Goal: Task Accomplishment & Management: Manage account settings

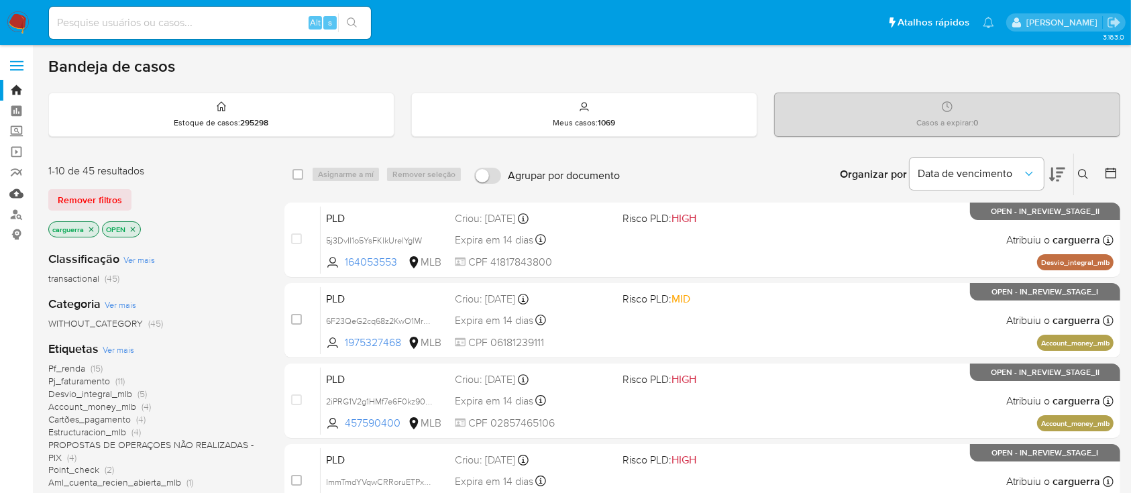
click at [16, 196] on link "Mulan" at bounding box center [80, 193] width 160 height 21
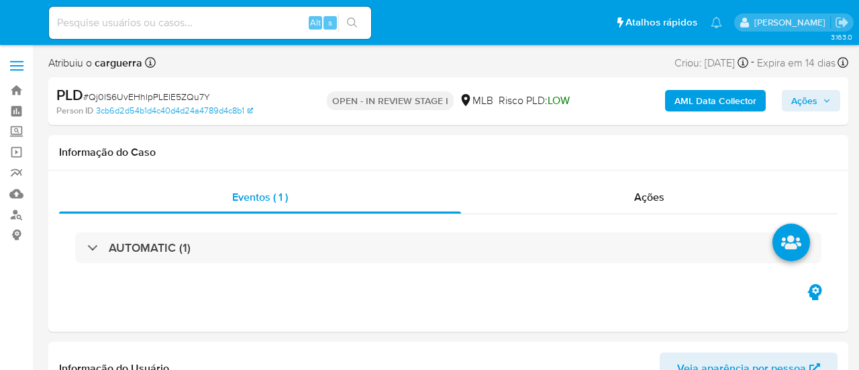
select select "10"
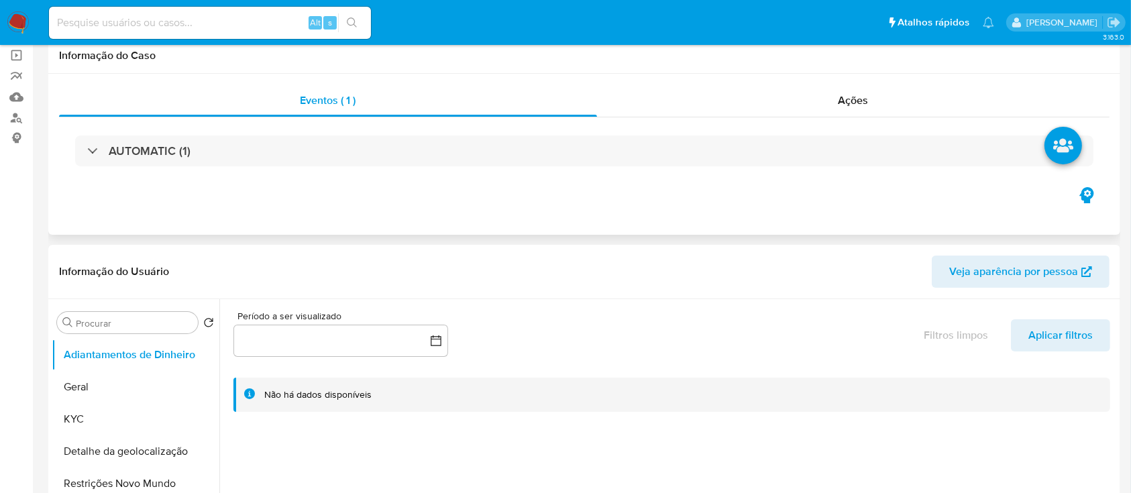
scroll to position [178, 0]
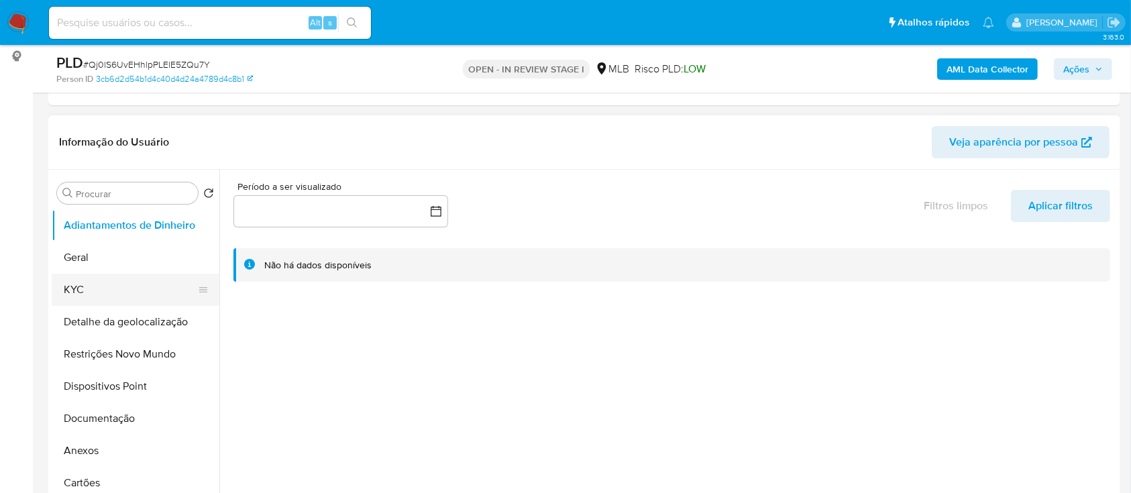
click at [86, 287] on button "KYC" at bounding box center [130, 290] width 157 height 32
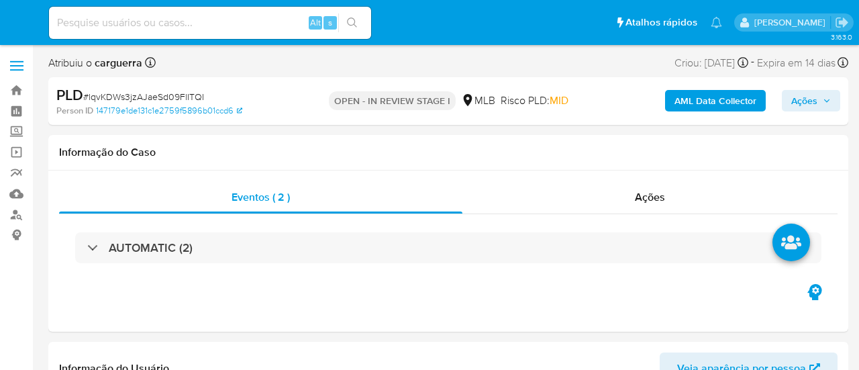
select select "10"
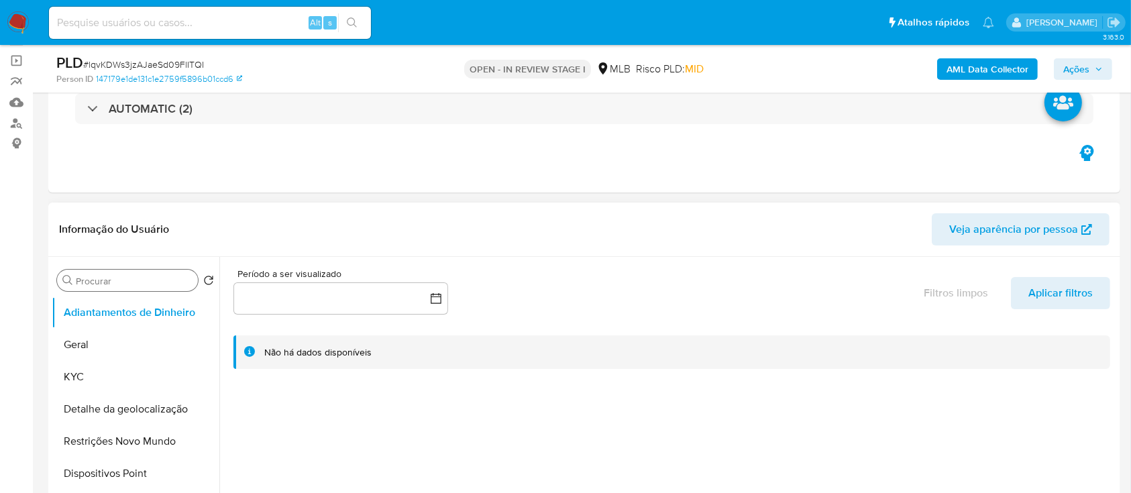
scroll to position [178, 0]
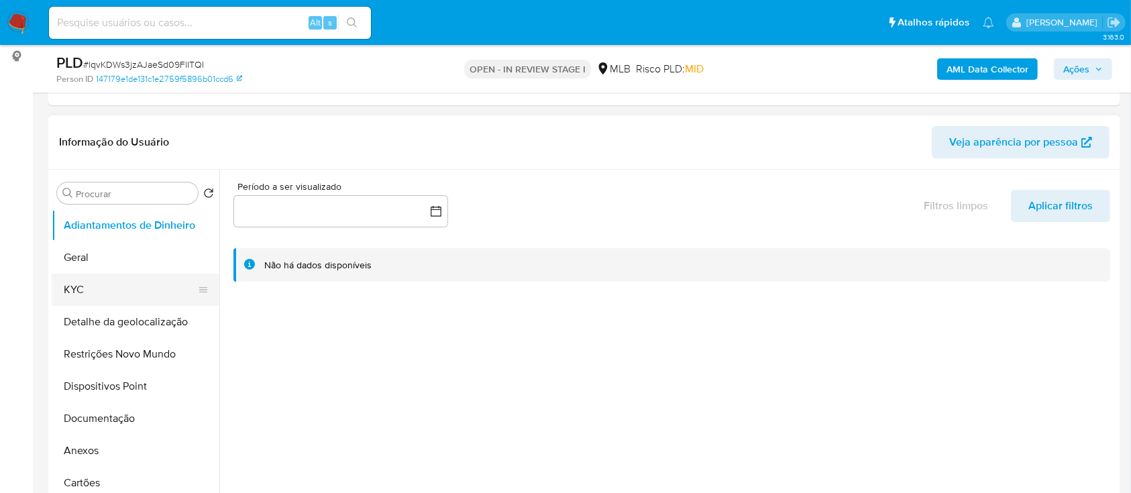
click at [68, 292] on button "KYC" at bounding box center [130, 290] width 157 height 32
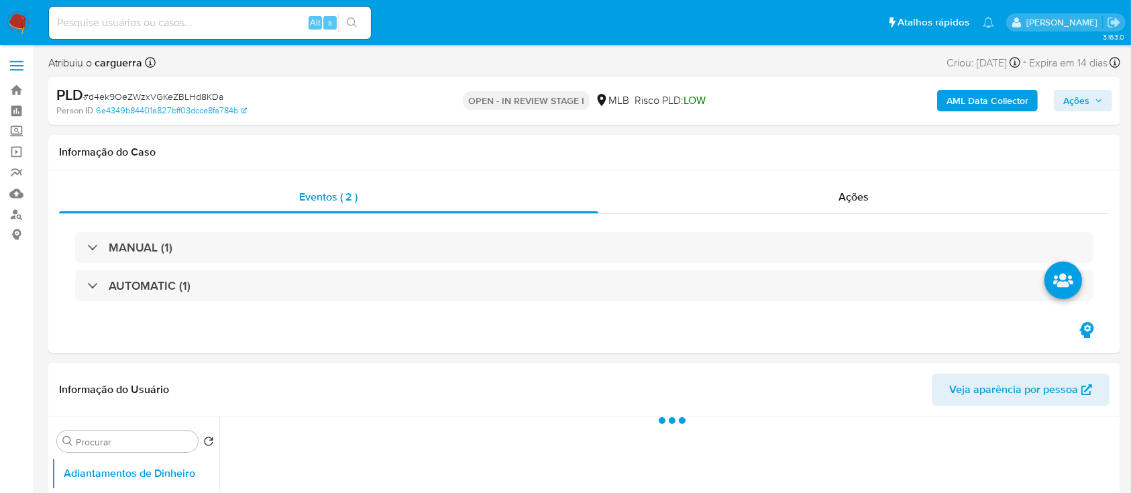
select select "10"
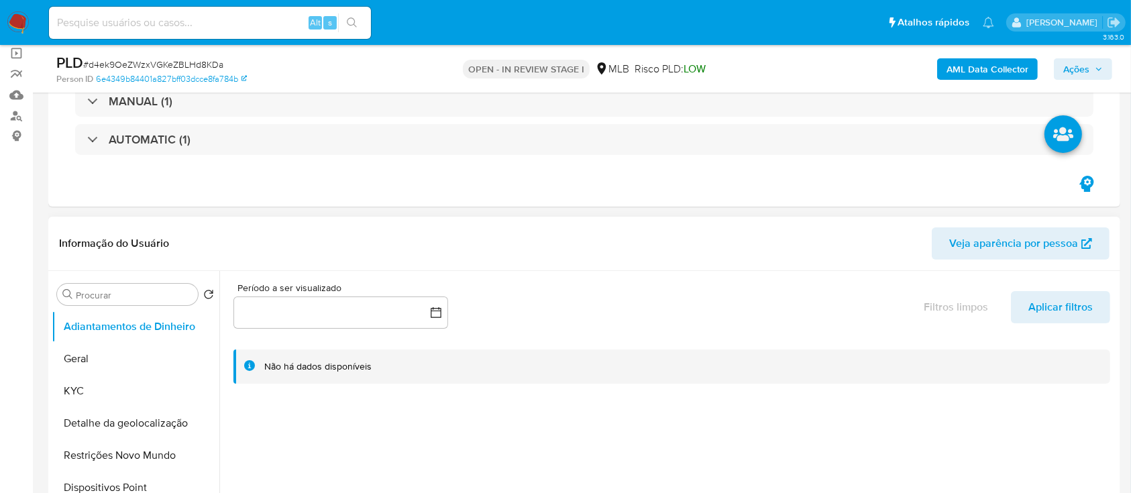
scroll to position [268, 0]
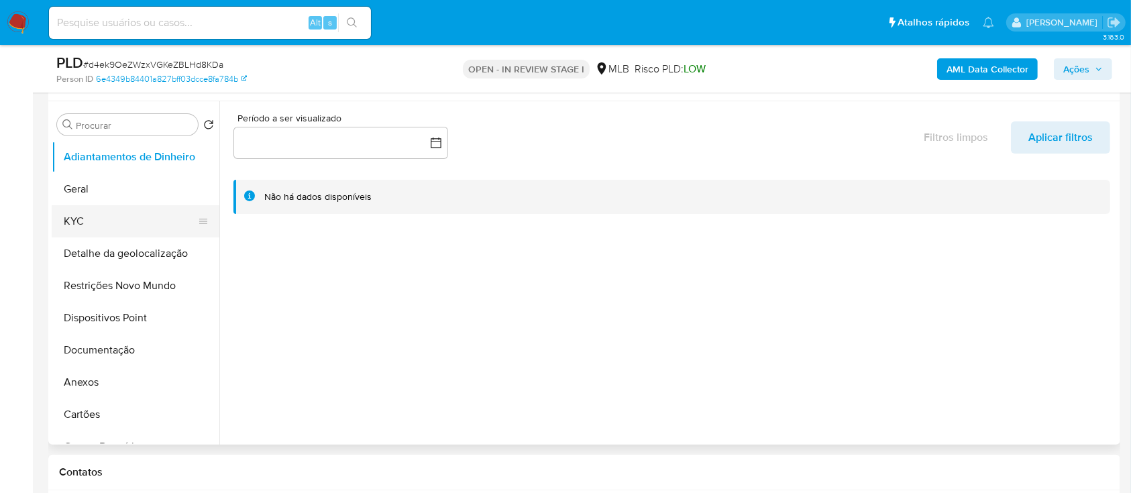
click at [76, 221] on button "KYC" at bounding box center [130, 221] width 157 height 32
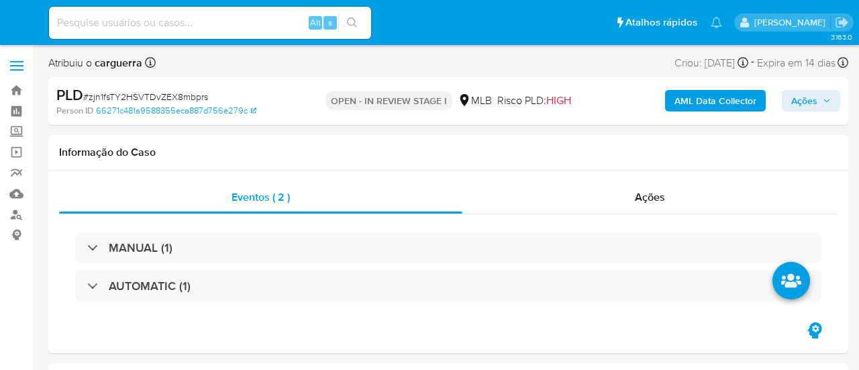
select select "10"
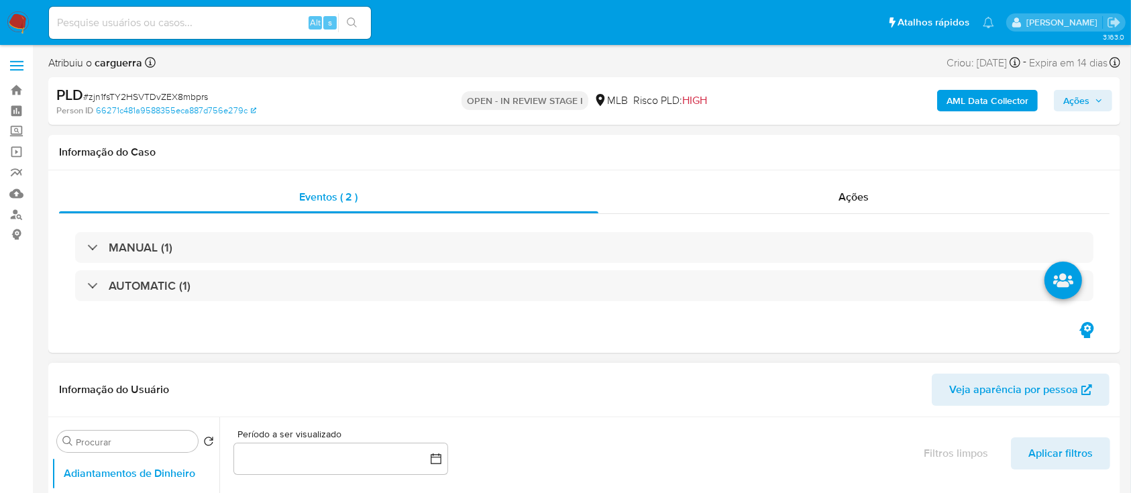
scroll to position [178, 0]
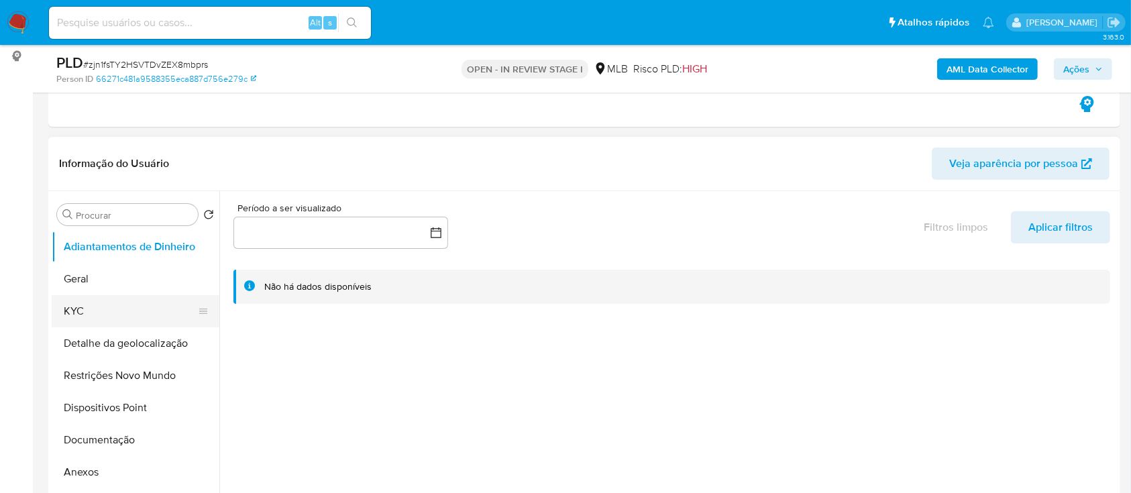
click at [88, 321] on button "KYC" at bounding box center [130, 311] width 157 height 32
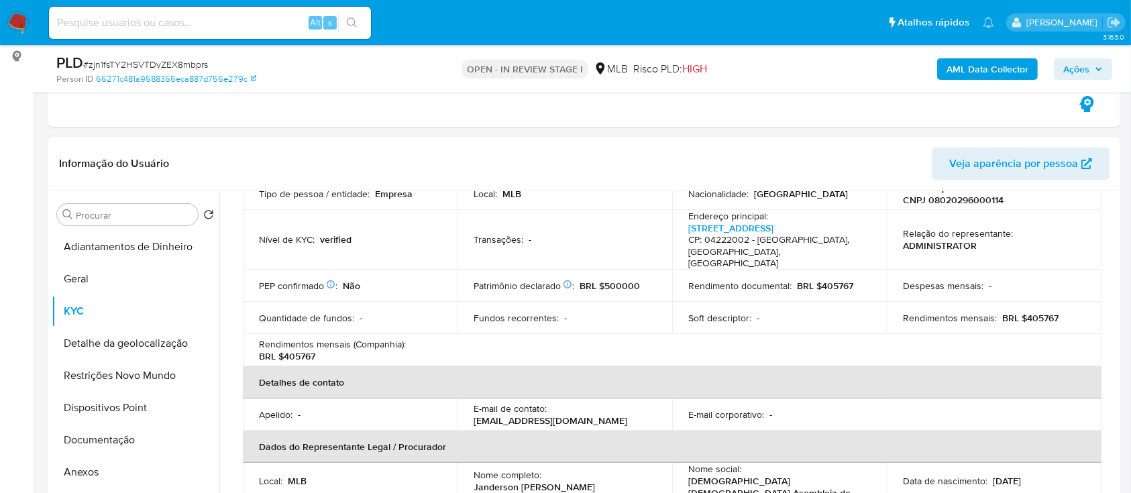
scroll to position [89, 0]
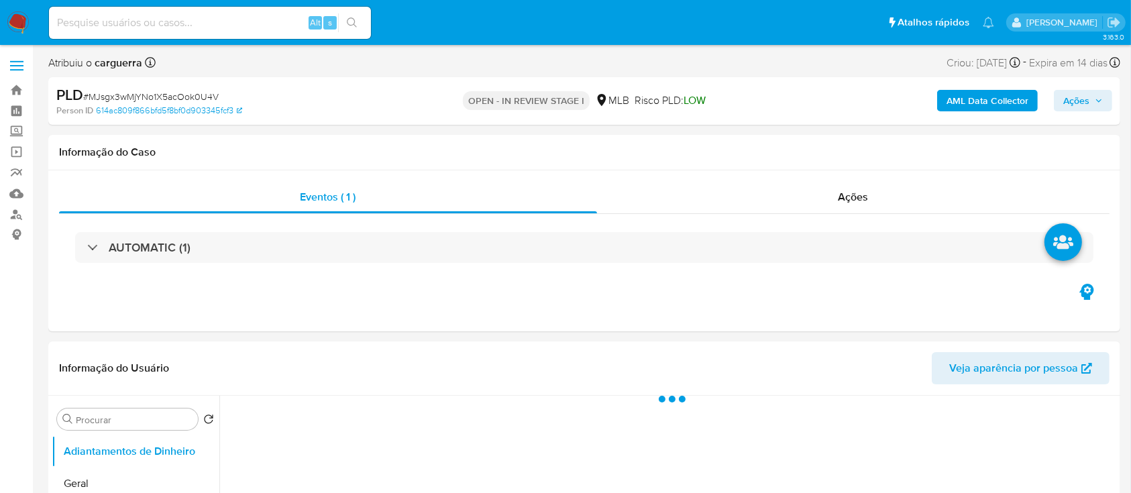
select select "10"
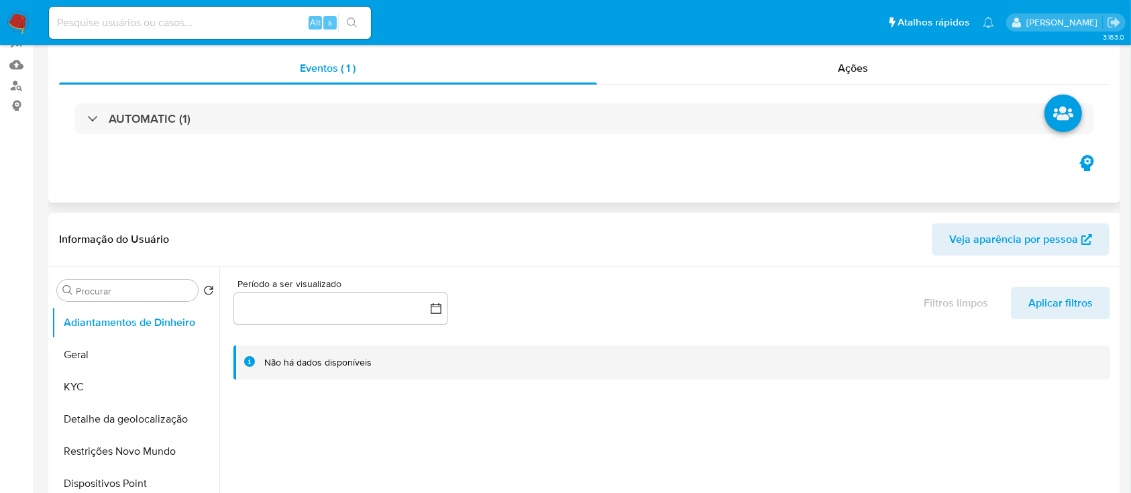
scroll to position [268, 0]
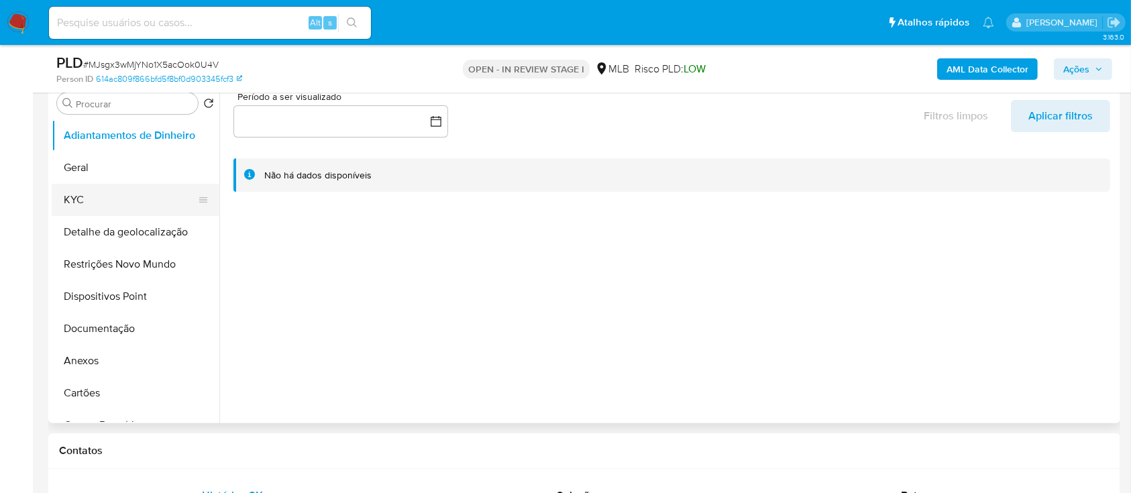
click at [118, 194] on button "KYC" at bounding box center [130, 200] width 157 height 32
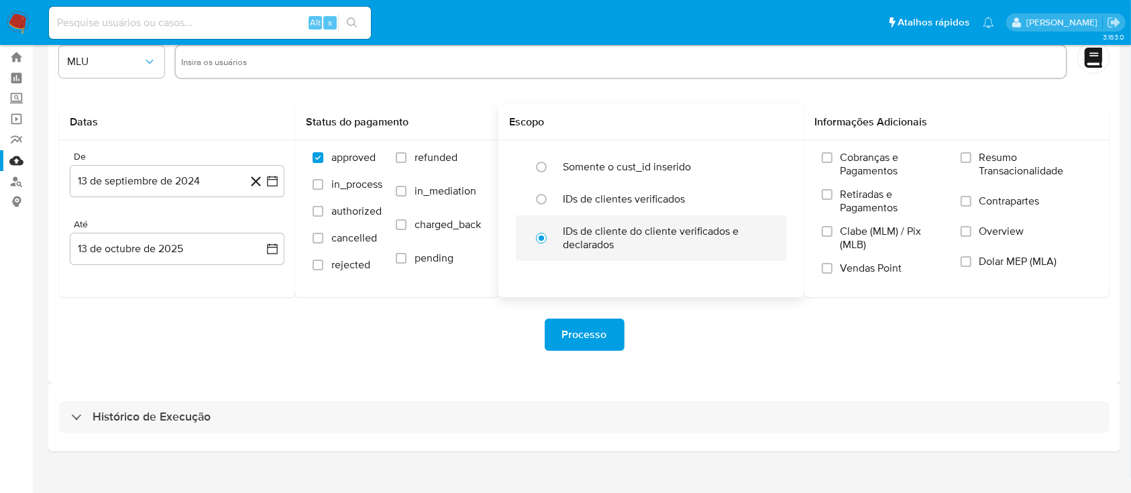
scroll to position [48, 0]
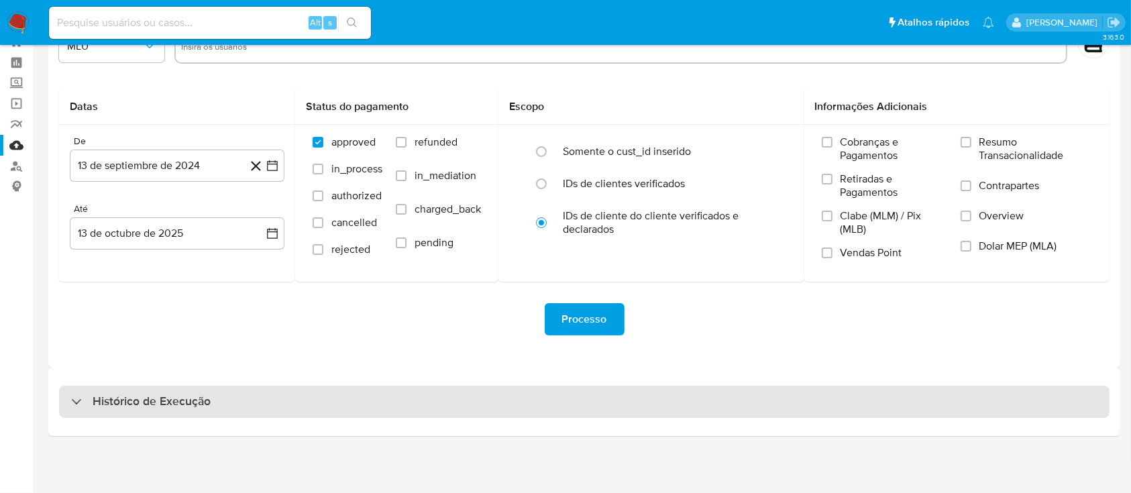
click at [105, 411] on div "Histórico de Execução" at bounding box center [584, 402] width 1051 height 32
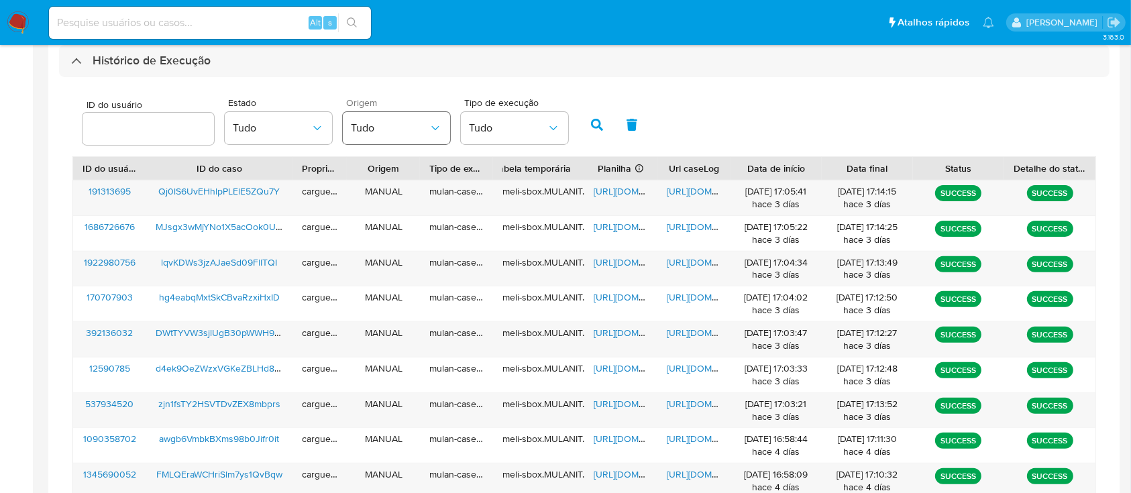
scroll to position [406, 0]
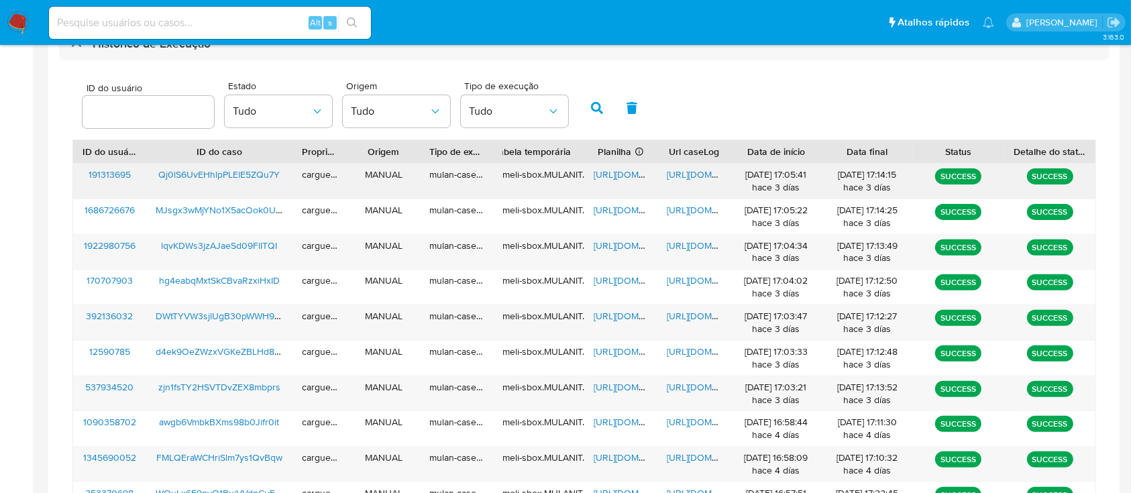
click at [623, 172] on span "https://docs.google.com/spreadsheets/d/1fpYw0PW7fGlB6q81qRh7fELwXgTBZhGyzfhPwed…" at bounding box center [640, 174] width 93 height 13
click at [721, 175] on span "https://docs.google.com/document/d/1D0qa0nXzbbp7yHjccVLdxlMAG8D6AnwkWJSJ7Vd2UKo…" at bounding box center [713, 174] width 93 height 13
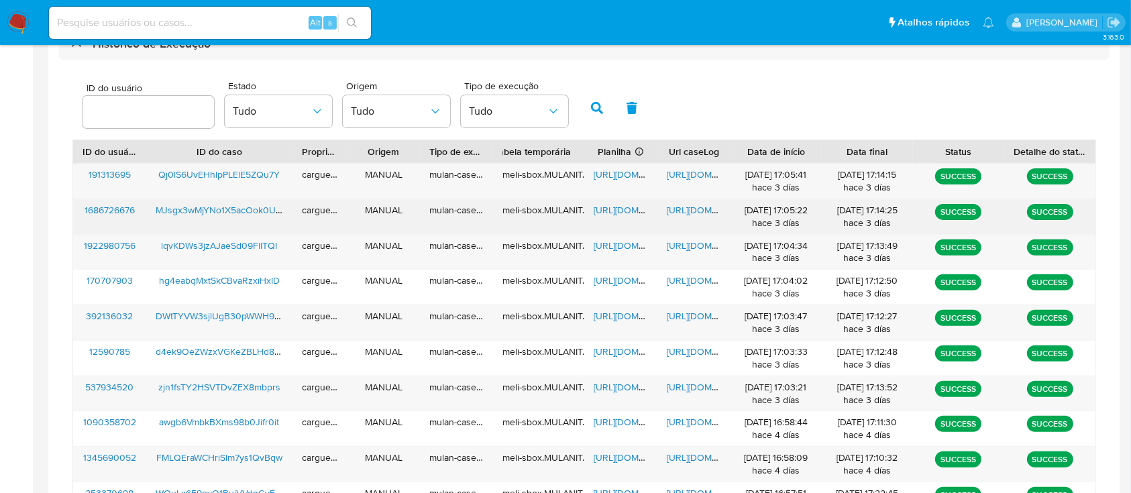
click at [611, 211] on span "https://docs.google.com/spreadsheets/d/1leJpxTU1YMIebdVcaK1MwIazeg6i-Q0k69suPtV…" at bounding box center [640, 209] width 93 height 13
click at [666, 202] on div "https://docs.google.com/document/d/1svIYJG1iOPyV3BRn0jnNGri3WQN0r9jp2m8A1ZClxyo…" at bounding box center [694, 216] width 73 height 35
click at [672, 207] on span "https://docs.google.com/document/d/1svIYJG1iOPyV3BRn0jnNGri3WQN0r9jp2m8A1ZClxyo…" at bounding box center [713, 209] width 93 height 13
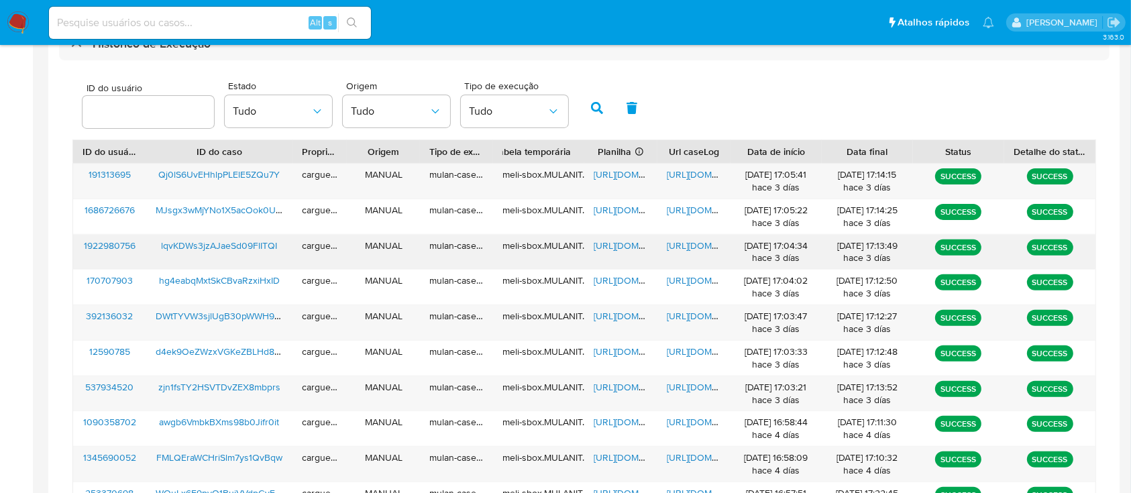
click at [625, 244] on span "https://docs.google.com/spreadsheets/d/1PyK3ttyKKf7Hmp1rqA1NWYmGHj9A4iqtMy5feMW…" at bounding box center [640, 245] width 93 height 13
click at [667, 247] on span "https://docs.google.com/document/d/1Jy9MxquC6Aw1uNgZ7wkQqyFgDjotHJZ8FomnHSNwCag…" at bounding box center [713, 245] width 93 height 13
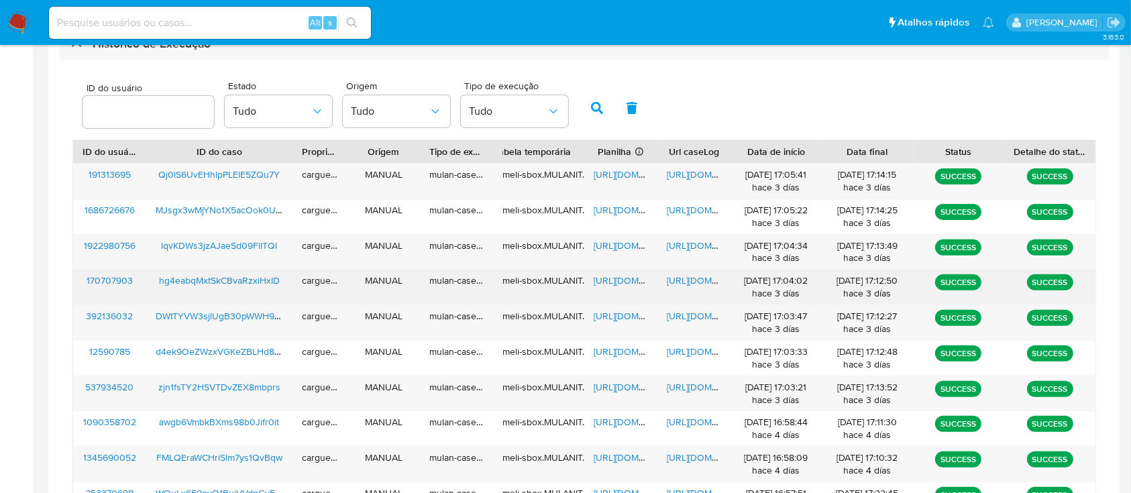
click at [624, 283] on span "https://docs.google.com/spreadsheets/d/1Ef3DoreByJx6TBbm5N1mfrlfWk-HhEuD5d7uf_Z…" at bounding box center [640, 280] width 93 height 13
click at [694, 279] on span "https://docs.google.com/document/d/1ZGyL5kxRPykpX3Oo6YdE7LlIV7tNJMAz7J_Ugmy0bVU…" at bounding box center [713, 280] width 93 height 13
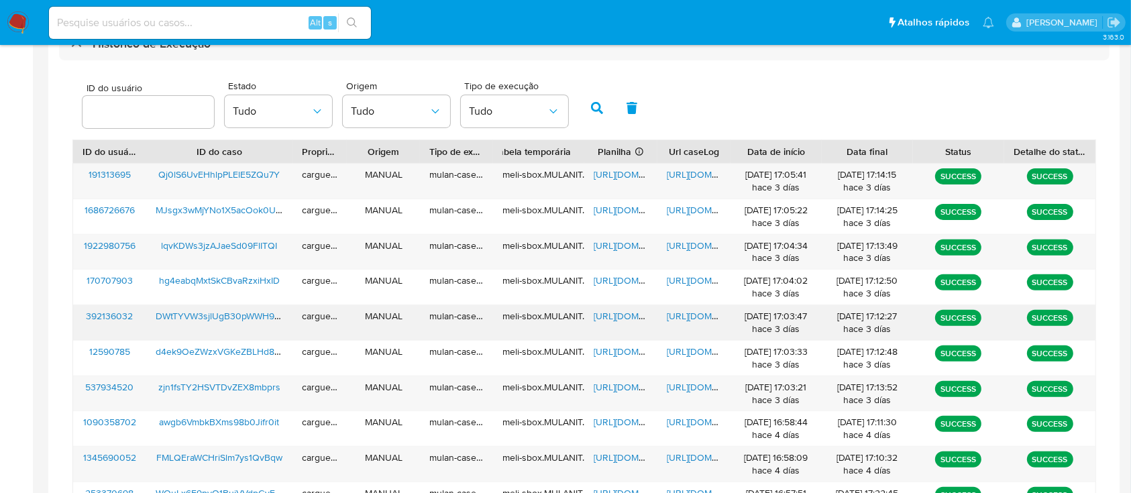
click at [620, 321] on span "https://docs.google.com/spreadsheets/d/1Wgho7wYA71zi8snhjE7yl2pSI1oIIn7QzbjYyB1…" at bounding box center [640, 315] width 93 height 13
click at [707, 316] on span "https://docs.google.com/document/d/1kQQyegO-aOK-9nXlLDu4YvzIwOBikoelX5yRUp13sjw…" at bounding box center [713, 315] width 93 height 13
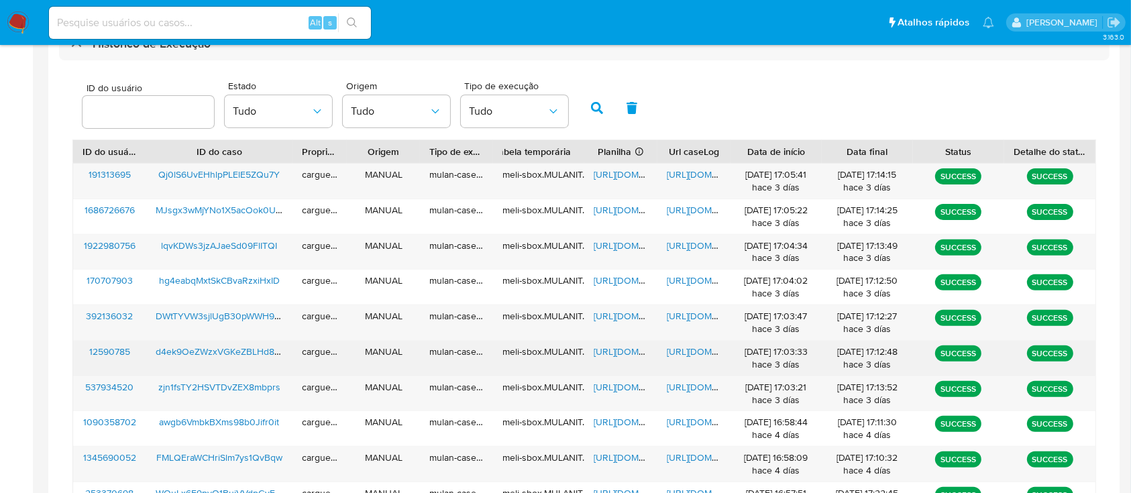
click at [613, 352] on span "https://docs.google.com/spreadsheets/d/1gi-SWlCk-8eZDfrE-5yzNLiwJhYbJpFyRviliIp…" at bounding box center [640, 351] width 93 height 13
click at [685, 350] on span "https://docs.google.com/document/d/1lqU3NNLIxCygHAPZmHhAmcftghrl_zBQxkxhYRCMyMI…" at bounding box center [713, 351] width 93 height 13
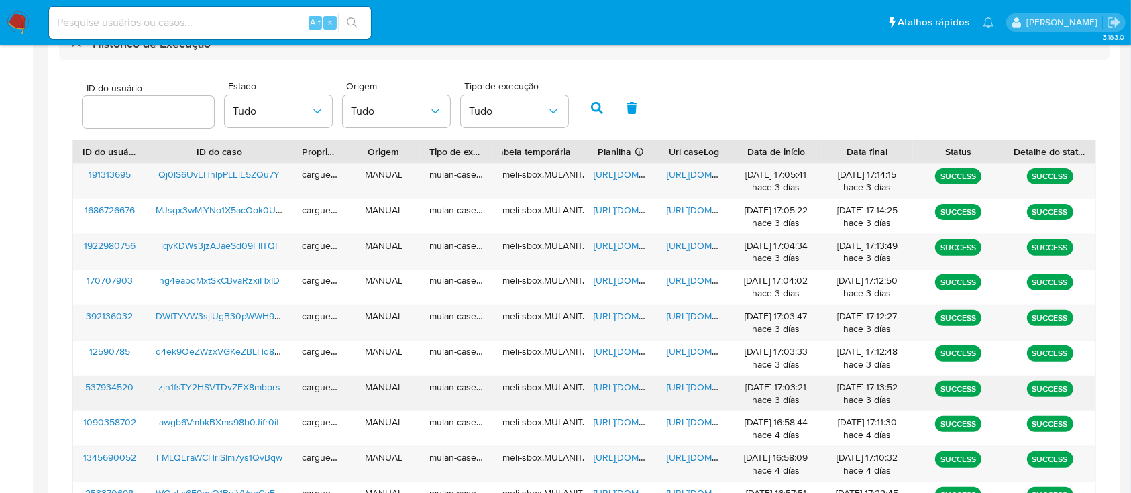
click at [619, 388] on span "https://docs.google.com/spreadsheets/d/1wcYa2O7Fj7NLtmfSDptTr3U5YQFm7GJI6Jb18yi…" at bounding box center [640, 386] width 93 height 13
click at [697, 380] on span "https://docs.google.com/document/d/1x-d9-uQnO0TTr7wkOXeVEgKCqWQ0dohow779nI2WY0M…" at bounding box center [713, 386] width 93 height 13
click at [617, 386] on span "https://docs.google.com/spreadsheets/d/1wcYa2O7Fj7NLtmfSDptTr3U5YQFm7GJI6Jb18yi…" at bounding box center [640, 386] width 93 height 13
click at [674, 384] on span "https://docs.google.com/document/d/1x-d9-uQnO0TTr7wkOXeVEgKCqWQ0dohow779nI2WY0M…" at bounding box center [713, 386] width 93 height 13
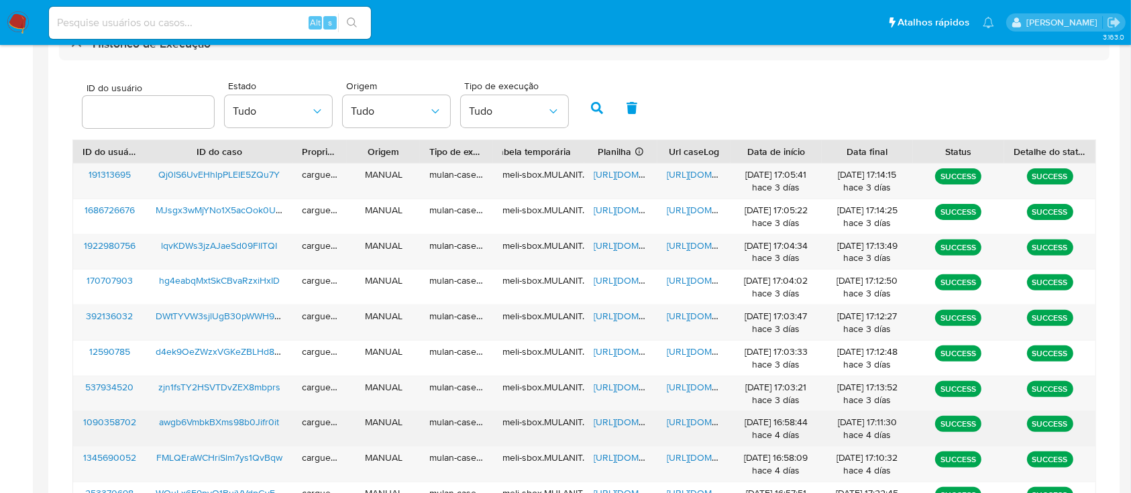
click at [625, 422] on span "https://docs.google.com/spreadsheets/d/1Pl6RbX9jcbTN_2OD2QYj805lV6rM1gZaVcyxP5s…" at bounding box center [640, 421] width 93 height 13
click at [679, 423] on span "https://docs.google.com/document/d/1jP4UCzBYNMR0diZtm7nLh4rLC4GTvgeKxMVVgyUPFhw…" at bounding box center [713, 421] width 93 height 13
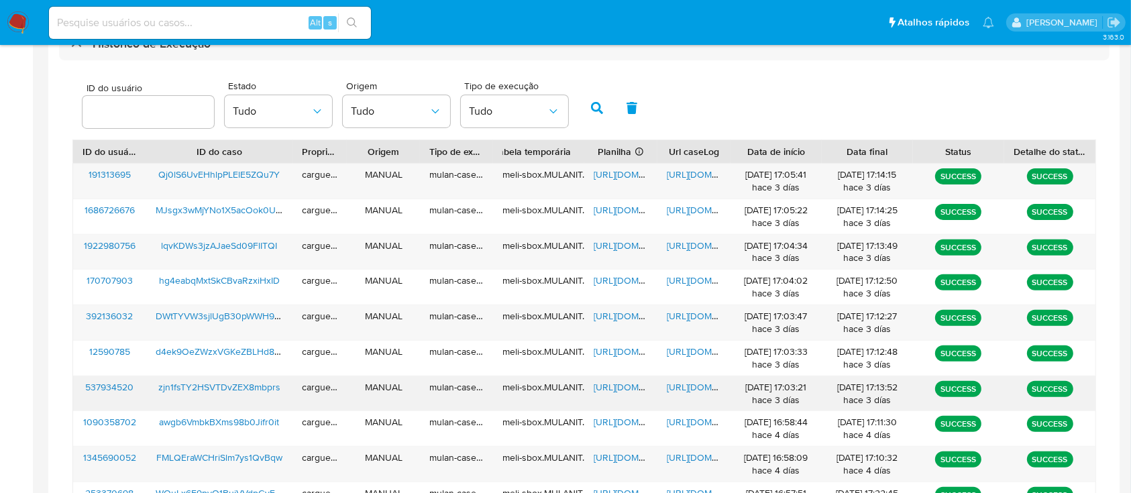
click at [227, 384] on span "zjn1fsTY2HSVTDvZEX8mbprs" at bounding box center [219, 386] width 122 height 13
click at [611, 388] on span "https://docs.google.com/spreadsheets/d/1wcYa2O7Fj7NLtmfSDptTr3U5YQFm7GJI6Jb18yi…" at bounding box center [640, 386] width 93 height 13
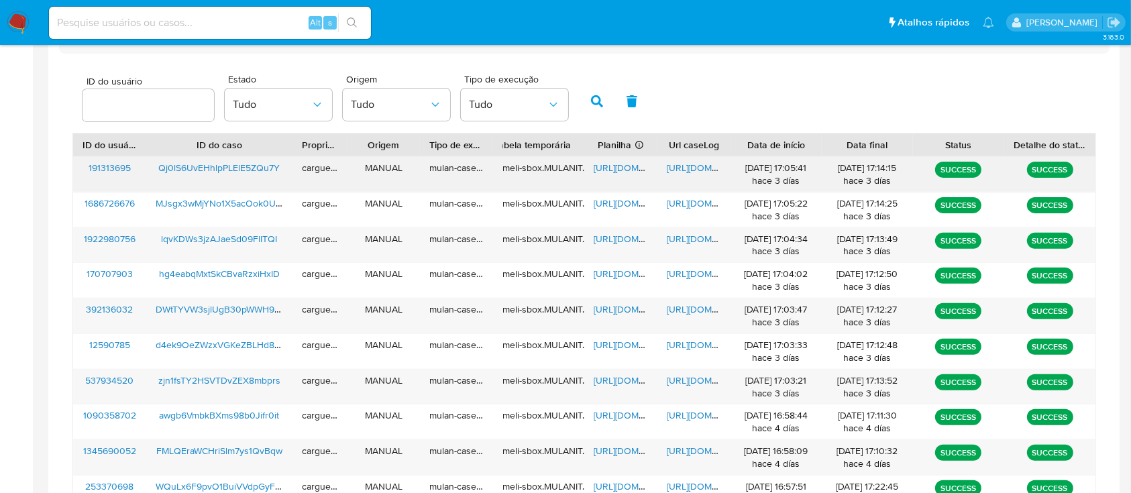
scroll to position [502, 0]
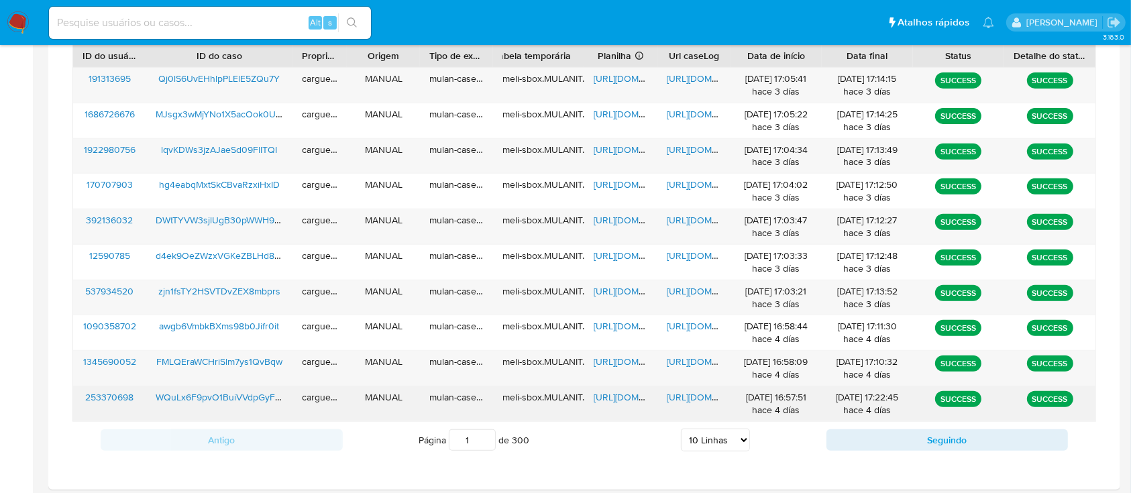
click at [696, 400] on span "https://docs.google.com/document/d/1ziHfoyYQdoRGRtuCoYsWt2DQfviiLCrfyTaonqIc5h0…" at bounding box center [713, 397] width 93 height 13
click at [615, 405] on div "https://docs.google.com/spreadsheets/d/19fxeBNYlxmFK-roAb2t3FKgqI9lJFJtPJKina7c…" at bounding box center [620, 404] width 73 height 35
click at [611, 399] on span "https://docs.google.com/spreadsheets/d/19fxeBNYlxmFK-roAb2t3FKgqI9lJFJtPJKina7c…" at bounding box center [640, 397] width 93 height 13
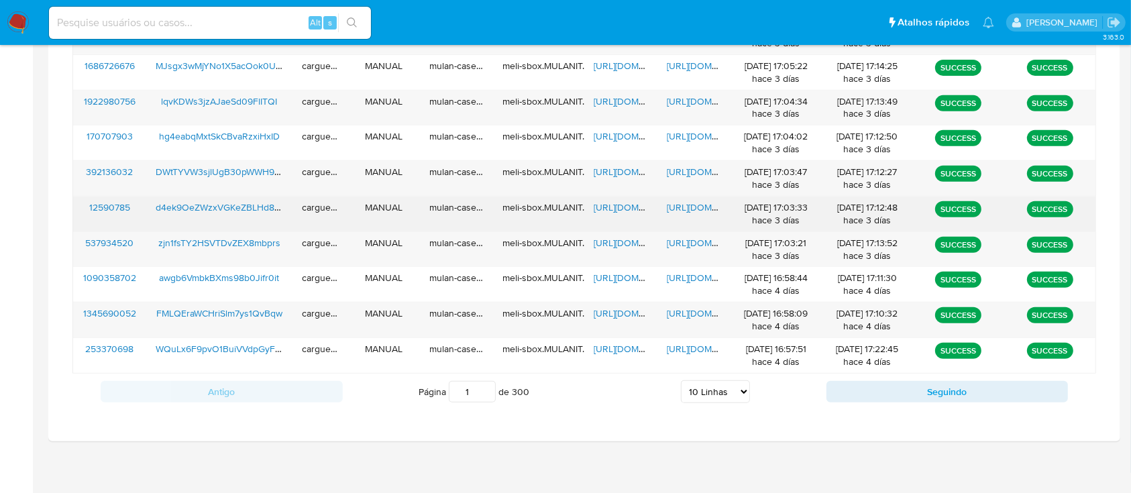
scroll to position [554, 0]
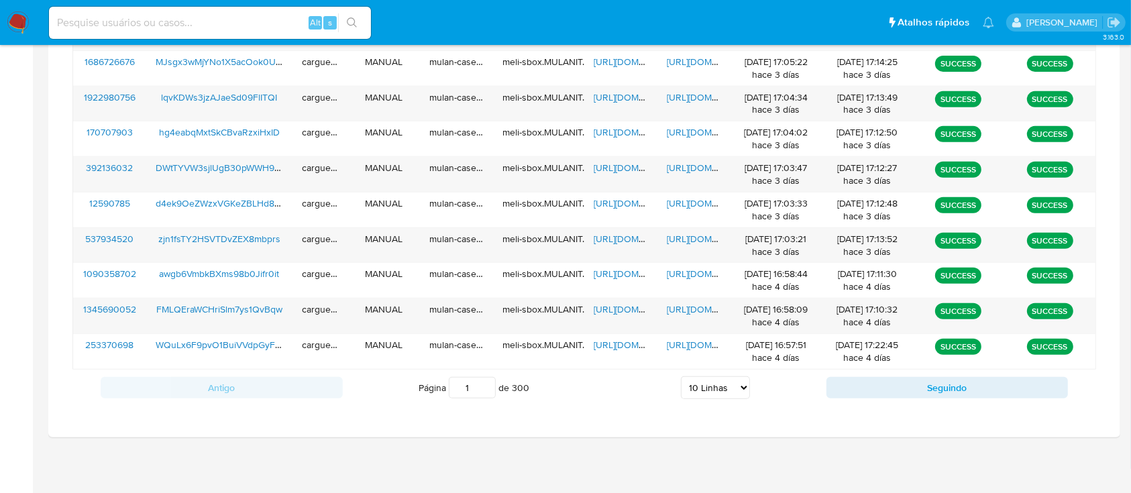
click at [747, 385] on select "5 Linhas 10 Linhas 20 Linhas 25 Linhas 50 Linhas 100 Linhas" at bounding box center [715, 387] width 69 height 23
select select "20"
click at [681, 376] on select "5 Linhas 10 Linhas 20 Linhas 25 Linhas 50 Linhas 100 Linhas" at bounding box center [715, 387] width 69 height 23
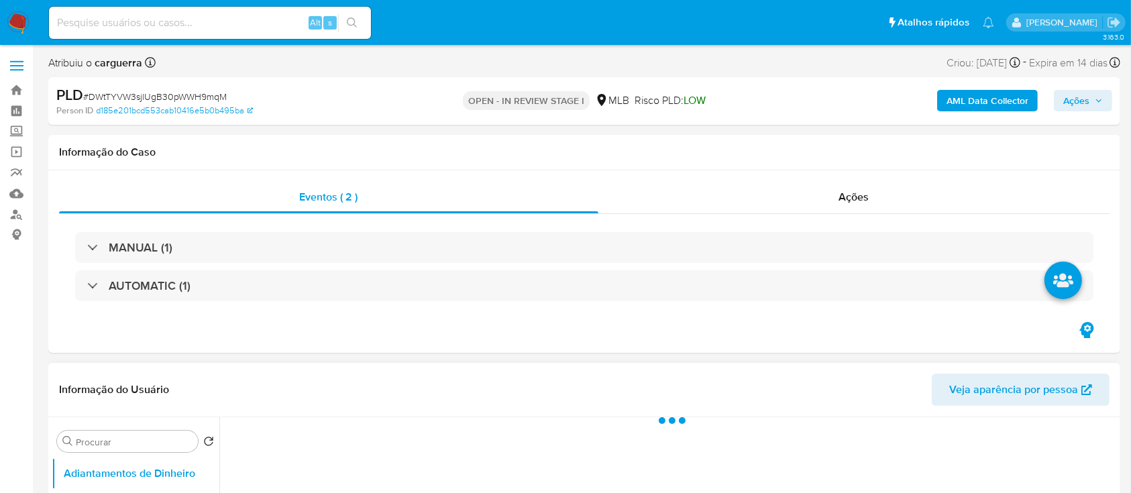
select select "10"
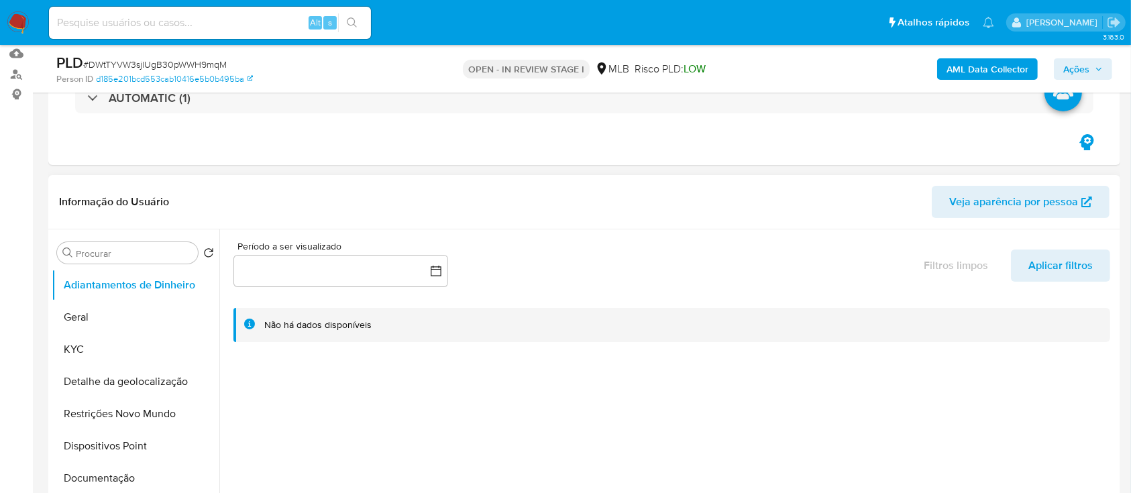
scroll to position [268, 0]
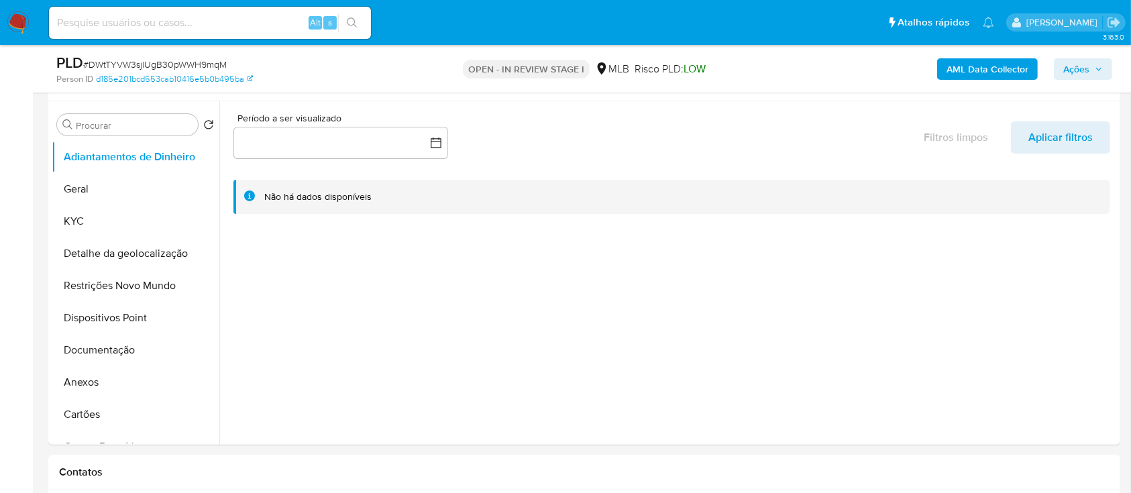
drag, startPoint x: 62, startPoint y: 213, endPoint x: 307, endPoint y: 17, distance: 313.1
click at [62, 213] on button "KYC" at bounding box center [136, 221] width 168 height 32
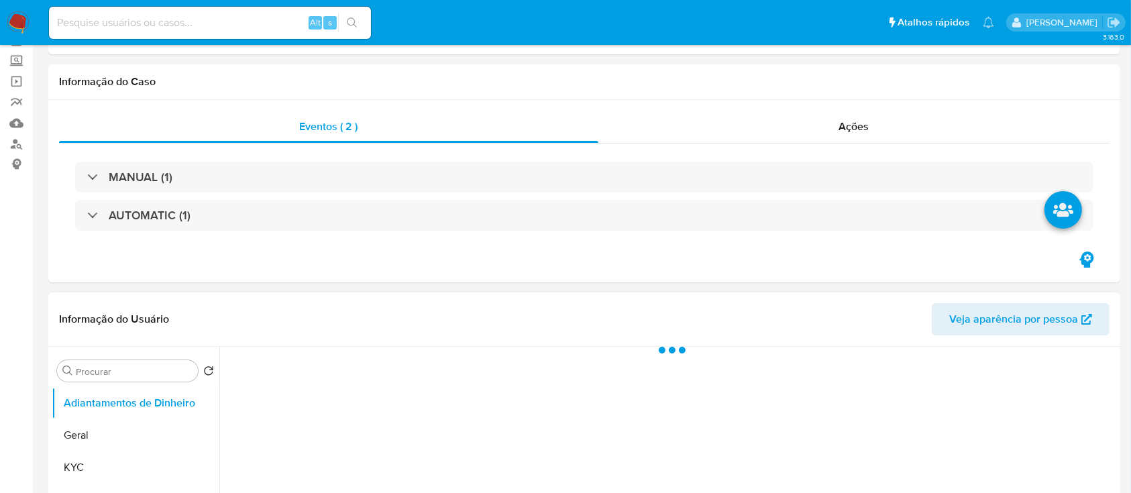
select select "10"
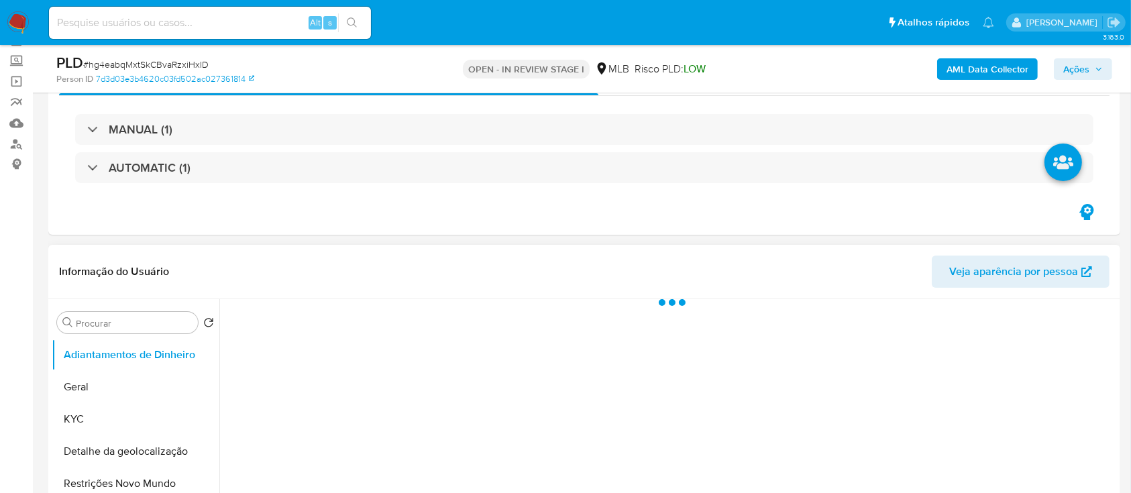
scroll to position [268, 0]
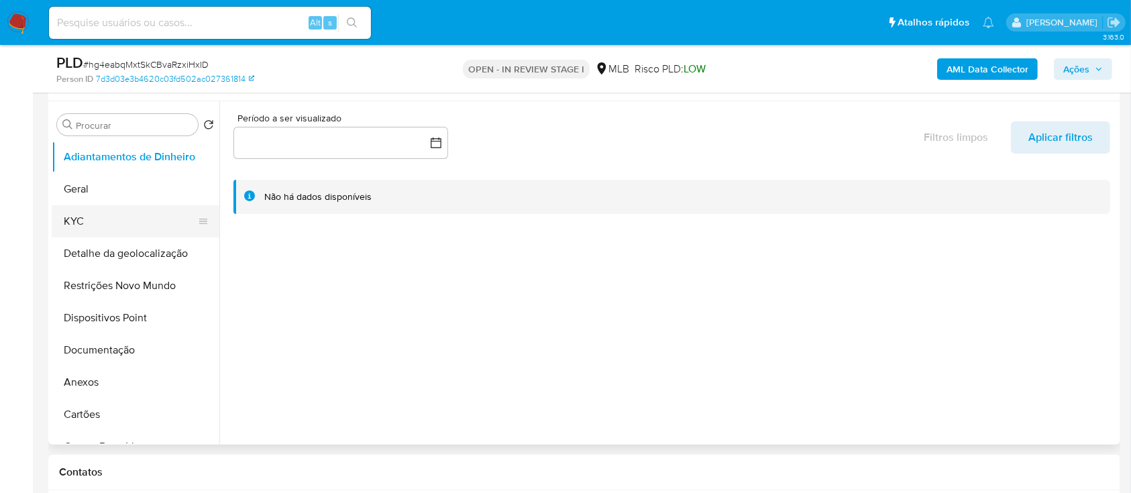
click at [100, 212] on button "KYC" at bounding box center [130, 221] width 157 height 32
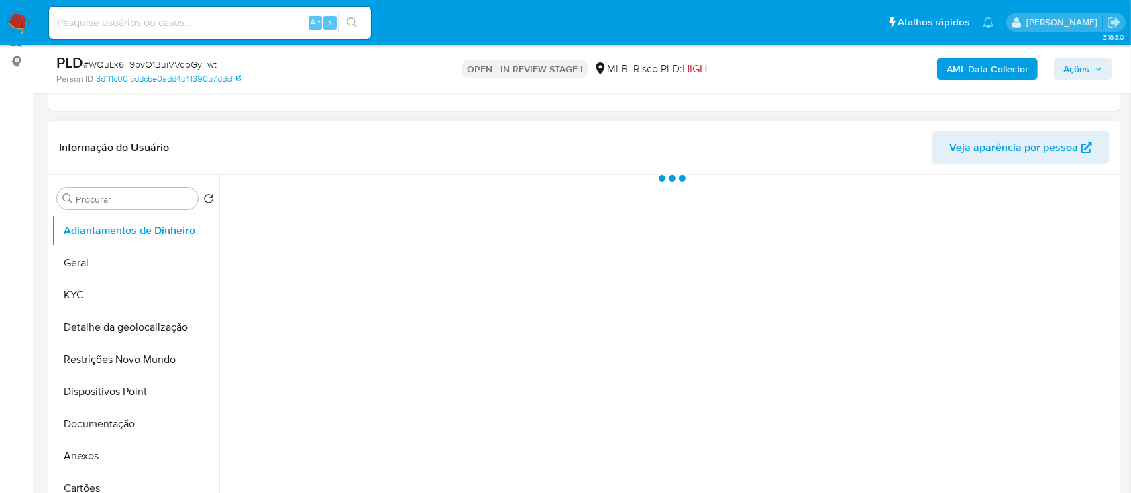
scroll to position [178, 0]
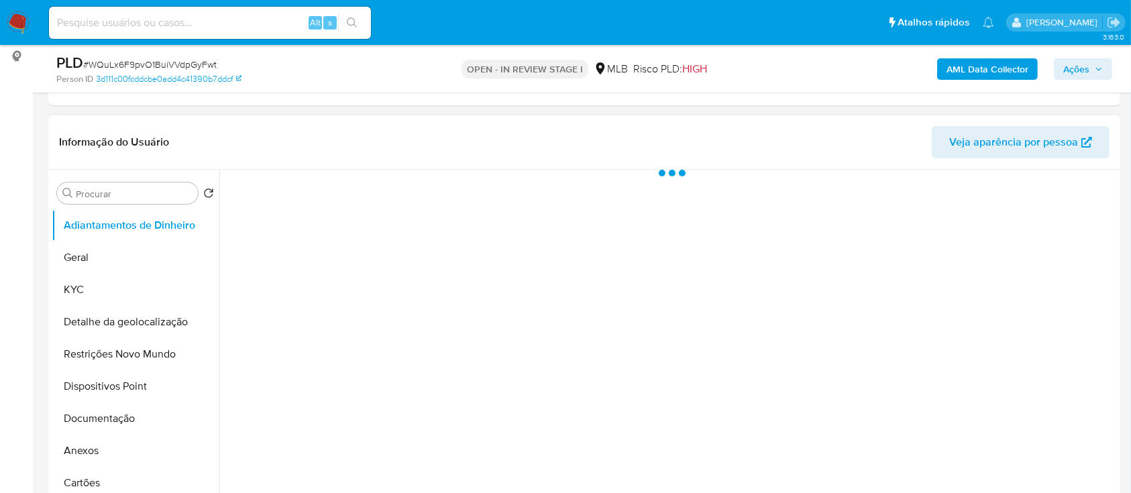
select select "10"
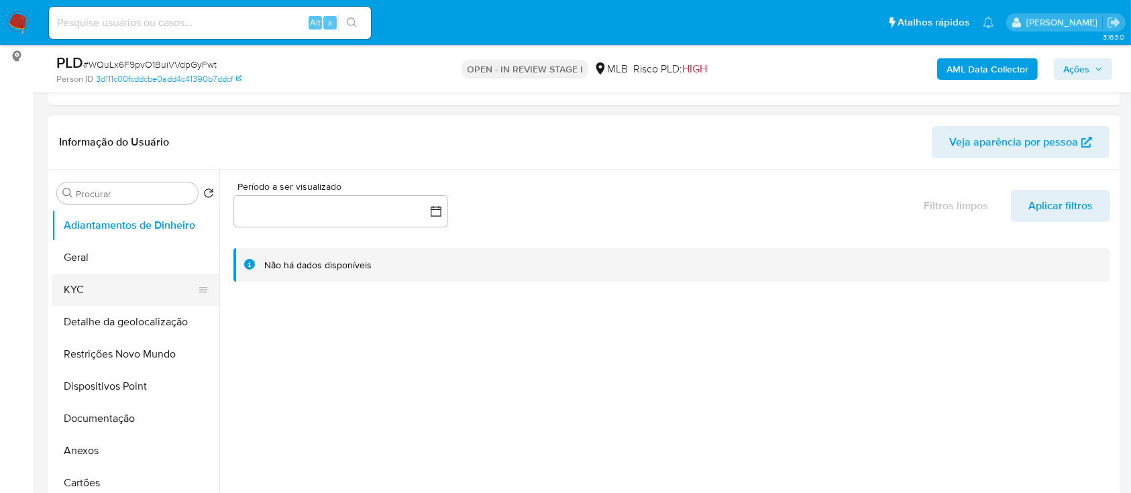
drag, startPoint x: 95, startPoint y: 287, endPoint x: 101, endPoint y: 282, distance: 8.2
click at [96, 287] on button "KYC" at bounding box center [130, 290] width 157 height 32
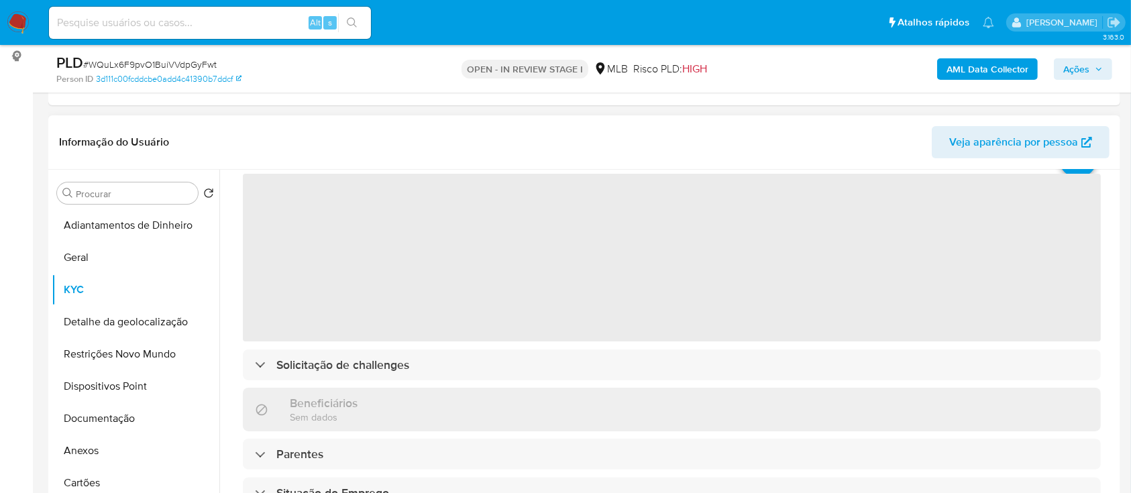
scroll to position [89, 0]
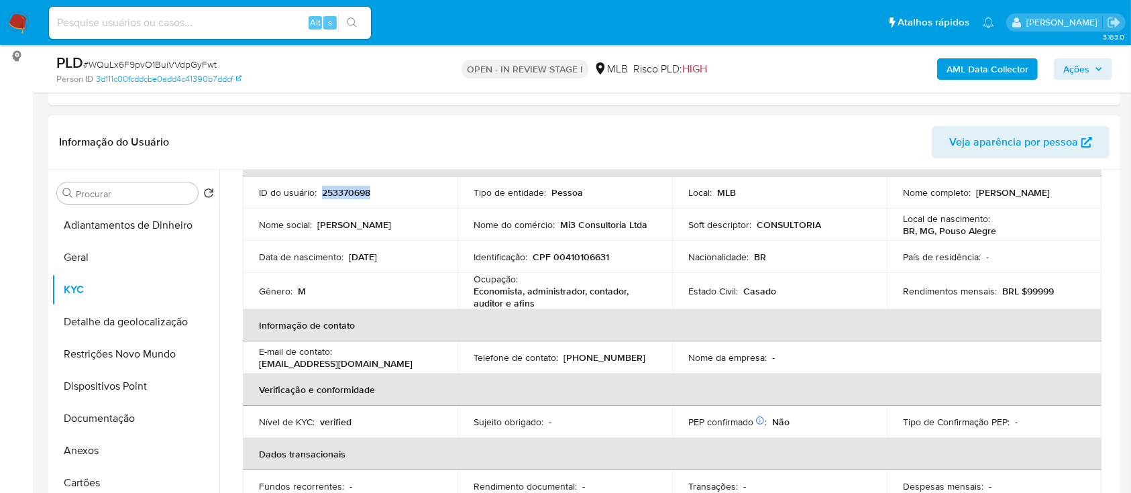
drag, startPoint x: 376, startPoint y: 193, endPoint x: 334, endPoint y: 206, distance: 43.5
click at [320, 193] on div "ID do usuário : 253370698" at bounding box center [350, 193] width 183 height 12
copy p "253370698"
click at [89, 257] on button "Geral" at bounding box center [130, 258] width 157 height 32
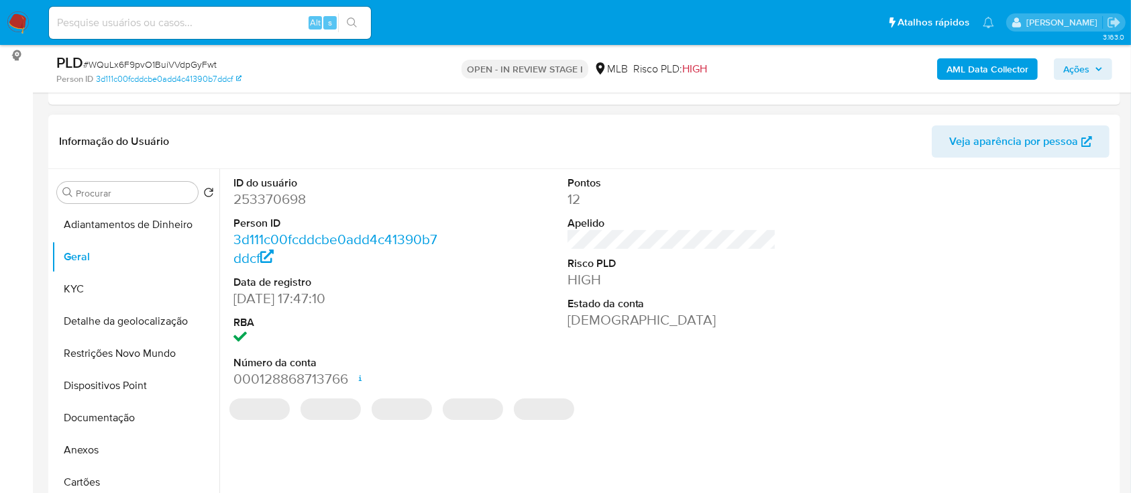
scroll to position [178, 0]
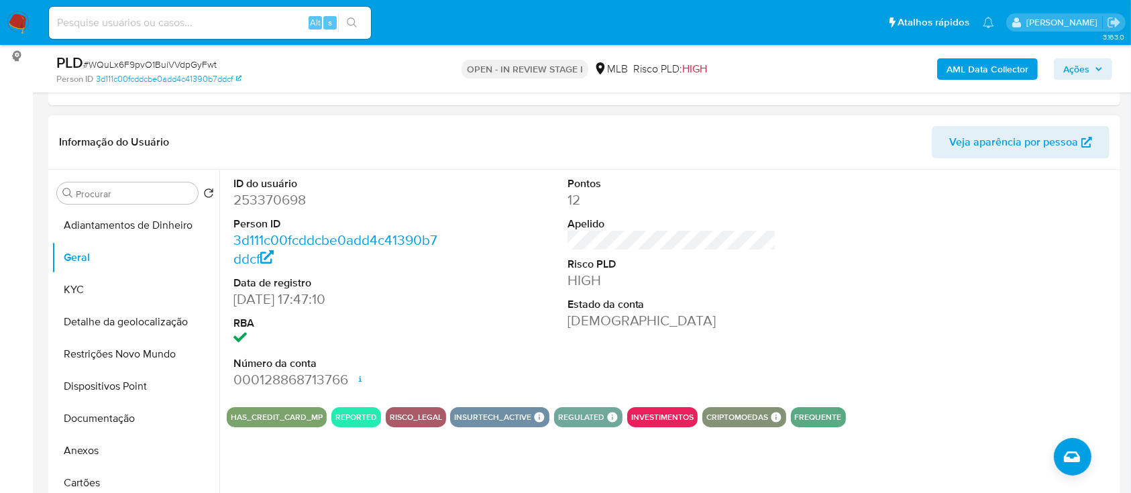
click at [873, 263] on div "ID do usuário 253370698 Person ID 3d111c00fcddcbe0add4c41390b7ddcf Data de regi…" at bounding box center [672, 283] width 890 height 227
click at [70, 287] on button "KYC" at bounding box center [130, 290] width 157 height 32
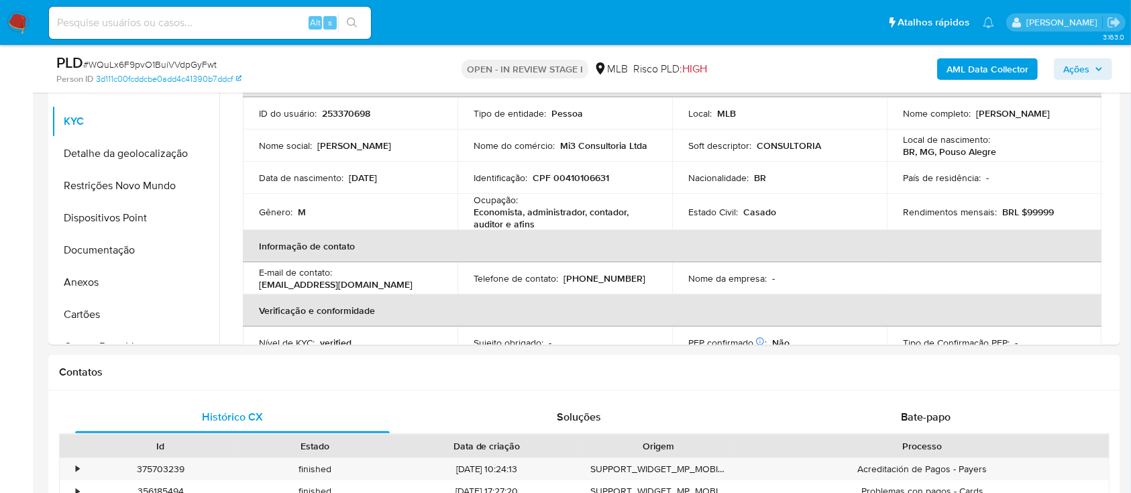
scroll to position [350, 0]
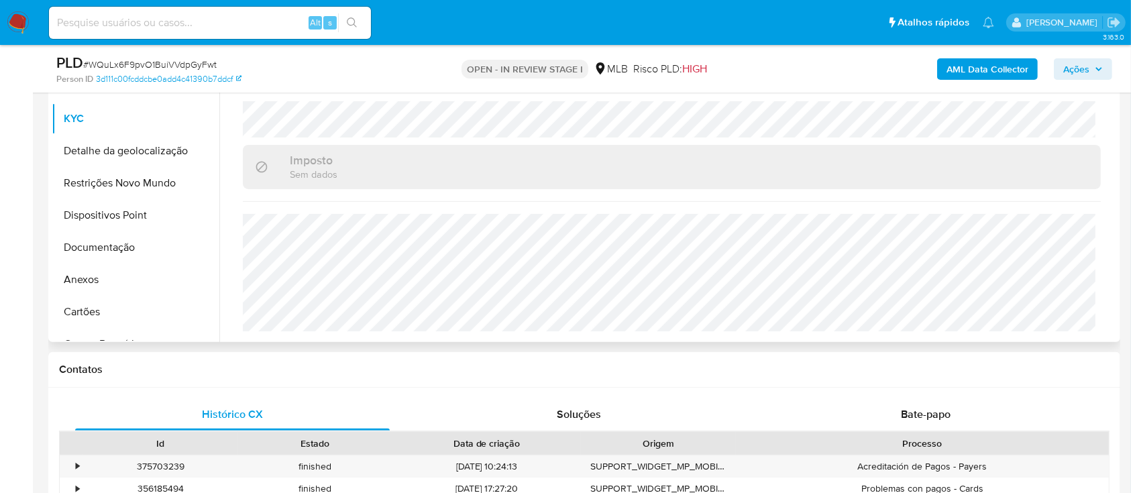
scroll to position [440, 0]
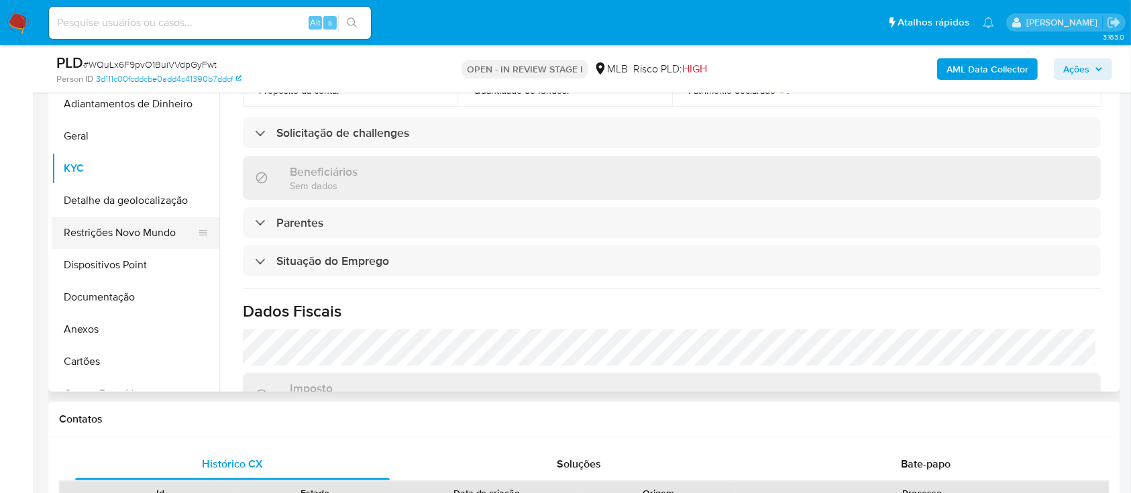
scroll to position [260, 0]
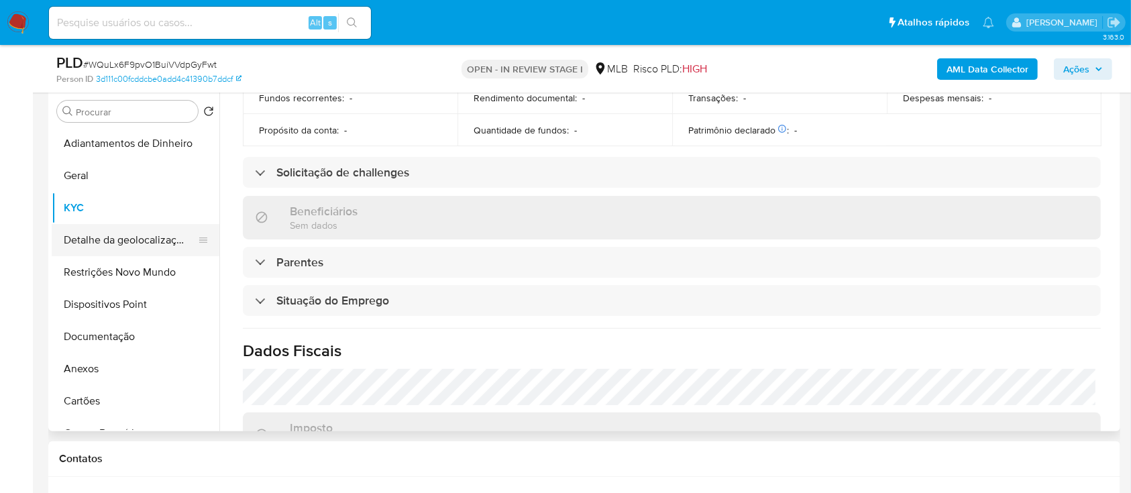
click at [123, 239] on button "Detalhe da geolocalização" at bounding box center [130, 240] width 157 height 32
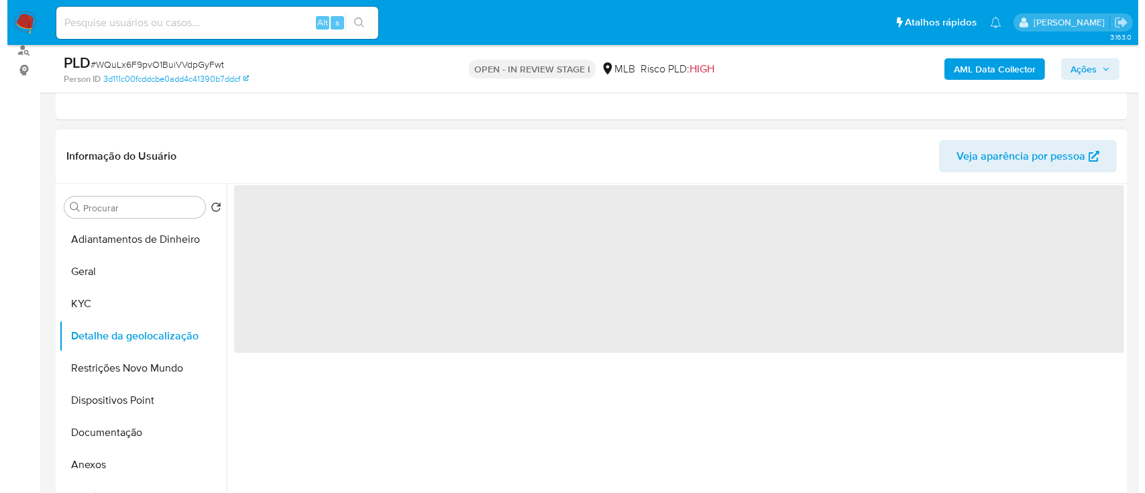
scroll to position [171, 0]
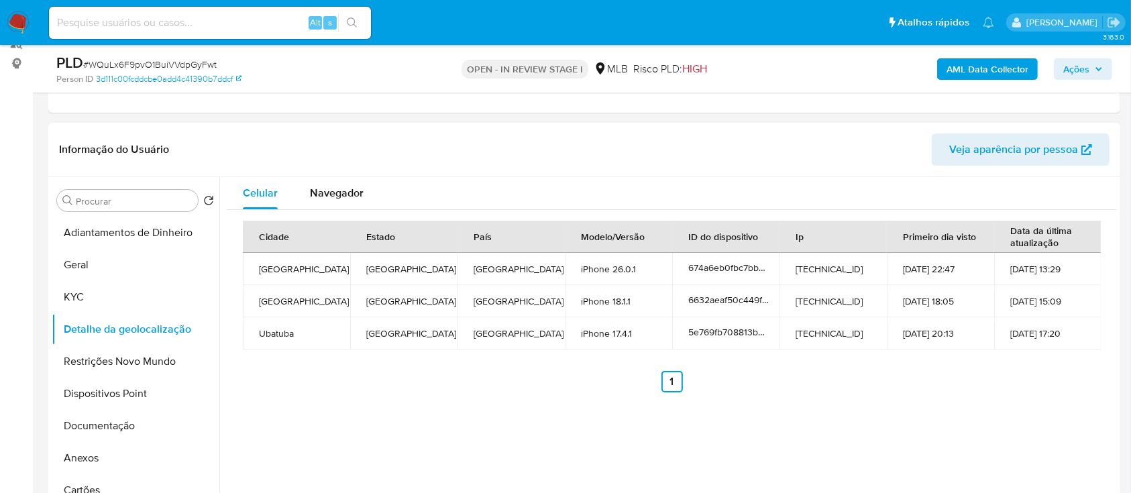
click at [864, 430] on div "Celular Navegador Cidade Estado País Modelo/Versão ID do dispositivo Ip Primeir…" at bounding box center [668, 349] width 898 height 344
drag, startPoint x: 113, startPoint y: 362, endPoint x: 129, endPoint y: 356, distance: 16.6
click at [113, 361] on button "Restrições Novo Mundo" at bounding box center [130, 362] width 157 height 32
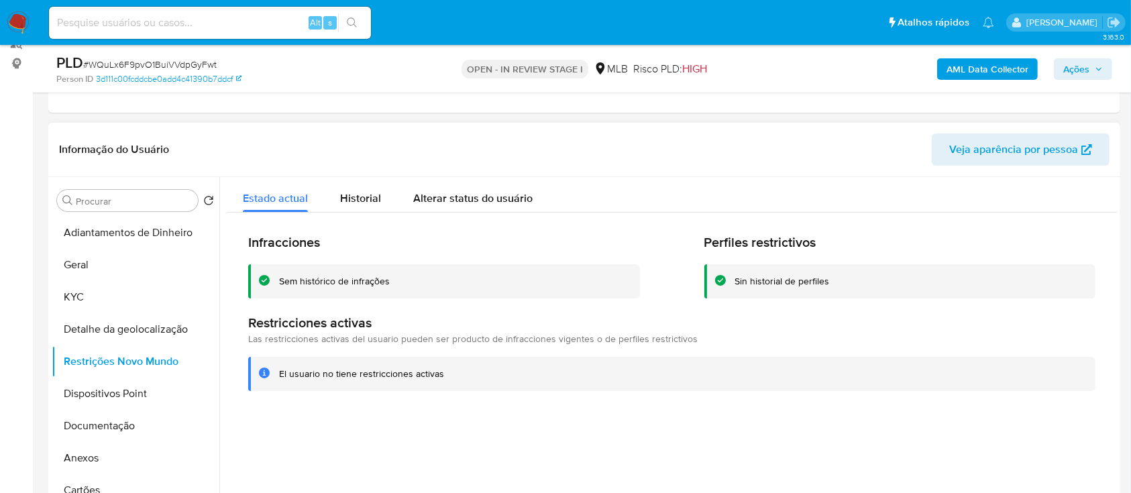
click at [955, 431] on div at bounding box center [668, 349] width 898 height 344
click at [105, 399] on button "Dispositivos Point" at bounding box center [130, 394] width 157 height 32
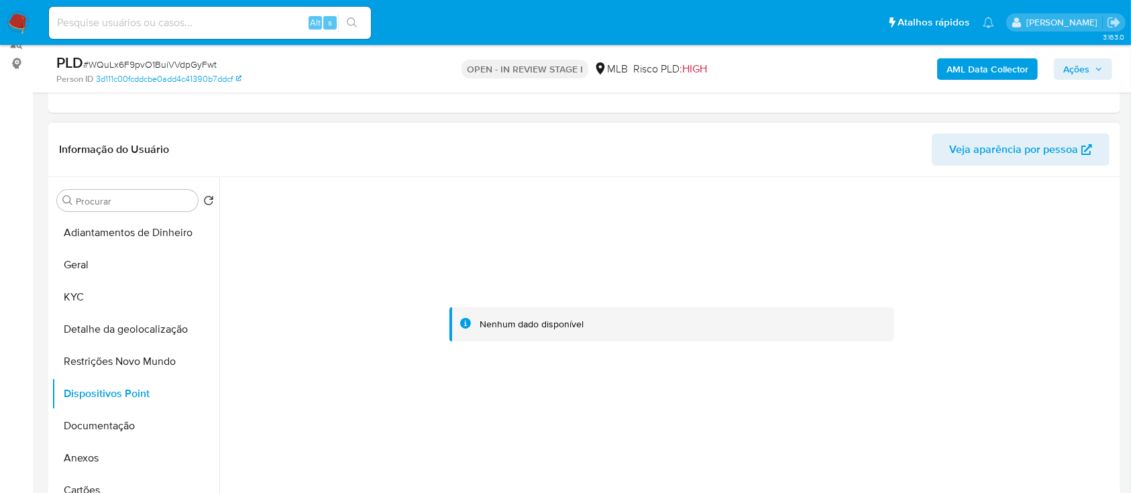
click at [681, 460] on div at bounding box center [672, 324] width 890 height 295
click at [98, 427] on button "Documentação" at bounding box center [130, 426] width 157 height 32
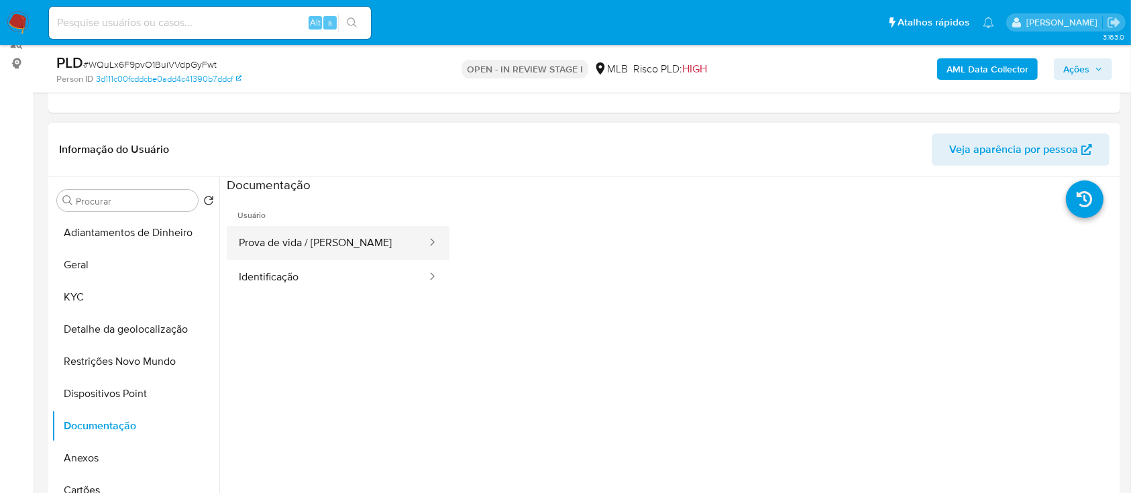
click at [287, 238] on button "Prova de vida / [PERSON_NAME]" at bounding box center [327, 243] width 201 height 34
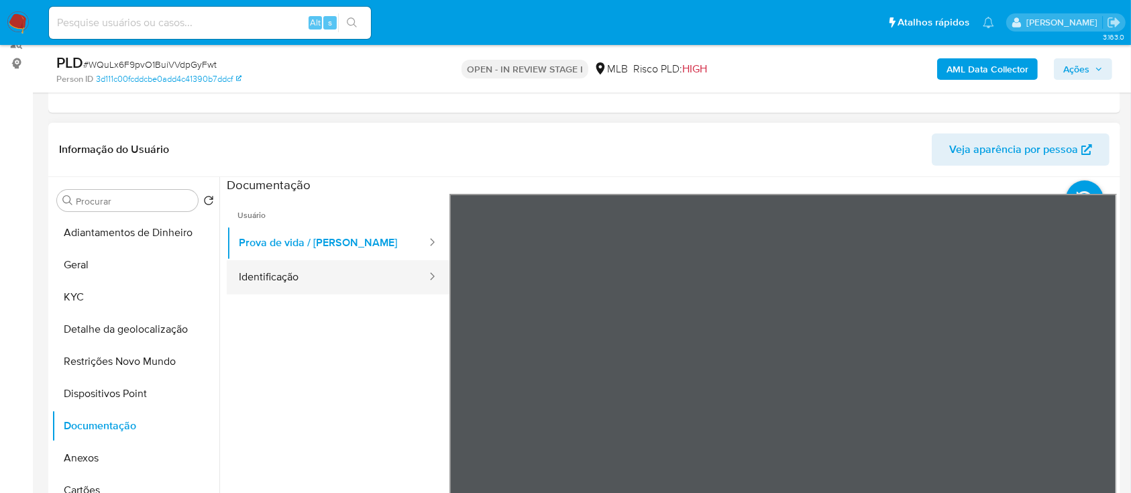
click at [333, 280] on button "Identificação" at bounding box center [327, 277] width 201 height 34
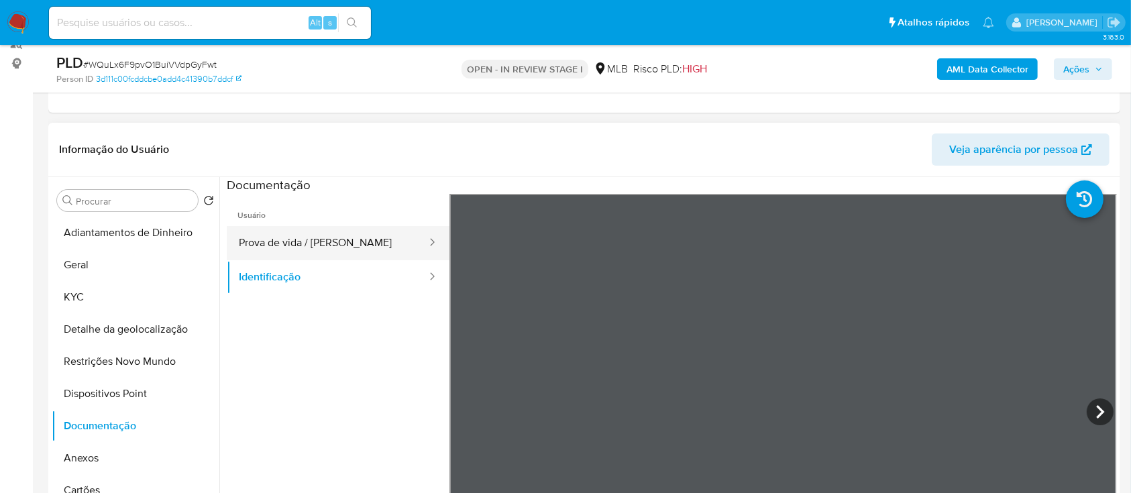
click at [330, 234] on button "Prova de vida / [PERSON_NAME]" at bounding box center [327, 243] width 201 height 34
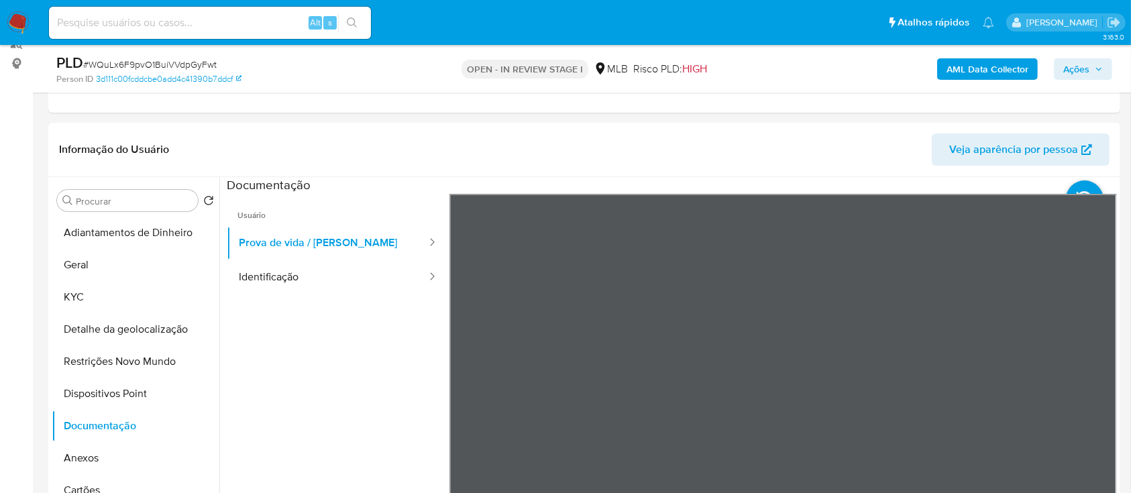
click at [1006, 67] on b "AML Data Collector" at bounding box center [988, 68] width 82 height 21
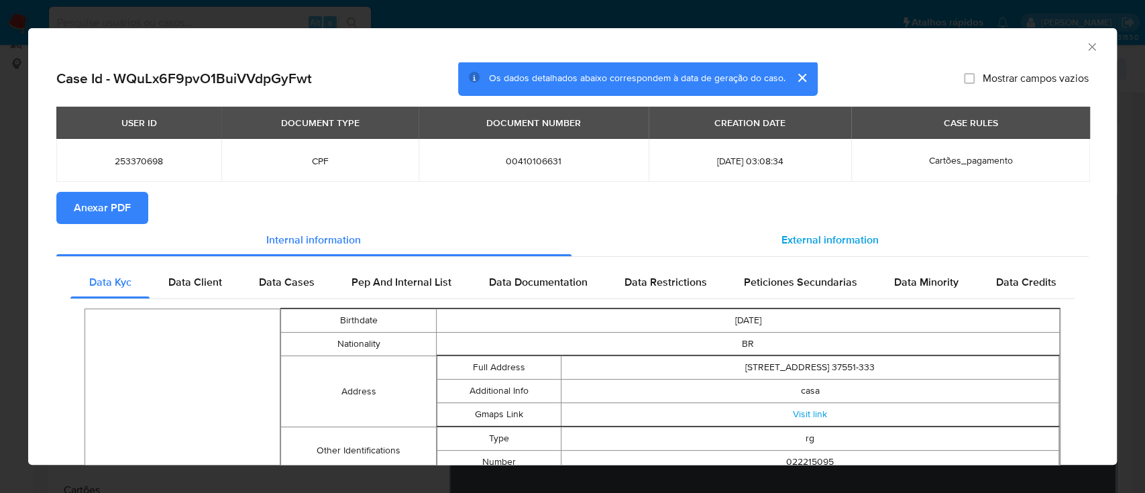
click at [825, 243] on span "External information" at bounding box center [830, 239] width 97 height 15
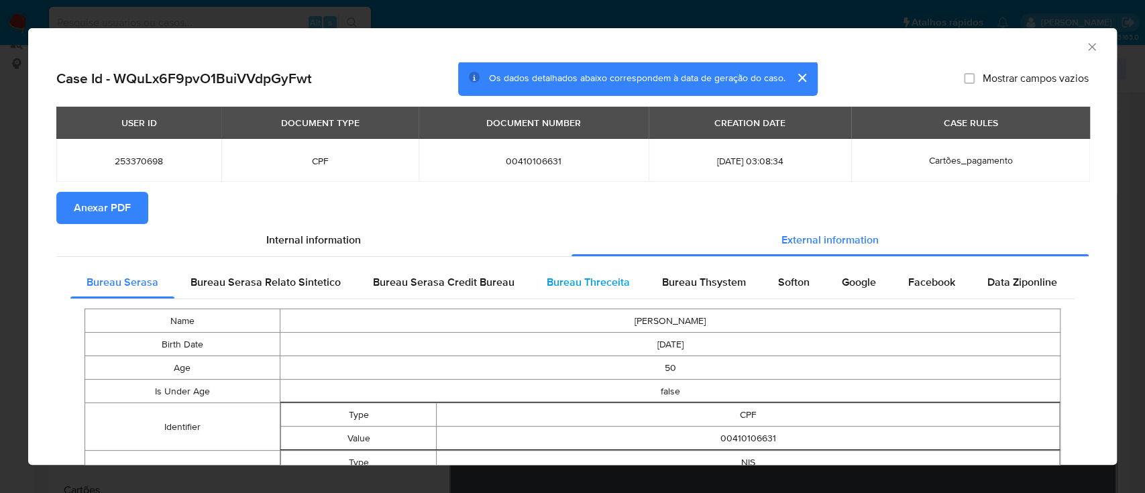
click at [587, 276] on span "Bureau Threceita" at bounding box center [588, 281] width 83 height 15
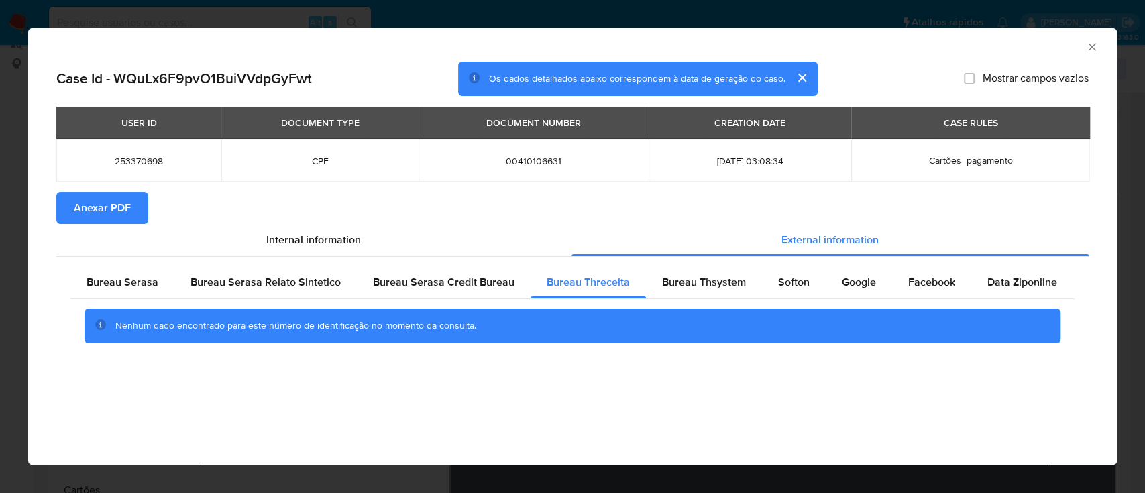
click at [1011, 42] on div "AML Data Collector" at bounding box center [562, 45] width 1048 height 15
click at [702, 285] on span "Bureau Thsystem" at bounding box center [704, 281] width 84 height 15
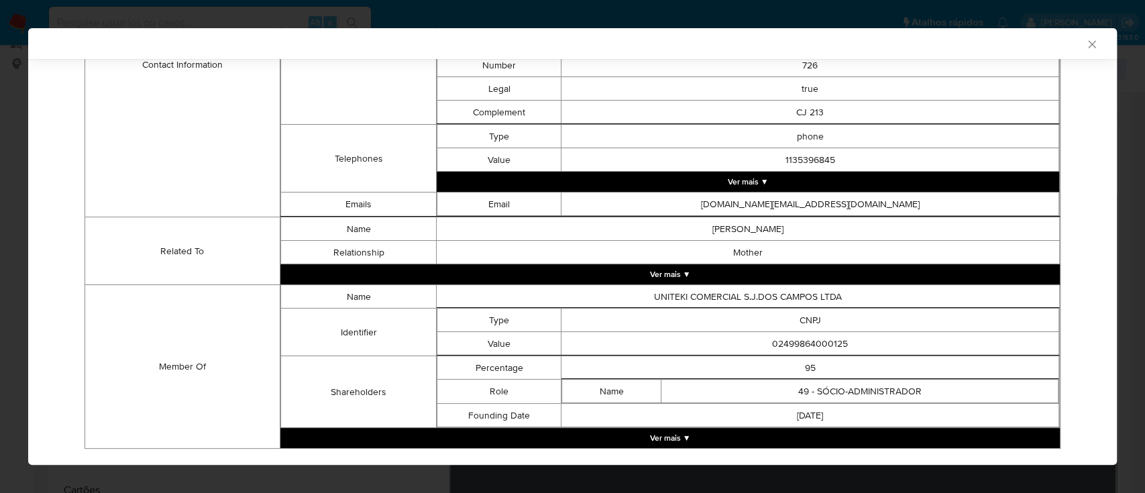
scroll to position [634, 0]
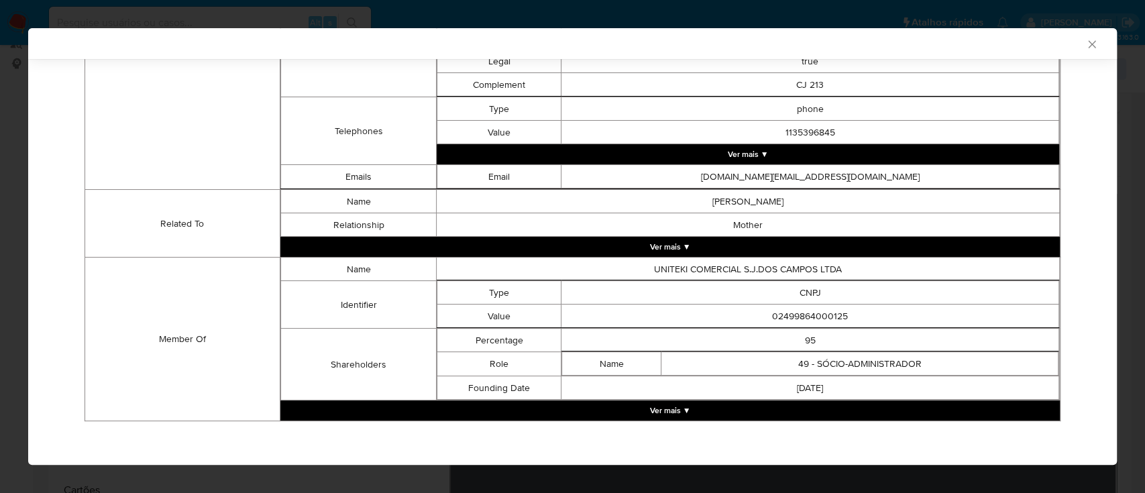
click at [672, 413] on button "Ver mais ▼" at bounding box center [670, 411] width 780 height 20
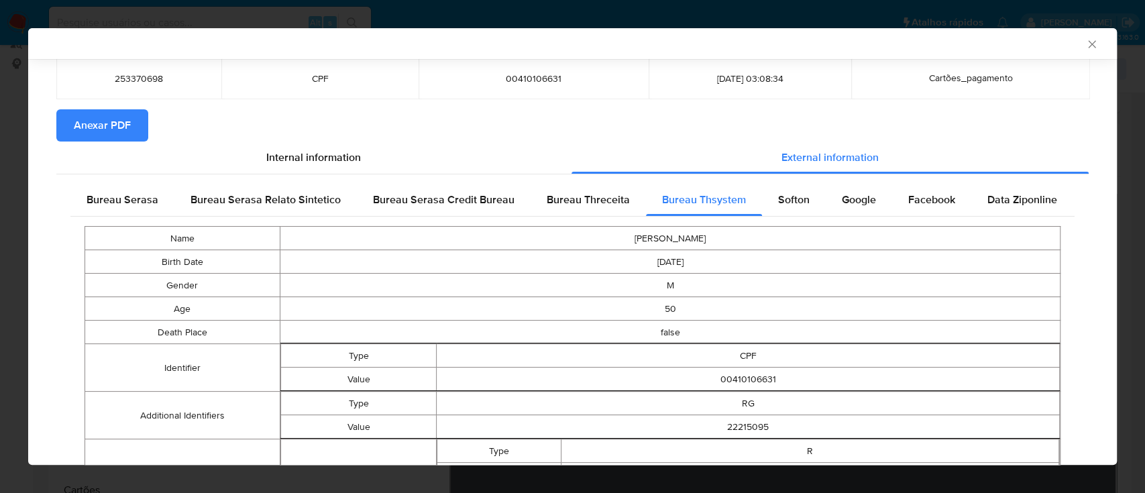
scroll to position [0, 0]
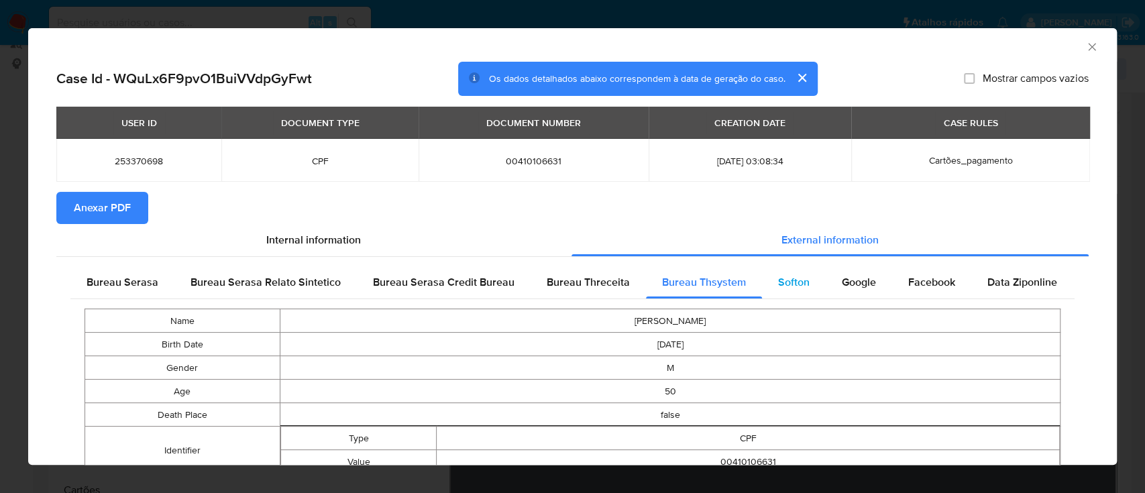
click at [783, 278] on span "Softon" at bounding box center [794, 281] width 32 height 15
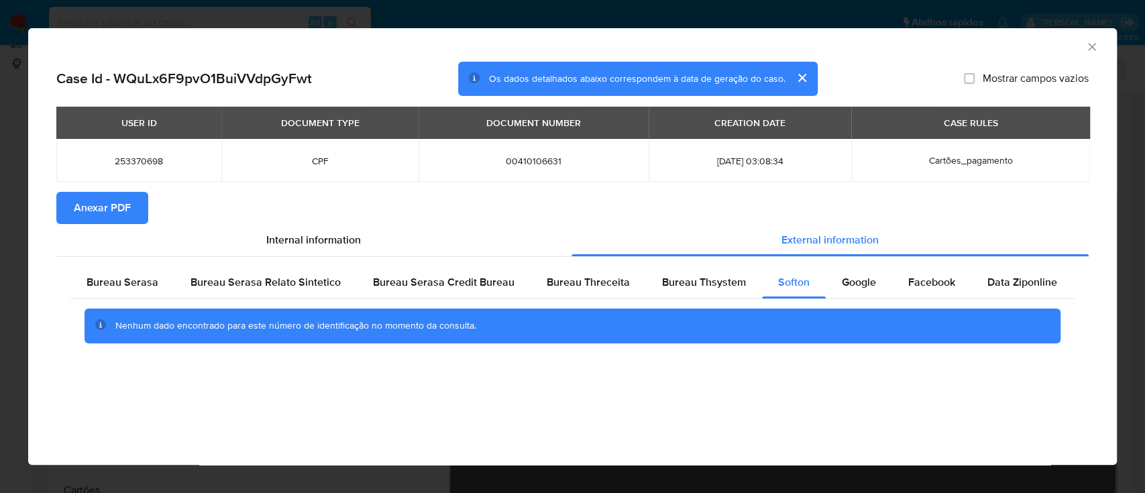
drag, startPoint x: 1023, startPoint y: 41, endPoint x: 739, endPoint y: 0, distance: 286.8
click at [1021, 42] on div "AML Data Collector" at bounding box center [562, 45] width 1048 height 15
click at [859, 287] on span "Google" at bounding box center [859, 281] width 34 height 15
click at [1032, 55] on div "AML Data Collector" at bounding box center [572, 45] width 1089 height 34
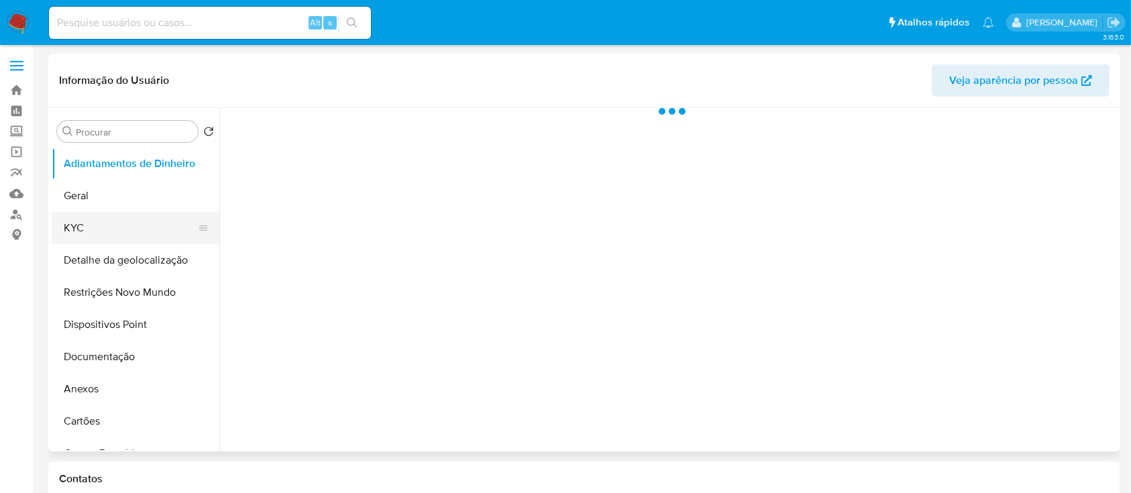
click at [87, 228] on button "KYC" at bounding box center [130, 228] width 157 height 32
select select "10"
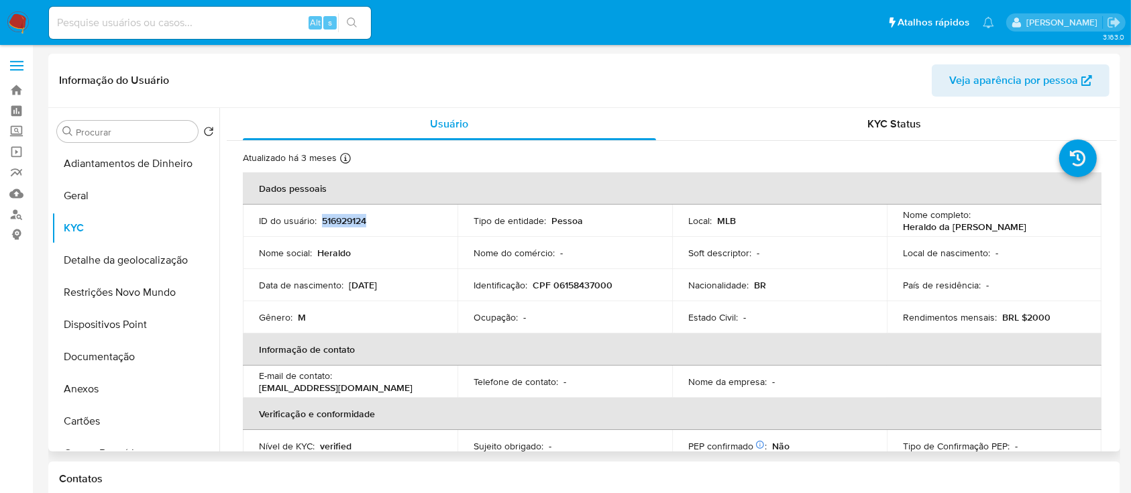
drag, startPoint x: 364, startPoint y: 219, endPoint x: 332, endPoint y: 225, distance: 32.2
click at [319, 222] on div "ID do usuário : 516929124" at bounding box center [350, 221] width 183 height 12
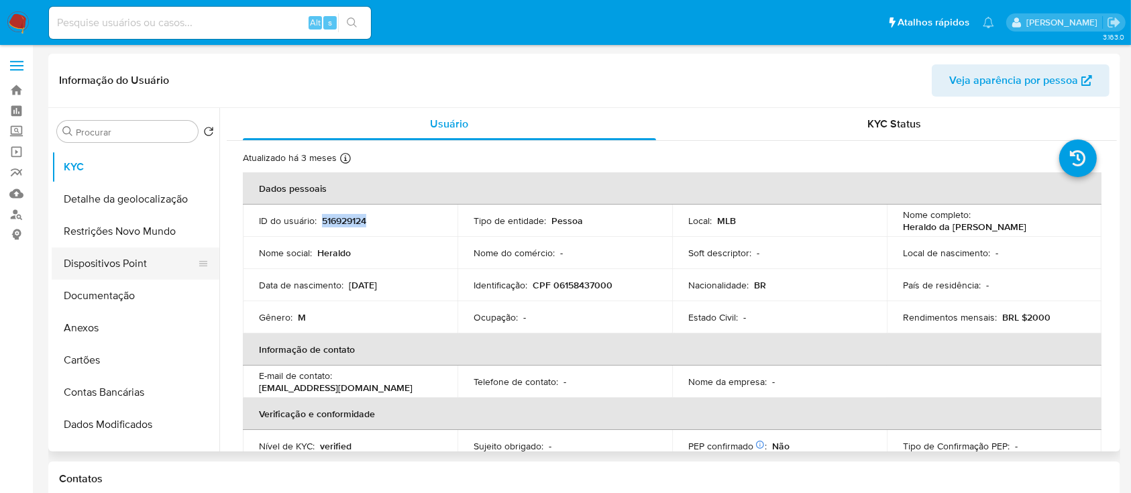
scroll to position [89, 0]
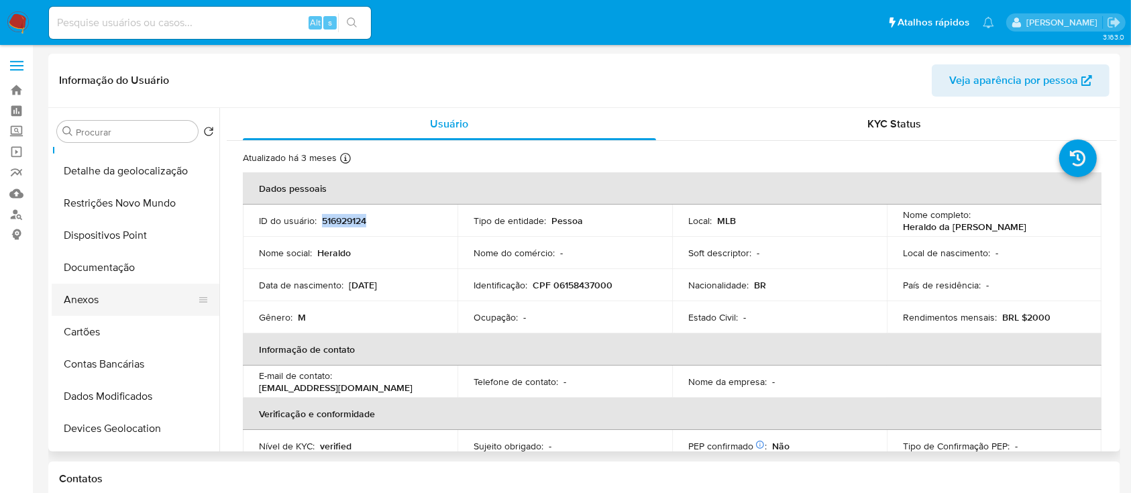
click at [93, 306] on button "Anexos" at bounding box center [130, 300] width 157 height 32
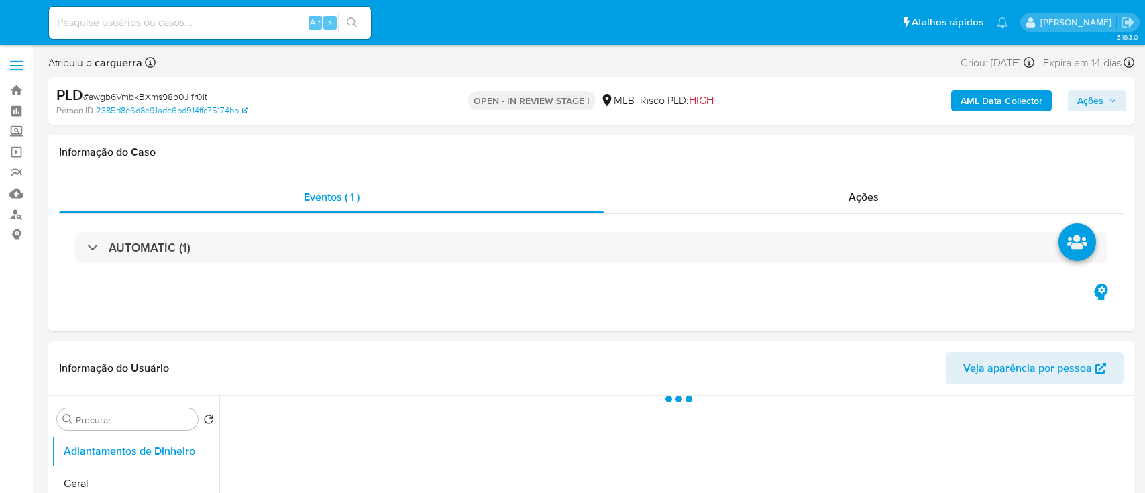
select select "10"
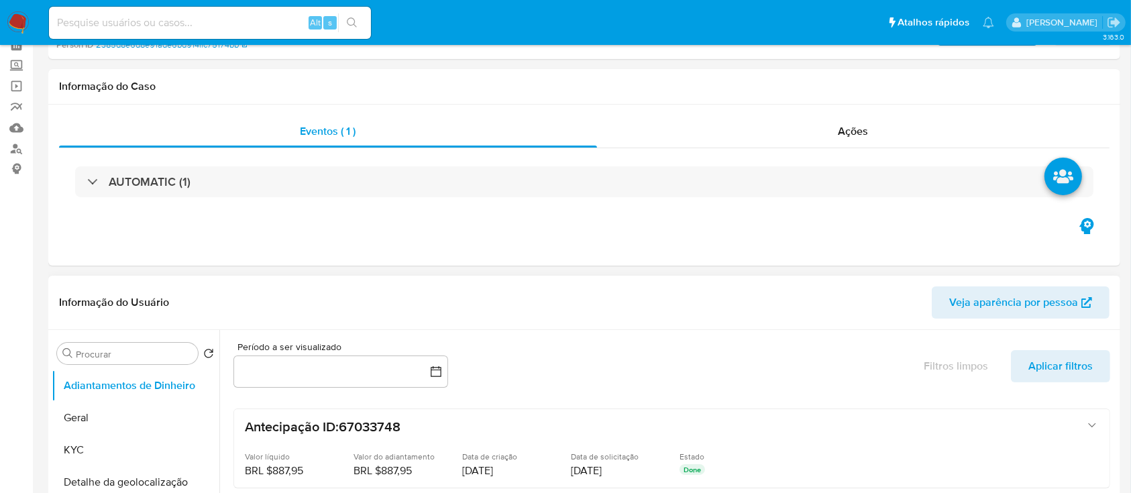
scroll to position [89, 0]
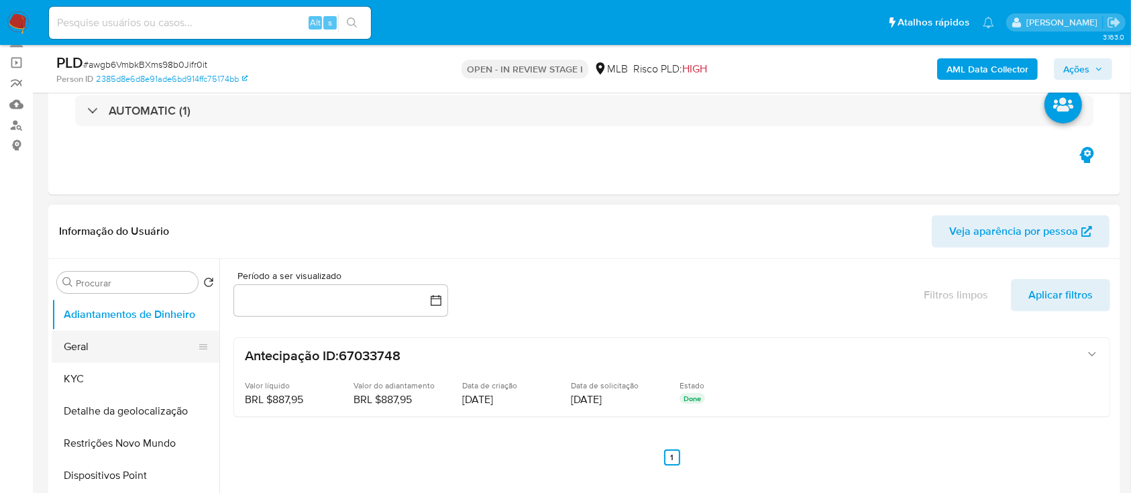
drag, startPoint x: 88, startPoint y: 346, endPoint x: 95, endPoint y: 346, distance: 6.7
click at [87, 346] on button "Geral" at bounding box center [130, 347] width 157 height 32
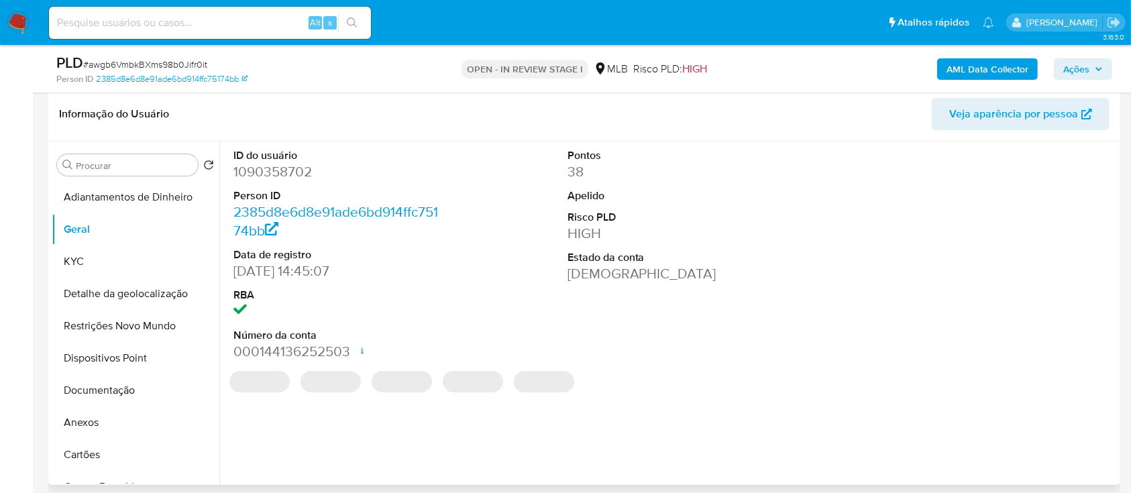
scroll to position [178, 0]
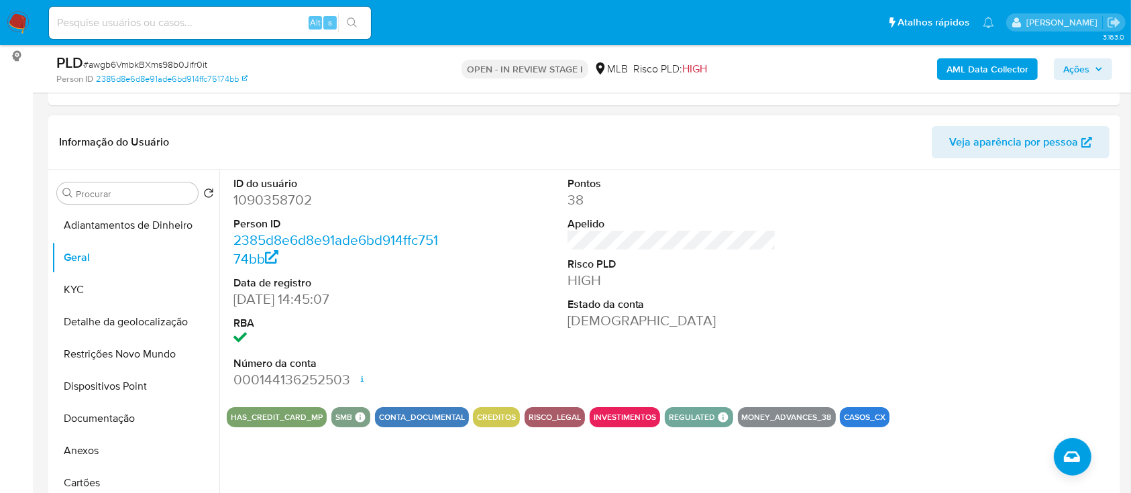
drag, startPoint x: 931, startPoint y: 246, endPoint x: 680, endPoint y: 153, distance: 267.5
click at [923, 248] on div at bounding box center [1005, 283] width 223 height 227
click at [97, 289] on button "KYC" at bounding box center [130, 290] width 157 height 32
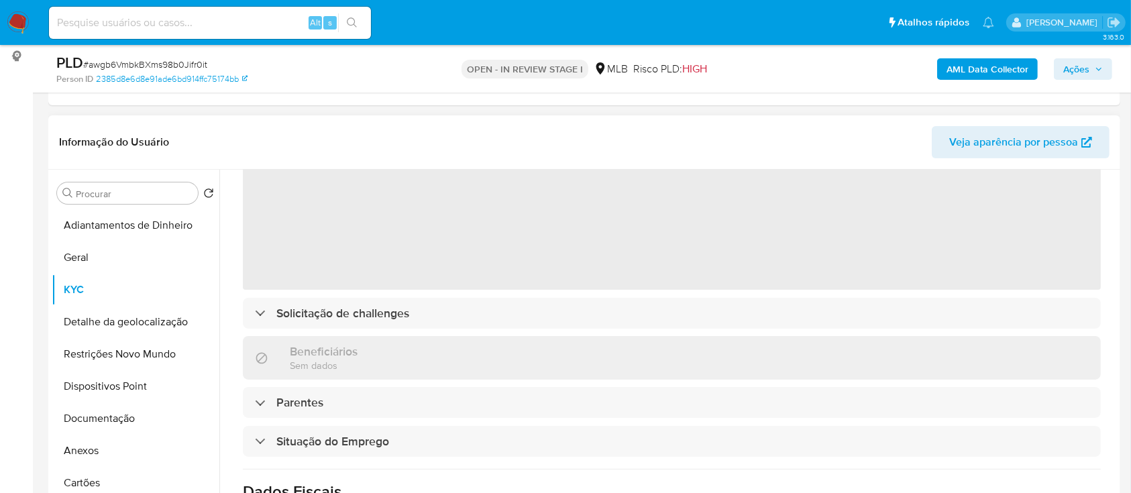
scroll to position [89, 0]
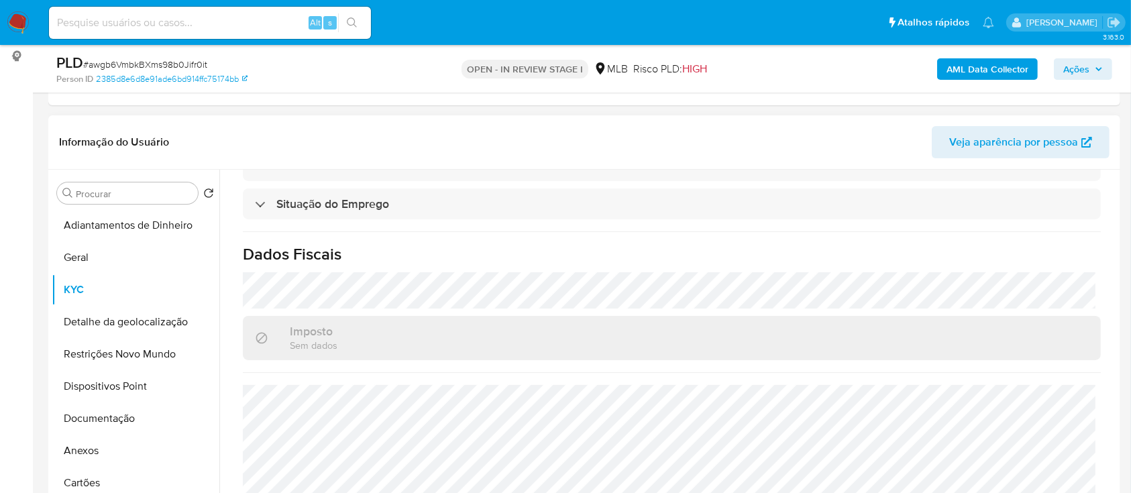
scroll to position [358, 0]
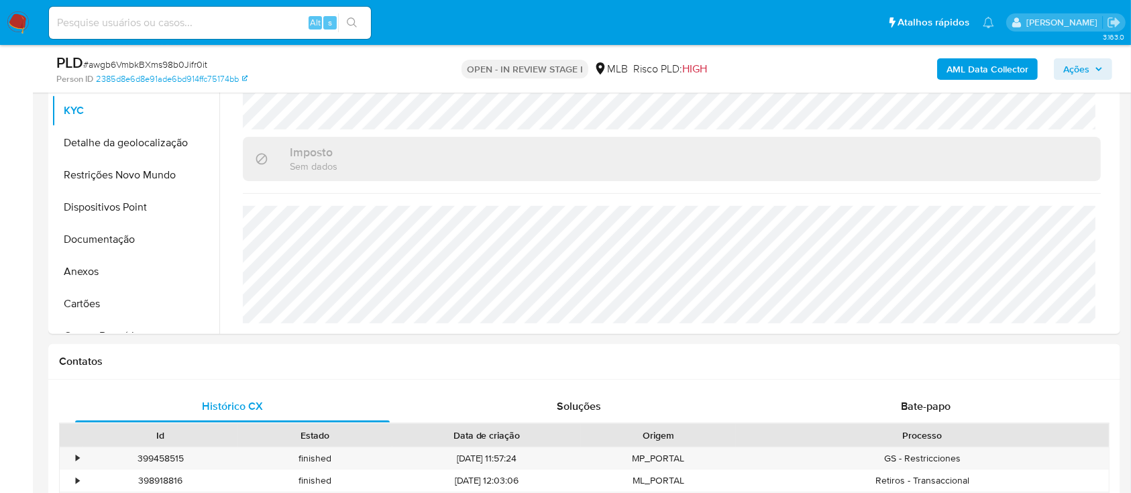
drag, startPoint x: 21, startPoint y: 154, endPoint x: 156, endPoint y: 75, distance: 156.4
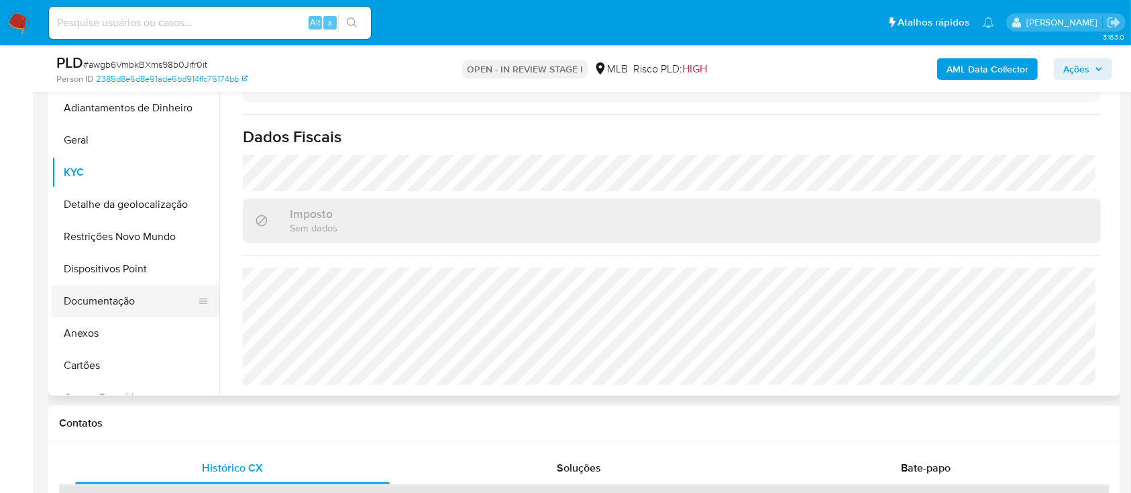
scroll to position [268, 0]
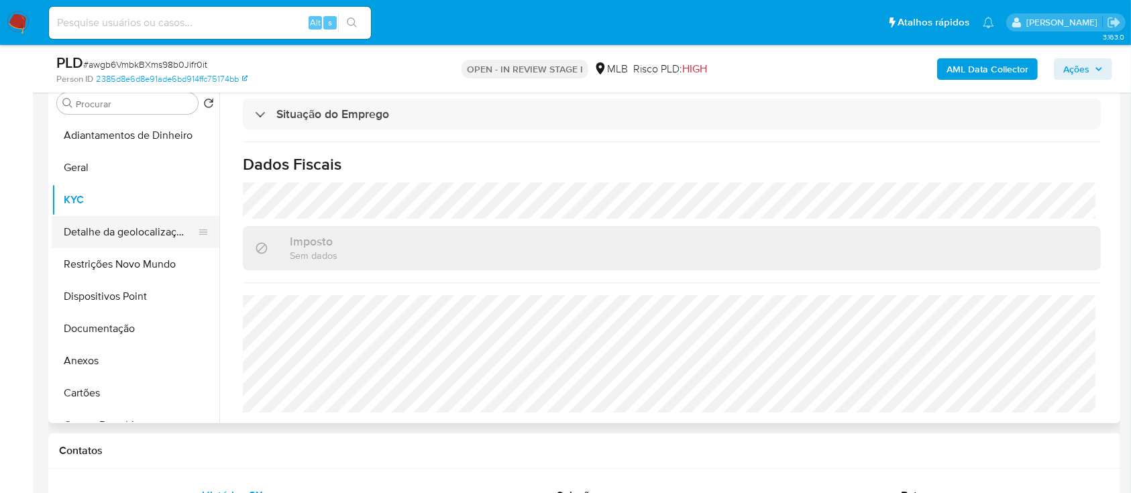
click at [128, 231] on button "Detalhe da geolocalização" at bounding box center [130, 232] width 157 height 32
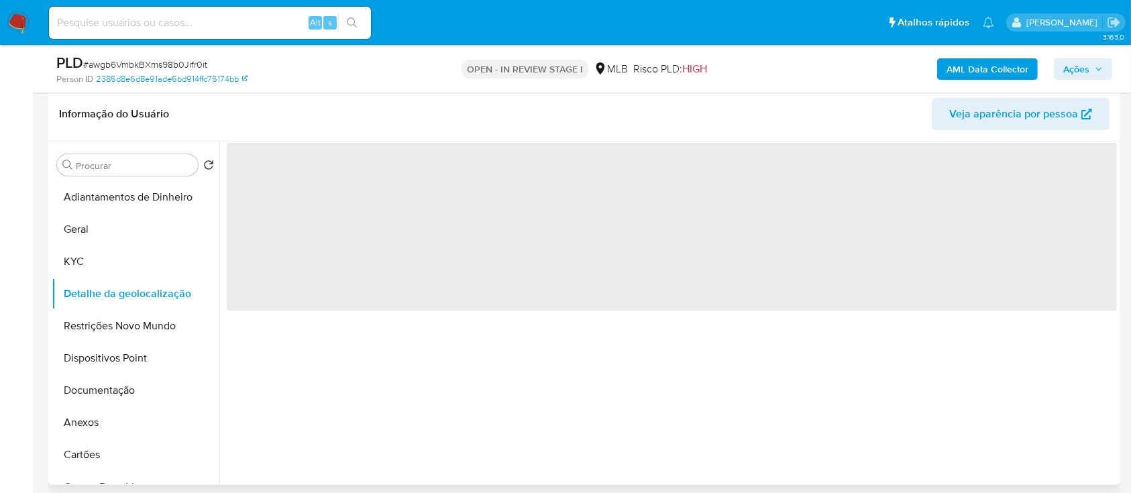
scroll to position [178, 0]
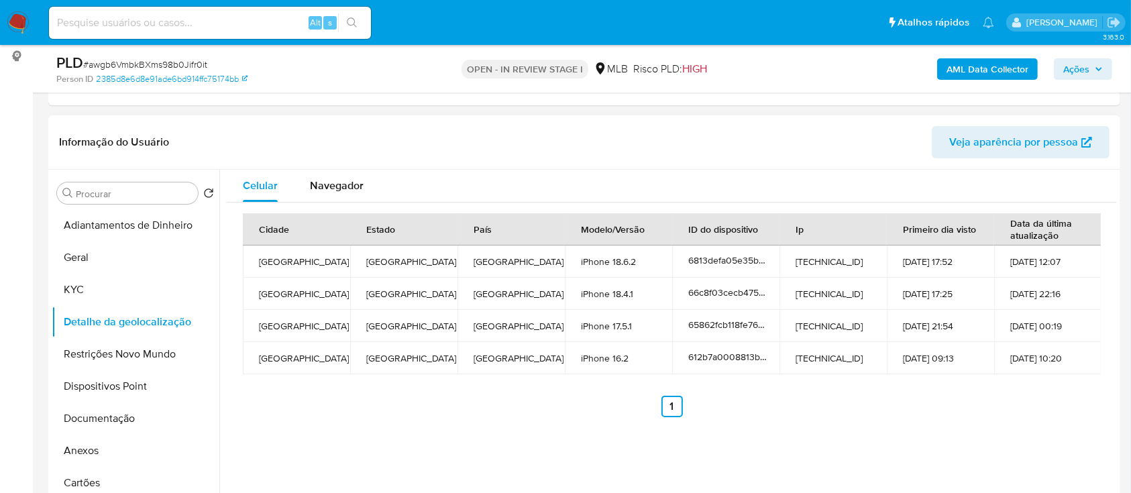
click at [609, 439] on div "Celular Navegador Cidade Estado País Modelo/Versão ID do dispositivo Ip Primeir…" at bounding box center [668, 342] width 898 height 344
click at [84, 352] on button "Restrições Novo Mundo" at bounding box center [130, 354] width 157 height 32
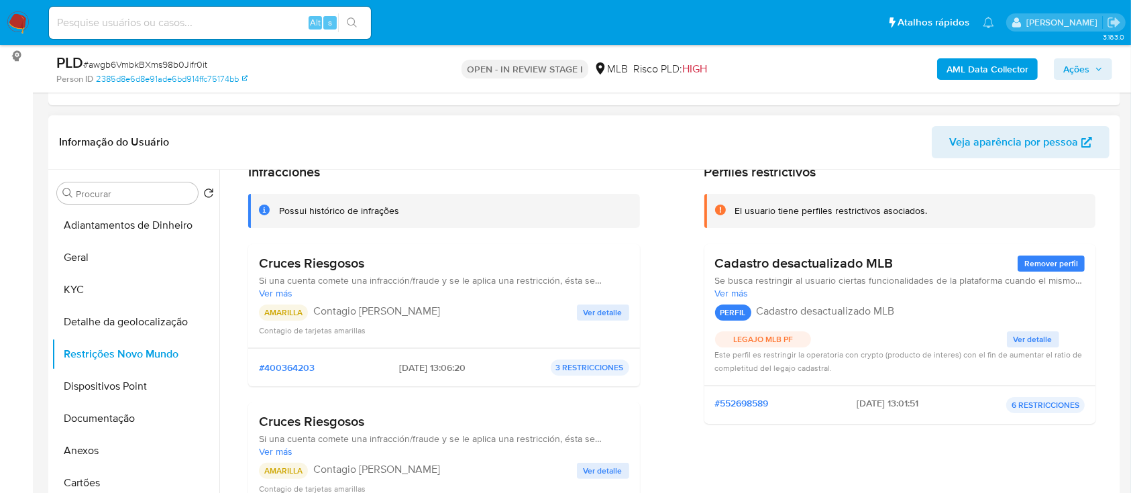
scroll to position [89, 0]
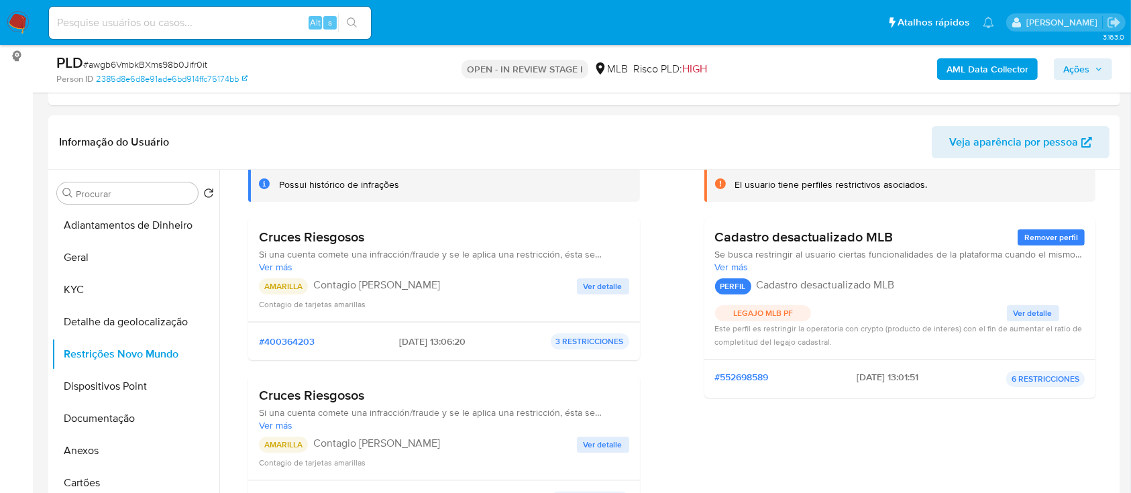
click at [777, 74] on div "AML Data Collector Ações" at bounding box center [938, 69] width 348 height 32
click at [589, 281] on span "Ver detalle" at bounding box center [603, 286] width 39 height 13
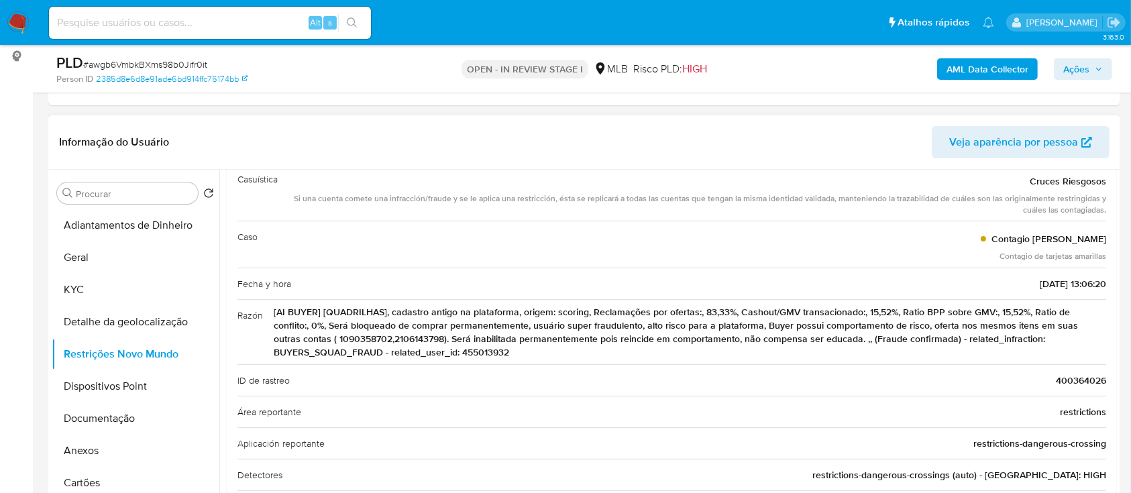
drag, startPoint x: 778, startPoint y: 130, endPoint x: 758, endPoint y: 116, distance: 24.2
click at [778, 130] on header "Informação do Usuário Veja aparência por pessoa" at bounding box center [584, 142] width 1051 height 32
drag, startPoint x: 1025, startPoint y: 180, endPoint x: 1108, endPoint y: 350, distance: 189.4
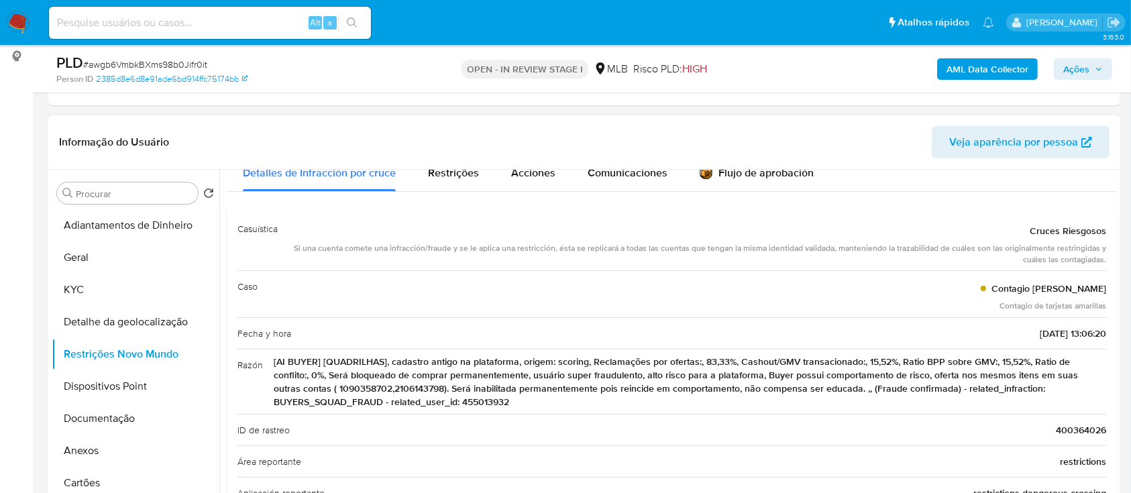
scroll to position [0, 0]
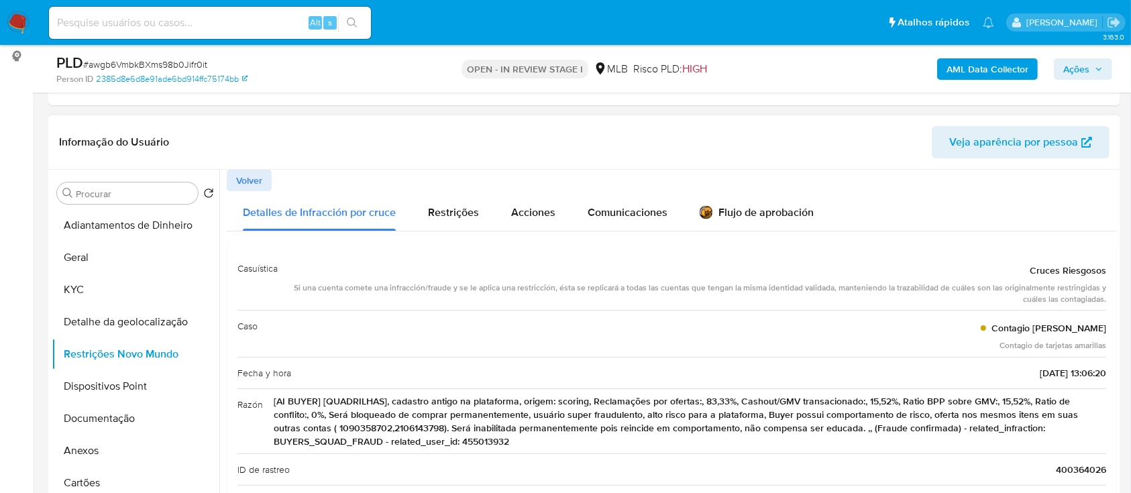
click at [252, 176] on span "Volver" at bounding box center [249, 180] width 26 height 19
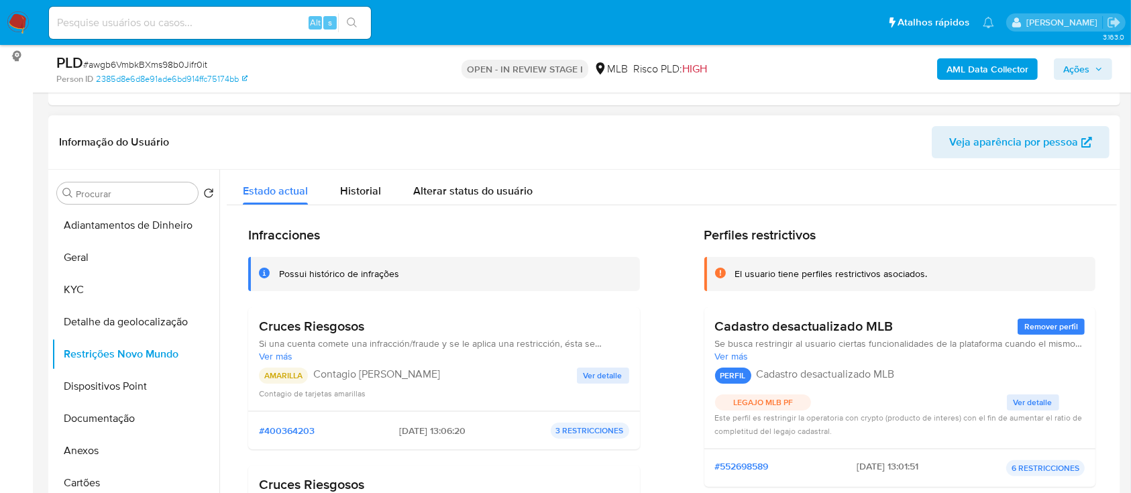
click at [1014, 398] on span "Ver detalle" at bounding box center [1033, 402] width 39 height 13
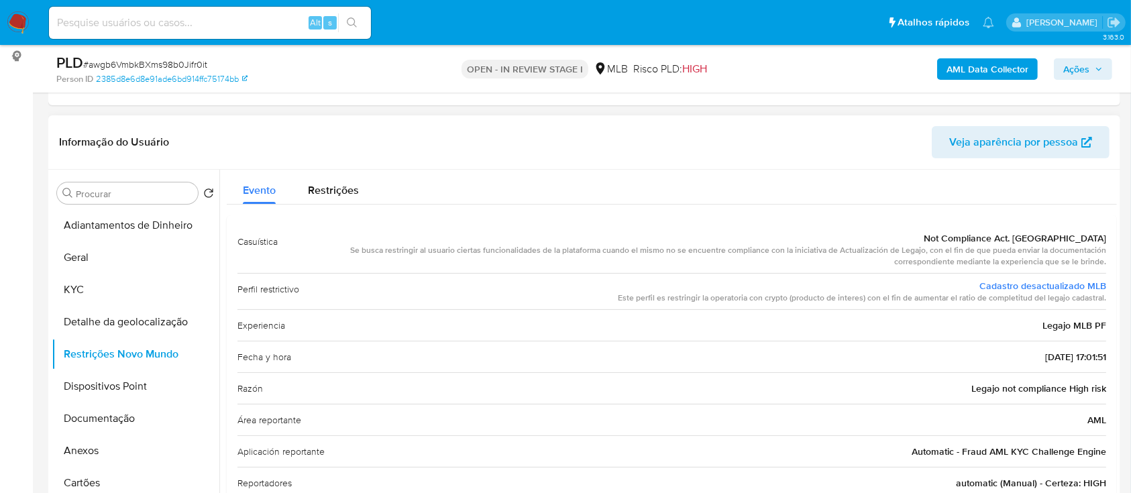
scroll to position [35, 0]
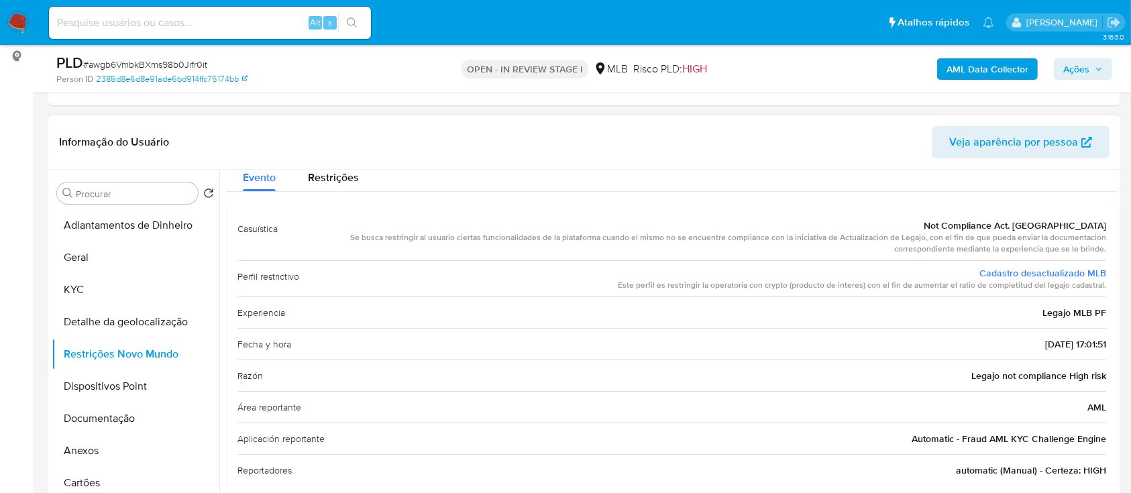
drag, startPoint x: 981, startPoint y: 225, endPoint x: 1110, endPoint y: 280, distance: 140.1
click at [1110, 280] on div "Casuística Not Compliance Act. Legajo Se busca restringir al usuario ciertas fu…" at bounding box center [672, 349] width 890 height 293
click at [129, 377] on button "Dispositivos Point" at bounding box center [130, 386] width 157 height 32
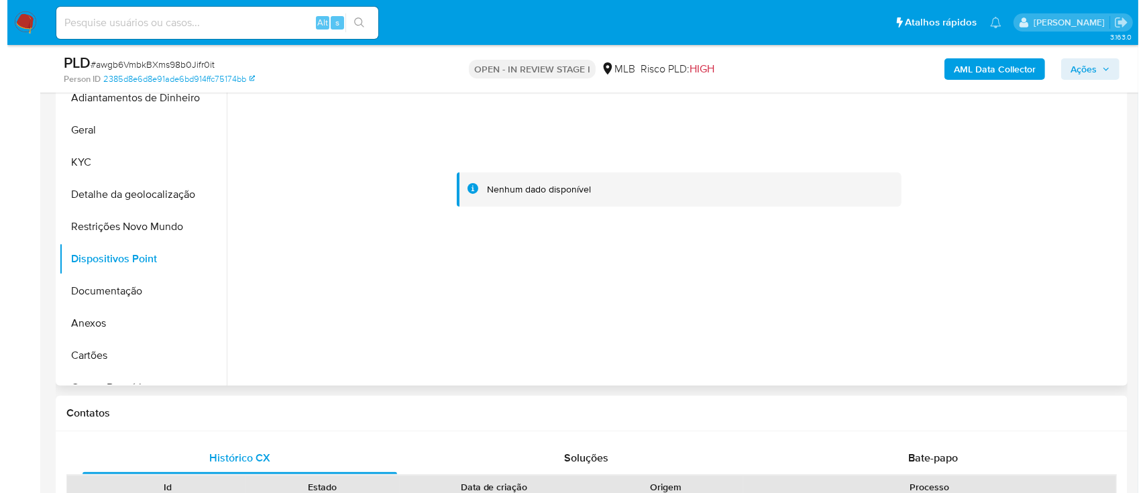
scroll to position [268, 0]
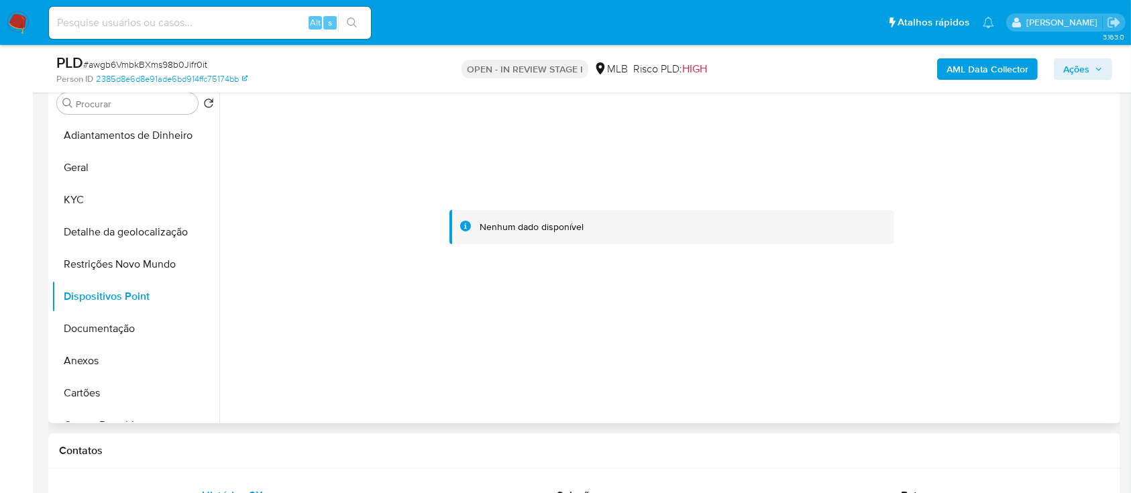
drag, startPoint x: 933, startPoint y: 318, endPoint x: 600, endPoint y: 137, distance: 379.0
click at [933, 319] on div at bounding box center [672, 227] width 890 height 295
click at [96, 325] on button "Documentação" at bounding box center [130, 329] width 157 height 32
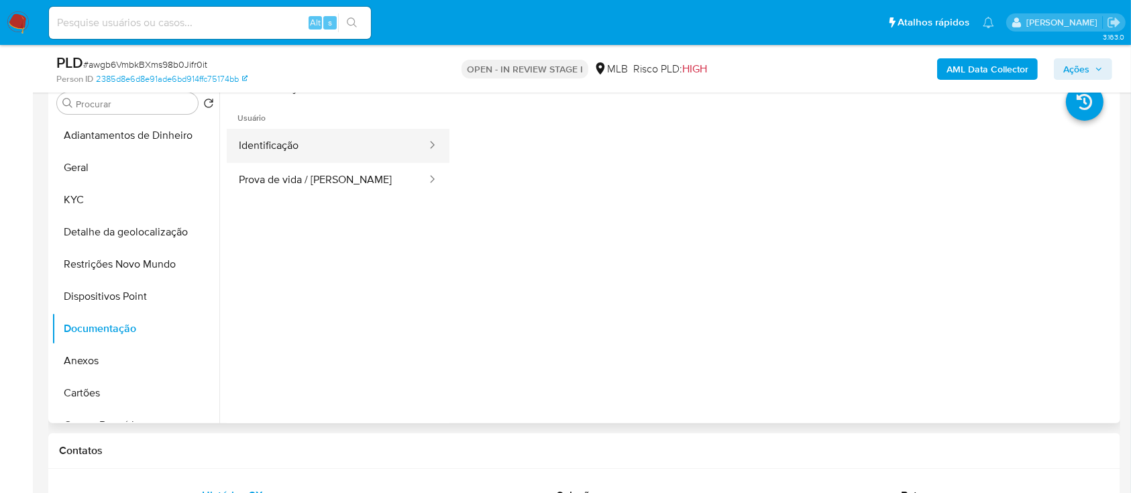
click at [344, 138] on button "Identificação" at bounding box center [327, 146] width 201 height 34
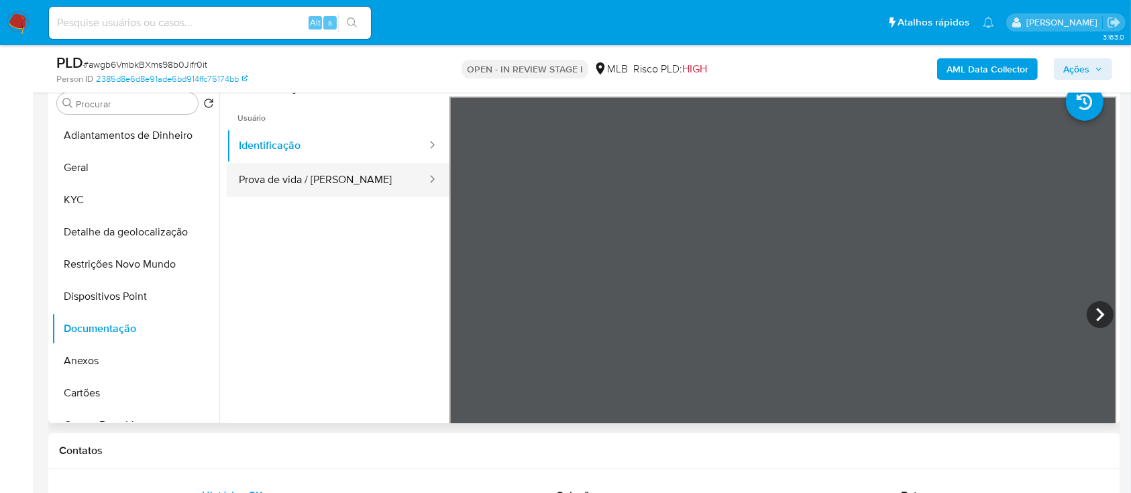
click at [352, 176] on button "Prova de vida / [PERSON_NAME]" at bounding box center [327, 180] width 201 height 34
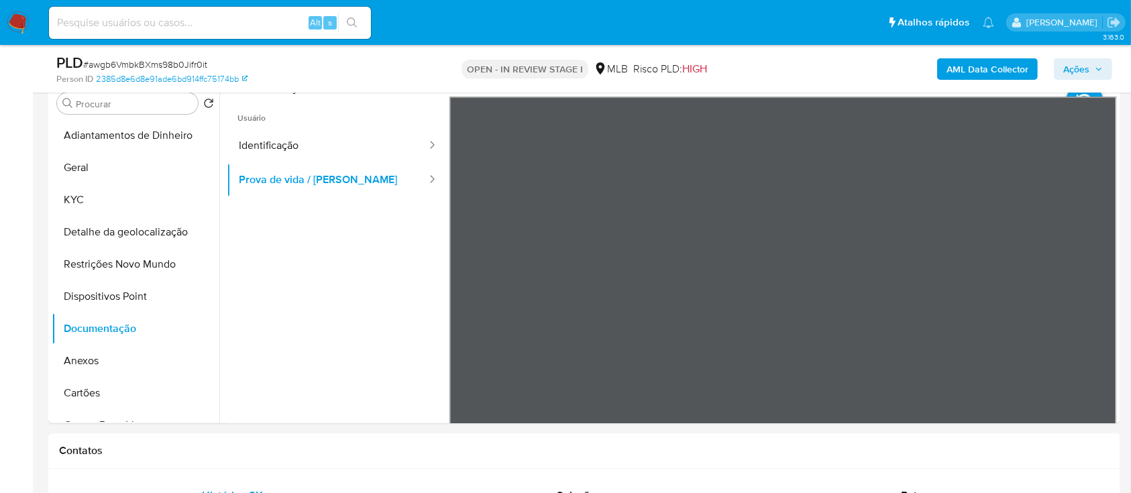
click at [948, 60] on b "AML Data Collector" at bounding box center [988, 68] width 82 height 21
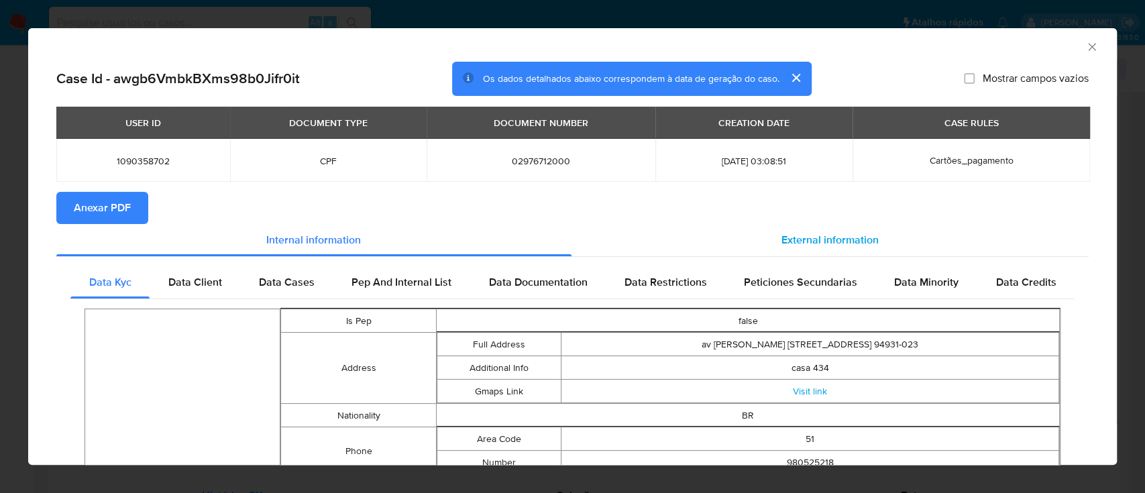
click at [817, 241] on span "External information" at bounding box center [830, 239] width 97 height 15
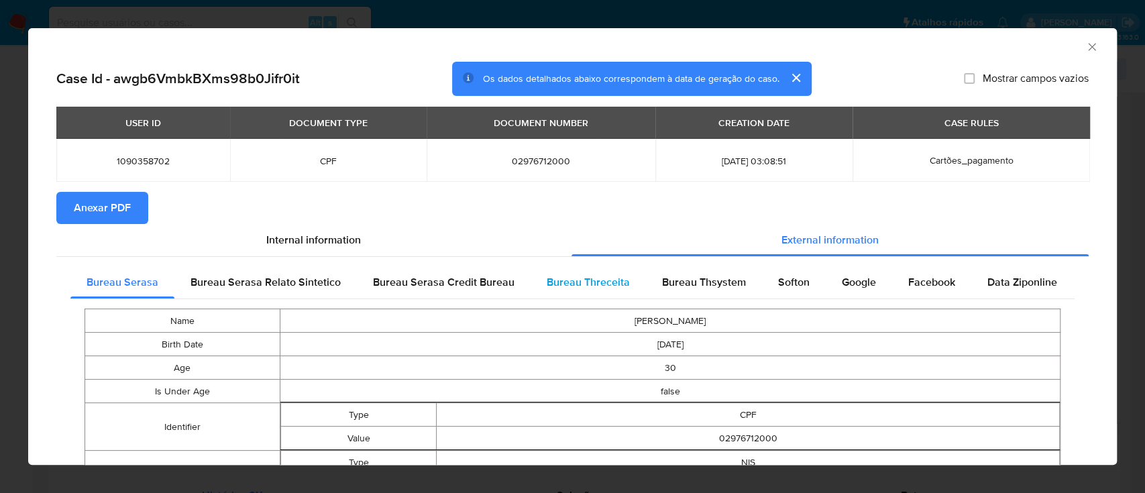
click at [590, 298] on div "Bureau Threceita" at bounding box center [588, 282] width 115 height 32
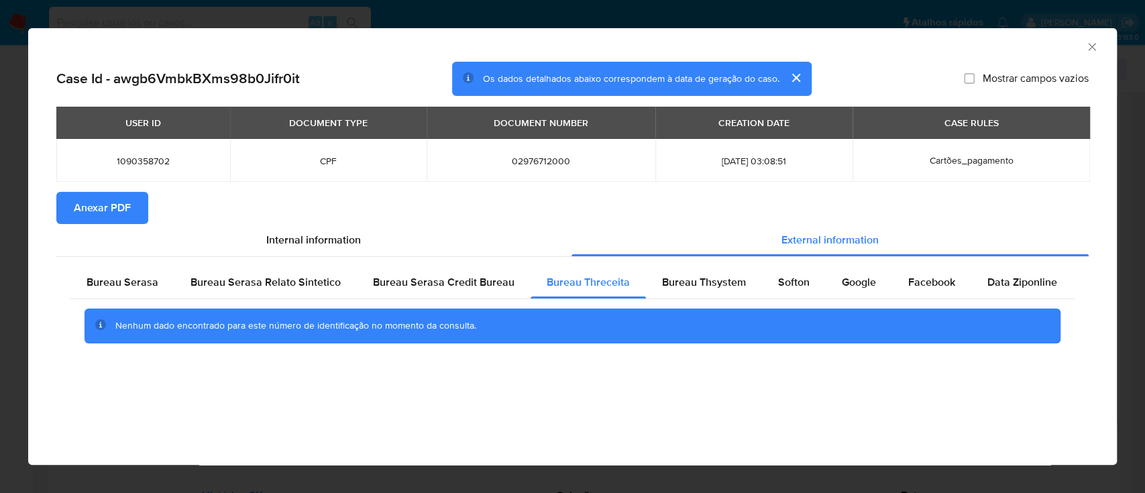
click at [946, 54] on div "AML Data Collector" at bounding box center [572, 45] width 1089 height 34
click at [678, 280] on span "Bureau Thsystem" at bounding box center [704, 281] width 84 height 15
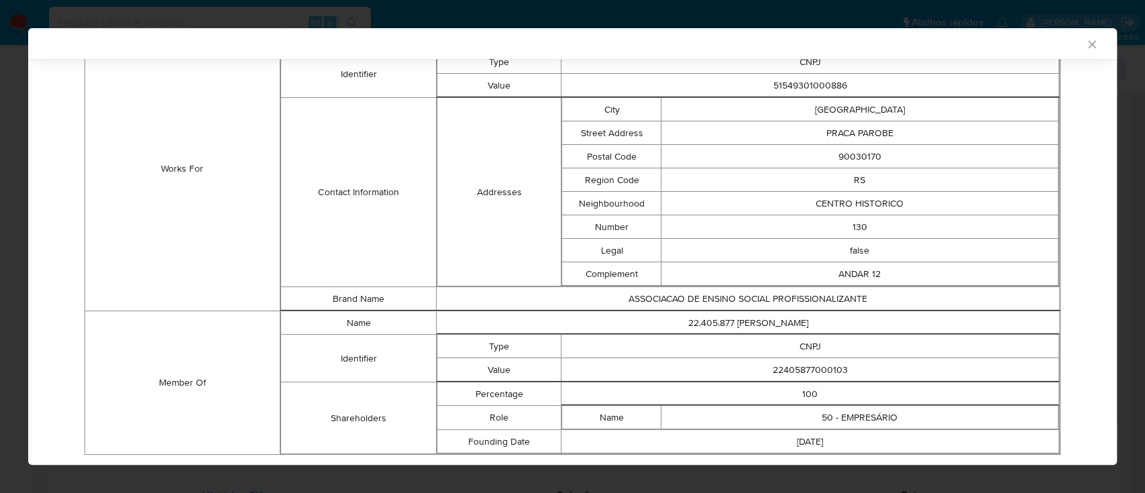
scroll to position [710, 0]
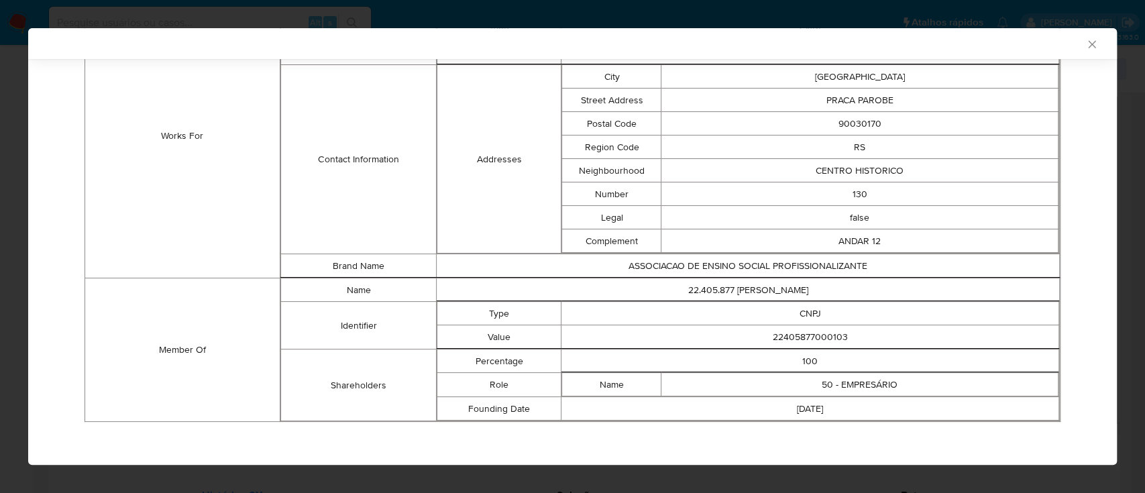
drag, startPoint x: 601, startPoint y: 42, endPoint x: 524, endPoint y: 33, distance: 77.7
click at [601, 42] on div "AML Data Collector" at bounding box center [562, 44] width 1048 height 12
drag, startPoint x: 868, startPoint y: 336, endPoint x: 714, endPoint y: 326, distance: 154.6
click at [714, 325] on td "22405877000103" at bounding box center [811, 336] width 498 height 23
copy td "22405877000103"
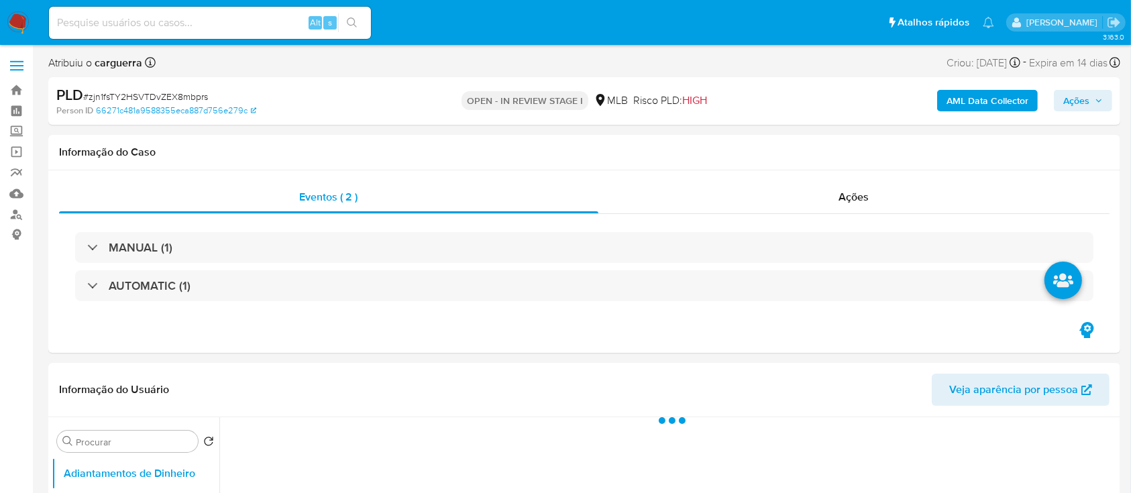
select select "10"
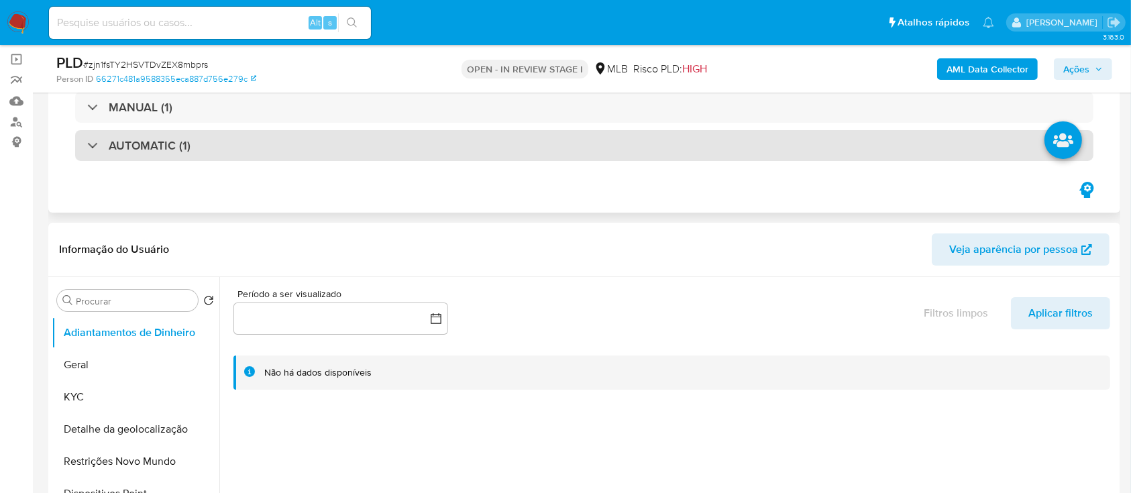
scroll to position [268, 0]
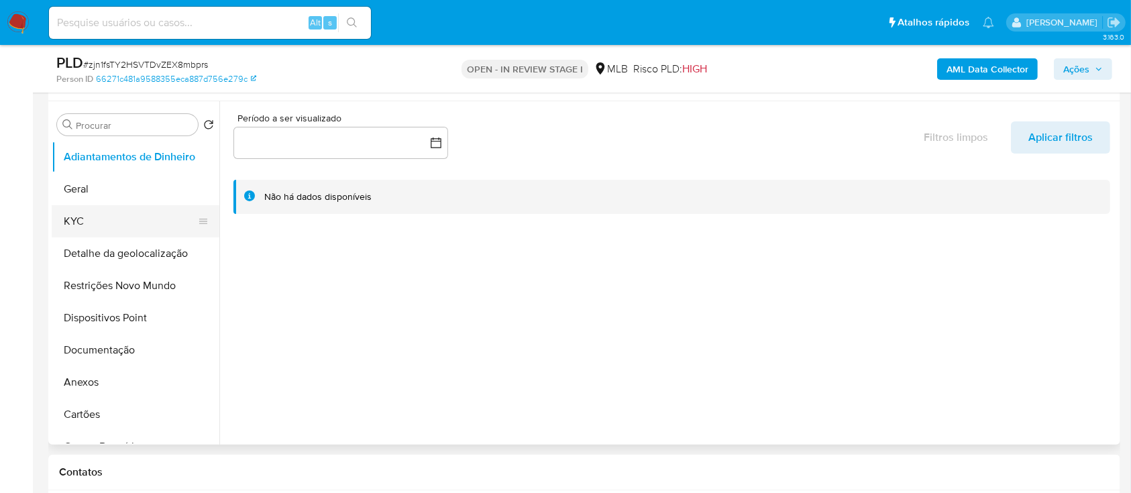
click at [91, 211] on button "KYC" at bounding box center [130, 221] width 157 height 32
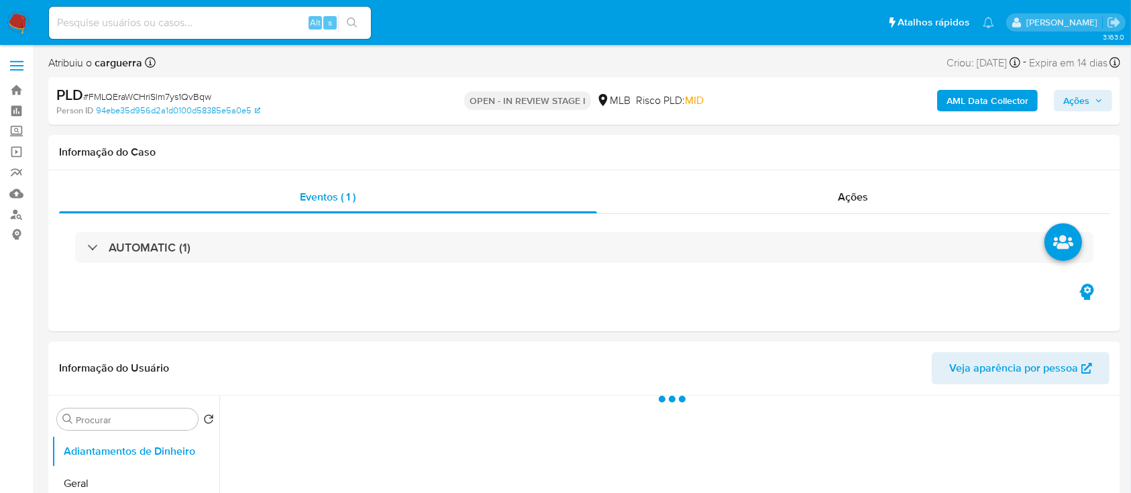
select select "10"
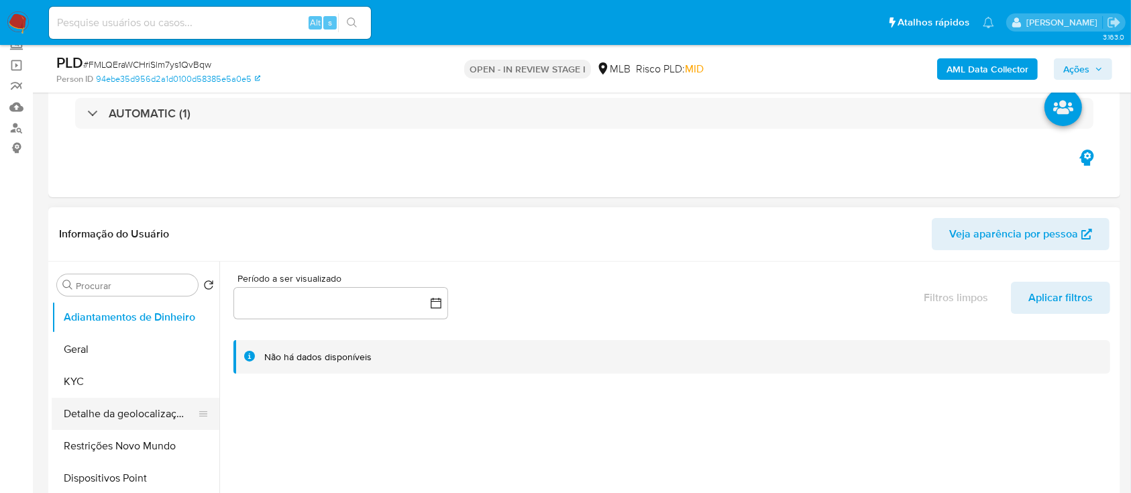
scroll to position [178, 0]
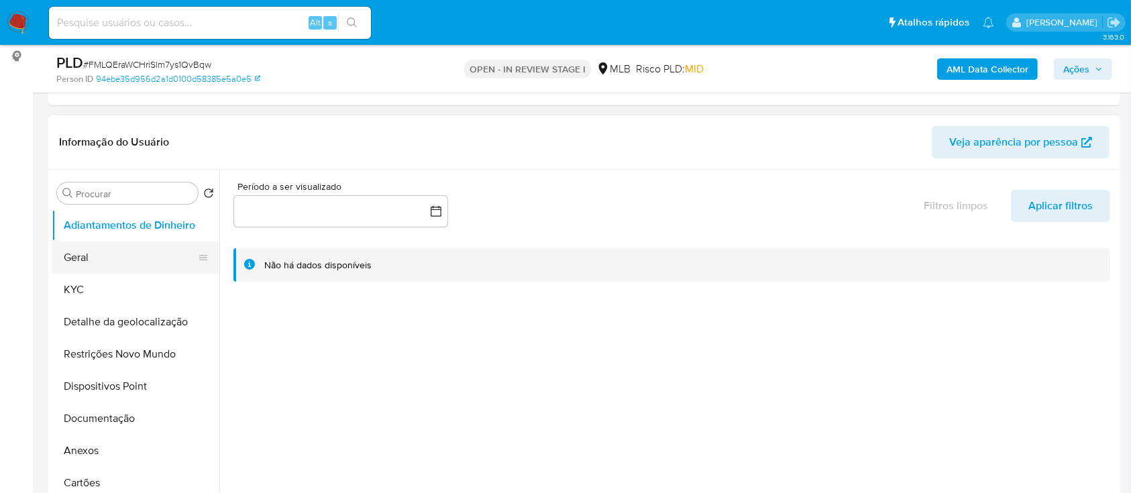
click at [98, 261] on button "Geral" at bounding box center [130, 258] width 157 height 32
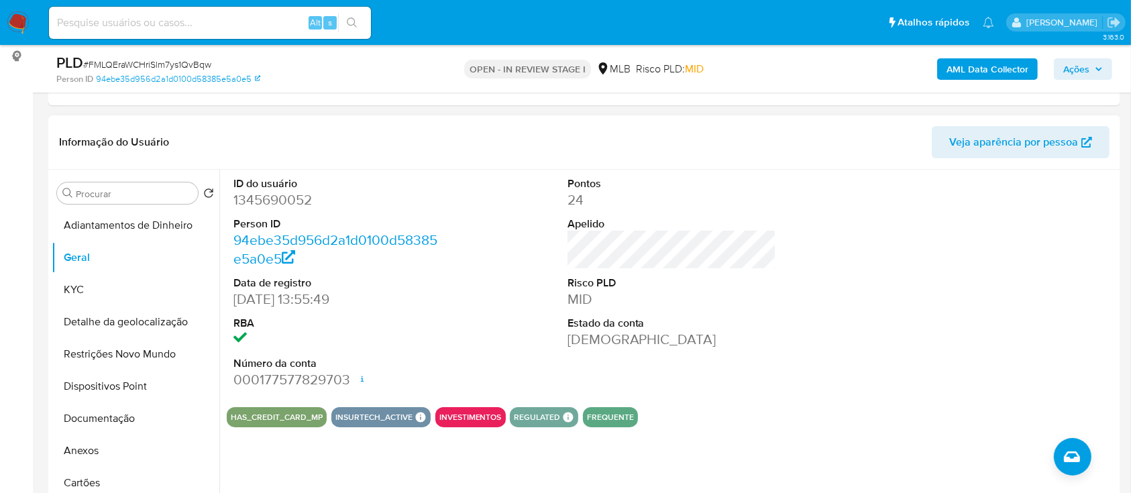
click at [799, 322] on div "ID do usuário 1345690052 Person ID 94ebe35d956d2a1d0100d58385e5a0e5 Data de reg…" at bounding box center [672, 283] width 890 height 227
drag, startPoint x: 980, startPoint y: 274, endPoint x: 792, endPoint y: 169, distance: 215.1
click at [947, 253] on div at bounding box center [1005, 283] width 223 height 227
click at [107, 289] on button "KYC" at bounding box center [130, 290] width 157 height 32
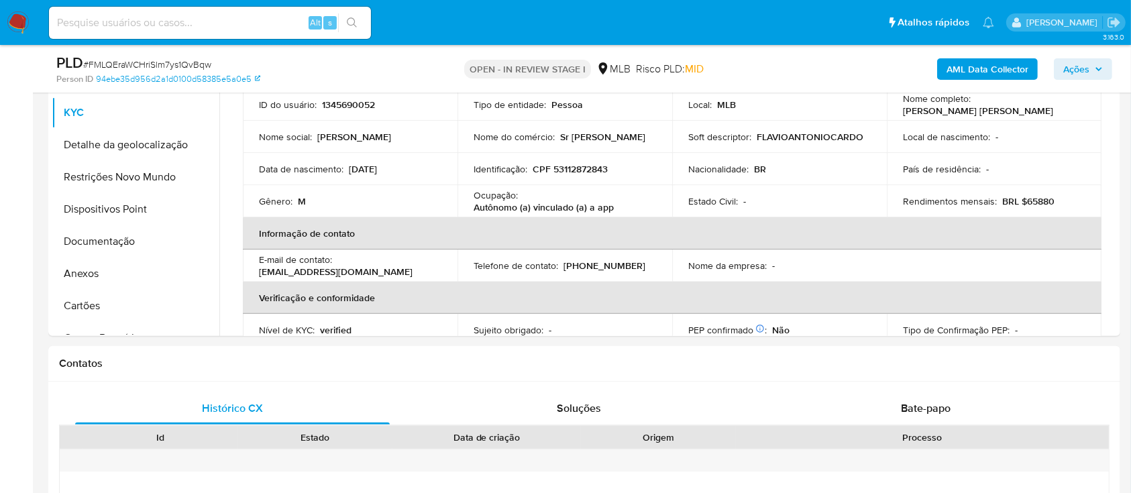
scroll to position [346, 0]
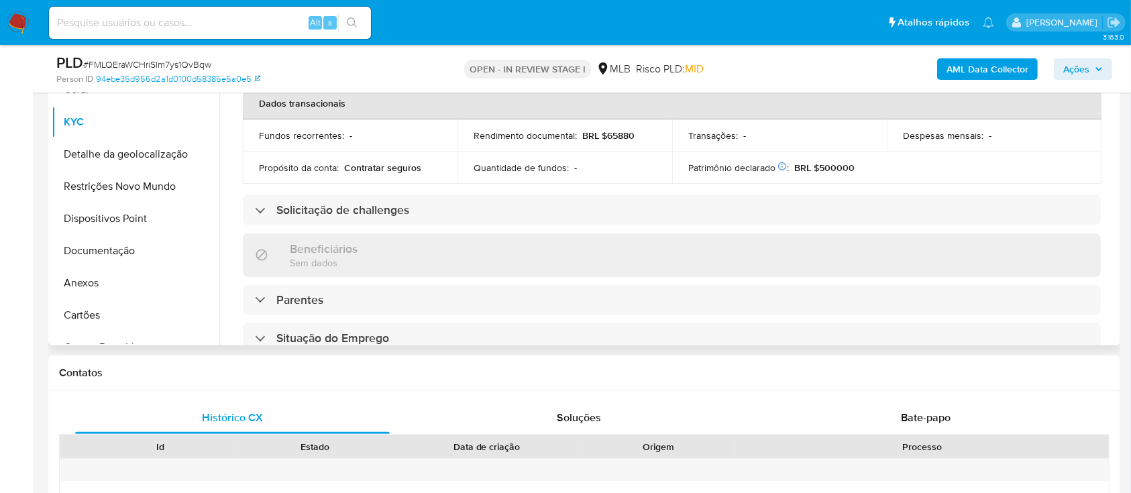
scroll to position [570, 0]
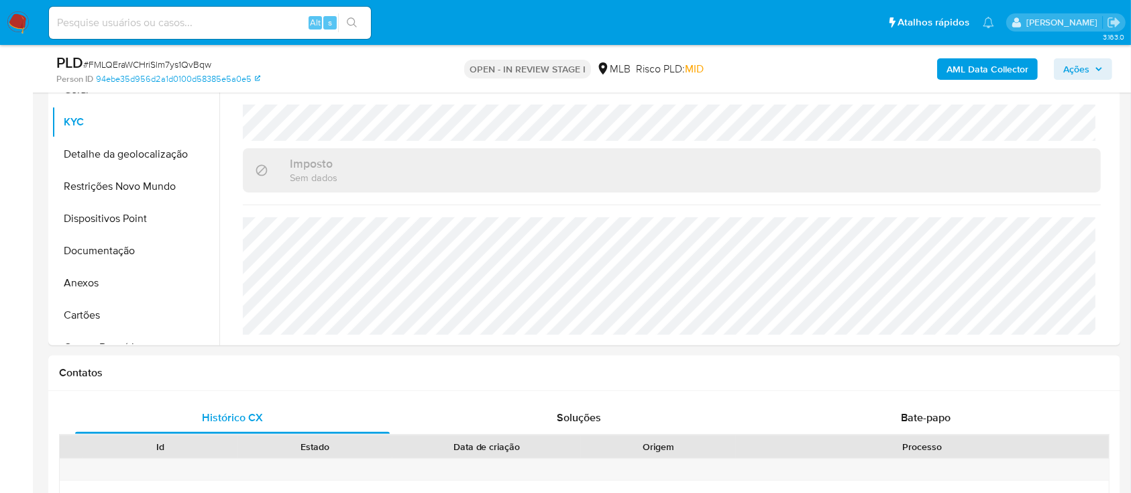
click at [138, 146] on button "Detalhe da geolocalização" at bounding box center [130, 154] width 157 height 32
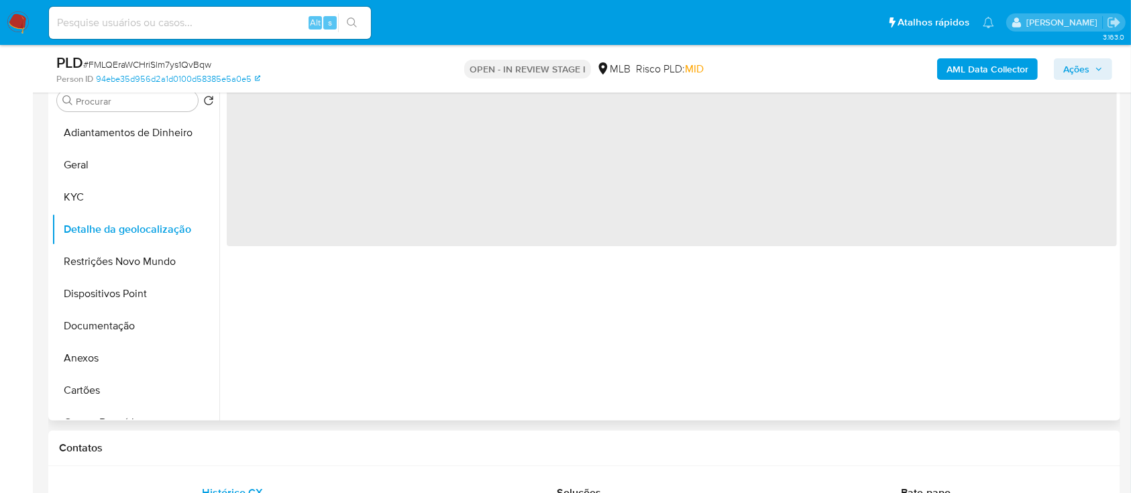
scroll to position [167, 0]
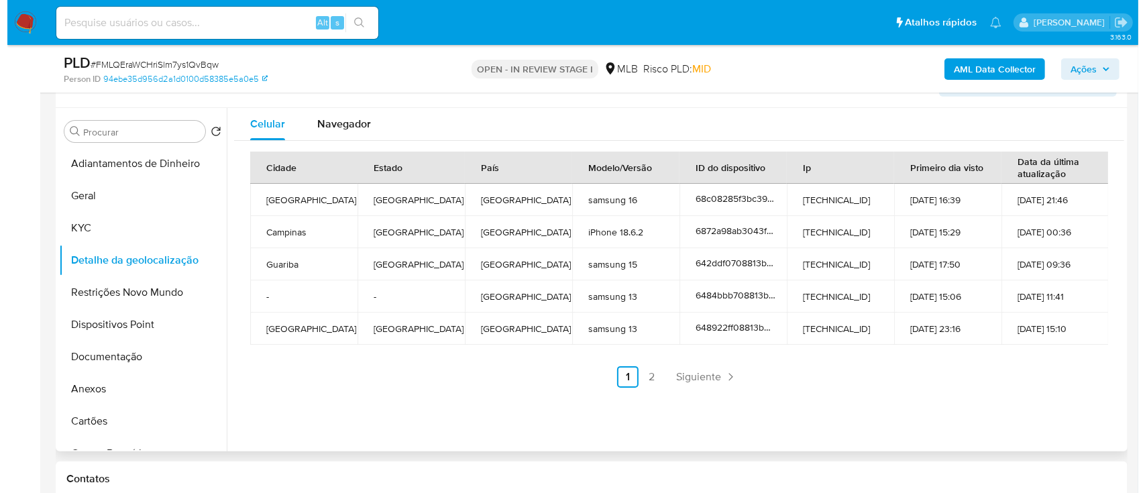
scroll to position [257, 0]
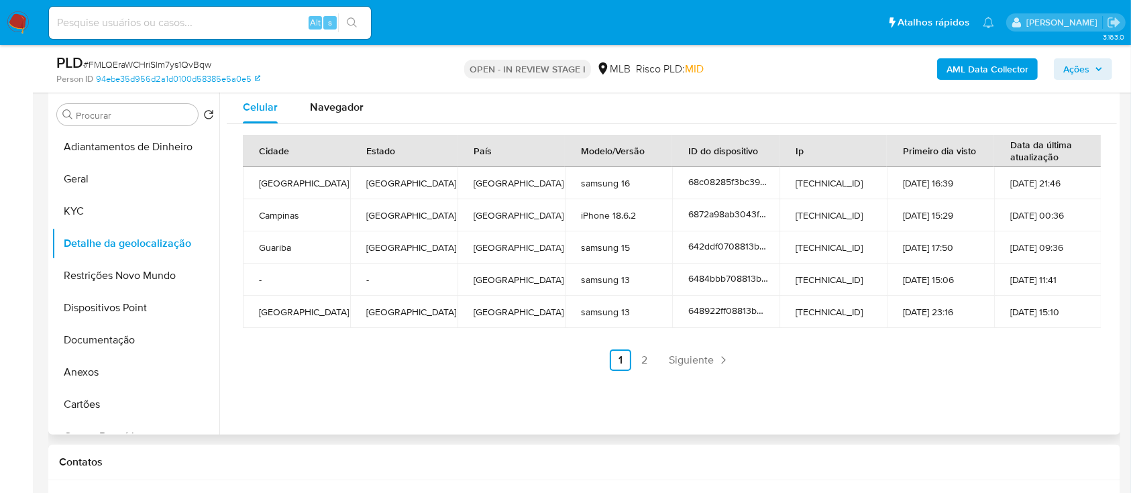
click at [648, 367] on link "2" at bounding box center [644, 360] width 21 height 21
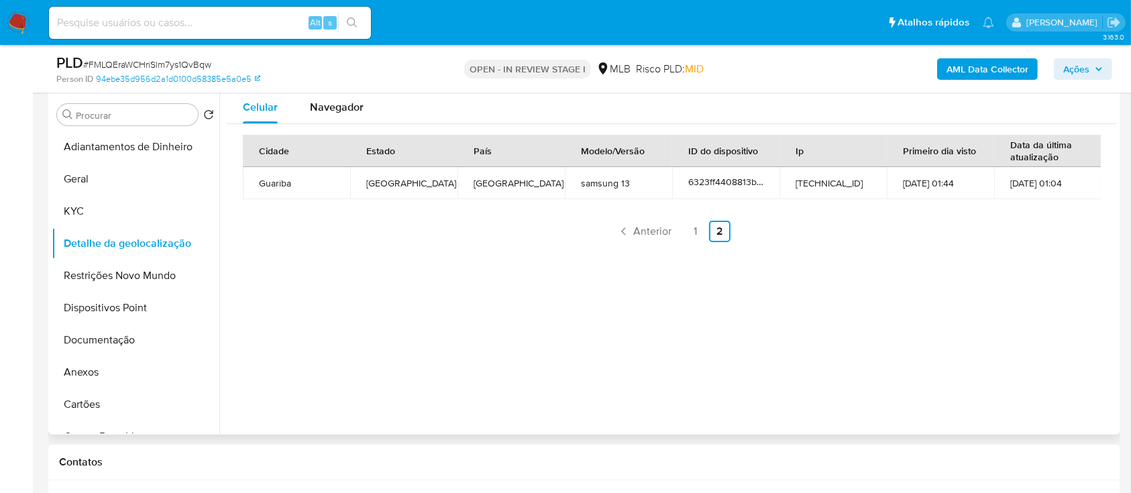
drag, startPoint x: 1043, startPoint y: 287, endPoint x: 974, endPoint y: 242, distance: 81.9
click at [1003, 260] on div "Celular Navegador Cidade Estado País Modelo/Versão ID do dispositivo Ip Primeir…" at bounding box center [668, 263] width 898 height 344
click at [109, 274] on button "Restrições Novo Mundo" at bounding box center [130, 276] width 157 height 32
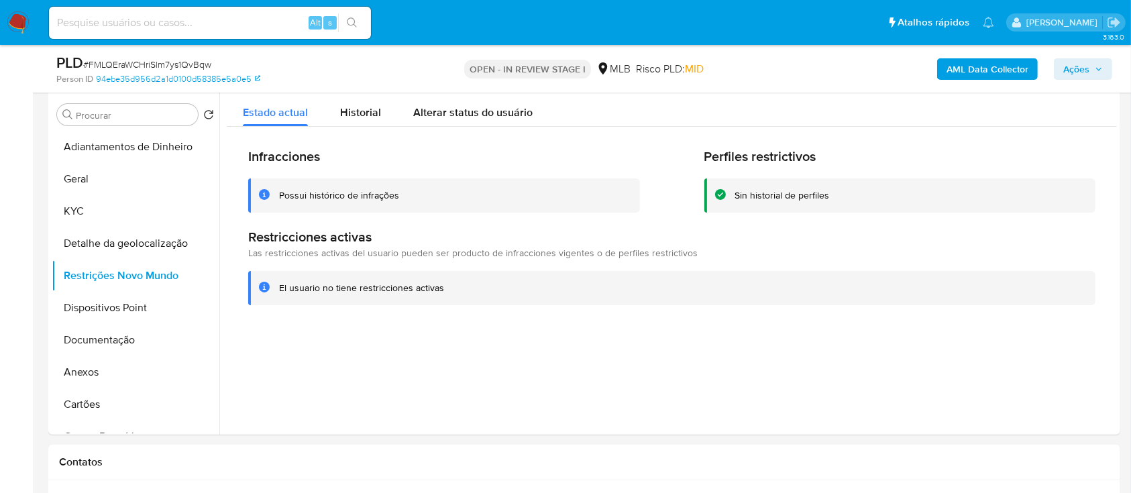
drag, startPoint x: 1001, startPoint y: 361, endPoint x: 600, endPoint y: 46, distance: 510.4
click at [983, 344] on div at bounding box center [668, 263] width 898 height 344
click at [97, 309] on button "Dispositivos Point" at bounding box center [130, 308] width 157 height 32
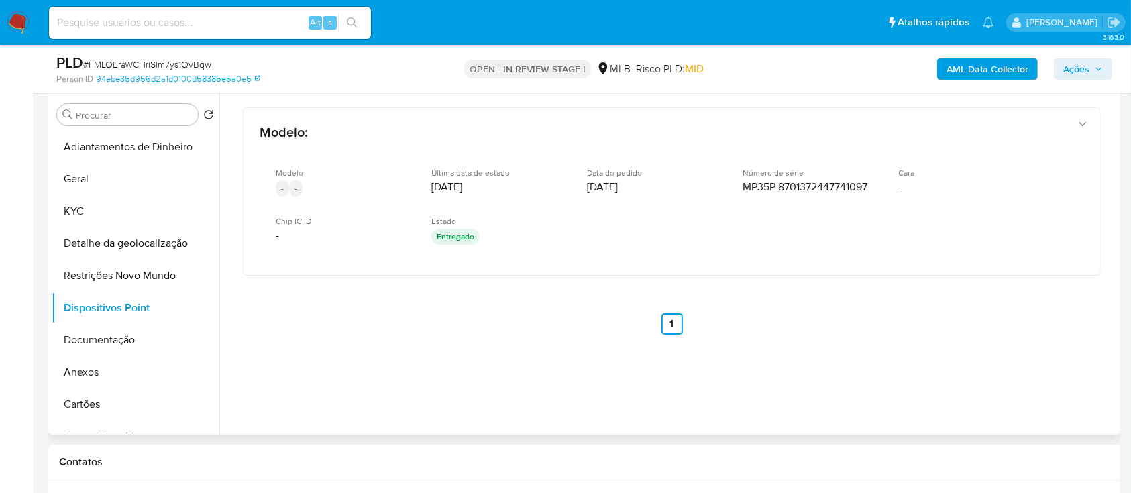
click at [933, 367] on div "Modelo : Modelo - - Última data de estado 21/11/2024 Data do pedido 20/11/2024 …" at bounding box center [672, 238] width 890 height 295
click at [113, 345] on button "Documentação" at bounding box center [130, 340] width 157 height 32
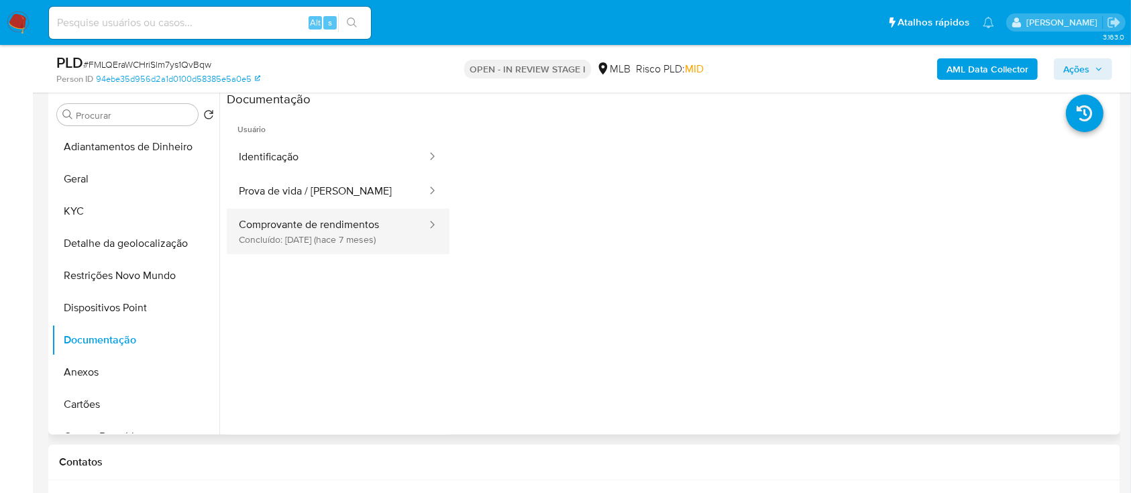
drag, startPoint x: 313, startPoint y: 258, endPoint x: 318, endPoint y: 243, distance: 15.7
click at [313, 255] on ul "Usuário Identificação Prova de vida / Selfie Comprovante de rendimentos Concluí…" at bounding box center [338, 301] width 223 height 387
click at [320, 232] on button "Comprovante de rendimentos Concluído: 13/03/2025 (hace 7 meses)" at bounding box center [327, 232] width 201 height 46
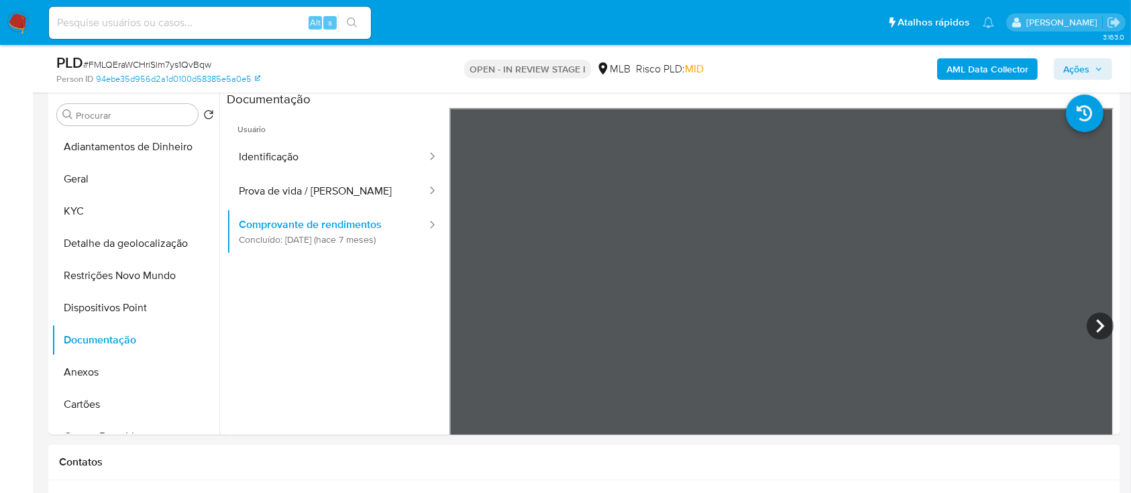
click at [988, 65] on b "AML Data Collector" at bounding box center [988, 68] width 82 height 21
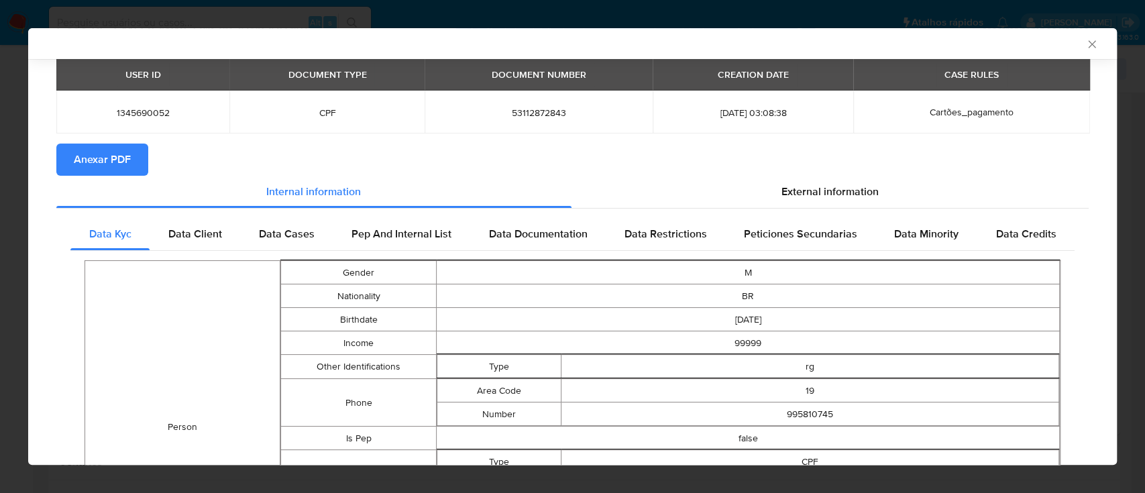
scroll to position [86, 0]
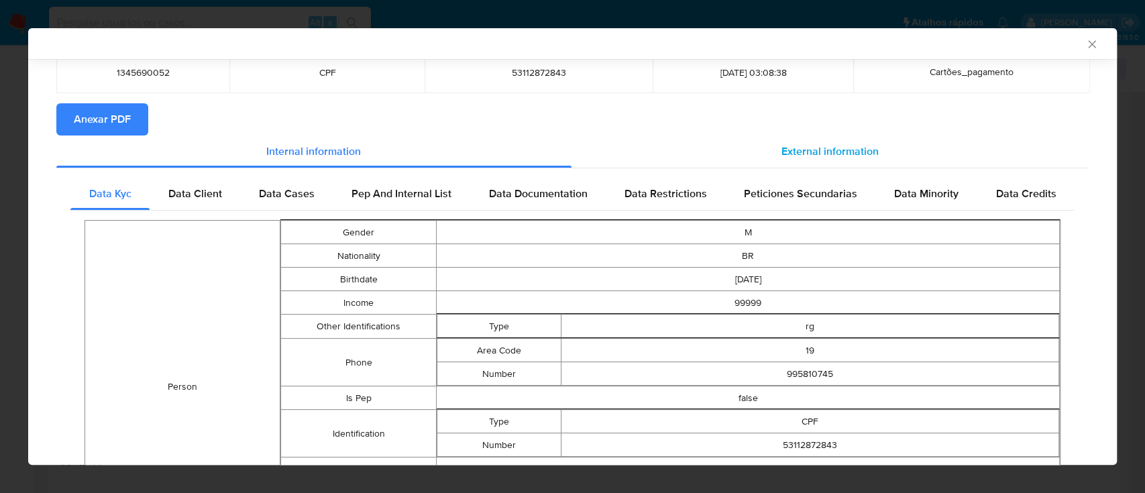
click at [841, 137] on div "External information" at bounding box center [831, 152] width 518 height 32
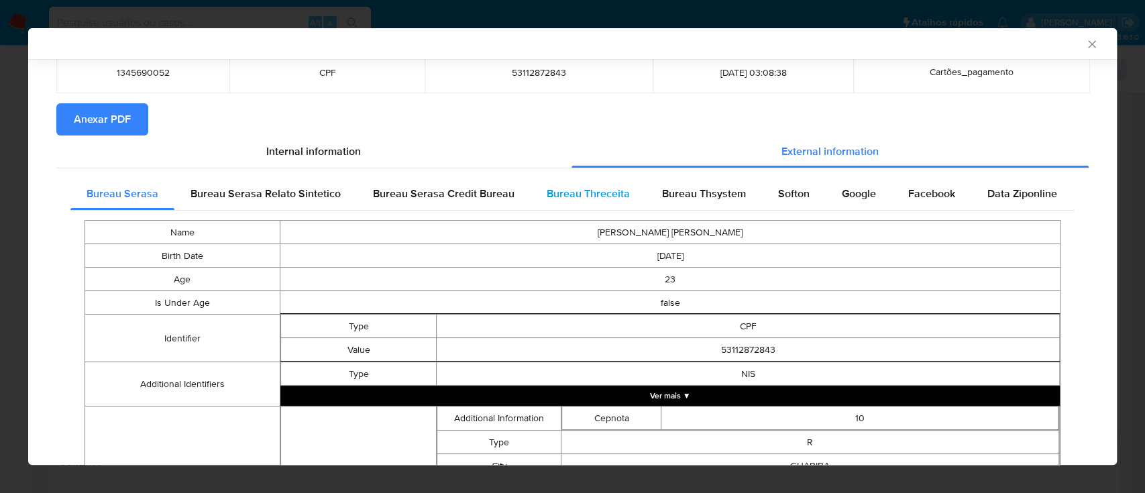
click at [594, 189] on span "Bureau Threceita" at bounding box center [588, 193] width 83 height 15
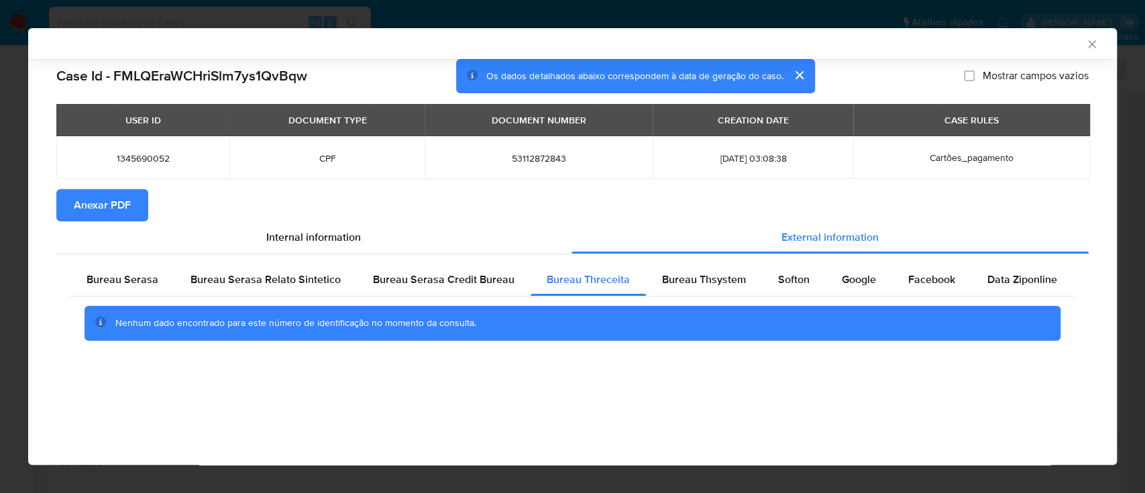
click at [1004, 49] on div "AML Data Collector" at bounding box center [562, 44] width 1048 height 12
click at [707, 284] on span "Bureau Thsystem" at bounding box center [704, 279] width 84 height 15
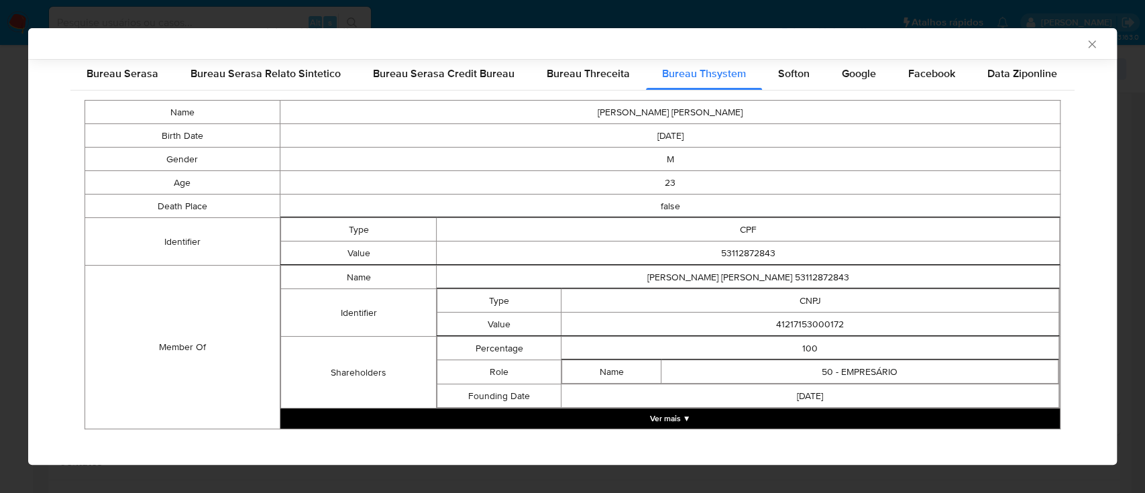
scroll to position [215, 0]
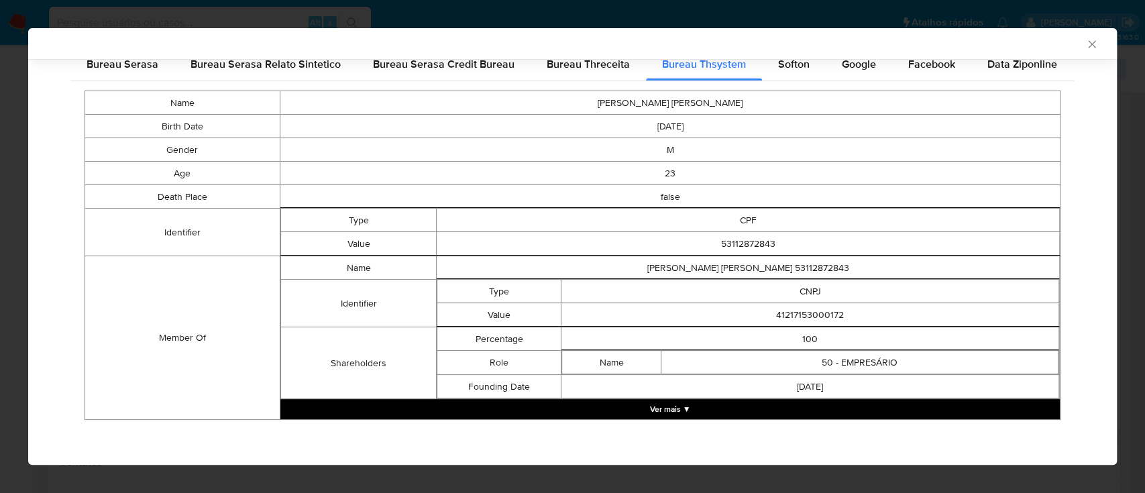
click at [737, 412] on button "Ver mais ▼" at bounding box center [670, 409] width 780 height 20
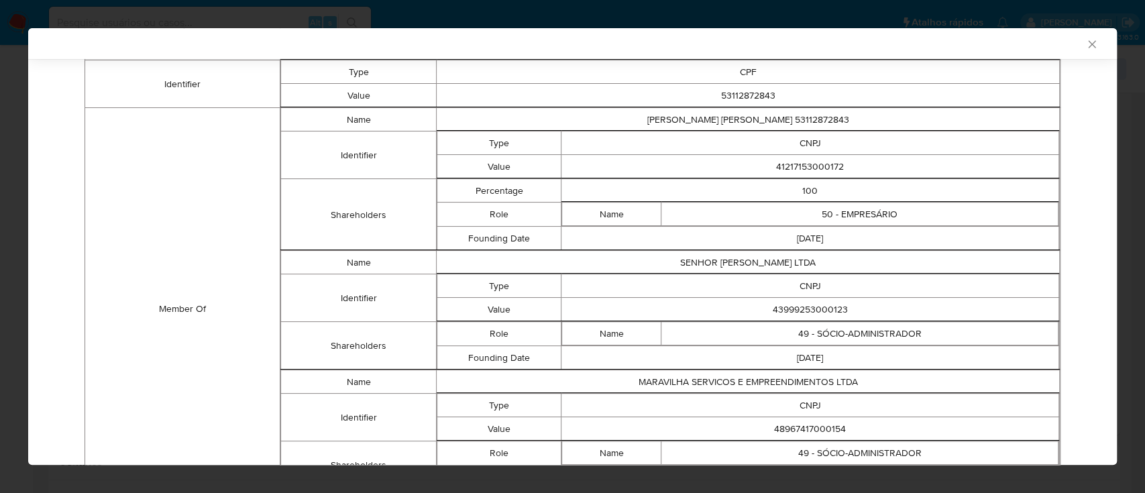
scroll to position [453, 0]
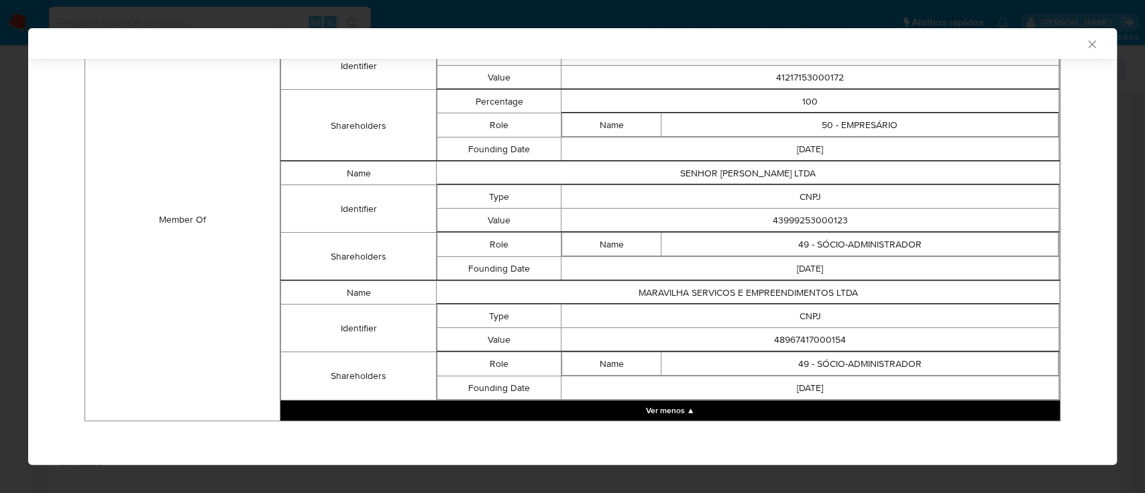
click at [1063, 102] on div "Bureau Serasa Bureau Serasa Relato Sintetico Bureau Serasa Credit Bureau Bureau…" at bounding box center [572, 120] width 1033 height 639
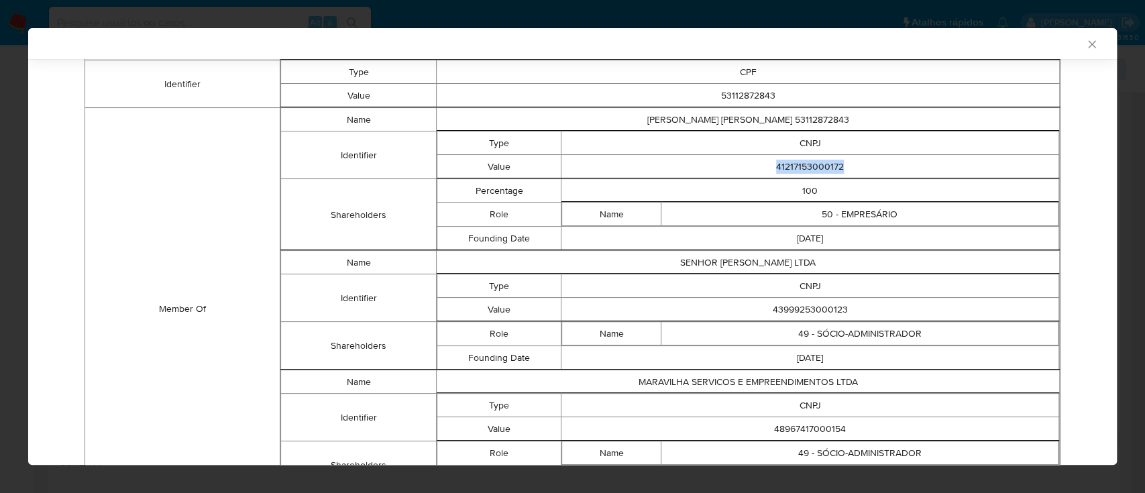
drag, startPoint x: 856, startPoint y: 171, endPoint x: 741, endPoint y: 160, distance: 114.6
click at [741, 160] on td "41217153000172" at bounding box center [811, 166] width 498 height 23
copy td "41217153000172"
drag, startPoint x: 848, startPoint y: 309, endPoint x: 691, endPoint y: 305, distance: 157.1
click at [691, 305] on td "43999253000123" at bounding box center [811, 309] width 498 height 23
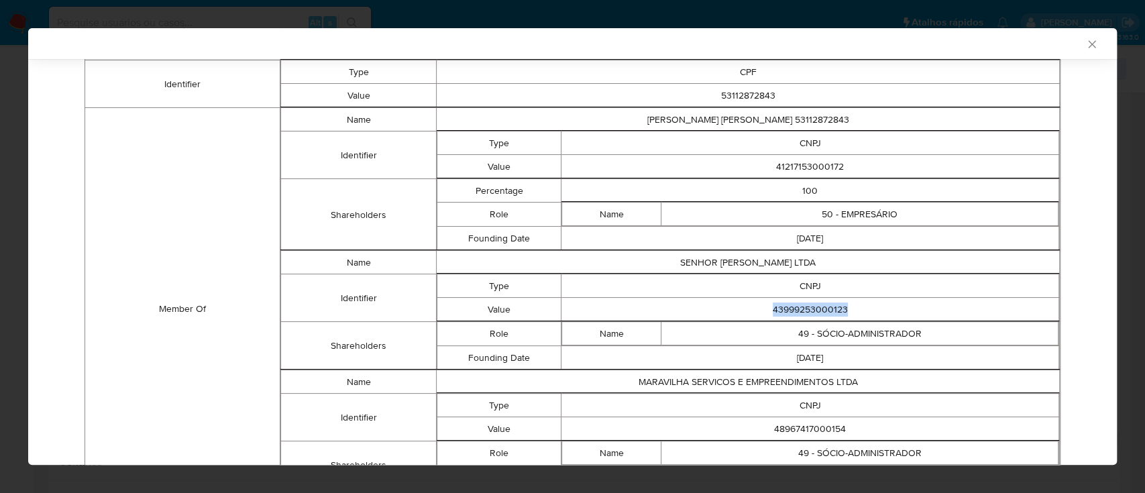
copy td "43999253000123"
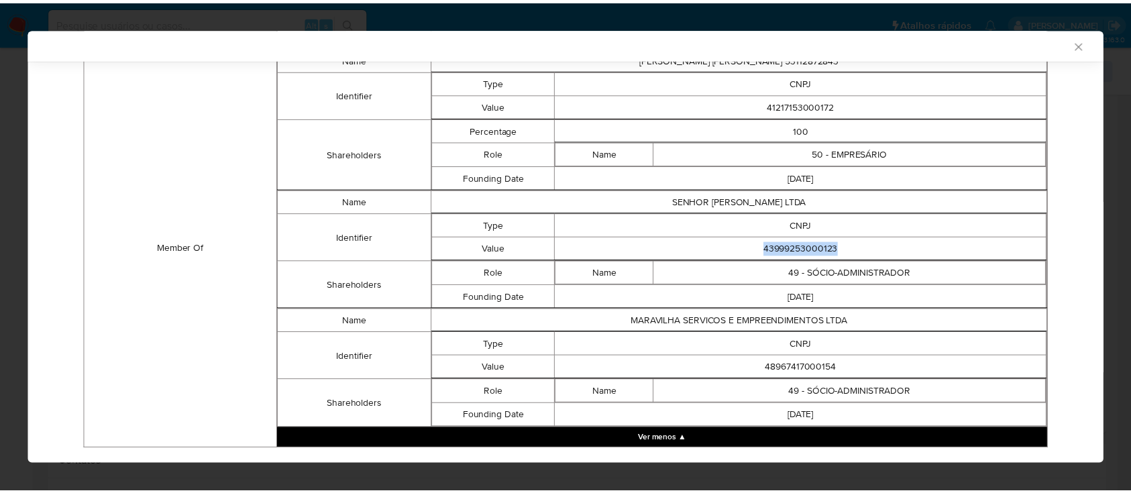
scroll to position [453, 0]
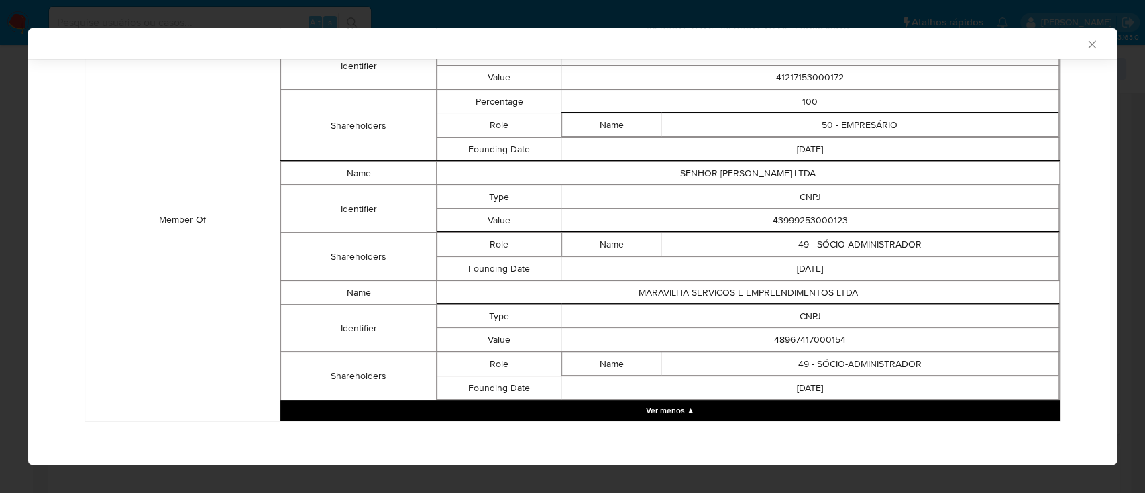
drag, startPoint x: 863, startPoint y: 347, endPoint x: 732, endPoint y: 325, distance: 132.7
click at [723, 325] on tbody "Name MARAVILHA SERVICOS E EMPREENDIMENTOS LTDA Identifier Type CNPJ Value 48967…" at bounding box center [669, 340] width 779 height 119
drag, startPoint x: 849, startPoint y: 331, endPoint x: 745, endPoint y: 336, distance: 104.1
click at [745, 336] on td "48967417000154" at bounding box center [811, 339] width 498 height 23
copy td "48967417000154"
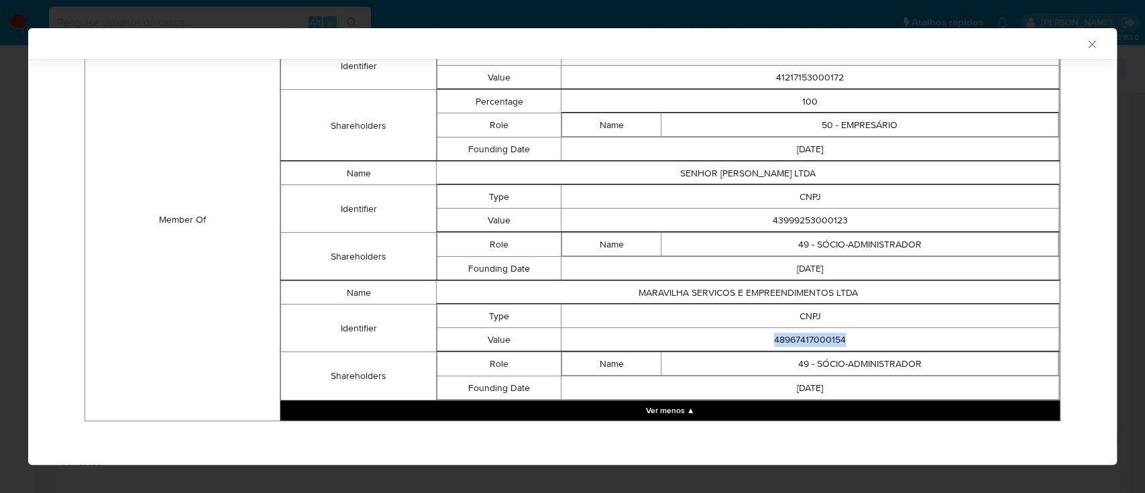
click at [1086, 47] on icon "Fechar a janela" at bounding box center [1092, 44] width 13 height 13
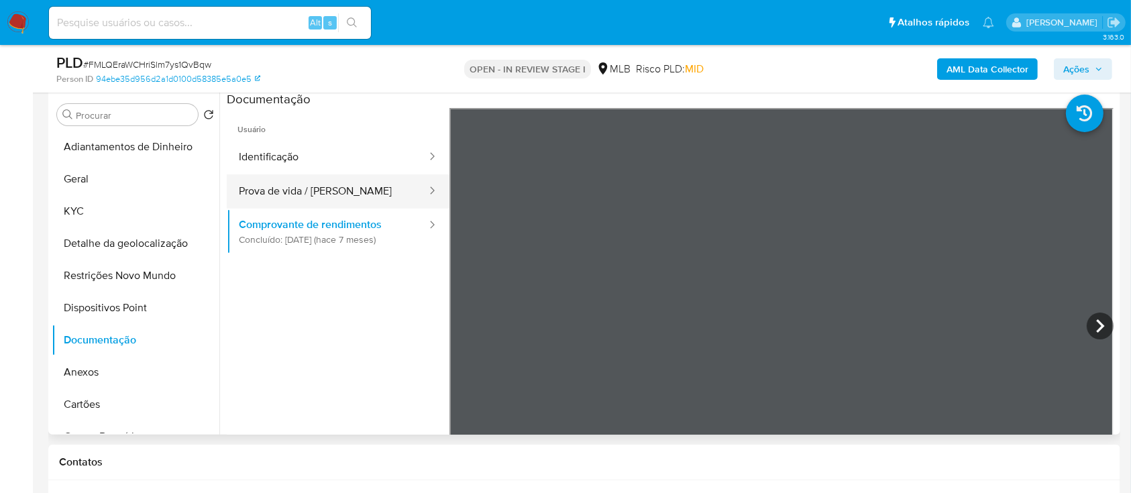
click at [261, 196] on button "Prova de vida / [PERSON_NAME]" at bounding box center [327, 191] width 201 height 34
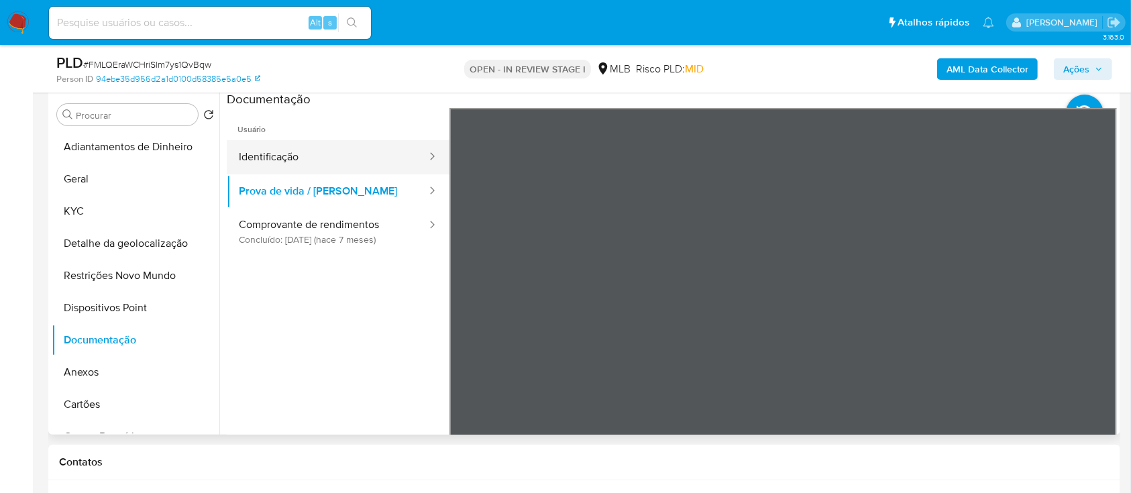
click at [284, 157] on button "Identificação" at bounding box center [327, 157] width 201 height 34
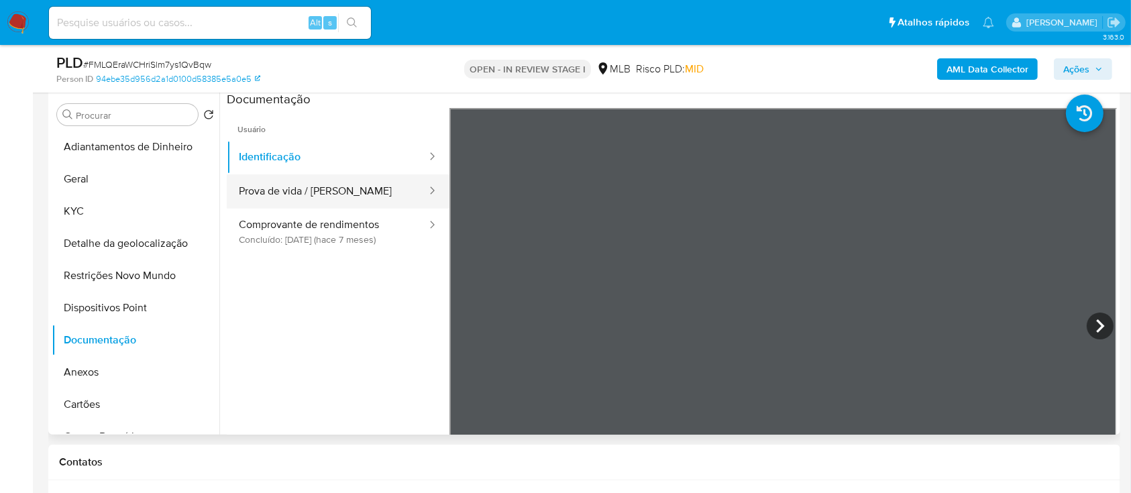
click at [302, 191] on button "Prova de vida / [PERSON_NAME]" at bounding box center [327, 191] width 201 height 34
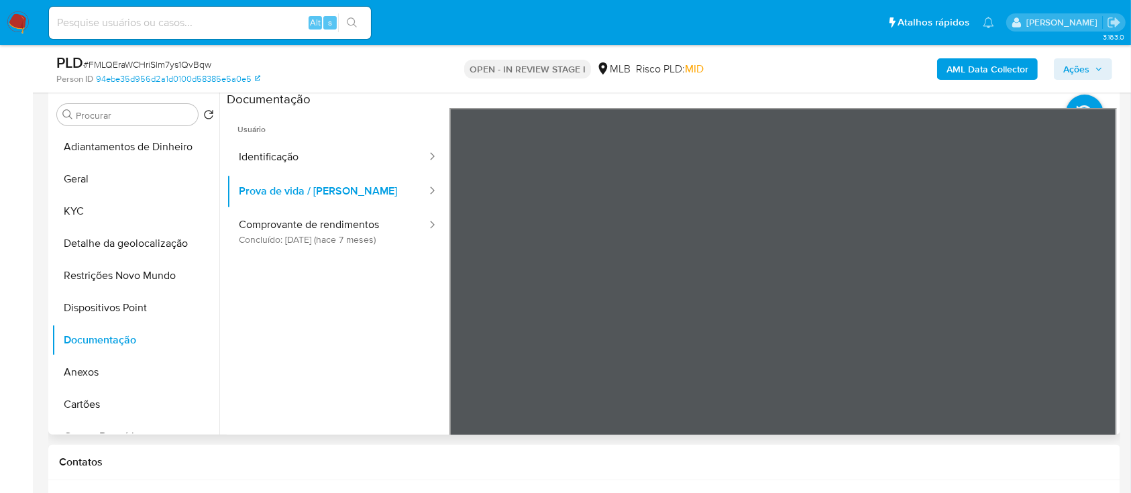
click at [320, 297] on ul "Usuário Identificação Prova de vida / Selfie Comprovante de rendimentos Concluí…" at bounding box center [338, 301] width 223 height 387
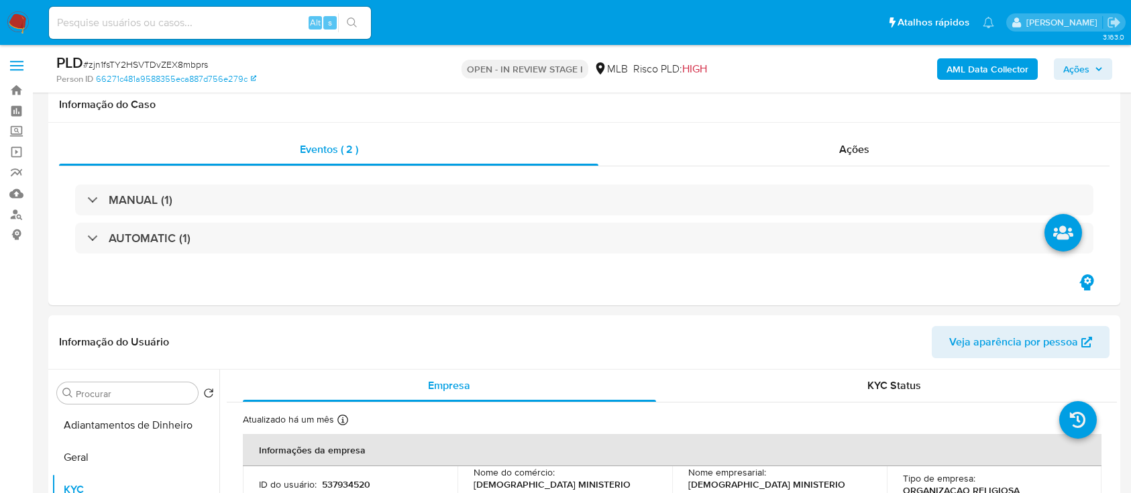
select select "10"
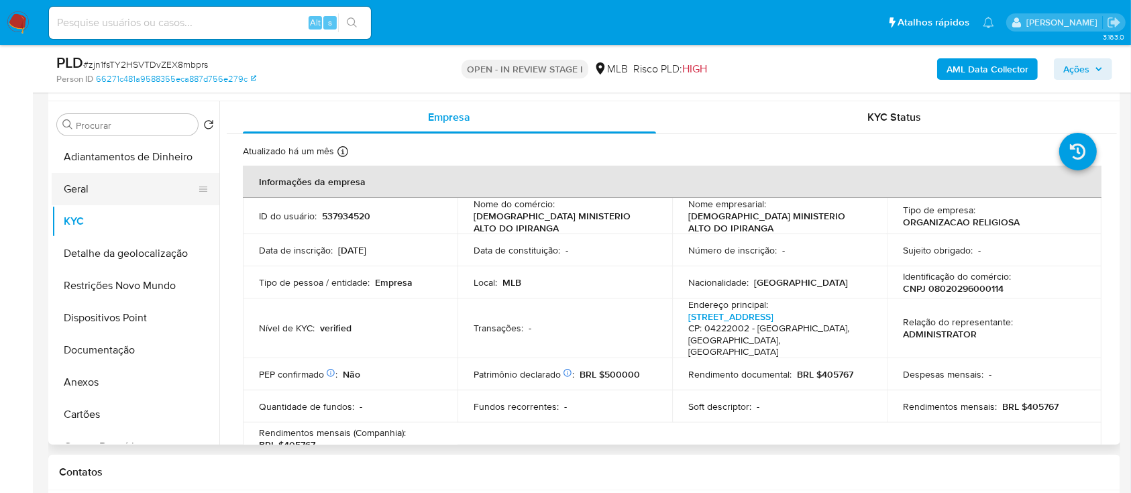
click at [97, 191] on button "Geral" at bounding box center [130, 189] width 157 height 32
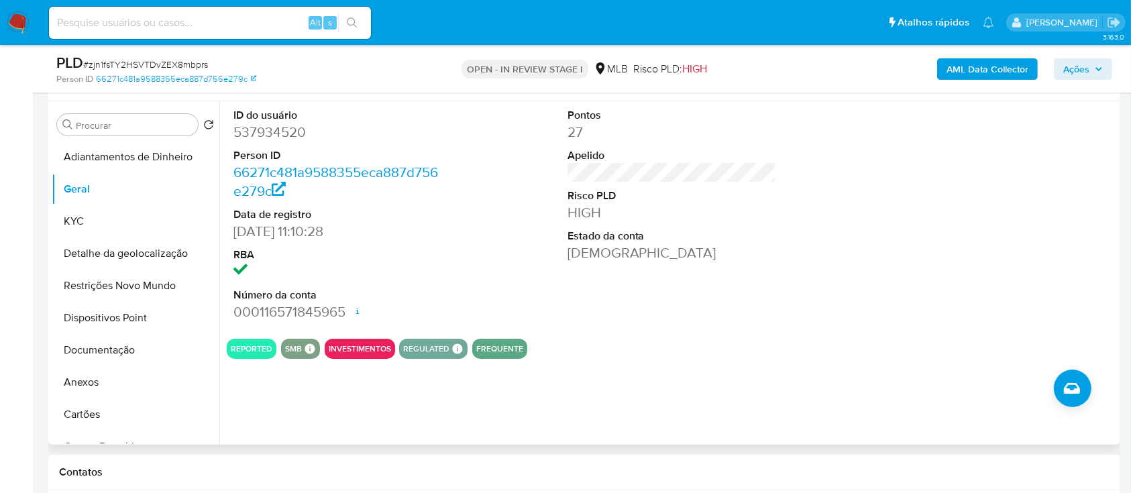
click at [1069, 197] on div at bounding box center [1005, 214] width 223 height 227
drag, startPoint x: 81, startPoint y: 219, endPoint x: 152, endPoint y: 213, distance: 71.3
click at [81, 219] on button "KYC" at bounding box center [130, 221] width 157 height 32
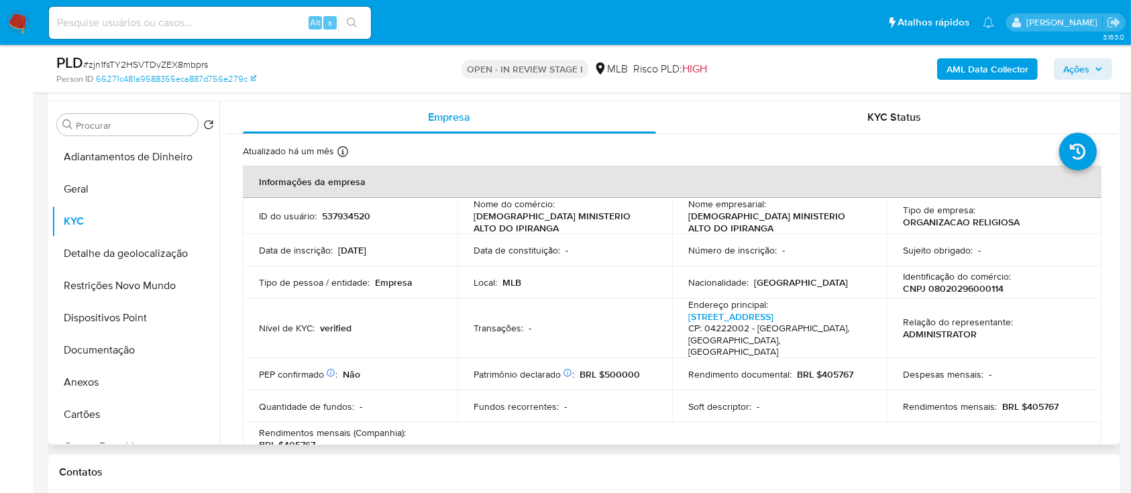
drag, startPoint x: 1117, startPoint y: 157, endPoint x: 1113, endPoint y: 171, distance: 14.5
click at [1115, 174] on div "Empresa KYC Status Atualizado há um mês Criado: [DATE] 10:27:04 Atualizado: [DA…" at bounding box center [668, 273] width 898 height 344
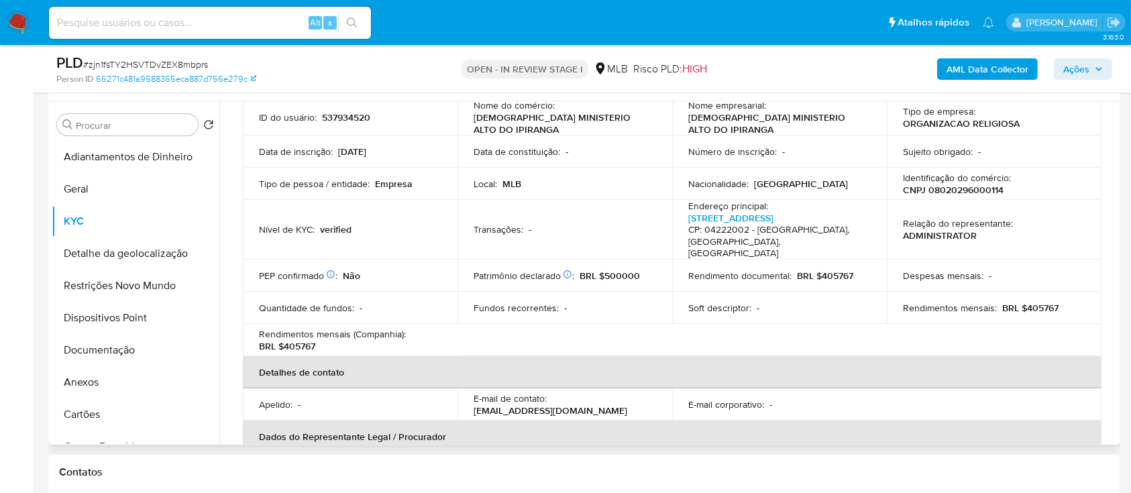
scroll to position [89, 0]
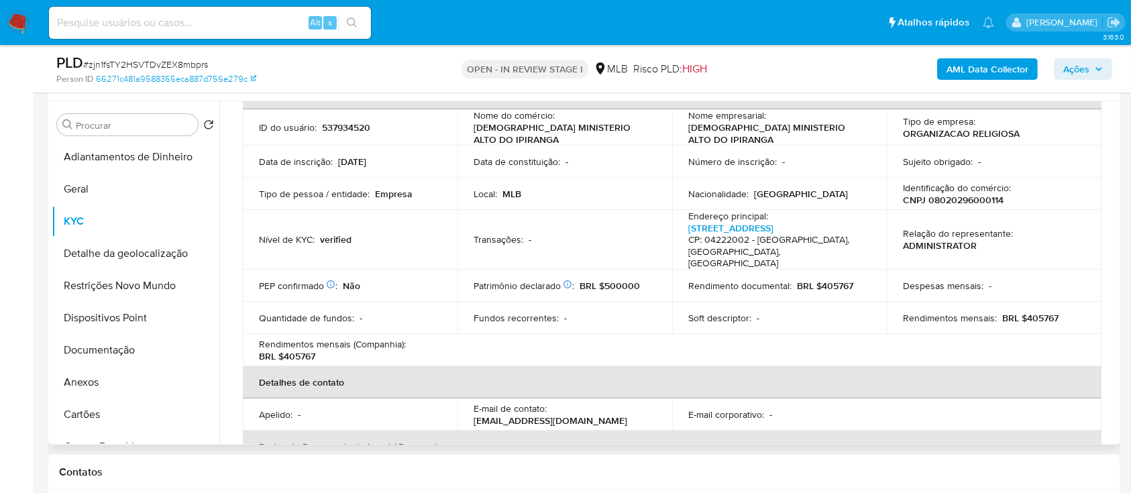
drag, startPoint x: 948, startPoint y: 367, endPoint x: 940, endPoint y: 360, distance: 10.9
click at [948, 366] on th "Detalhes de contato" at bounding box center [672, 382] width 859 height 32
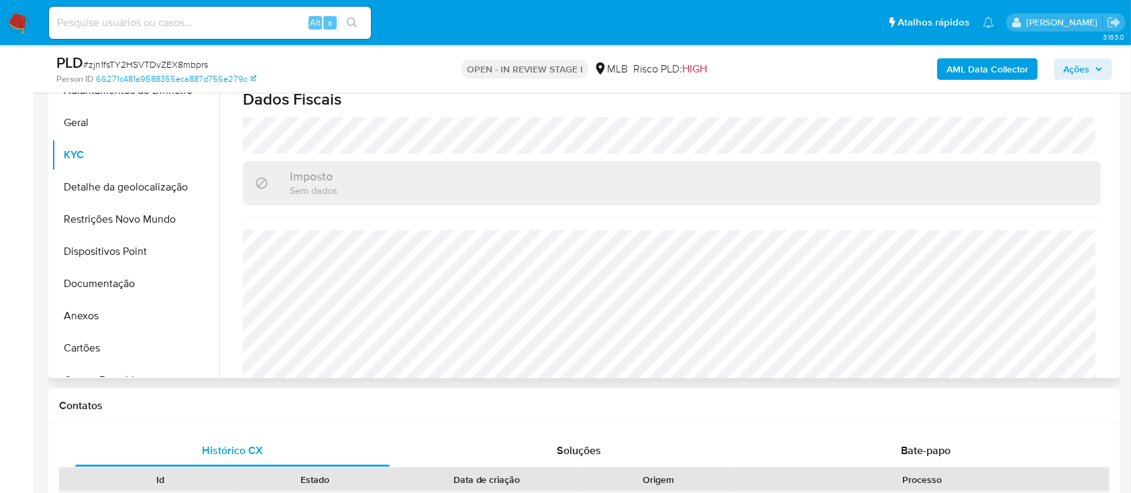
scroll to position [358, 0]
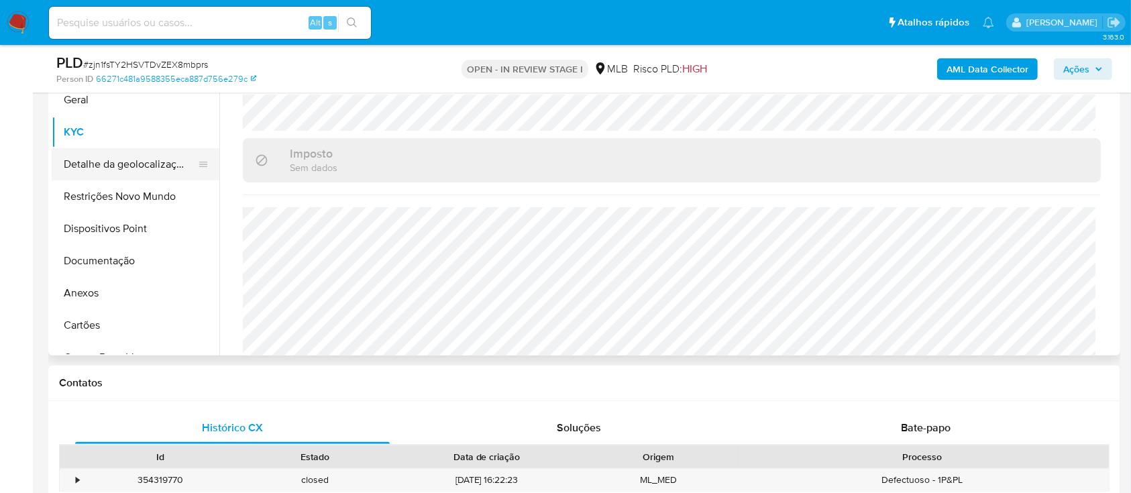
click at [142, 164] on button "Detalhe da geolocalização" at bounding box center [130, 164] width 157 height 32
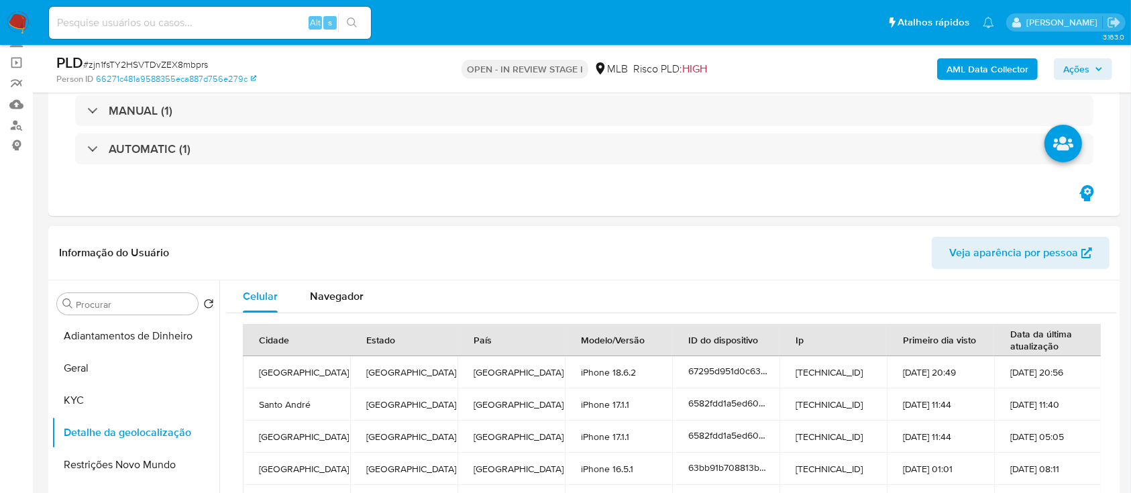
scroll to position [178, 0]
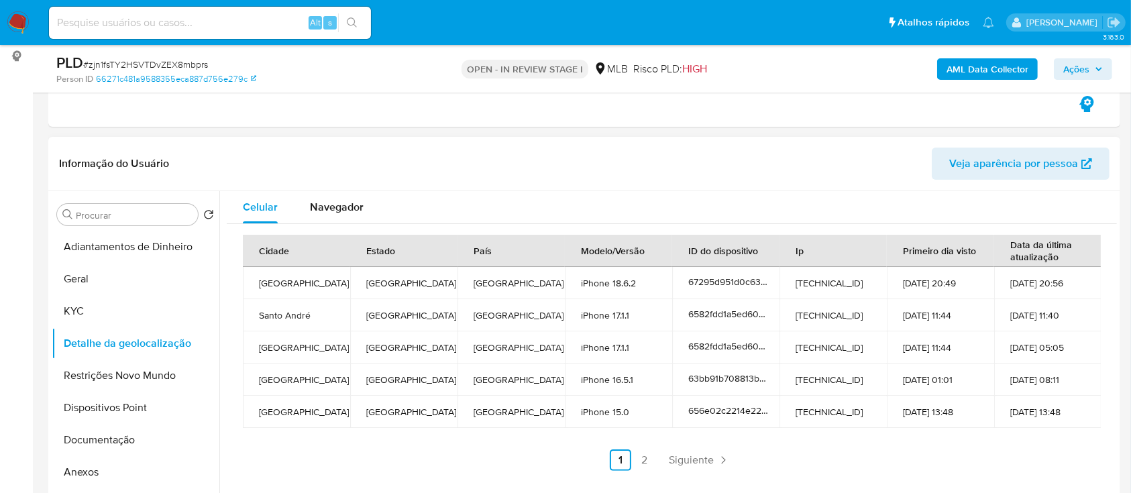
click at [120, 180] on div "Informação do Usuário Veja aparência por pessoa" at bounding box center [584, 164] width 1072 height 54
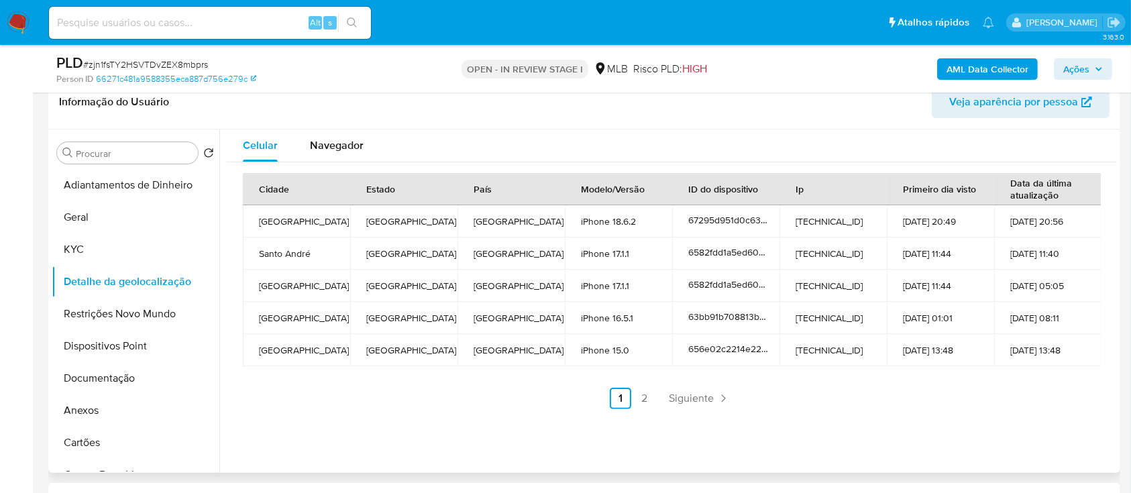
scroll to position [268, 0]
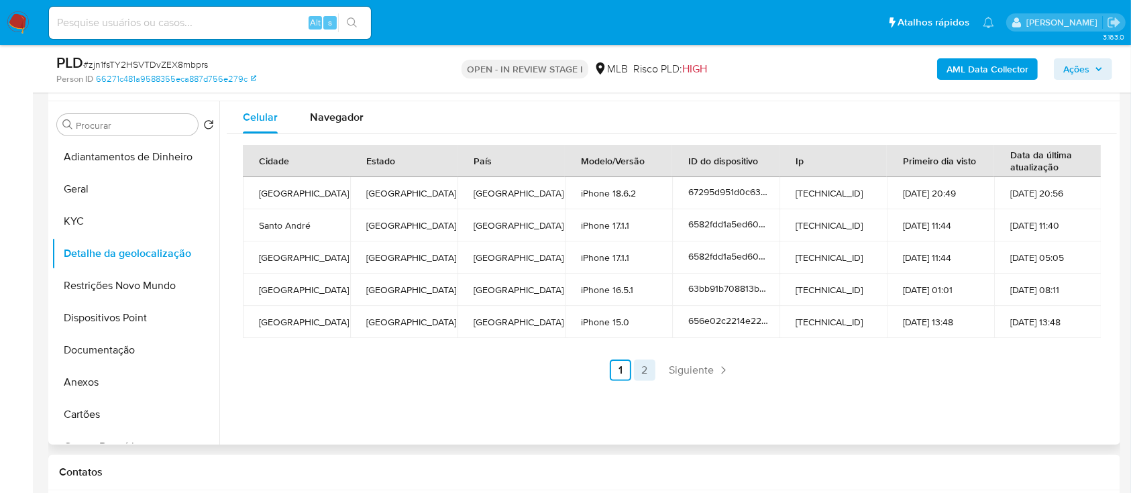
click at [646, 371] on link "2" at bounding box center [644, 370] width 21 height 21
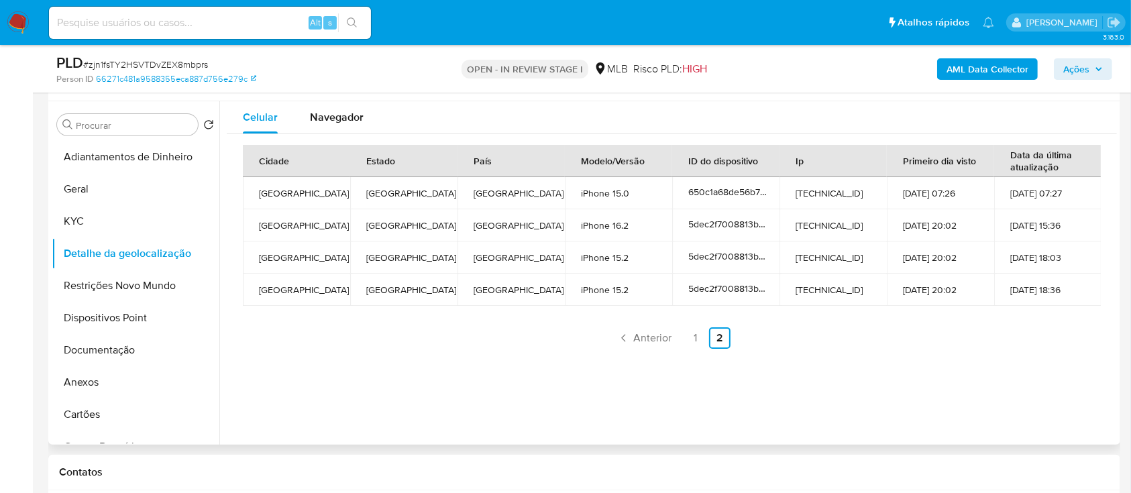
drag, startPoint x: 960, startPoint y: 336, endPoint x: 912, endPoint y: 311, distance: 54.6
click at [937, 327] on ul "Anterior 1 2 Siguiente" at bounding box center [672, 337] width 858 height 21
click at [73, 282] on button "Restrições Novo Mundo" at bounding box center [130, 286] width 157 height 32
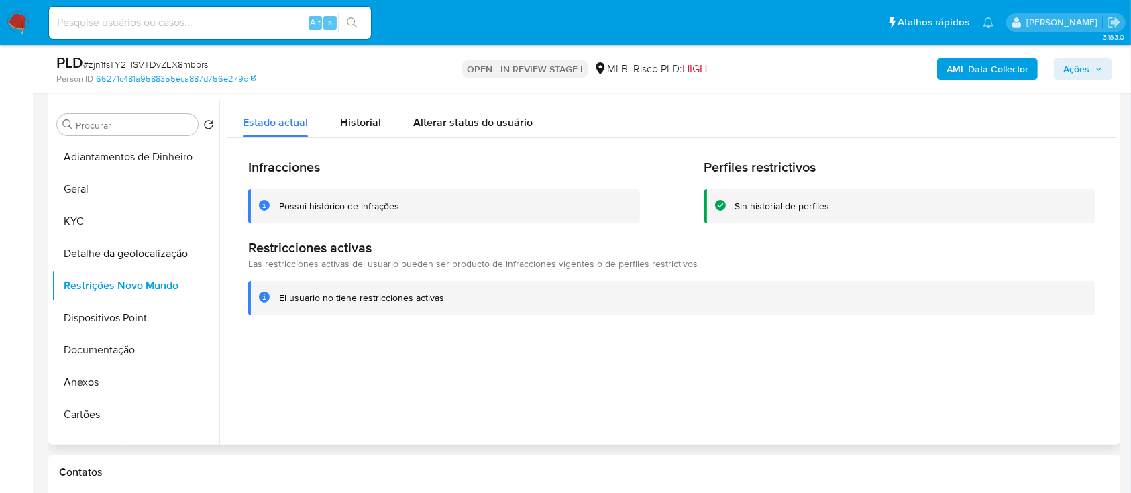
drag, startPoint x: 993, startPoint y: 367, endPoint x: 968, endPoint y: 344, distance: 34.2
click at [992, 364] on div at bounding box center [668, 273] width 898 height 344
click at [129, 334] on button "Documentação" at bounding box center [130, 350] width 157 height 32
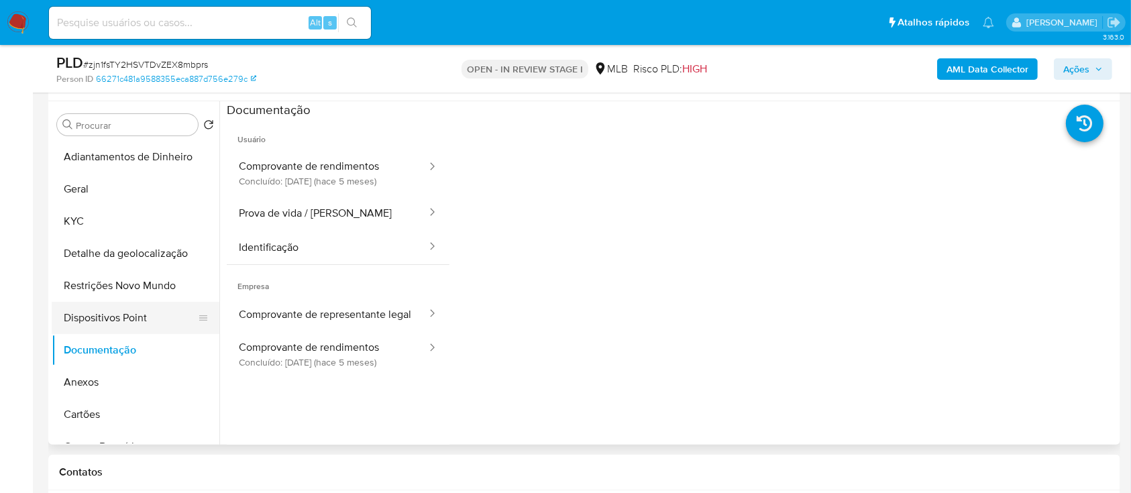
click at [125, 315] on button "Dispositivos Point" at bounding box center [130, 318] width 157 height 32
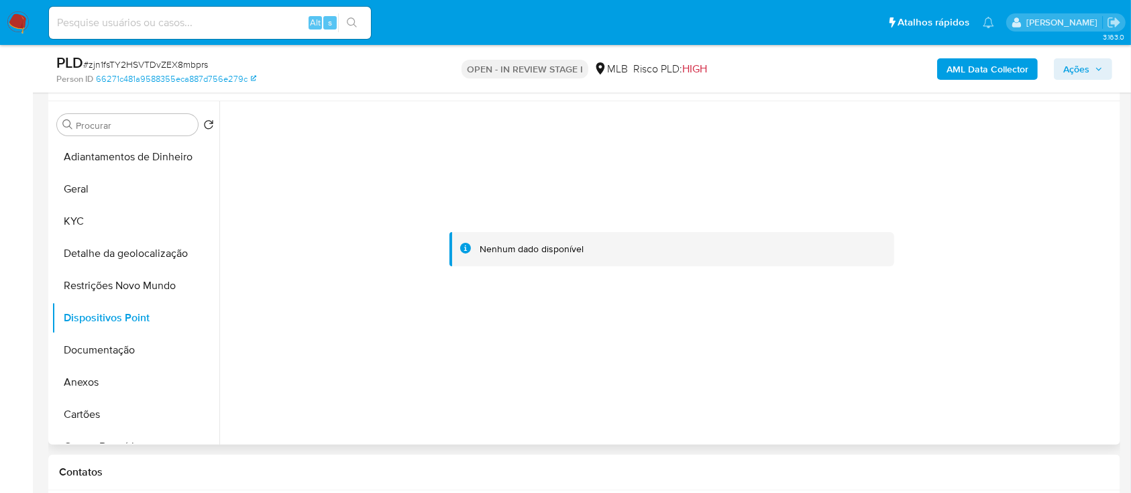
click at [1009, 225] on div at bounding box center [672, 248] width 890 height 295
click at [86, 352] on button "Documentação" at bounding box center [130, 350] width 157 height 32
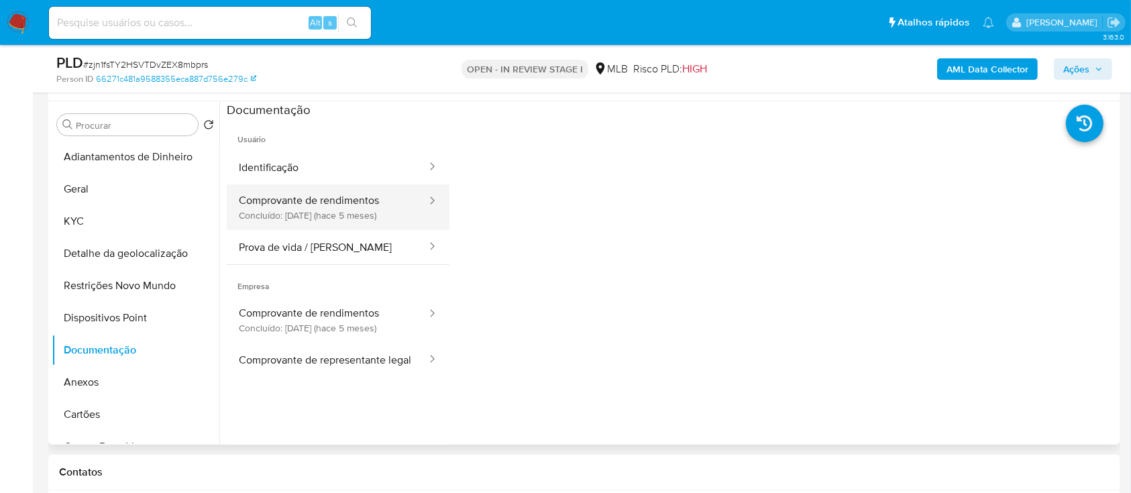
click at [321, 222] on button "Comprovante de rendimentos Concluído: [DATE] (hace 5 meses)" at bounding box center [327, 208] width 201 height 46
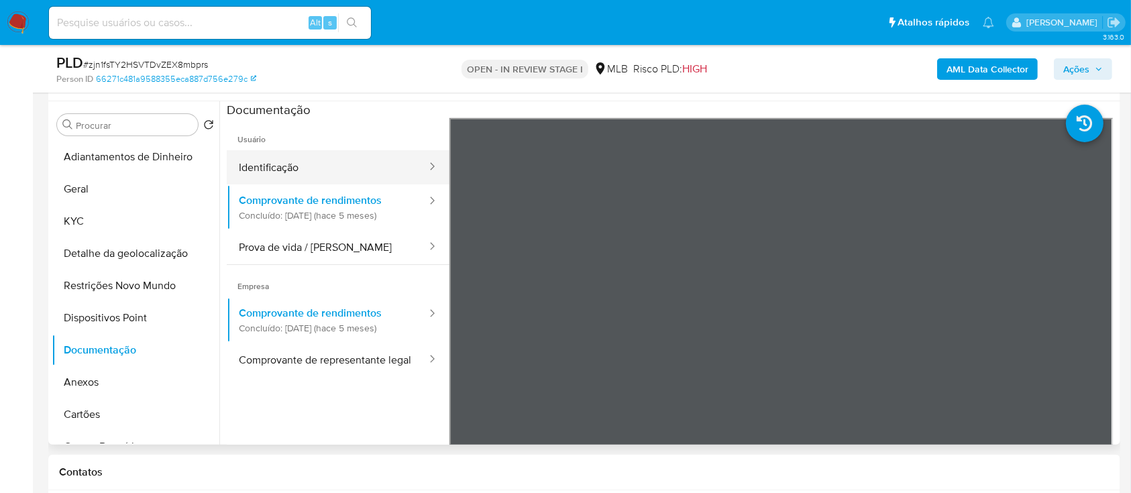
click at [286, 174] on button "Identificação" at bounding box center [327, 167] width 201 height 34
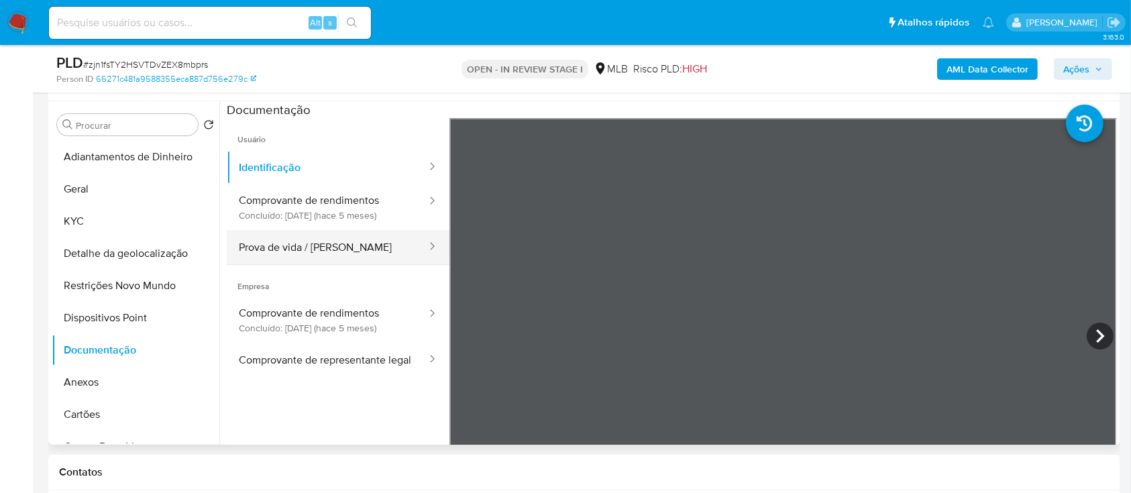
click at [344, 251] on button "Prova de vida / [PERSON_NAME]" at bounding box center [327, 247] width 201 height 34
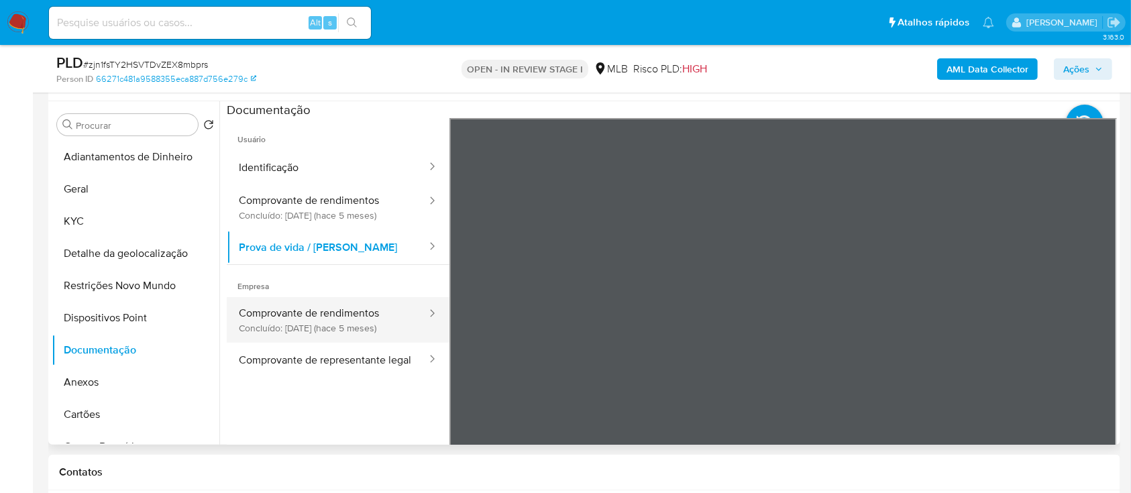
click at [338, 307] on button "Comprovante de rendimentos Concluído: [DATE] (hace 5 meses)" at bounding box center [327, 320] width 201 height 46
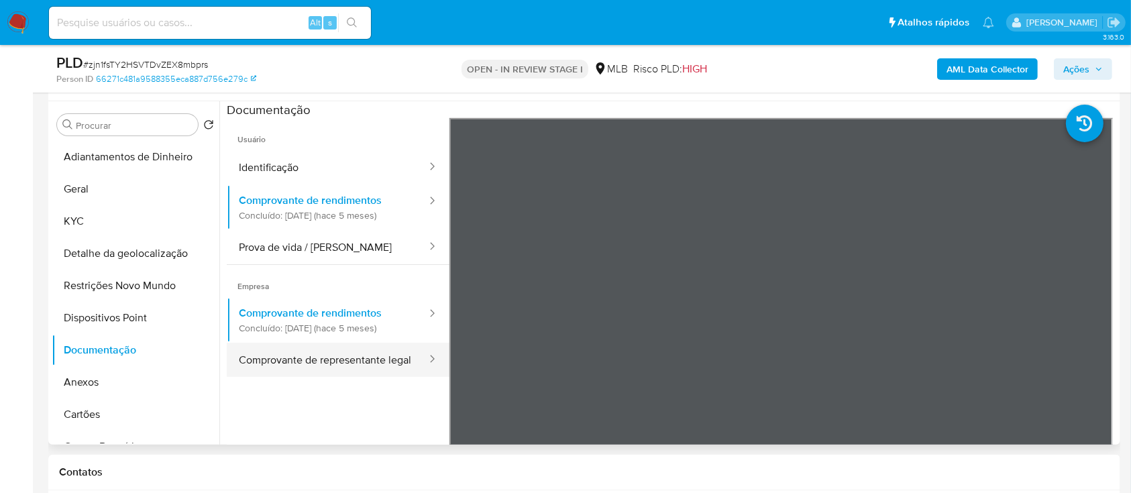
click at [308, 358] on button "Comprovante de representante legal" at bounding box center [327, 360] width 201 height 34
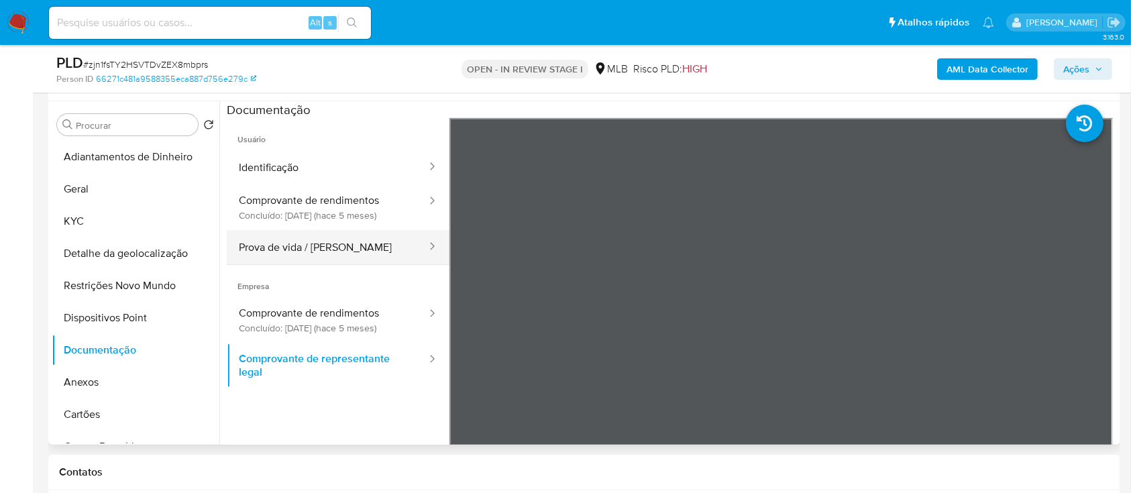
click at [307, 249] on button "Prova de vida / [PERSON_NAME]" at bounding box center [327, 247] width 201 height 34
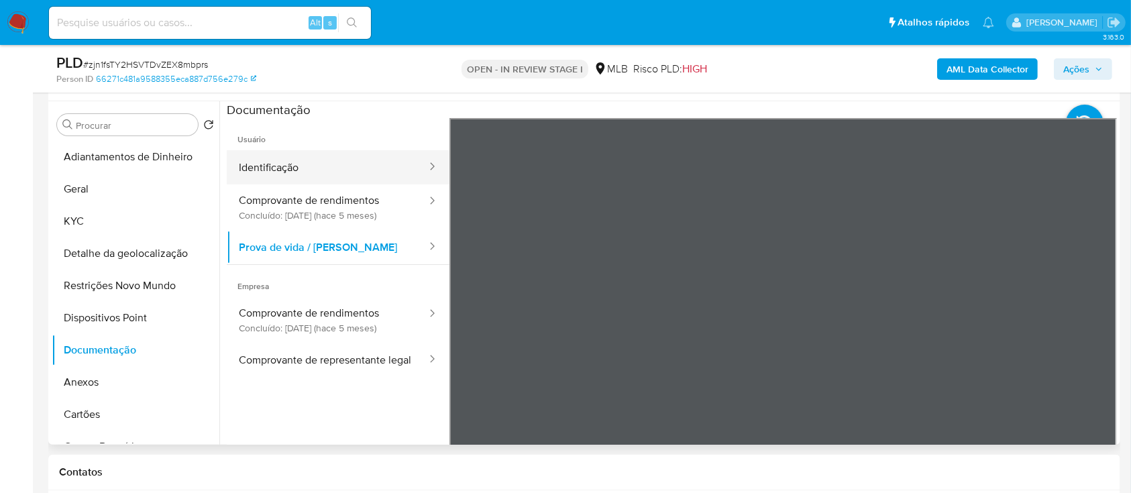
click at [309, 174] on button "Identificação" at bounding box center [327, 167] width 201 height 34
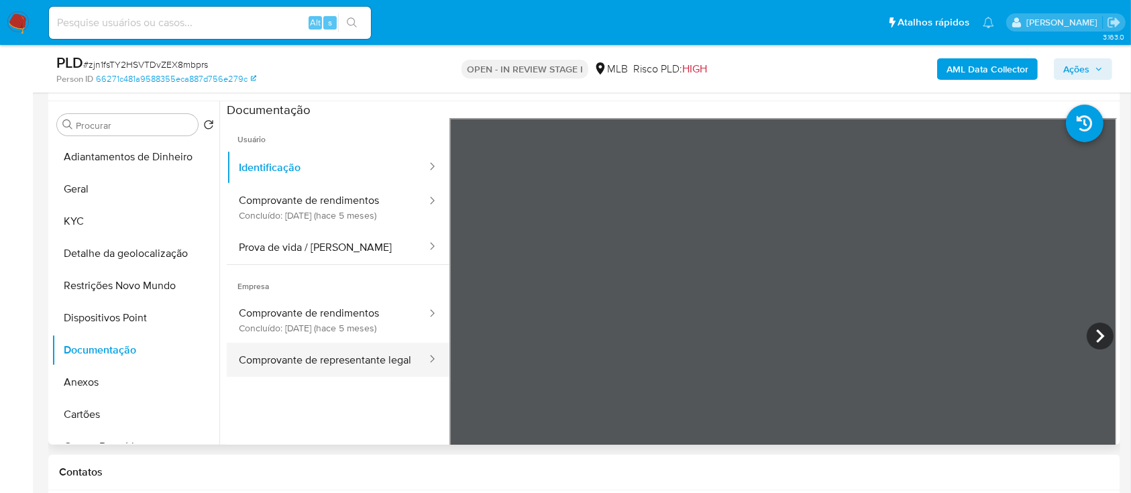
click at [340, 356] on button "Comprovante de representante legal" at bounding box center [327, 360] width 201 height 34
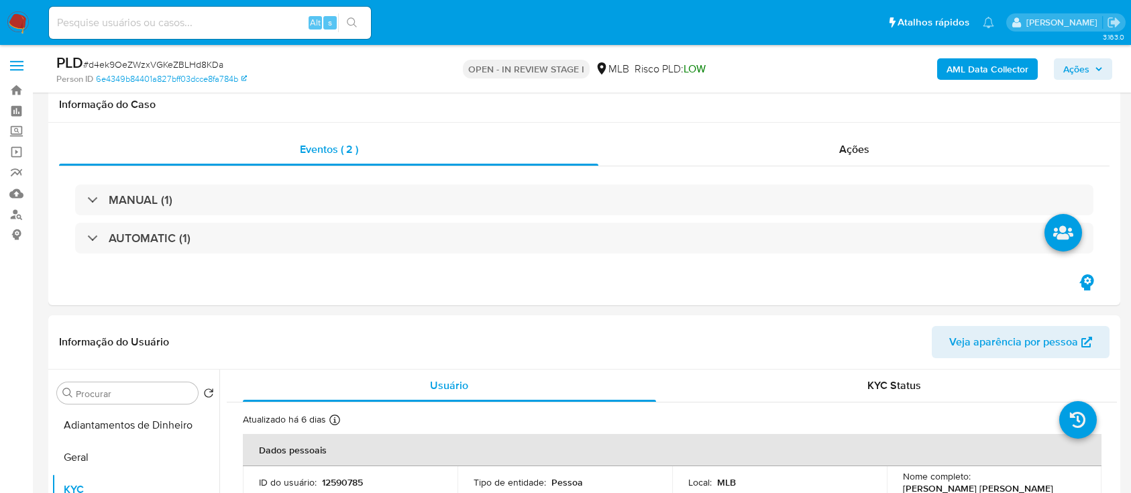
select select "10"
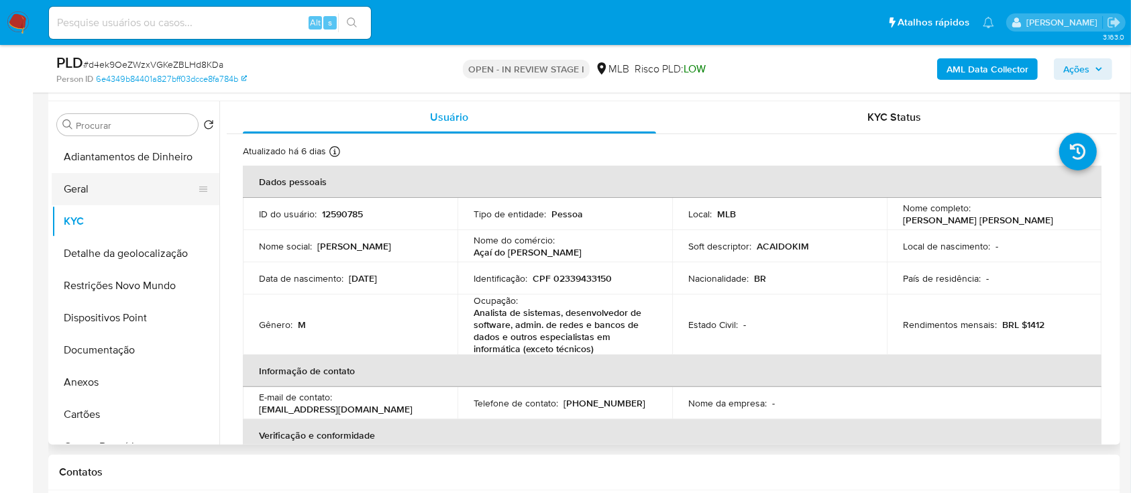
click at [97, 189] on button "Geral" at bounding box center [130, 189] width 157 height 32
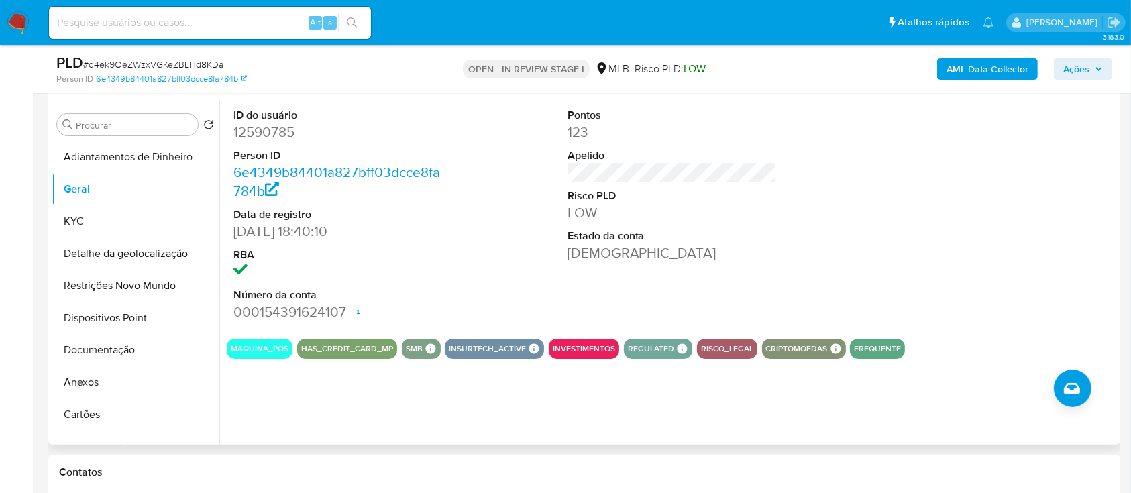
click at [1007, 193] on div at bounding box center [1005, 214] width 223 height 227
click at [102, 229] on button "KYC" at bounding box center [130, 221] width 157 height 32
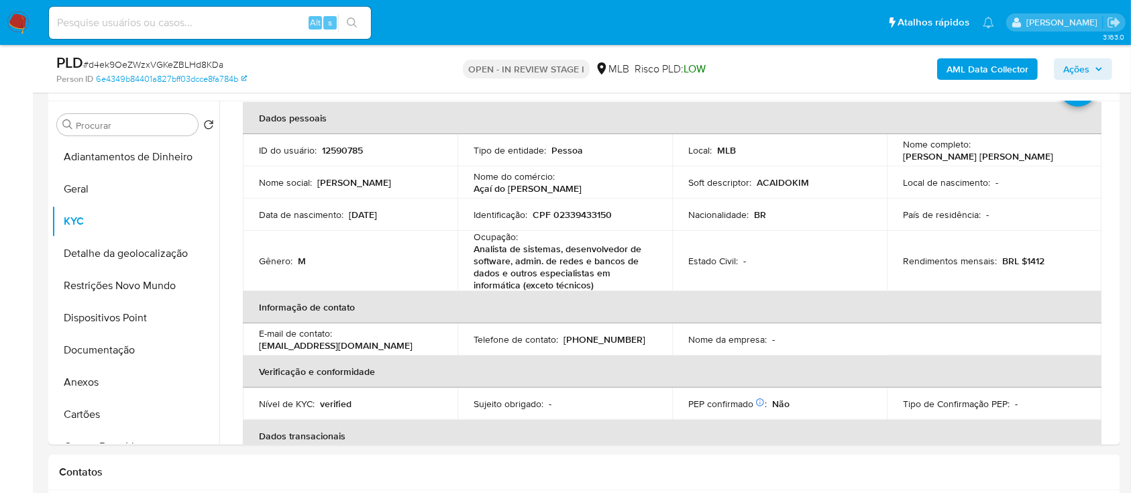
scroll to position [89, 0]
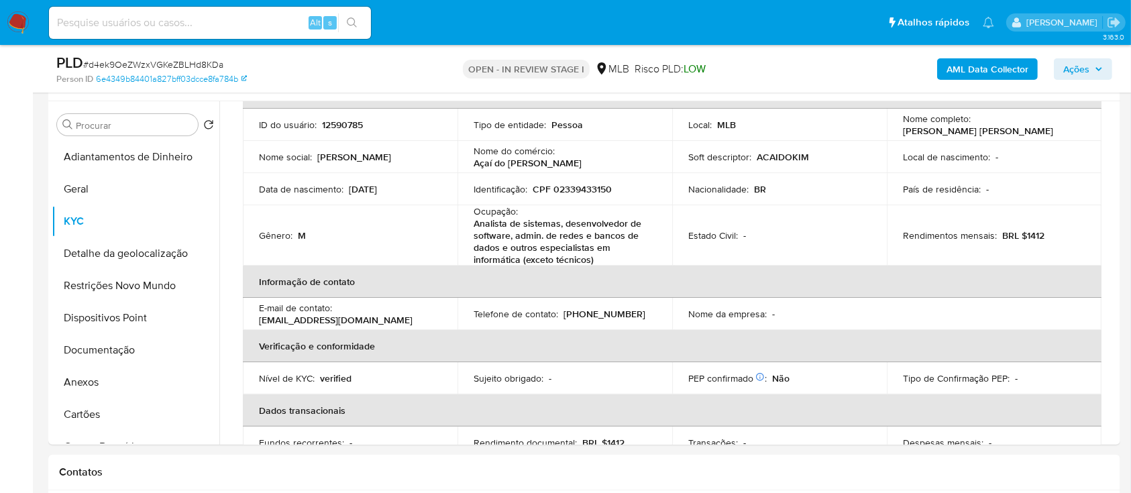
drag, startPoint x: 1, startPoint y: 172, endPoint x: 82, endPoint y: 136, distance: 88.9
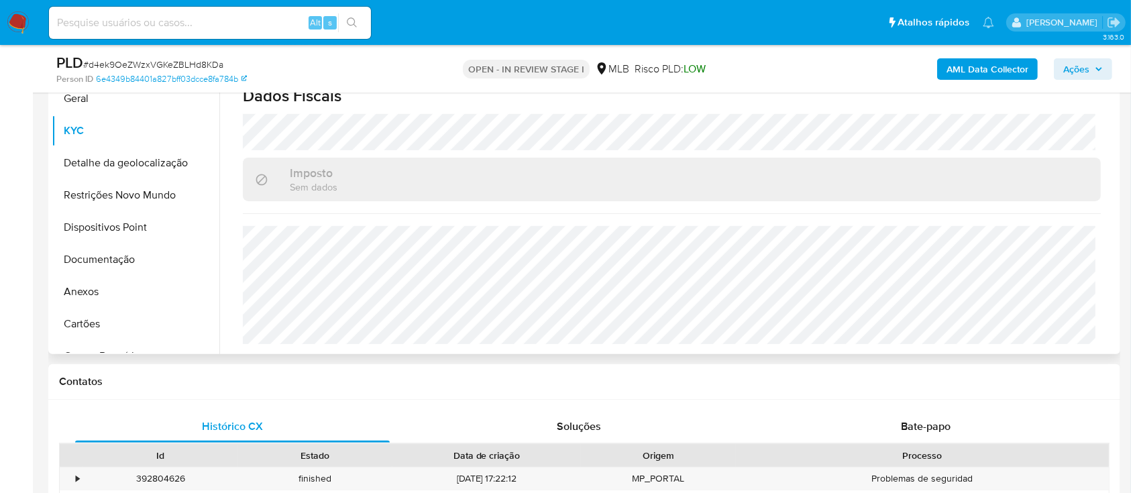
scroll to position [447, 0]
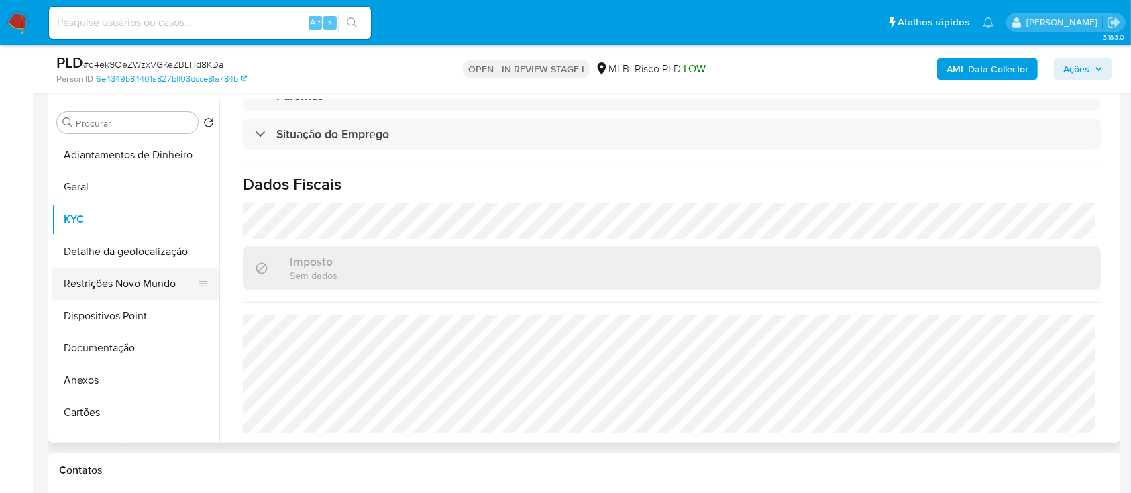
scroll to position [358, 0]
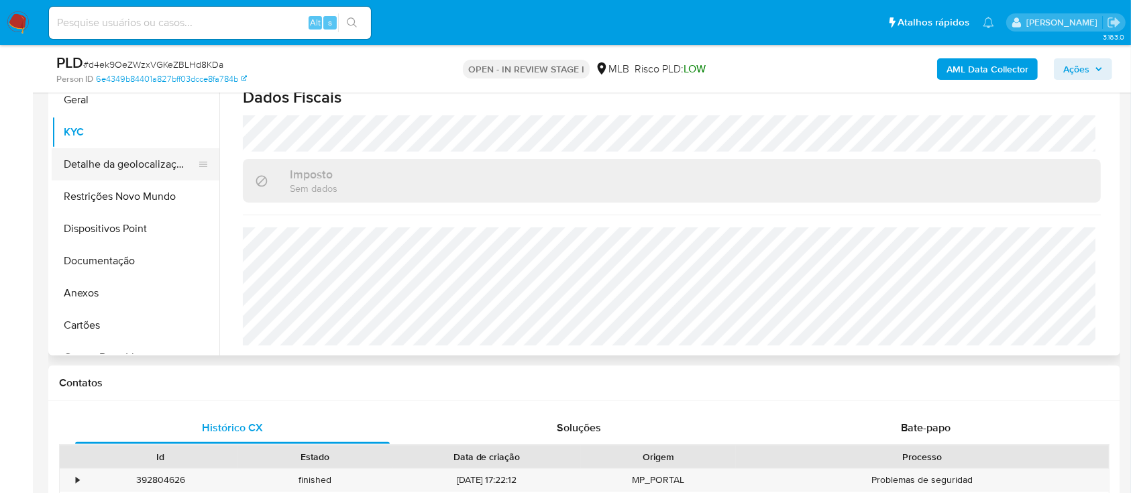
click at [121, 171] on button "Detalhe da geolocalização" at bounding box center [130, 164] width 157 height 32
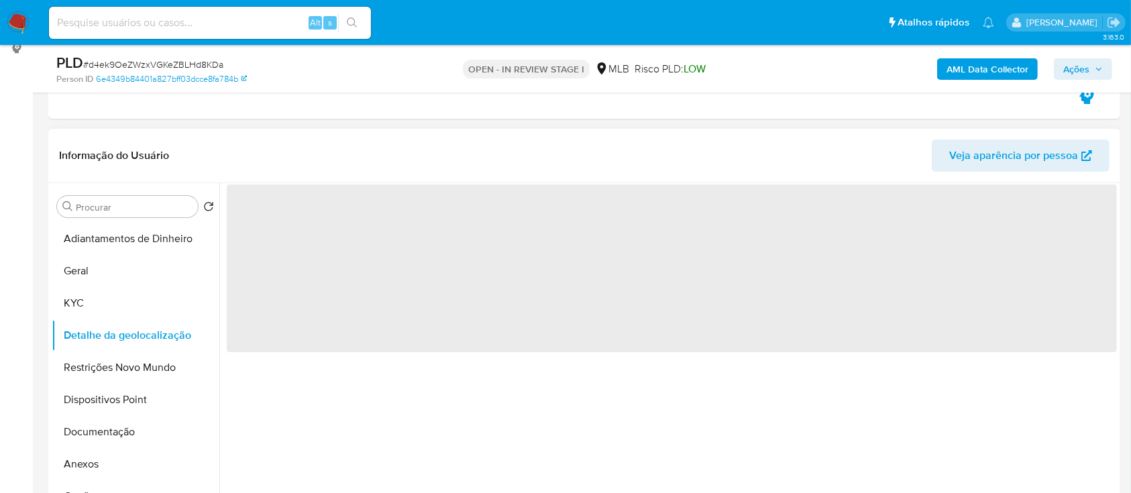
scroll to position [178, 0]
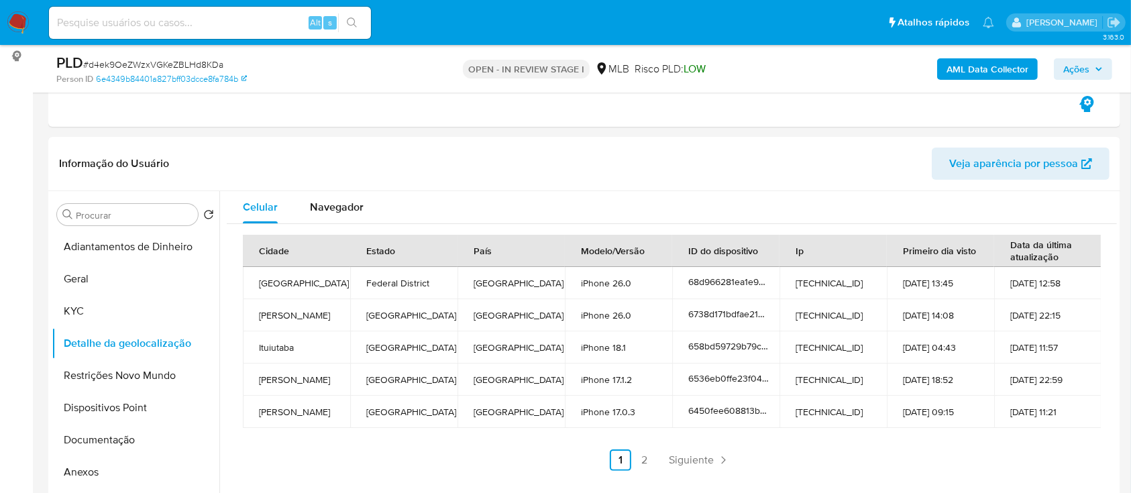
drag, startPoint x: 9, startPoint y: 174, endPoint x: 408, endPoint y: 54, distance: 416.5
click at [647, 463] on link "2" at bounding box center [644, 460] width 21 height 21
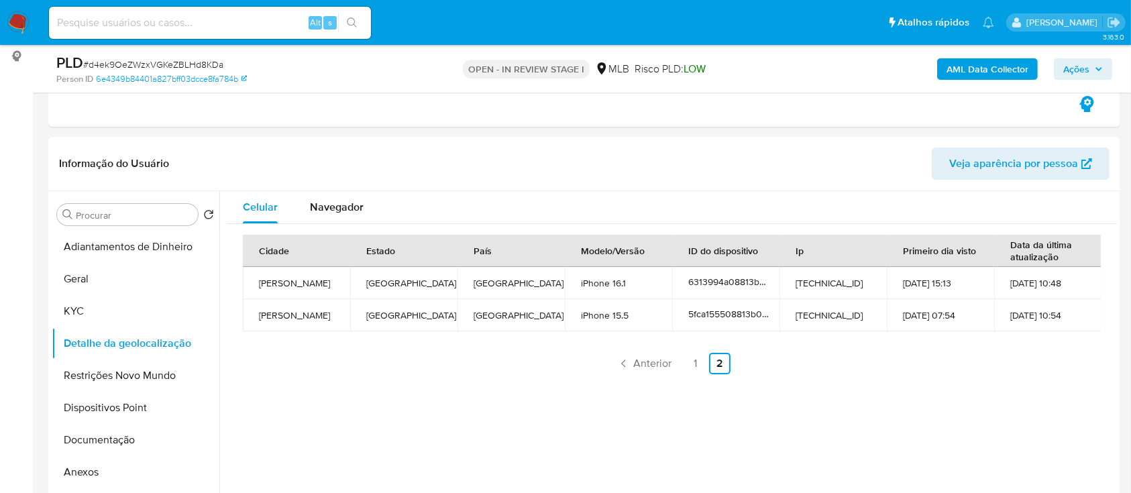
click at [124, 380] on button "Restrições Novo Mundo" at bounding box center [130, 376] width 157 height 32
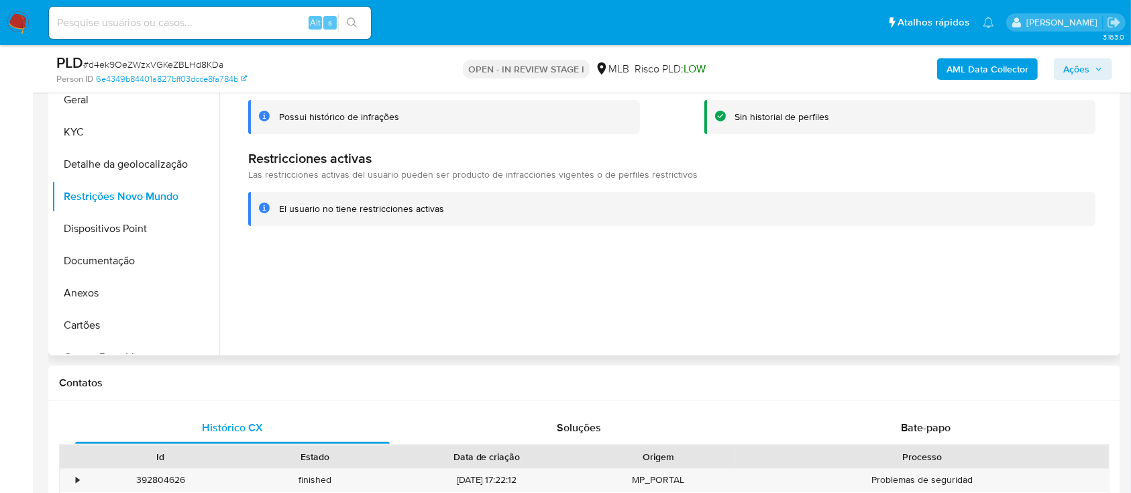
scroll to position [268, 0]
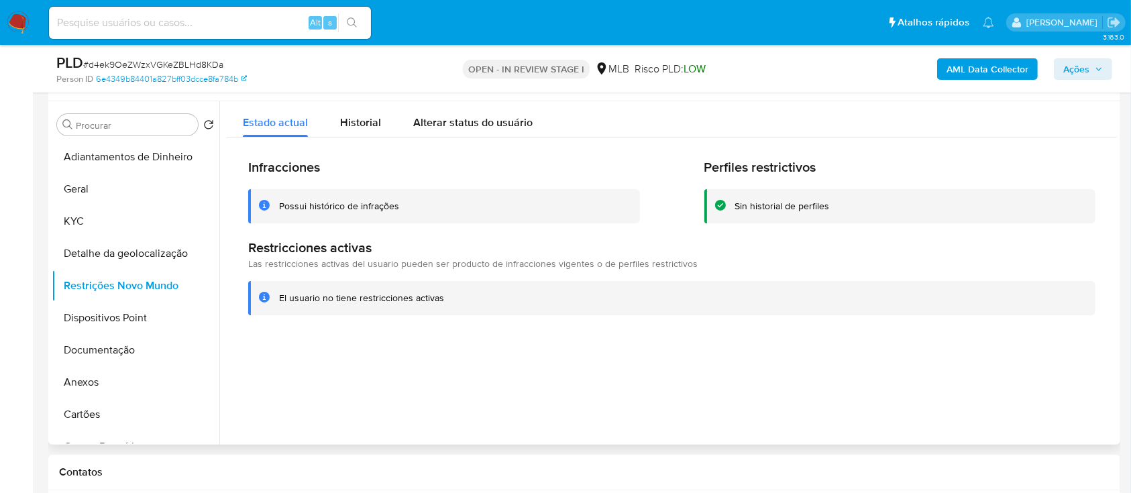
click at [1015, 354] on div at bounding box center [668, 273] width 898 height 344
click at [103, 321] on button "Dispositivos Point" at bounding box center [130, 318] width 157 height 32
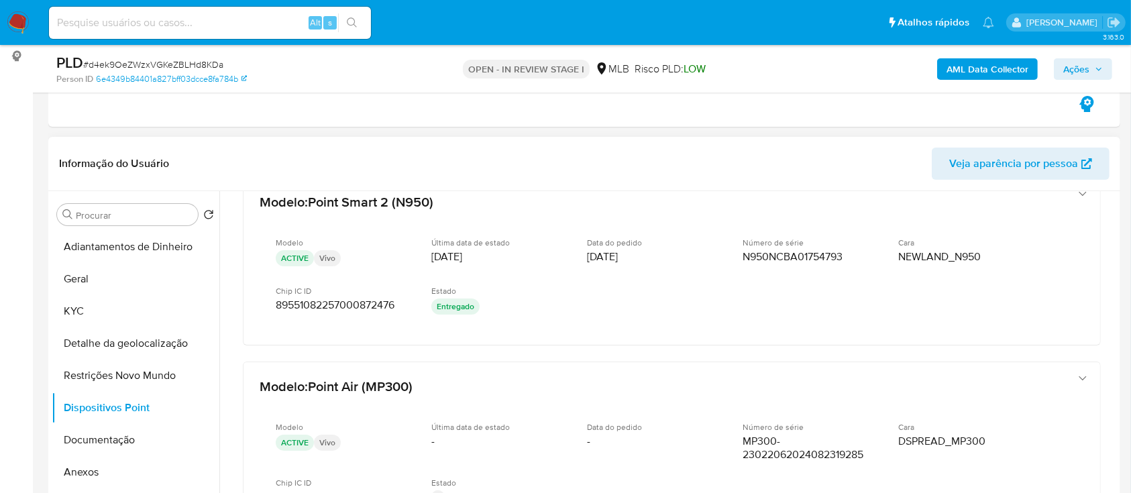
scroll to position [32, 0]
click at [102, 436] on button "Documentação" at bounding box center [130, 440] width 157 height 32
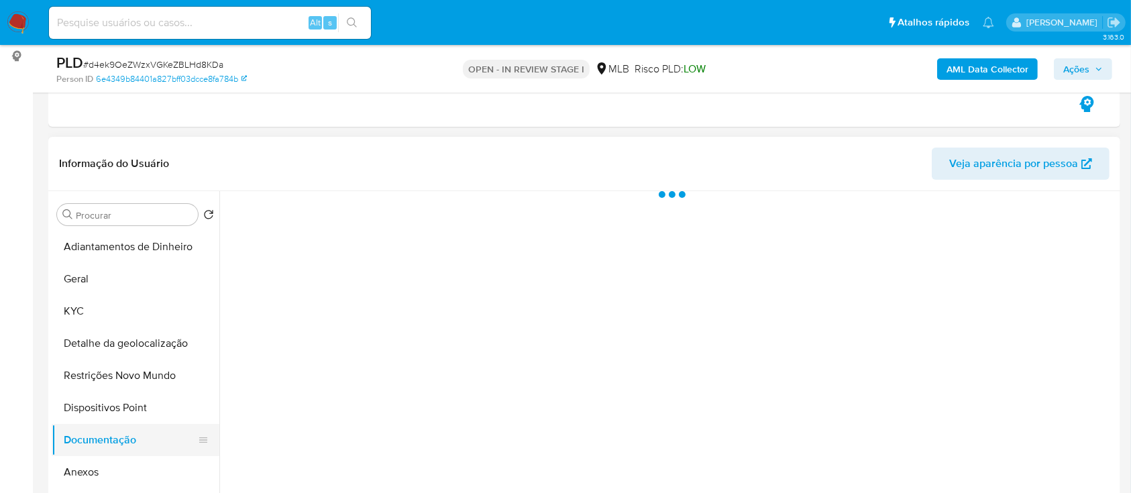
scroll to position [0, 0]
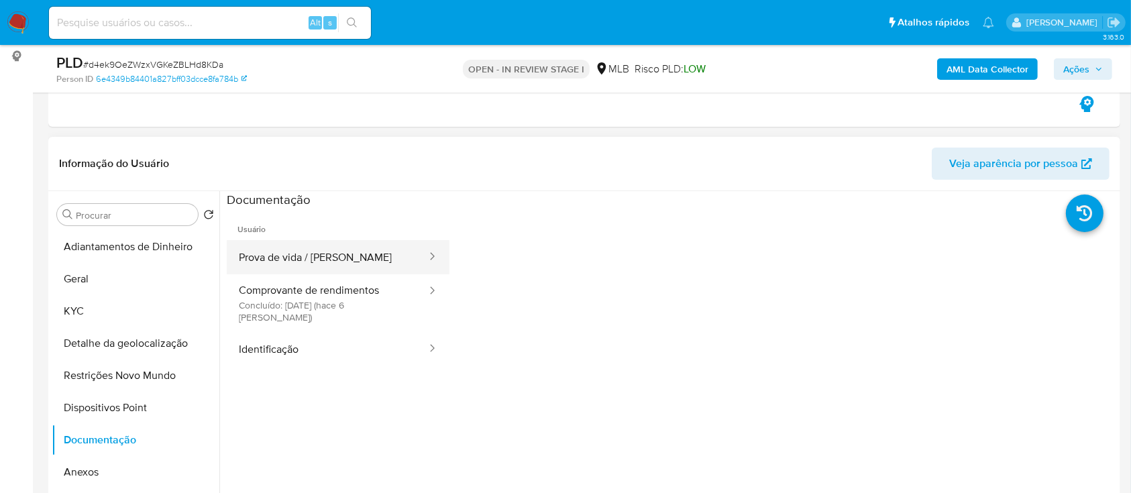
drag, startPoint x: 286, startPoint y: 266, endPoint x: 294, endPoint y: 272, distance: 10.5
click at [286, 266] on button "Prova de vida / [PERSON_NAME]" at bounding box center [327, 257] width 201 height 34
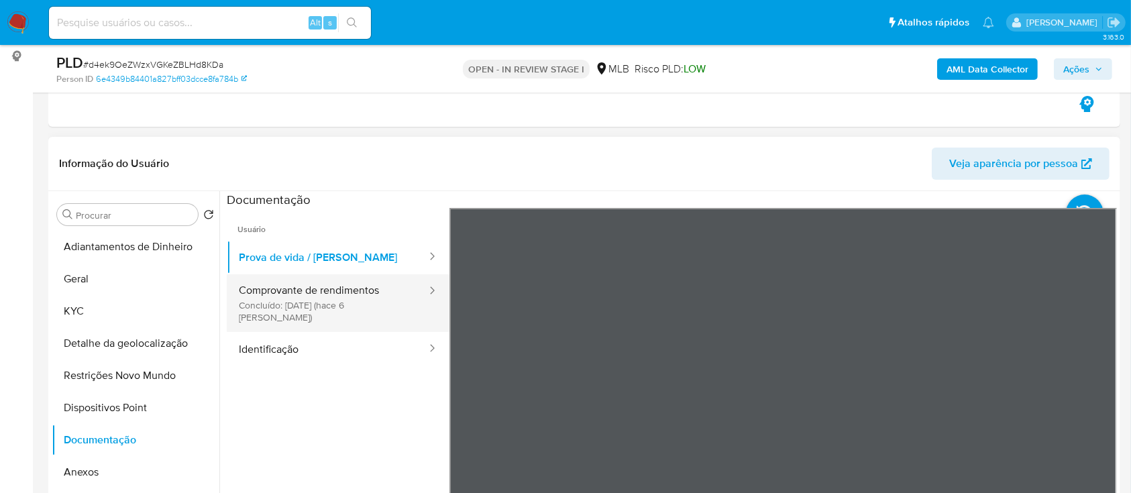
click at [290, 299] on button "Comprovante de rendimentos Concluído: 07/10/2025 (hace 6 días)" at bounding box center [327, 303] width 201 height 58
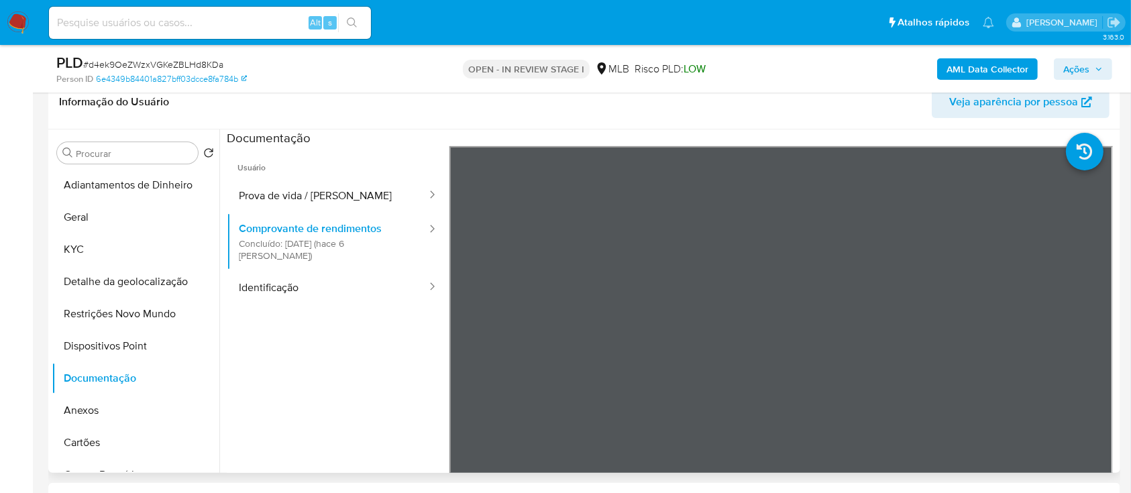
scroll to position [268, 0]
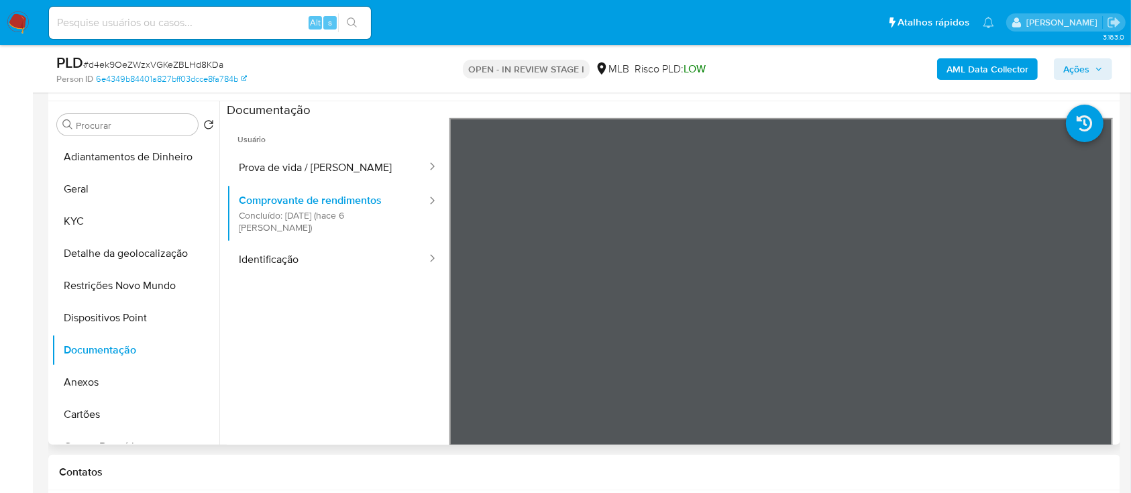
drag, startPoint x: 328, startPoint y: 356, endPoint x: 337, endPoint y: 350, distance: 11.0
click at [334, 354] on ul "Usuário Prova de vida / Selfie Comprovante de rendimentos Concluído: 07/10/2025…" at bounding box center [338, 311] width 223 height 387
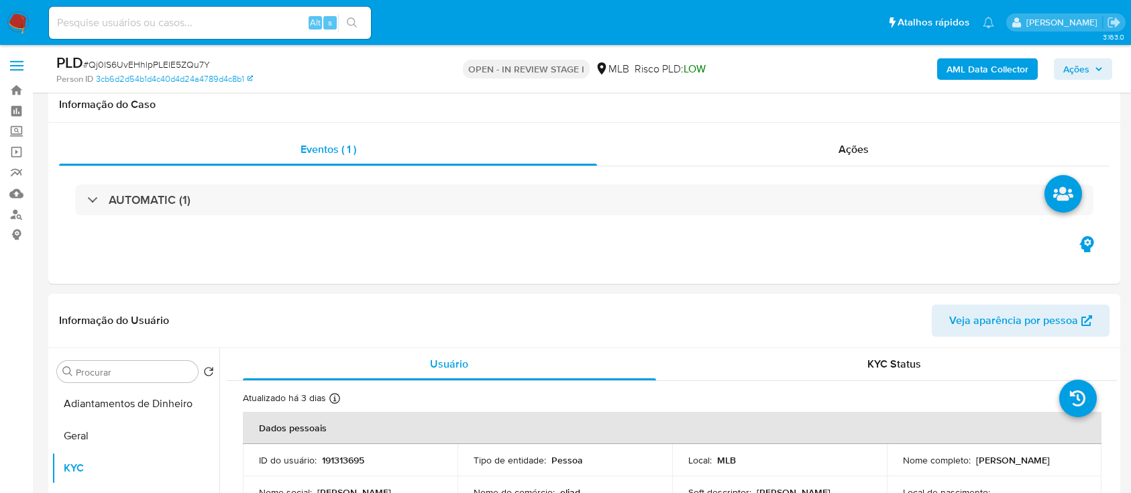
select select "10"
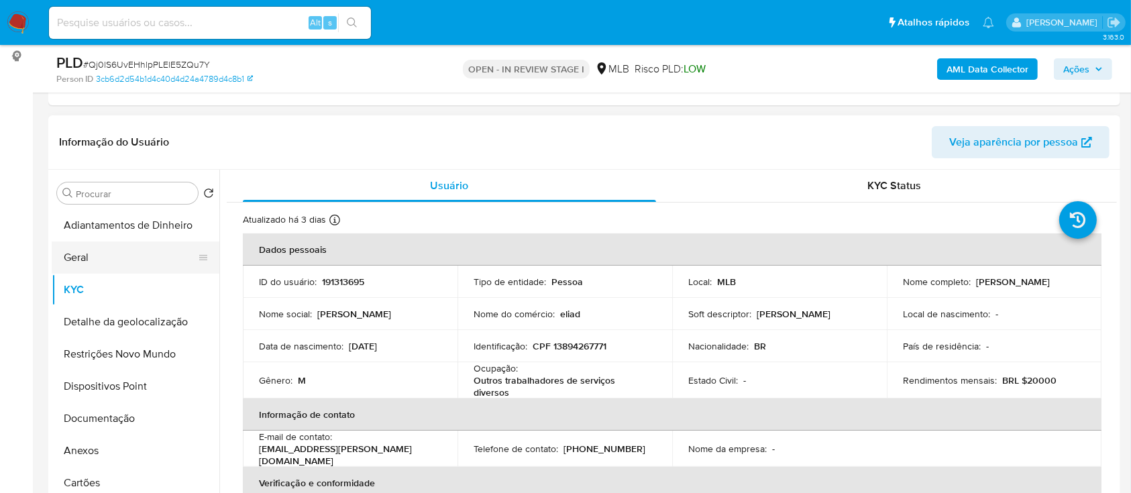
click at [100, 260] on button "Geral" at bounding box center [130, 258] width 157 height 32
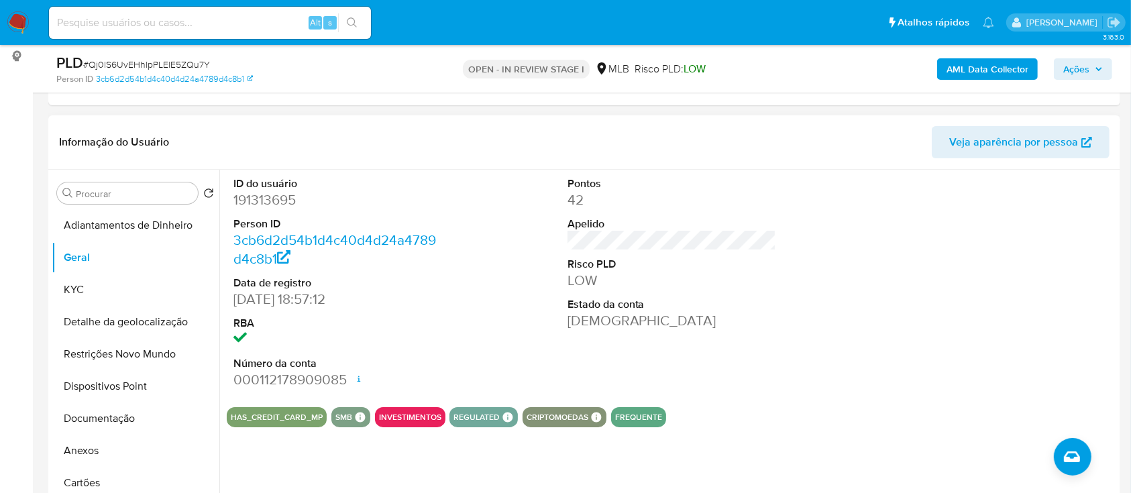
click at [1007, 238] on div at bounding box center [1005, 283] width 223 height 227
click at [91, 292] on button "KYC" at bounding box center [130, 290] width 157 height 32
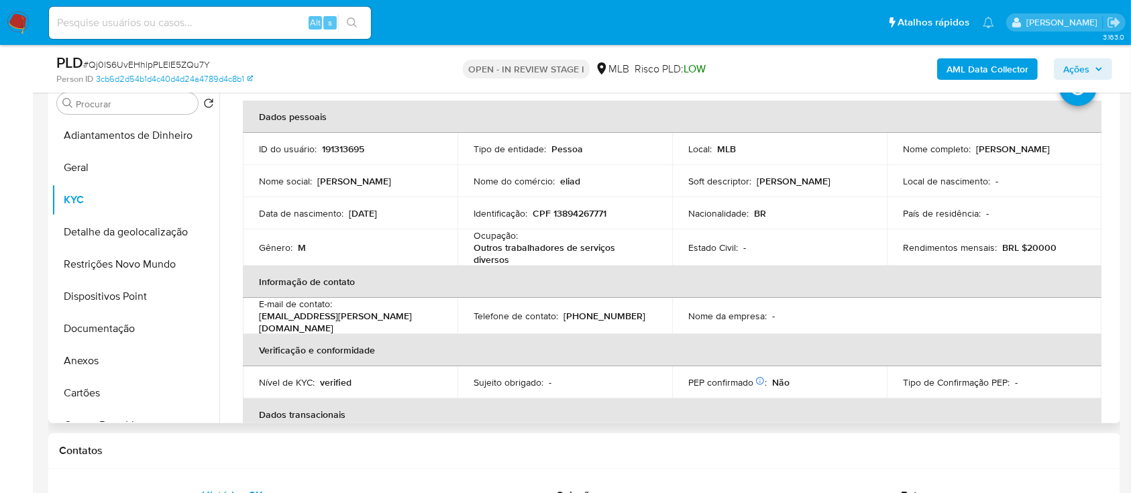
scroll to position [80, 0]
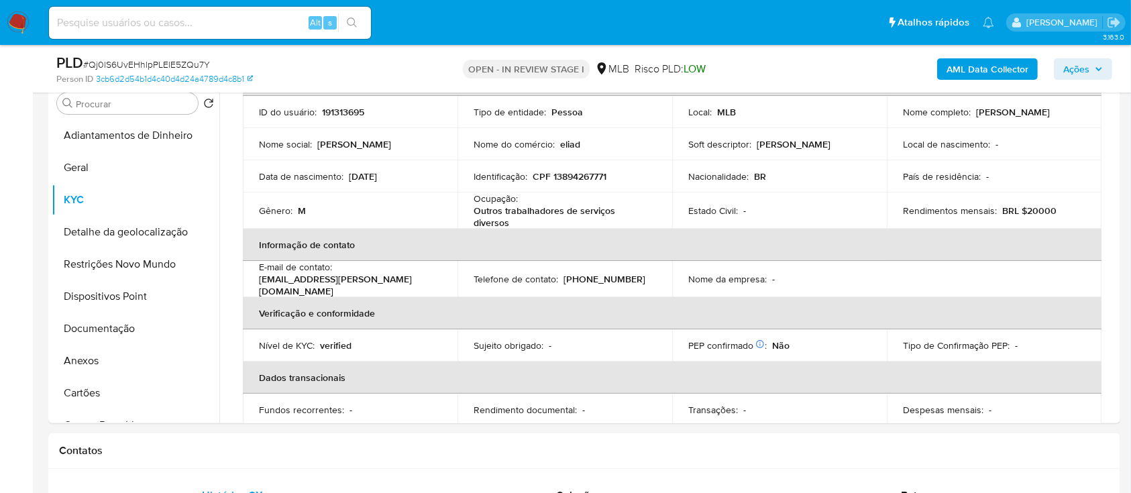
click at [843, 58] on div "AML Data Collector Ações" at bounding box center [938, 69] width 348 height 32
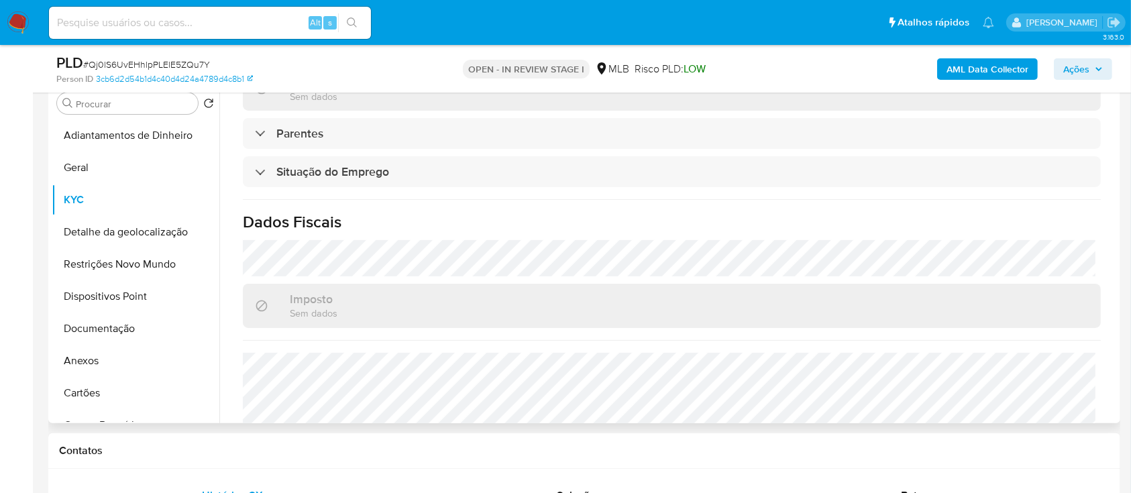
scroll to position [574, 0]
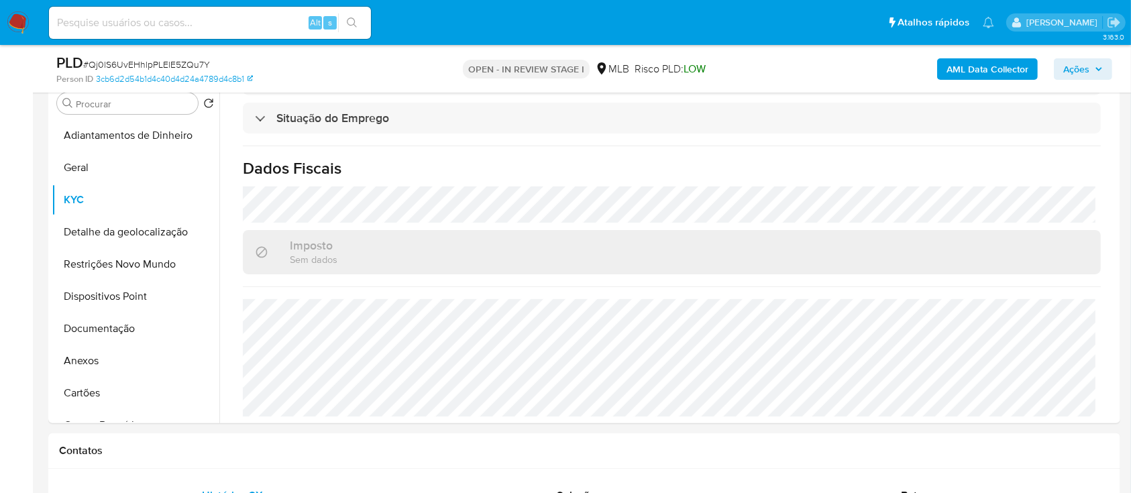
drag, startPoint x: 825, startPoint y: 62, endPoint x: 751, endPoint y: 41, distance: 76.7
click at [823, 63] on div "AML Data Collector Ações" at bounding box center [938, 69] width 348 height 32
click at [91, 240] on button "Detalhe da geolocalização" at bounding box center [130, 232] width 157 height 32
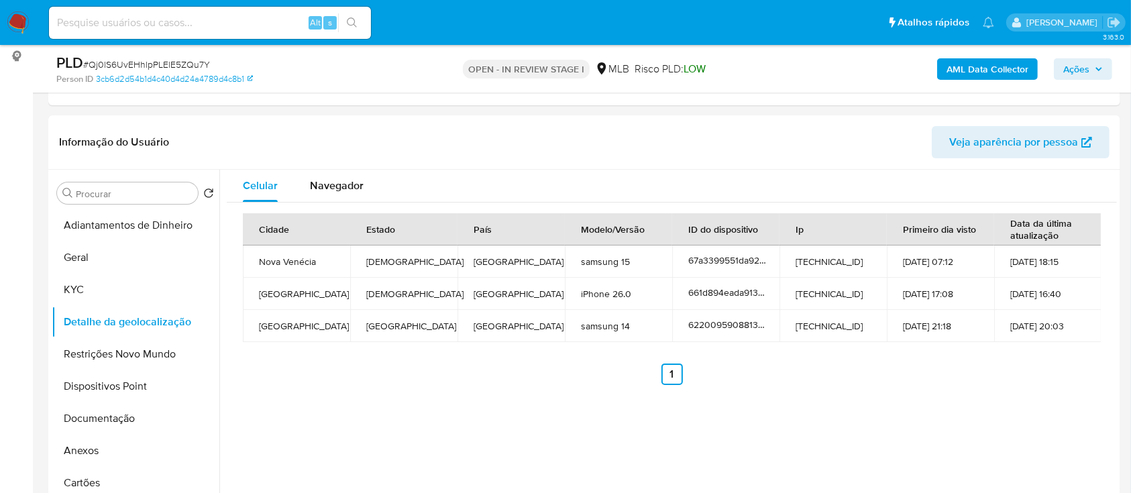
scroll to position [268, 0]
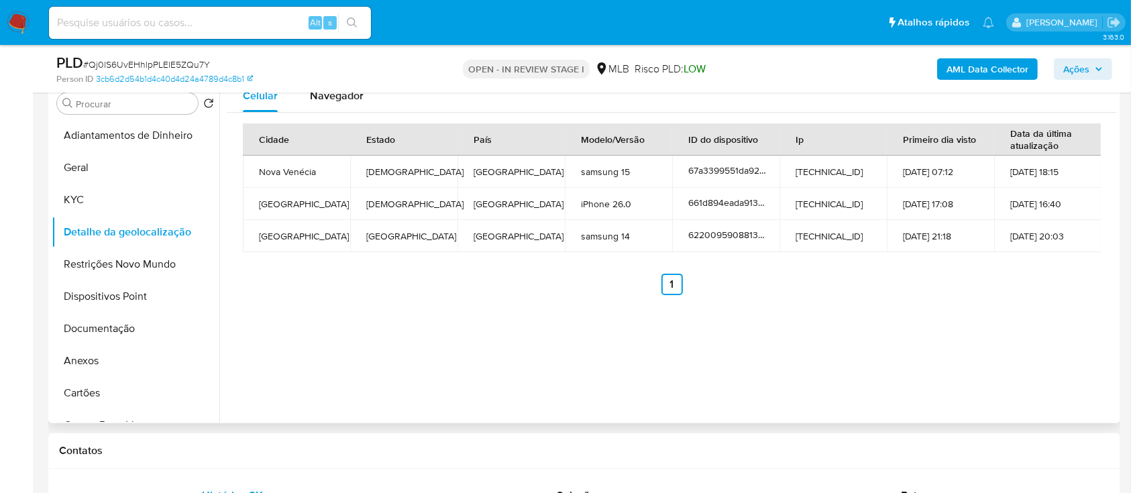
drag, startPoint x: 1015, startPoint y: 309, endPoint x: 1005, endPoint y: 302, distance: 12.5
click at [1014, 309] on div "Celular Navegador Cidade Estado País Modelo/Versão ID do dispositivo Ip Primeir…" at bounding box center [668, 252] width 898 height 344
click at [135, 271] on button "Restrições Novo Mundo" at bounding box center [130, 264] width 157 height 32
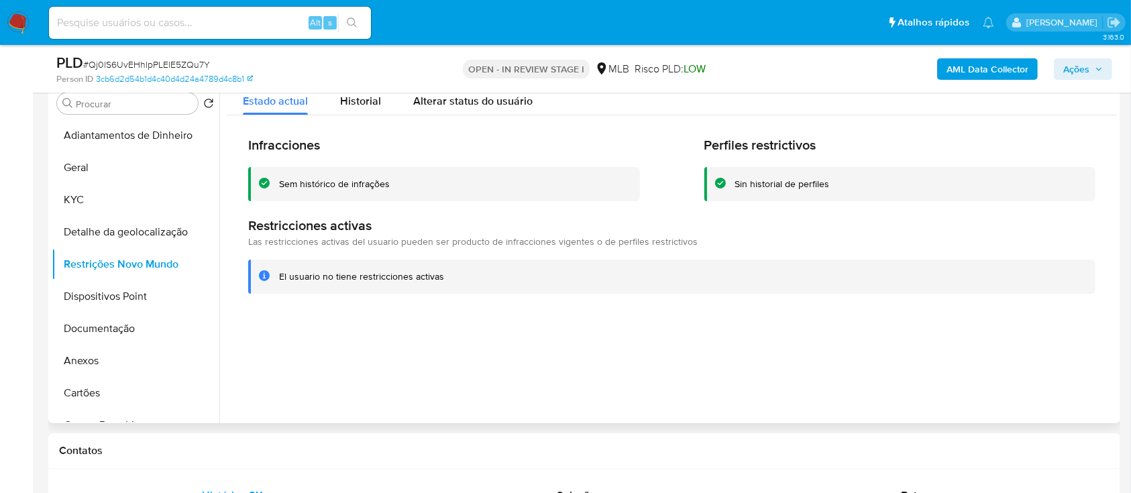
click at [1047, 358] on div at bounding box center [668, 252] width 898 height 344
click at [107, 289] on button "Dispositivos Point" at bounding box center [130, 296] width 157 height 32
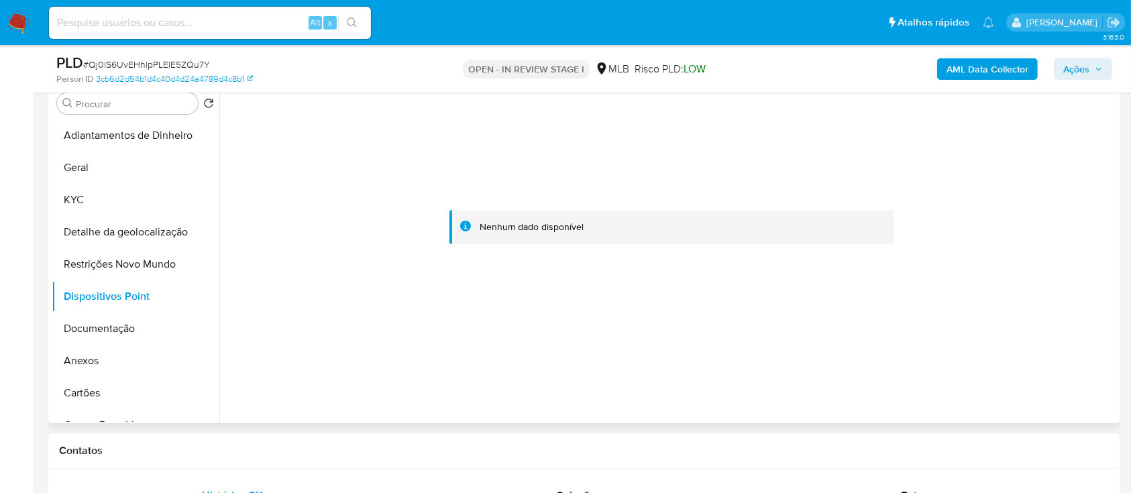
drag, startPoint x: 1000, startPoint y: 210, endPoint x: 911, endPoint y: 157, distance: 103.8
click at [993, 203] on div at bounding box center [672, 227] width 890 height 295
click at [107, 327] on button "Documentação" at bounding box center [130, 329] width 157 height 32
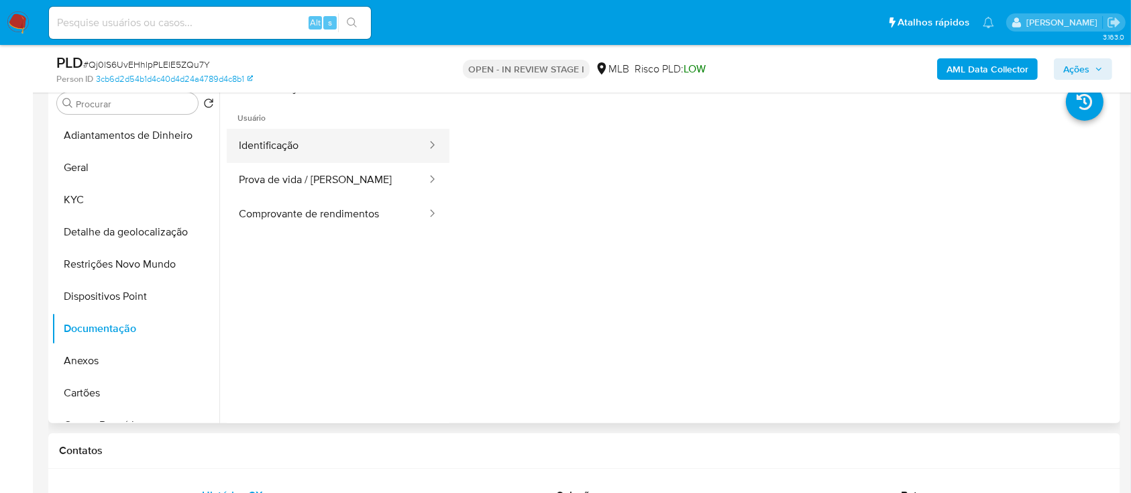
drag, startPoint x: 323, startPoint y: 144, endPoint x: 331, endPoint y: 146, distance: 7.5
click at [323, 144] on button "Identificação" at bounding box center [327, 146] width 201 height 34
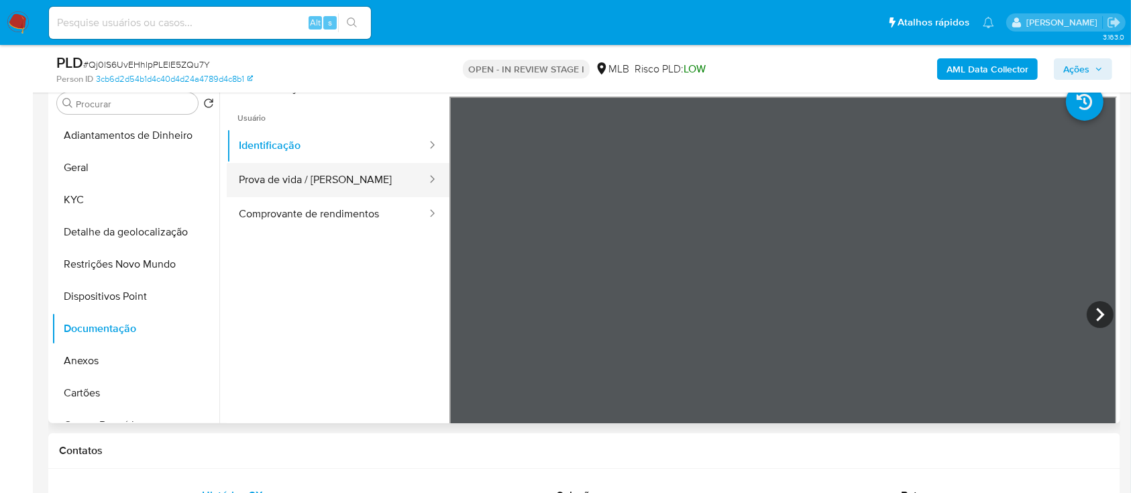
click at [345, 177] on button "Prova de vida / [PERSON_NAME]" at bounding box center [327, 180] width 201 height 34
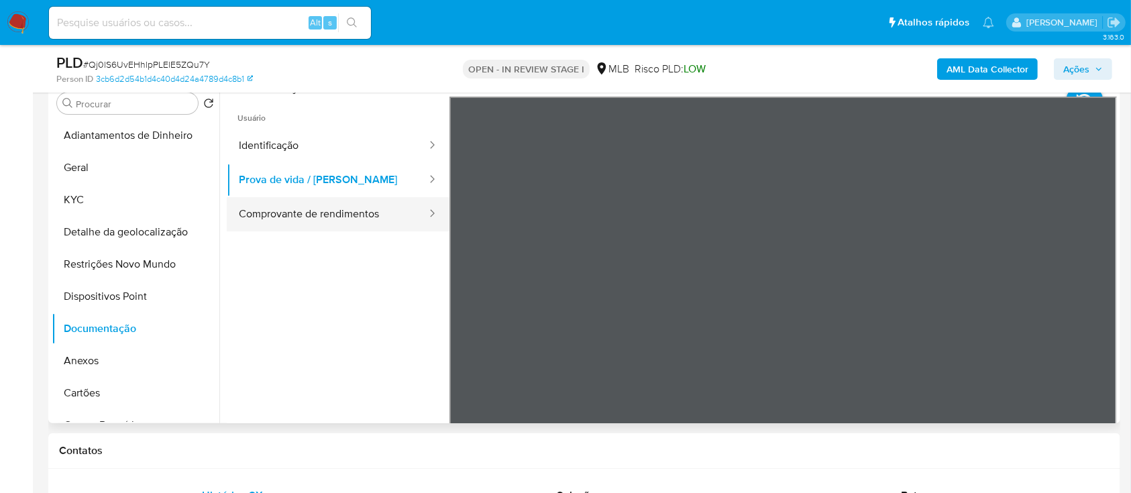
click at [370, 209] on button "Comprovante de rendimentos" at bounding box center [327, 214] width 201 height 34
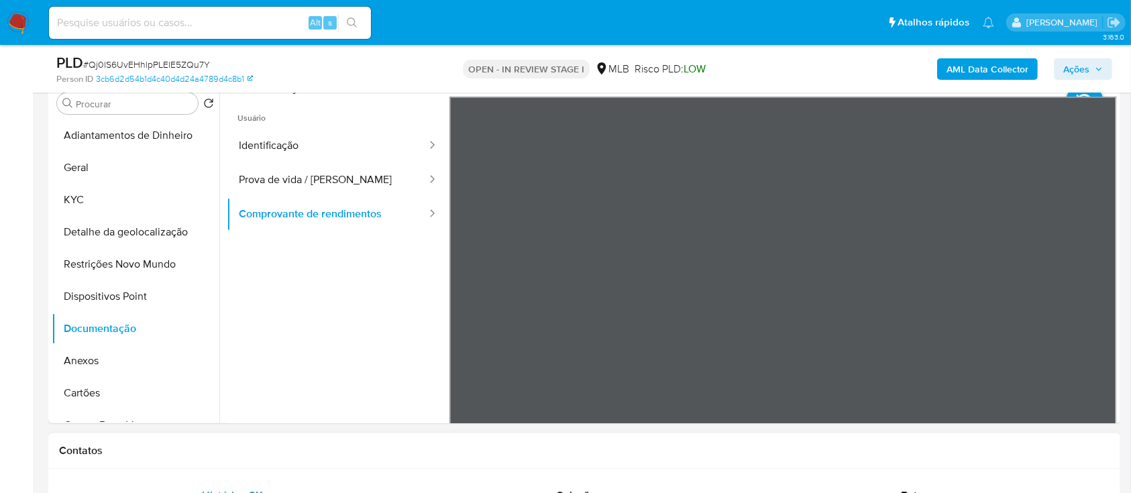
click at [306, 184] on button "Prova de vida / [PERSON_NAME]" at bounding box center [327, 180] width 201 height 34
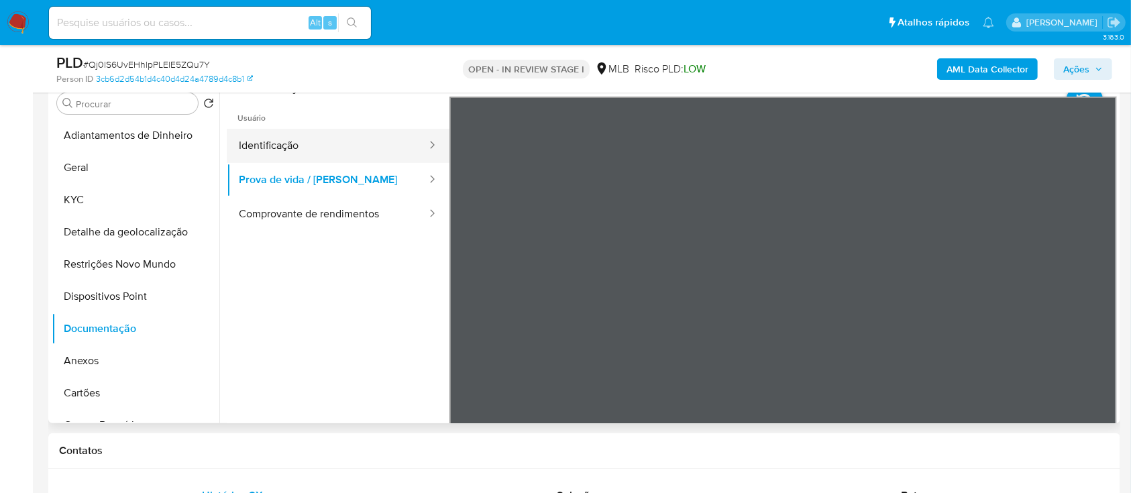
click at [315, 135] on button "Identificação" at bounding box center [327, 146] width 201 height 34
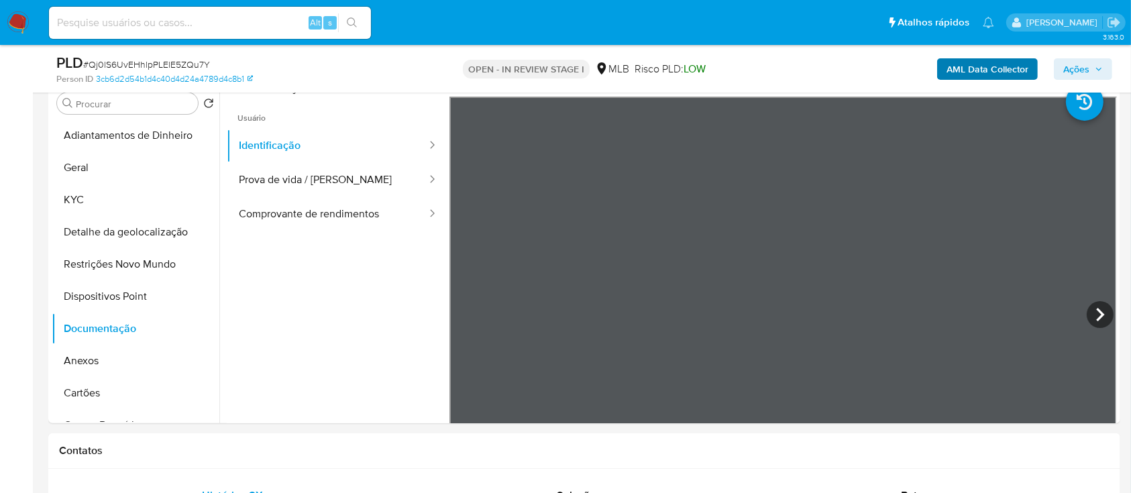
drag, startPoint x: 966, startPoint y: 56, endPoint x: 974, endPoint y: 67, distance: 13.4
click at [969, 60] on div "AML Data Collector Ações" at bounding box center [938, 69] width 348 height 32
click at [974, 67] on b "AML Data Collector" at bounding box center [988, 68] width 82 height 21
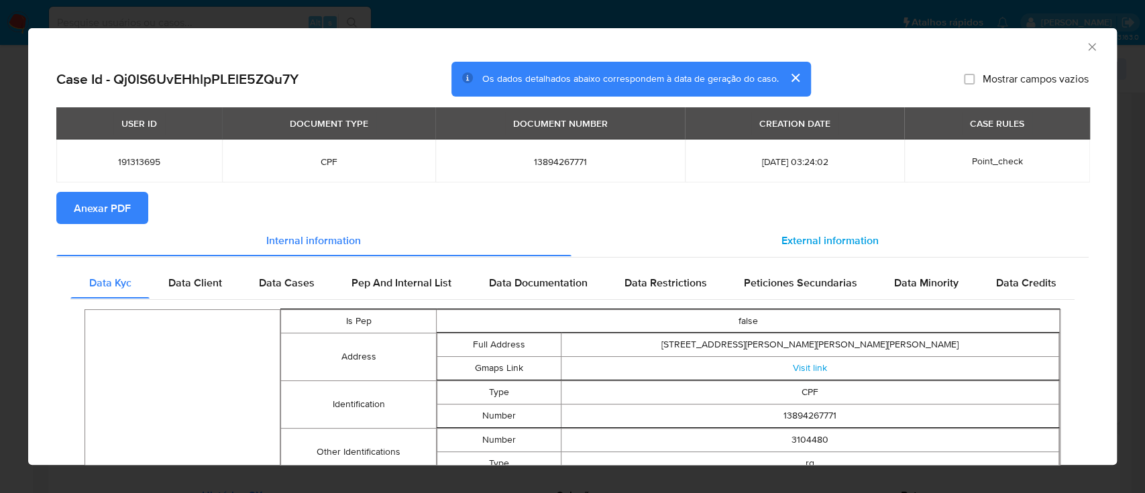
drag, startPoint x: 815, startPoint y: 242, endPoint x: 748, endPoint y: 254, distance: 68.2
click at [814, 243] on span "External information" at bounding box center [830, 239] width 97 height 15
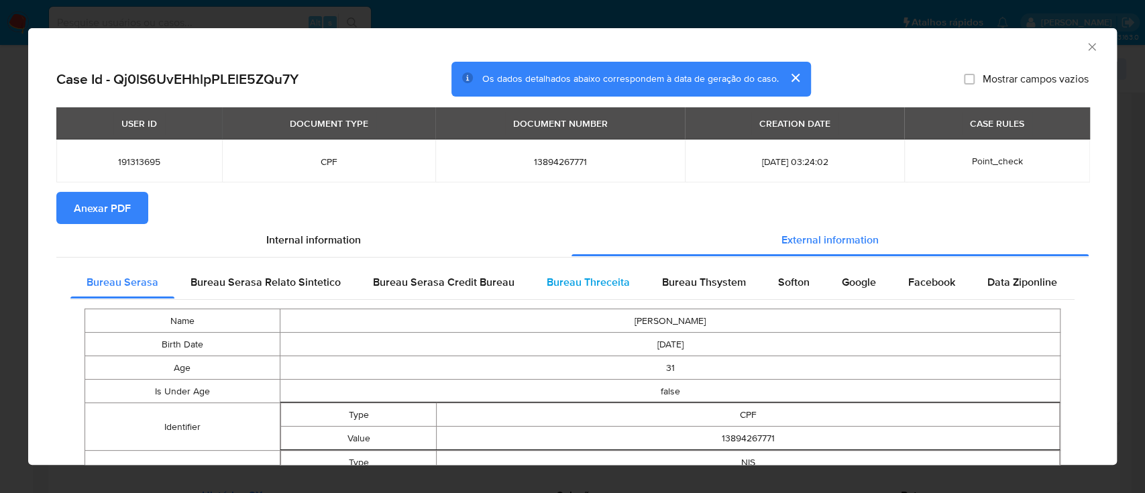
click at [586, 293] on div "Bureau Threceita" at bounding box center [588, 282] width 115 height 32
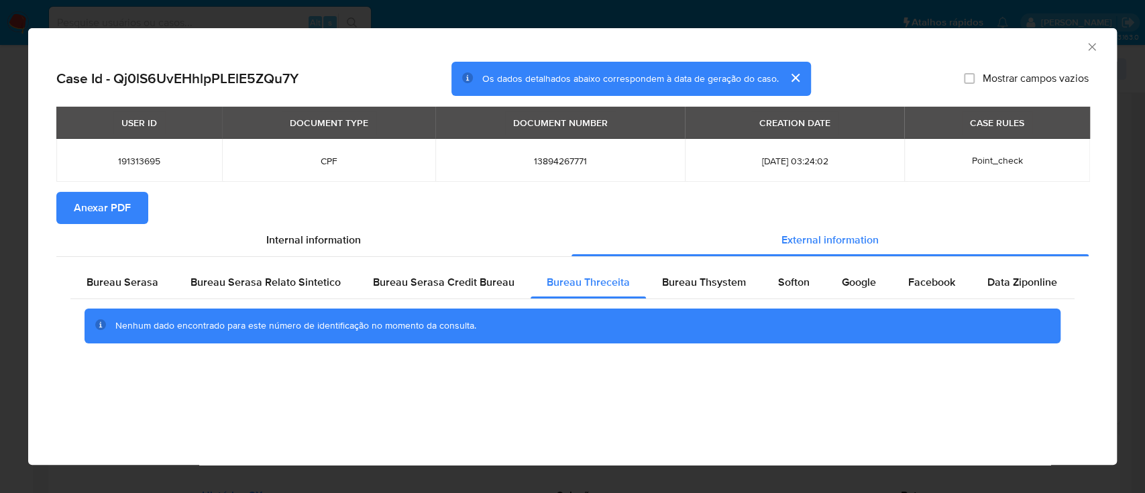
drag, startPoint x: 1019, startPoint y: 53, endPoint x: 935, endPoint y: 30, distance: 87.1
click at [1011, 52] on div "AML Data Collector" at bounding box center [572, 45] width 1089 height 34
click at [674, 266] on div "Bureau Thsystem" at bounding box center [704, 282] width 116 height 32
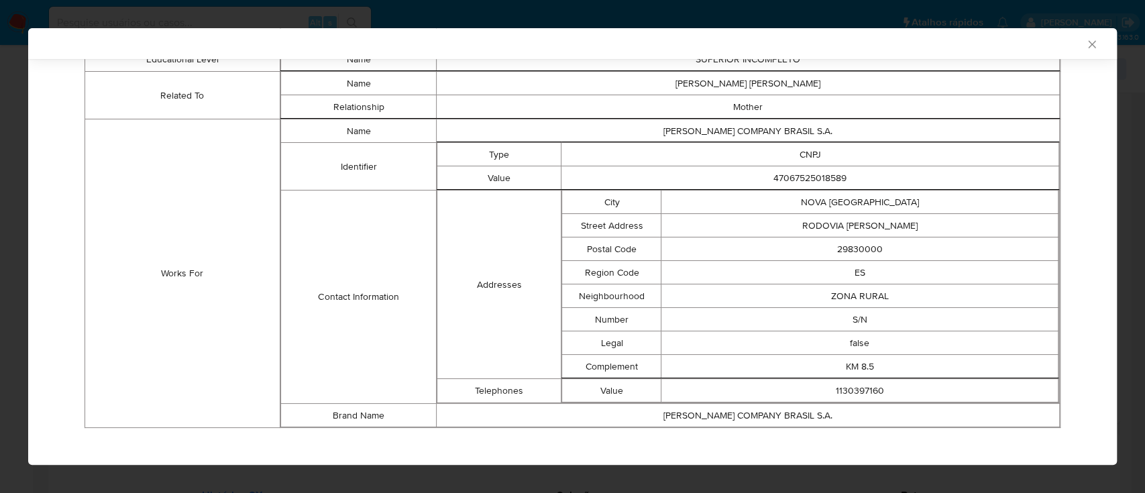
scroll to position [784, 0]
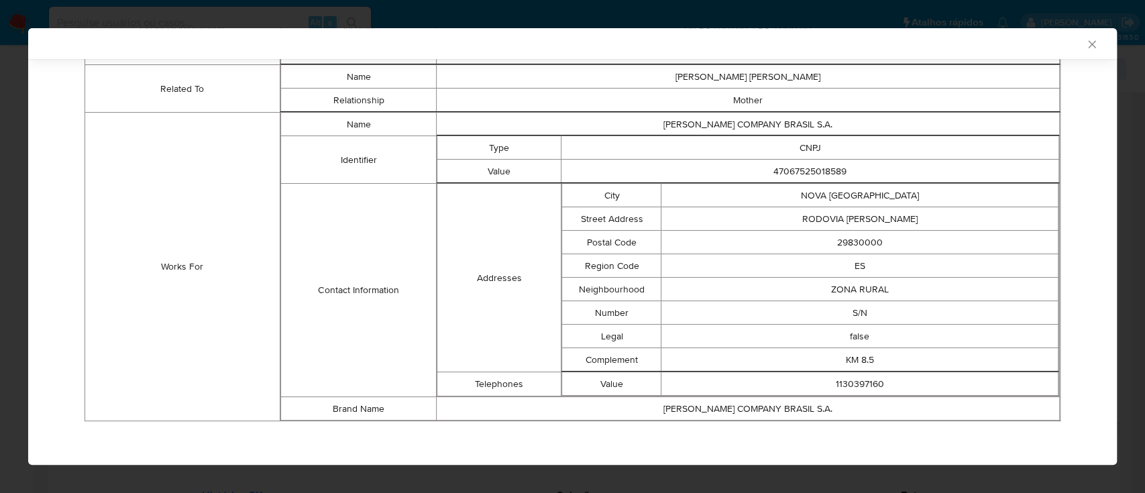
click at [848, 239] on td "29830000" at bounding box center [860, 242] width 397 height 23
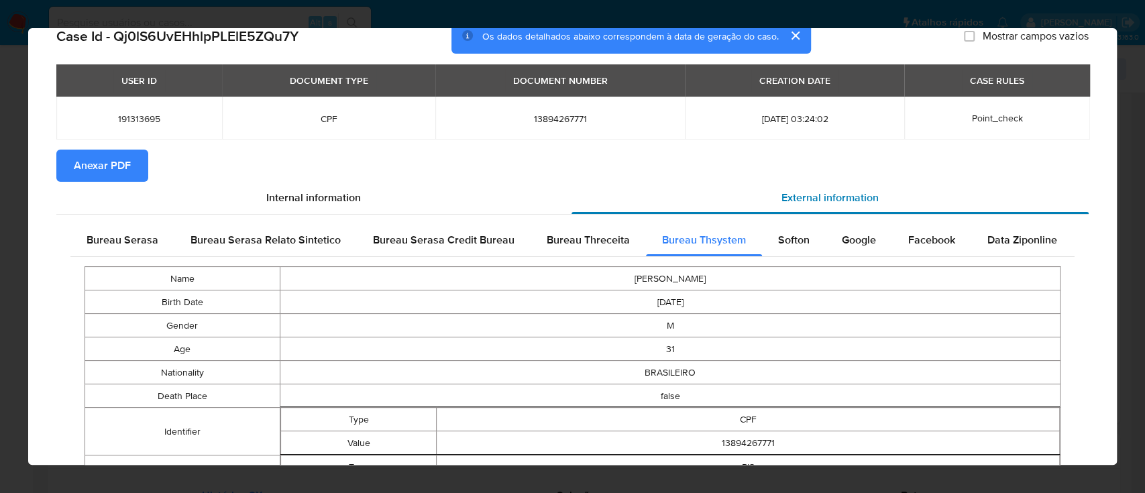
scroll to position [0, 0]
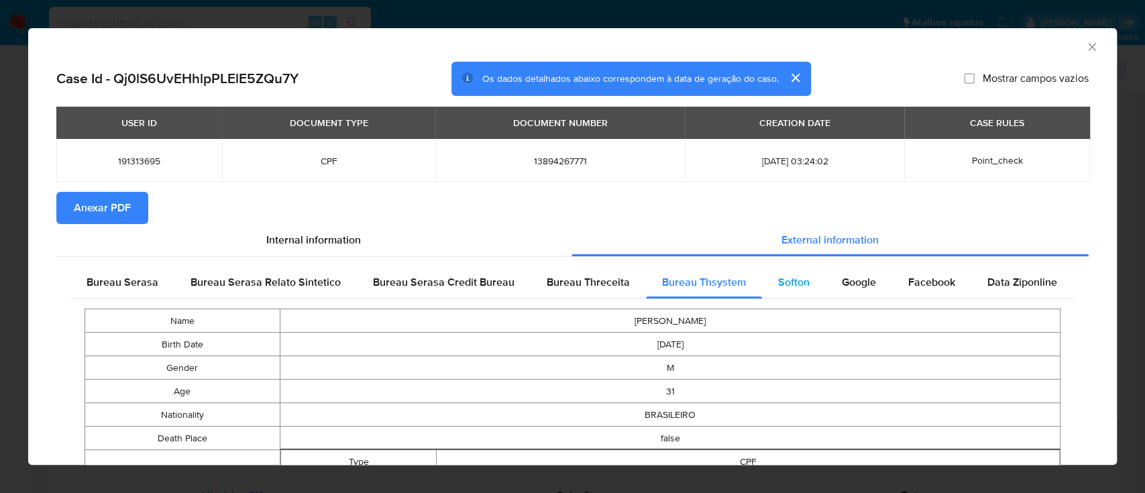
click at [780, 269] on div "Softon" at bounding box center [794, 282] width 64 height 32
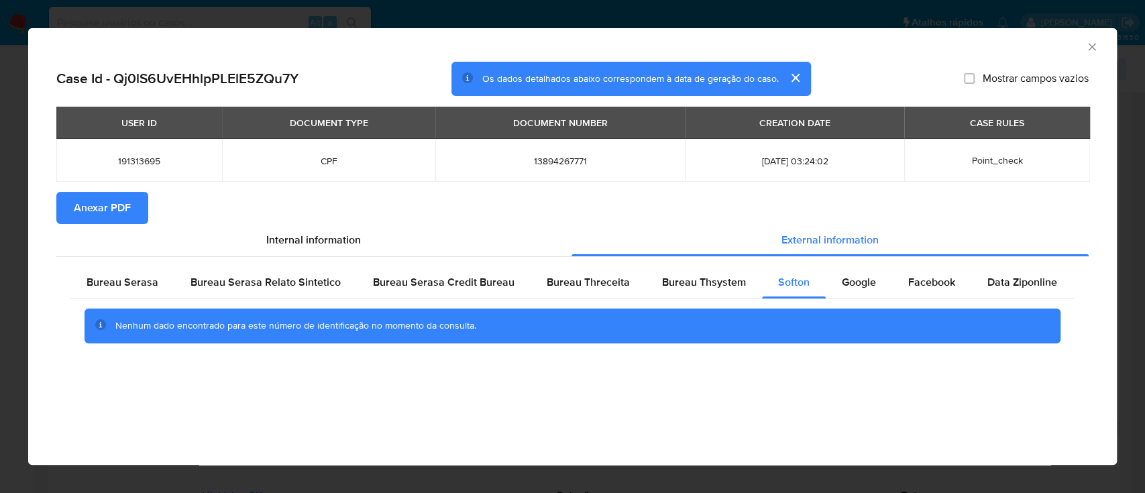
drag, startPoint x: 964, startPoint y: 56, endPoint x: 952, endPoint y: 52, distance: 12.7
click at [965, 55] on div "AML Data Collector" at bounding box center [572, 45] width 1089 height 34
click at [939, 42] on div "AML Data Collector" at bounding box center [562, 45] width 1048 height 15
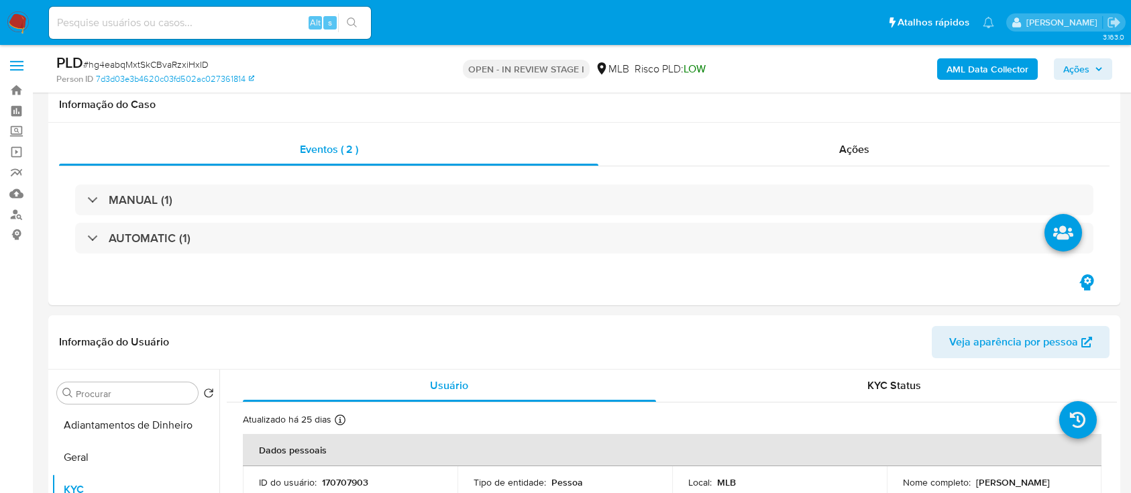
select select "10"
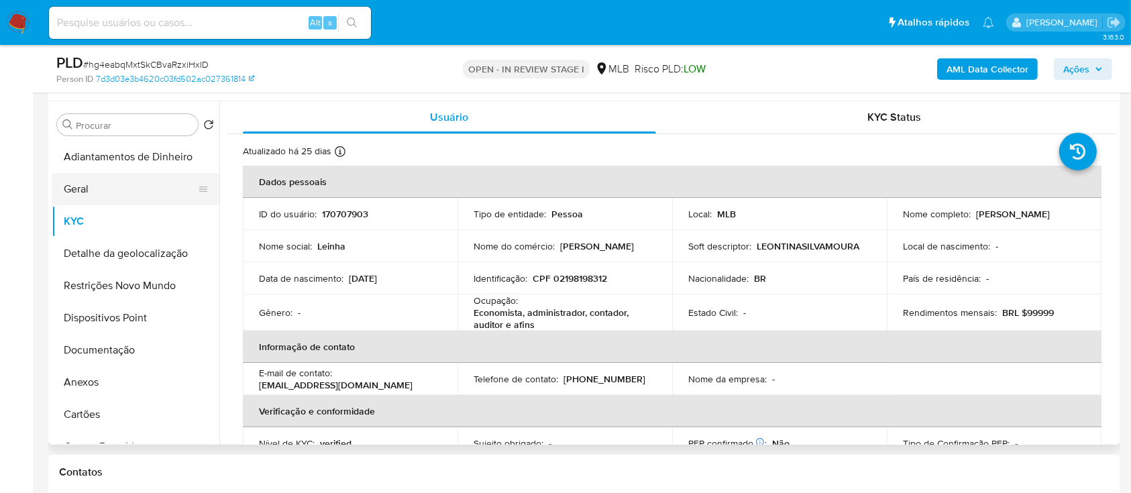
click at [110, 187] on button "Geral" at bounding box center [130, 189] width 157 height 32
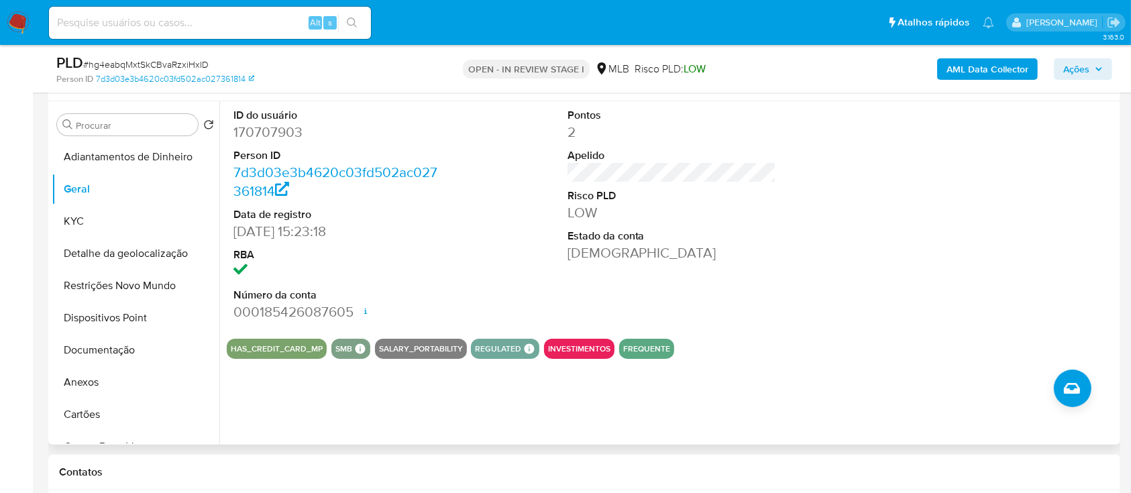
click at [864, 260] on div "ID do usuário 170707903 Person ID 7d3d03e3b4620c03fd502ac027361814 Data de regi…" at bounding box center [672, 214] width 890 height 227
drag, startPoint x: 117, startPoint y: 216, endPoint x: 124, endPoint y: 213, distance: 8.1
click at [117, 217] on button "KYC" at bounding box center [130, 221] width 157 height 32
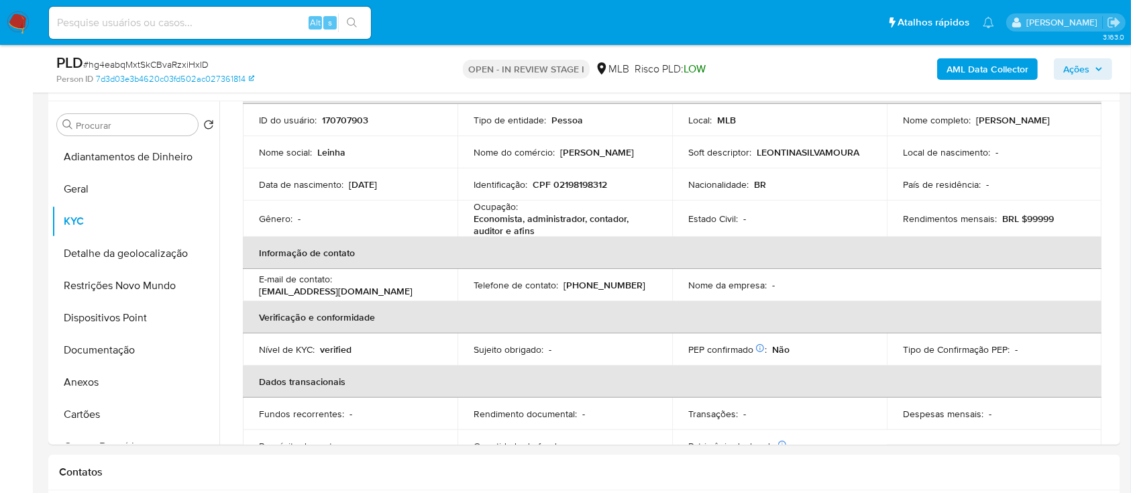
scroll to position [95, 0]
drag, startPoint x: 797, startPoint y: 61, endPoint x: 794, endPoint y: 54, distance: 7.2
click at [795, 57] on div "AML Data Collector Ações" at bounding box center [938, 69] width 348 height 32
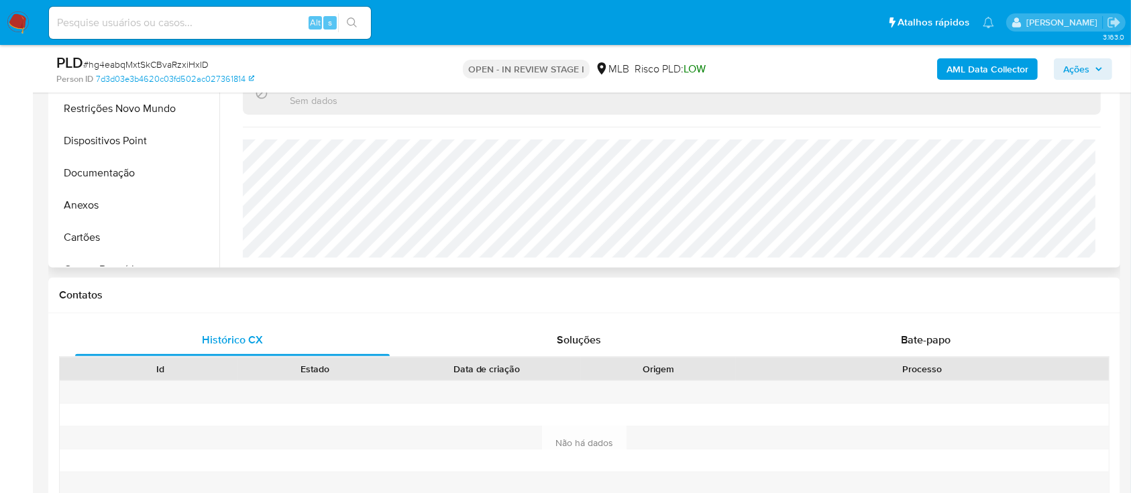
scroll to position [447, 0]
drag, startPoint x: 815, startPoint y: 72, endPoint x: 790, endPoint y: 46, distance: 36.1
click at [807, 62] on div "AML Data Collector Ações" at bounding box center [938, 69] width 348 height 32
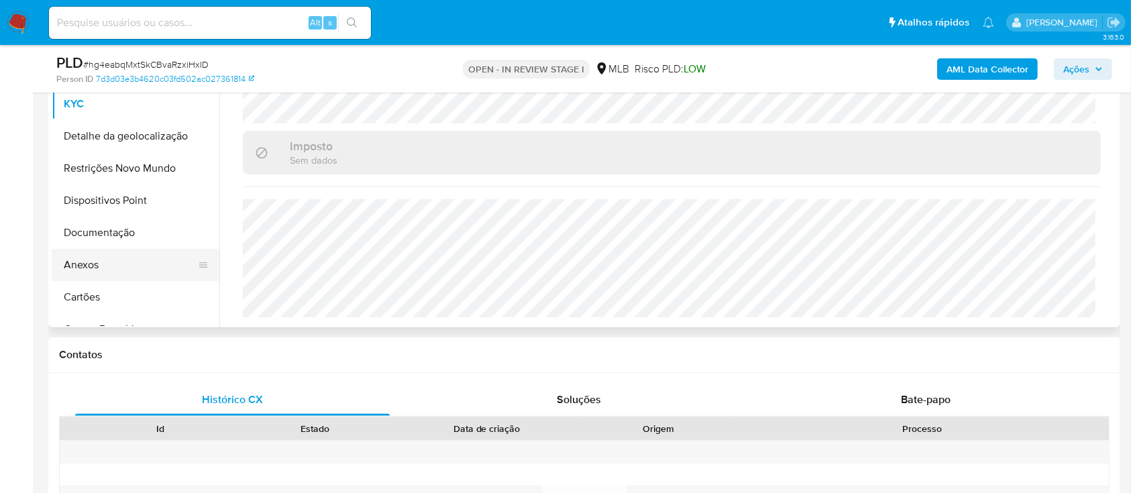
scroll to position [358, 0]
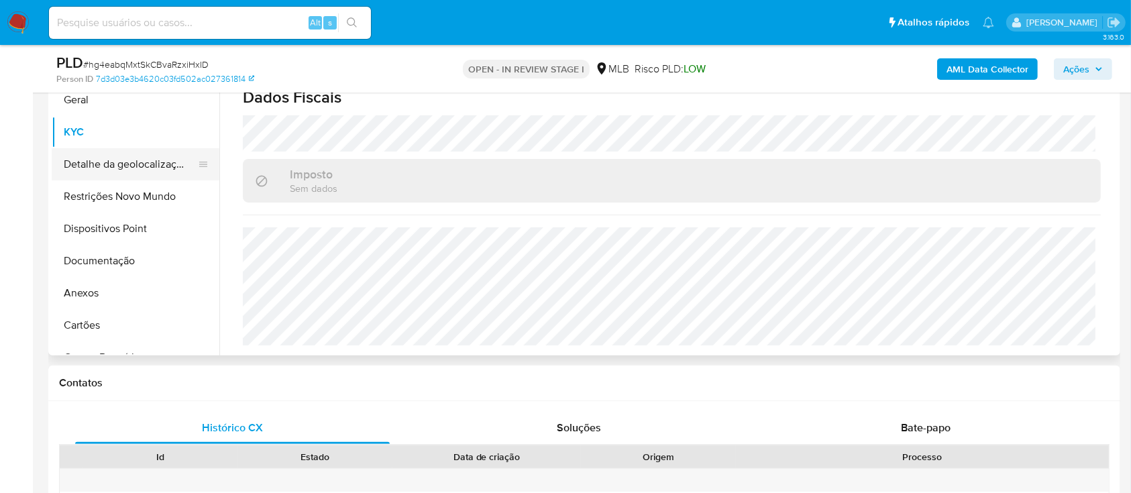
click at [119, 149] on button "Detalhe da geolocalização" at bounding box center [130, 164] width 157 height 32
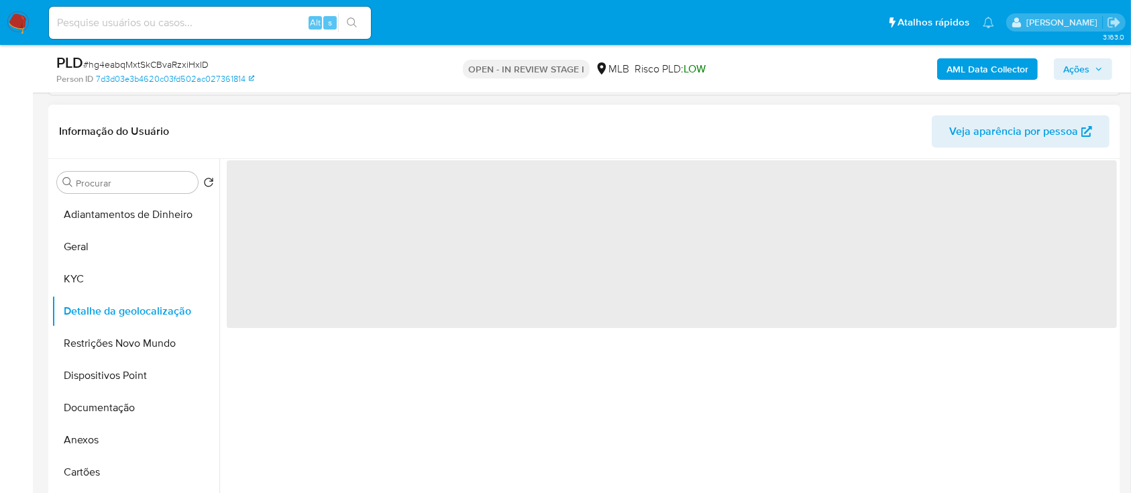
scroll to position [178, 0]
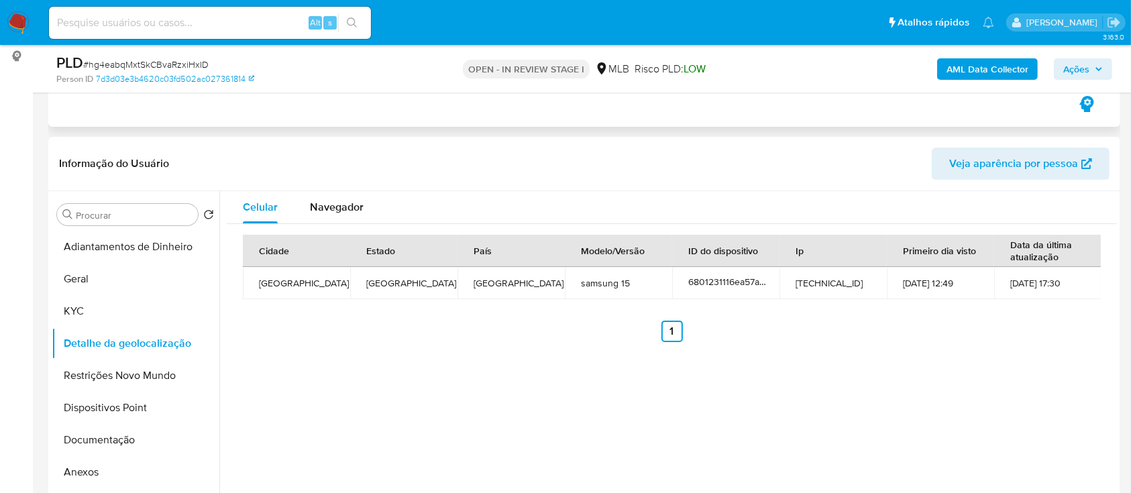
drag, startPoint x: 997, startPoint y: 356, endPoint x: 822, endPoint y: 121, distance: 293.0
click at [989, 338] on div "Celular Navegador Cidade Estado País Modelo/Versão ID do dispositivo Ip Primeir…" at bounding box center [668, 363] width 898 height 344
click at [96, 374] on button "Restrições Novo Mundo" at bounding box center [130, 376] width 157 height 32
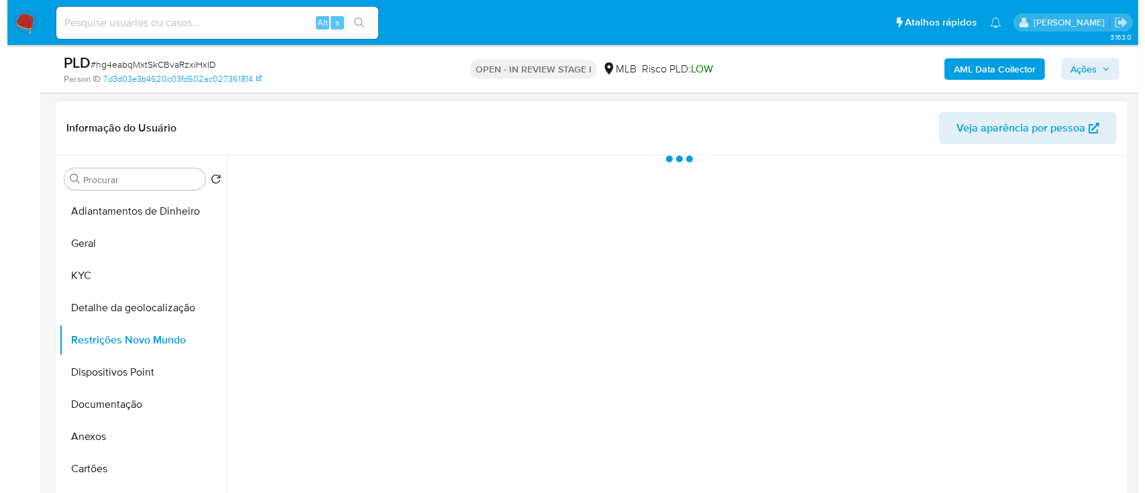
scroll to position [268, 0]
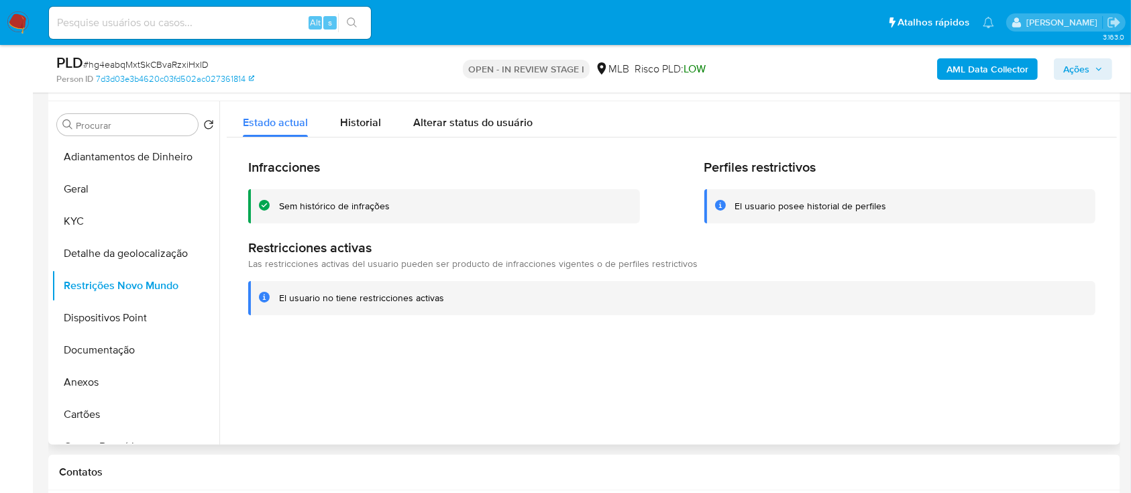
drag, startPoint x: 280, startPoint y: 356, endPoint x: 306, endPoint y: 320, distance: 44.3
click at [286, 349] on div at bounding box center [668, 273] width 898 height 344
click at [87, 342] on button "Documentação" at bounding box center [130, 350] width 157 height 32
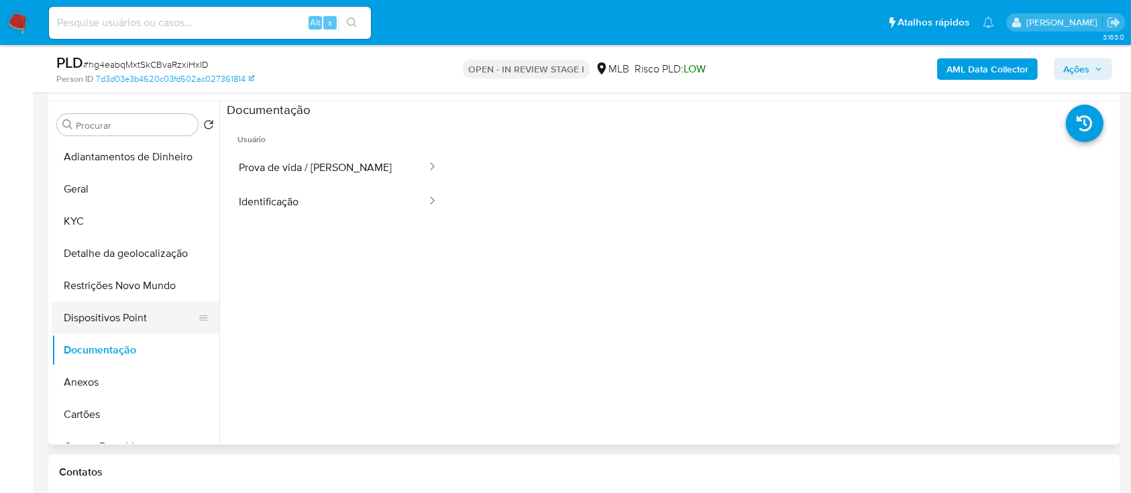
click at [87, 319] on button "Dispositivos Point" at bounding box center [130, 318] width 157 height 32
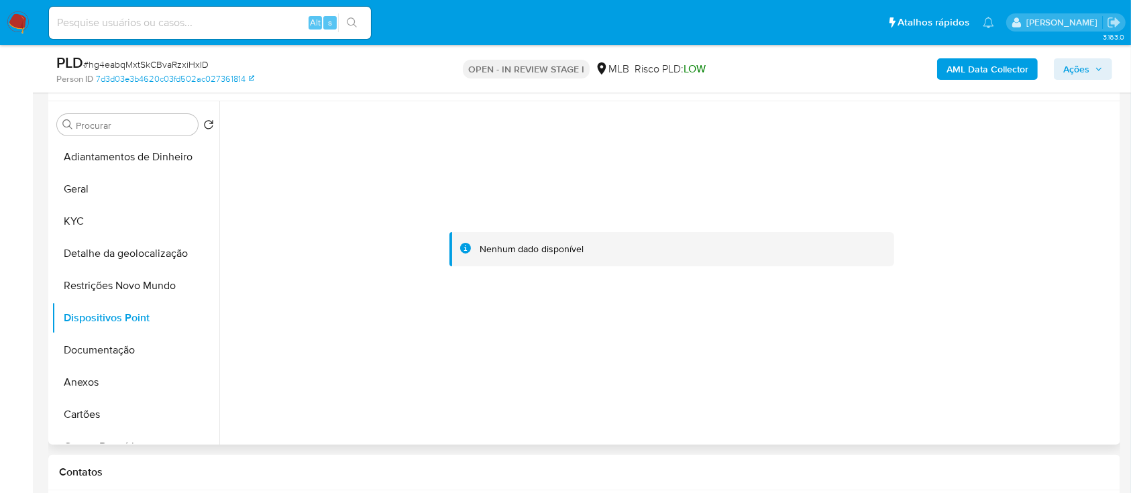
click at [283, 188] on div at bounding box center [672, 248] width 890 height 295
click at [82, 349] on button "Documentação" at bounding box center [130, 350] width 157 height 32
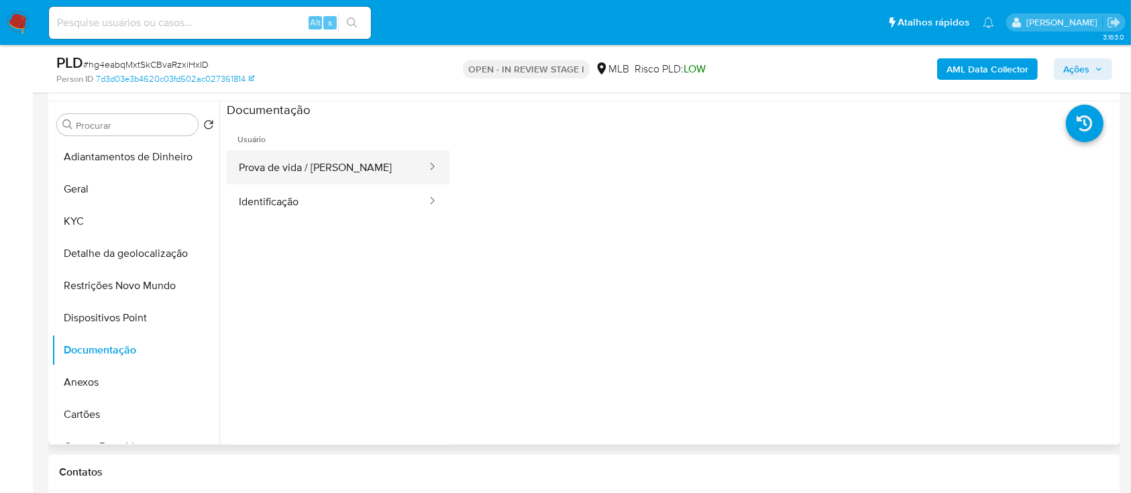
click at [287, 170] on button "Prova de vida / [PERSON_NAME]" at bounding box center [327, 167] width 201 height 34
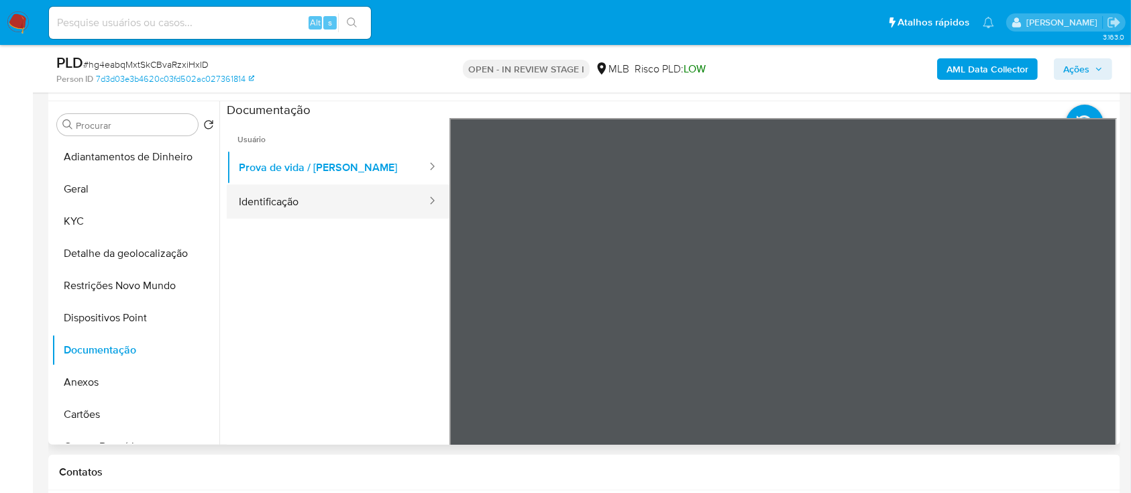
click at [290, 203] on button "Identificação" at bounding box center [327, 202] width 201 height 34
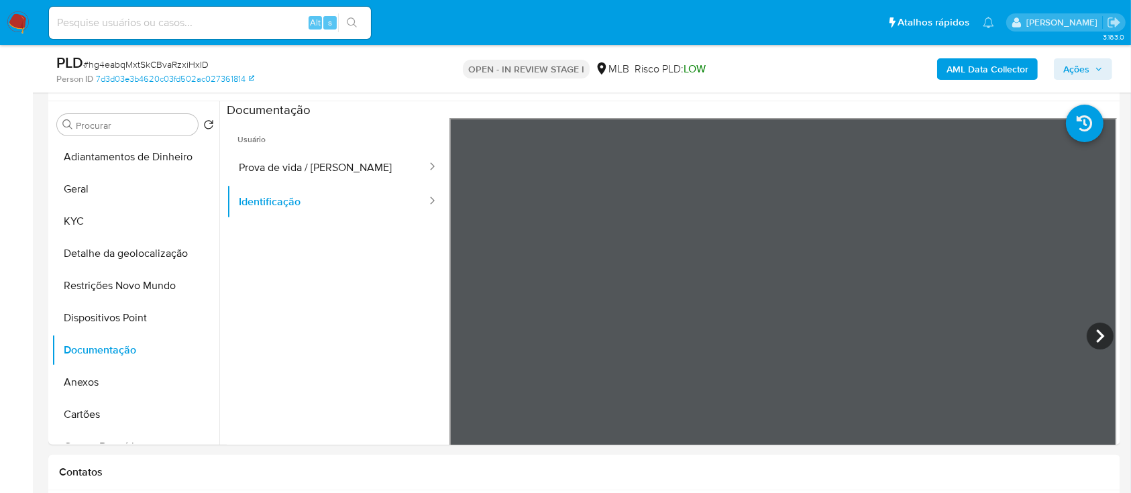
click at [984, 70] on b "AML Data Collector" at bounding box center [988, 68] width 82 height 21
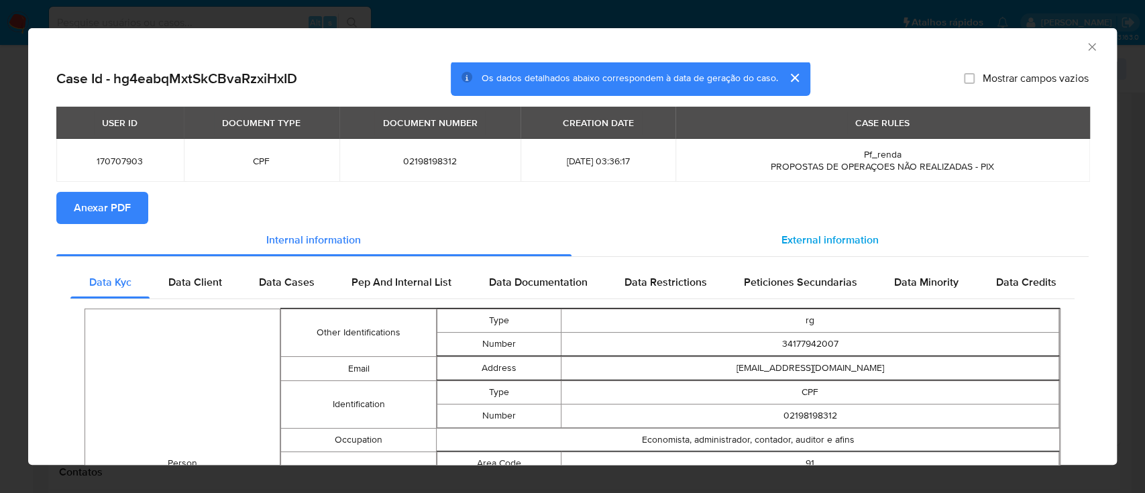
click at [806, 232] on span "External information" at bounding box center [830, 239] width 97 height 15
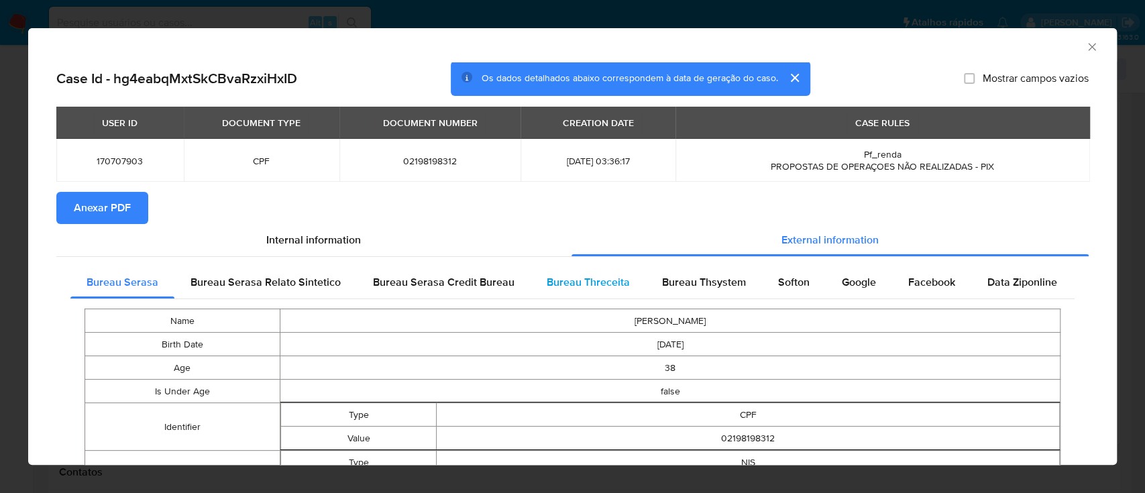
click at [566, 280] on span "Bureau Threceita" at bounding box center [588, 281] width 83 height 15
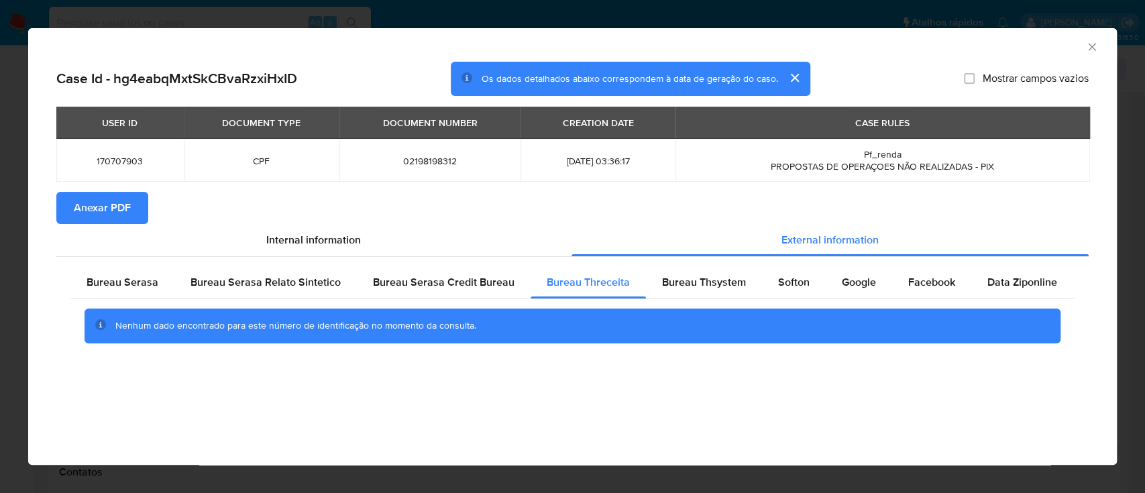
click at [264, 51] on div "AML Data Collector" at bounding box center [572, 45] width 1089 height 34
click at [714, 285] on span "Bureau Thsystem" at bounding box center [704, 281] width 84 height 15
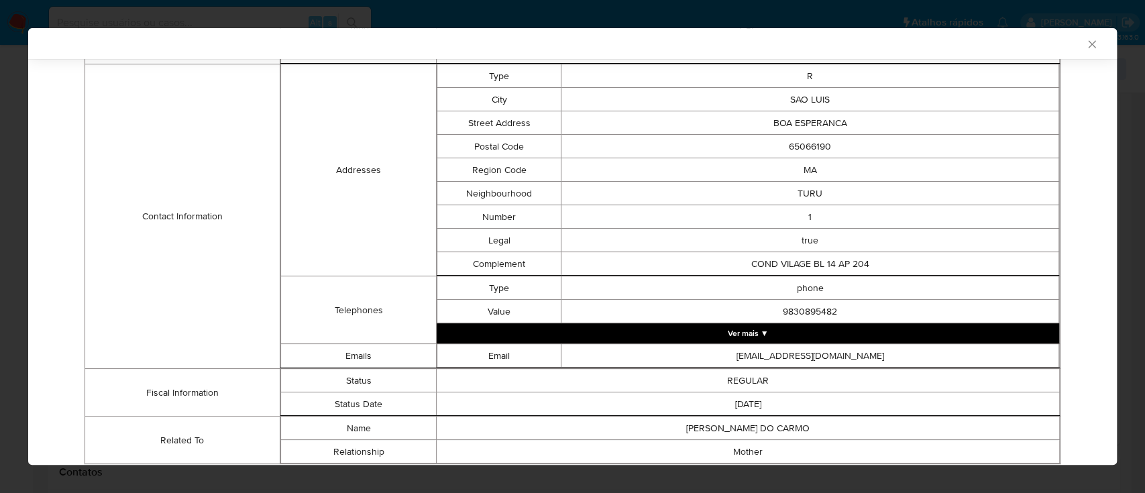
scroll to position [451, 0]
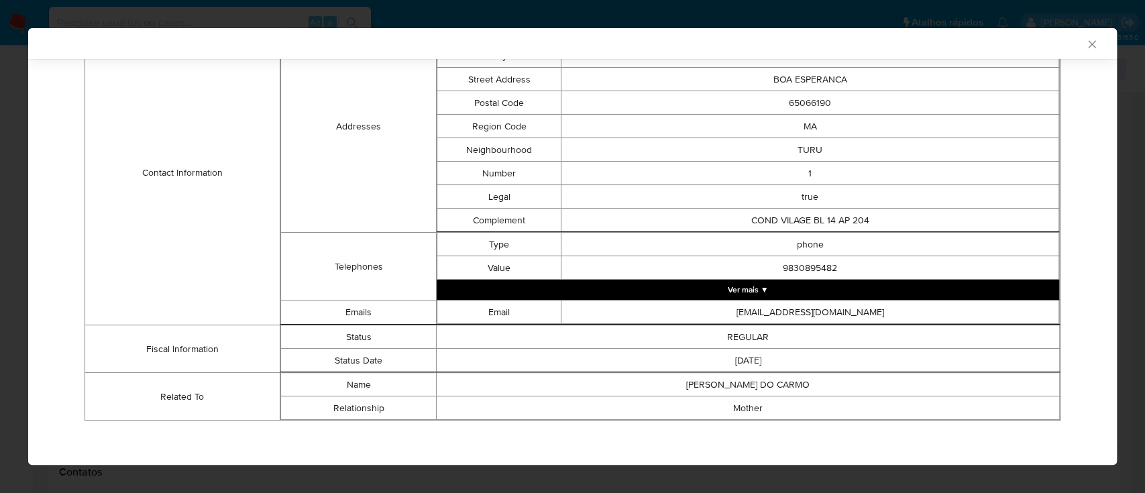
drag, startPoint x: 131, startPoint y: 229, endPoint x: 238, endPoint y: 197, distance: 111.5
click at [136, 226] on td "Contact Information" at bounding box center [182, 173] width 195 height 305
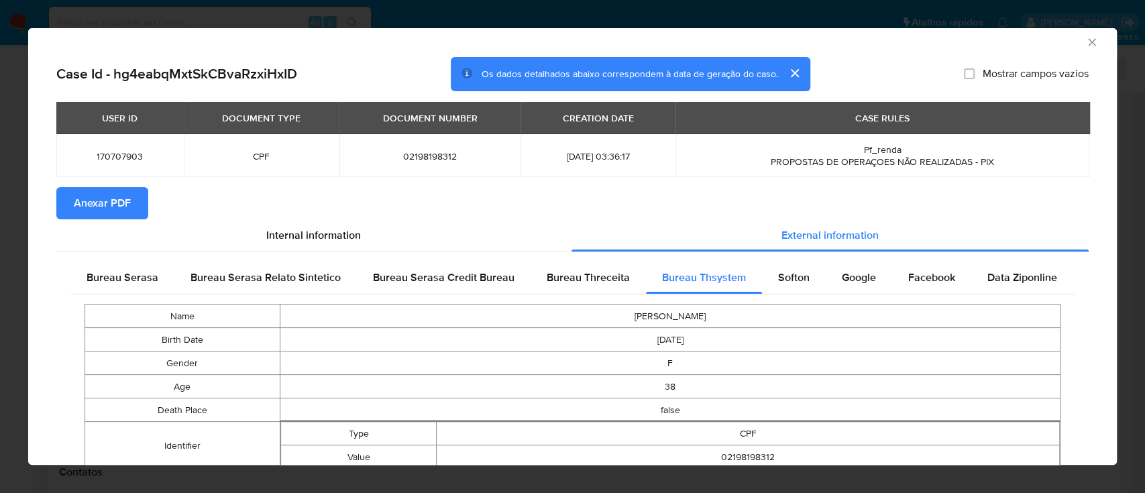
scroll to position [0, 0]
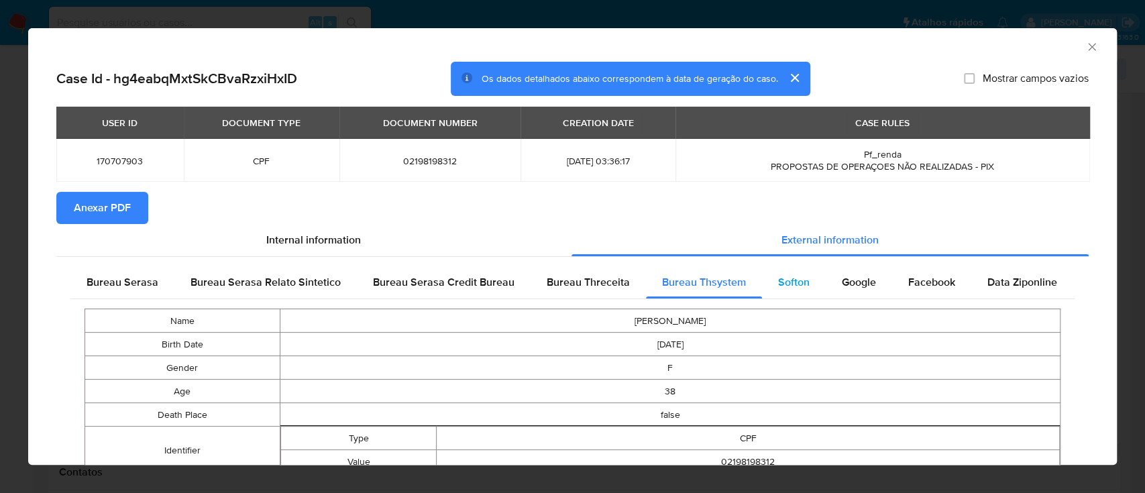
click at [790, 286] on span "Softon" at bounding box center [794, 281] width 32 height 15
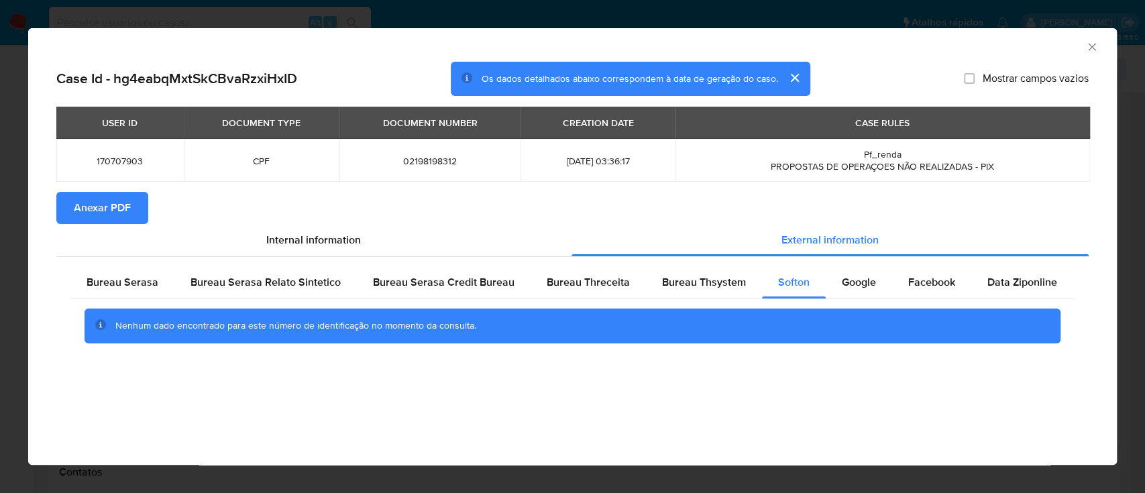
click at [246, 58] on div "AML Data Collector" at bounding box center [572, 45] width 1089 height 34
click at [842, 278] on span "Google" at bounding box center [859, 281] width 34 height 15
click at [195, 46] on div "AML Data Collector" at bounding box center [562, 45] width 1048 height 15
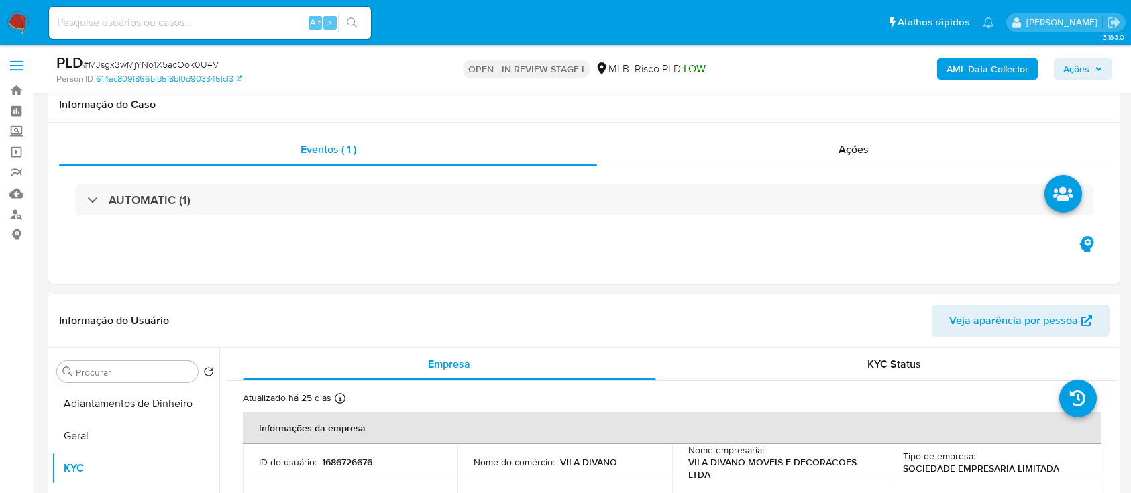
select select "10"
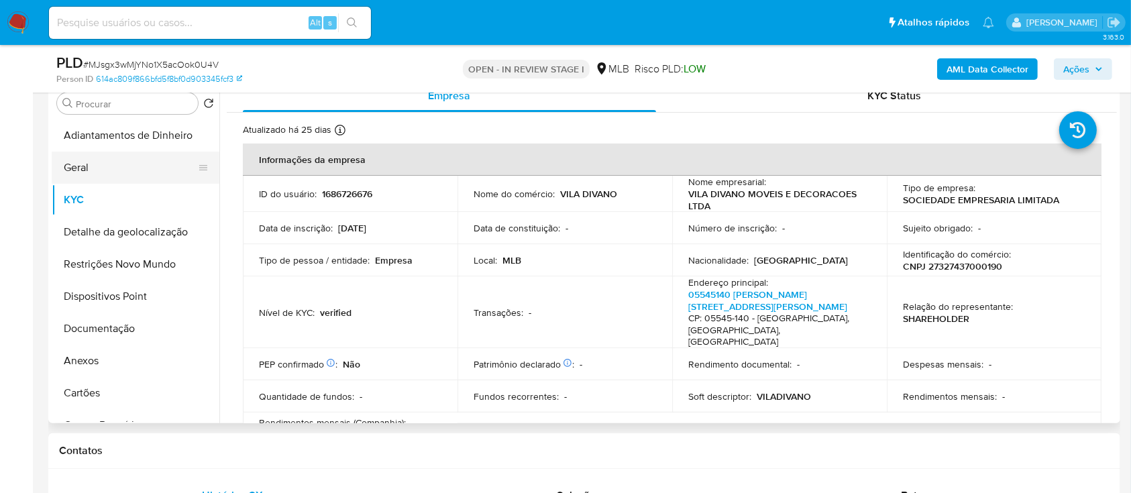
click at [91, 170] on button "Geral" at bounding box center [130, 168] width 157 height 32
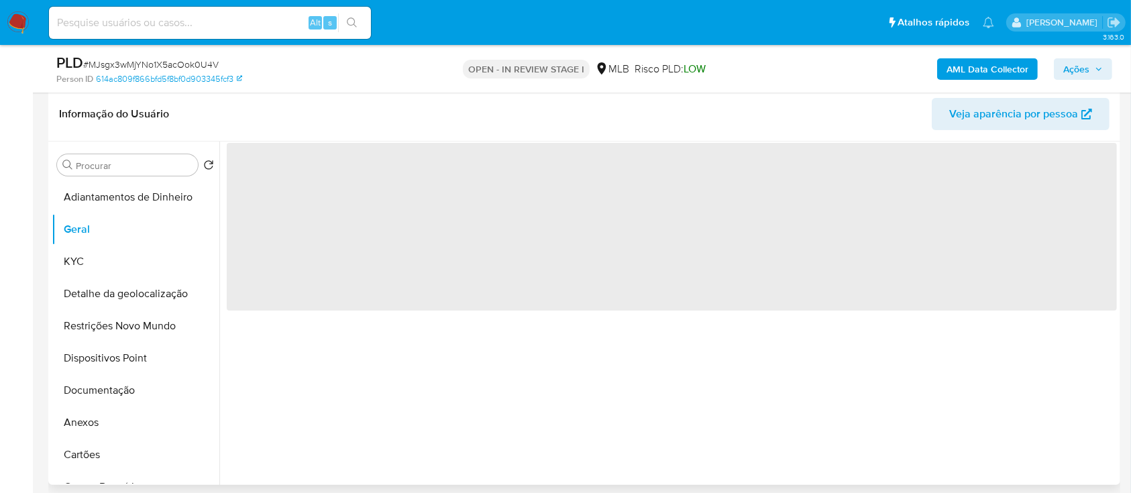
scroll to position [178, 0]
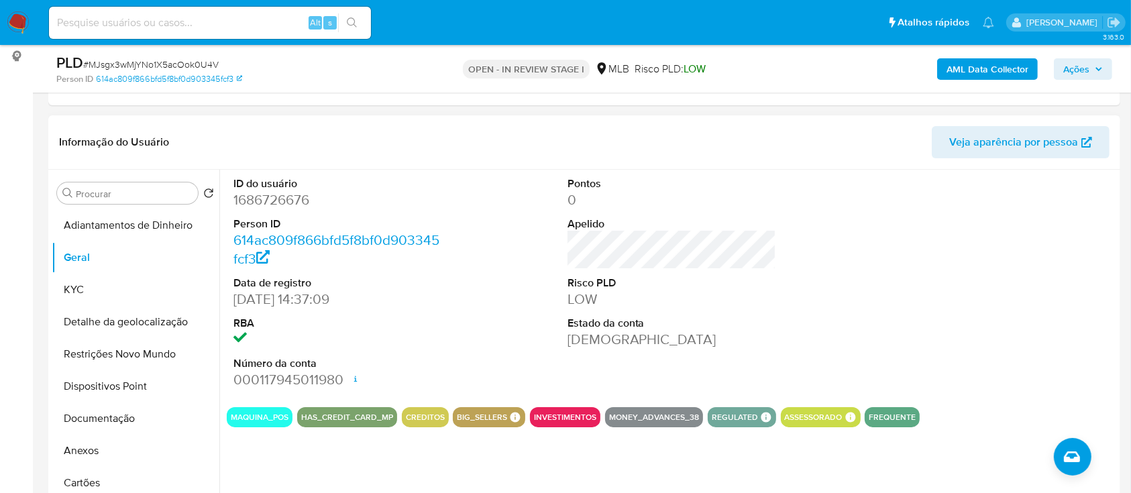
click at [223, 140] on header "Informação do Usuário Veja aparência por pessoa" at bounding box center [584, 142] width 1051 height 32
click at [83, 293] on button "KYC" at bounding box center [130, 290] width 157 height 32
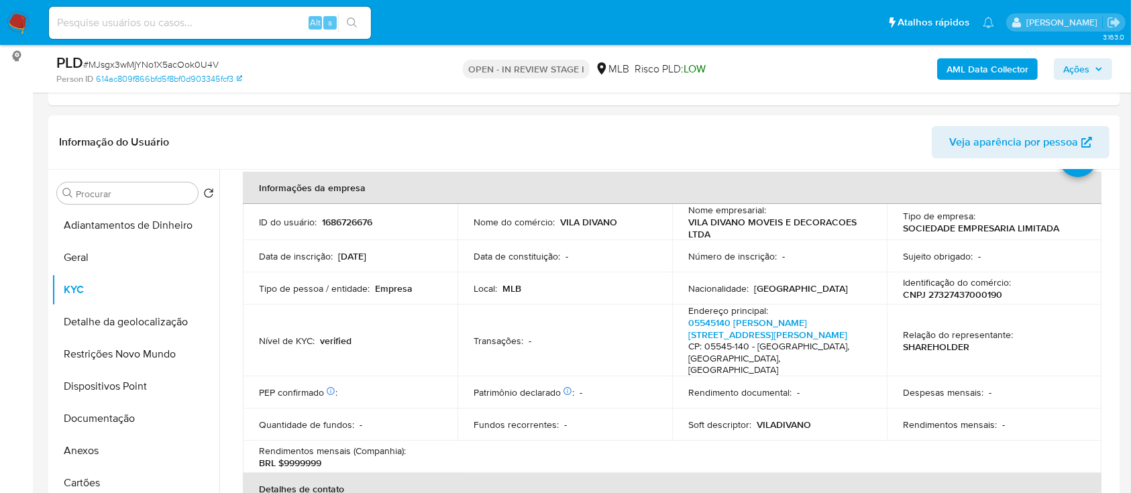
scroll to position [89, 0]
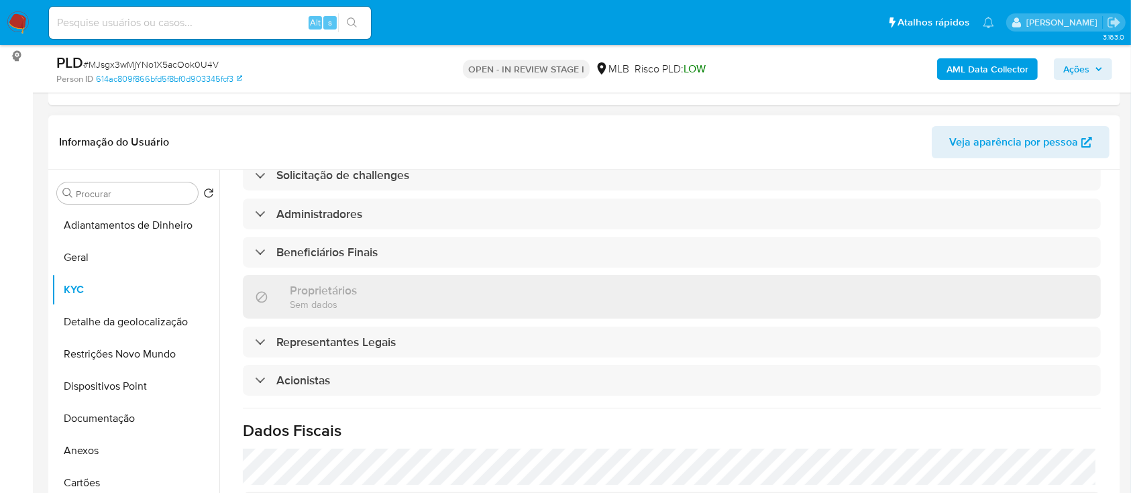
scroll to position [447, 0]
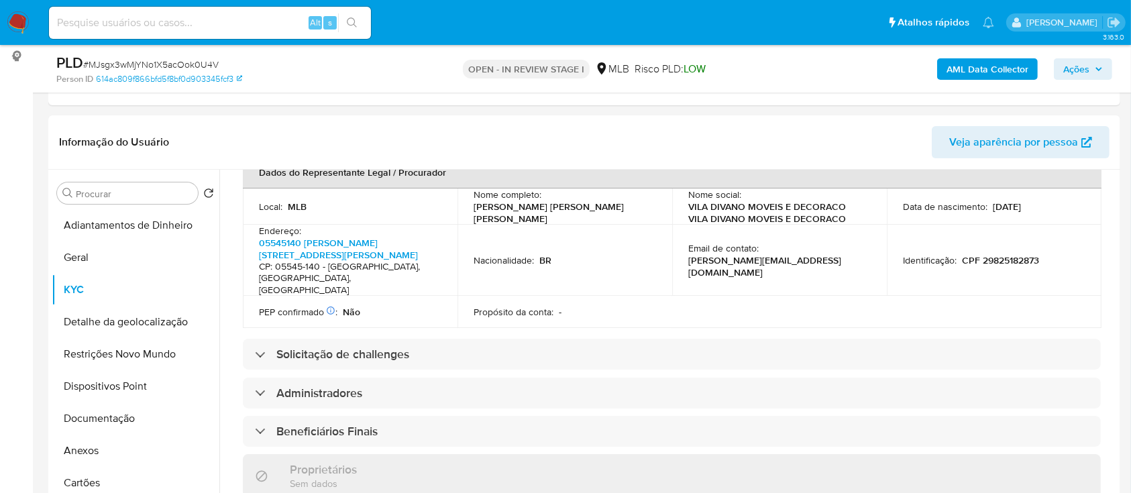
click at [120, 321] on button "Detalhe da geolocalização" at bounding box center [130, 322] width 157 height 32
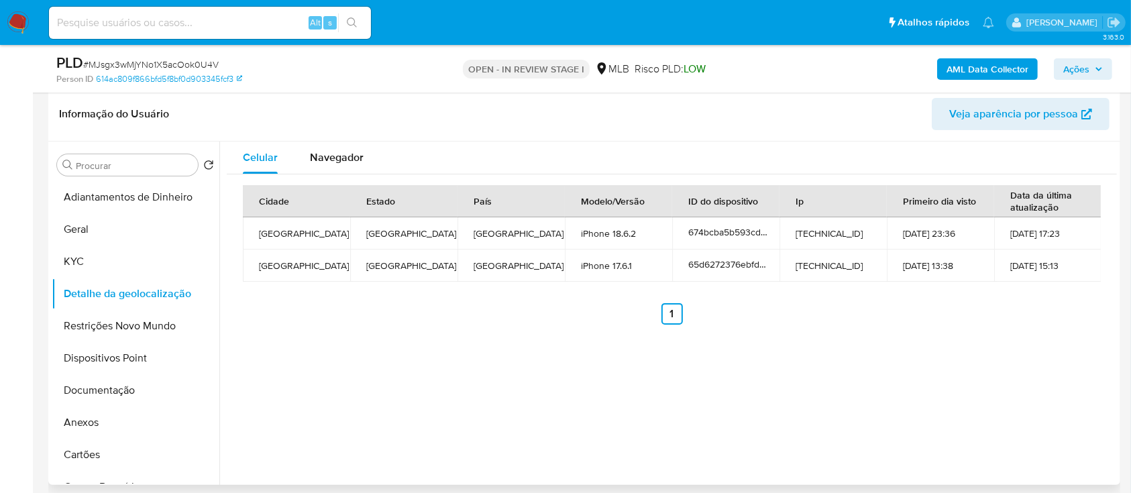
scroll to position [178, 0]
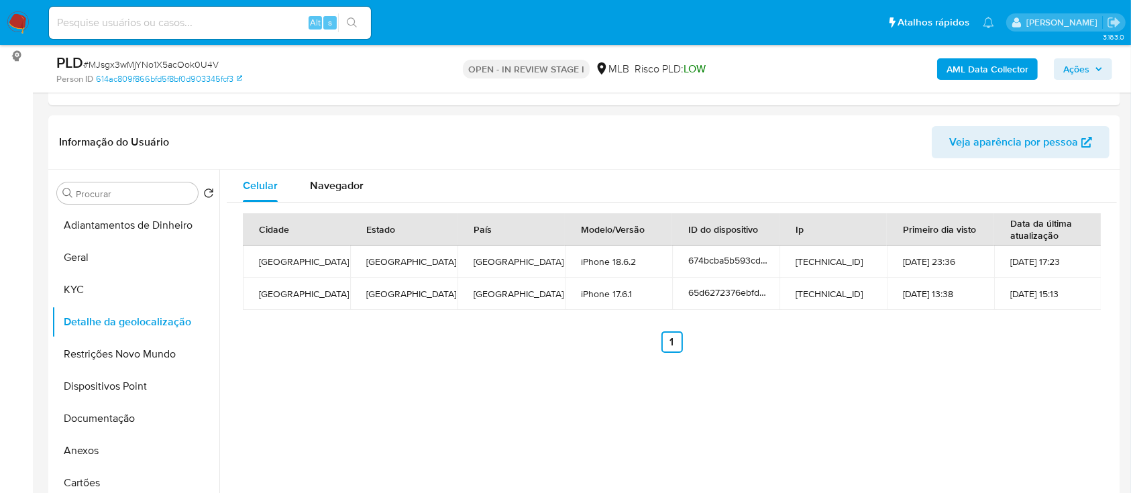
click at [960, 378] on div "Celular Navegador Cidade Estado País Modelo/Versão ID do dispositivo Ip Primeir…" at bounding box center [668, 342] width 898 height 344
click at [144, 352] on button "Restrições Novo Mundo" at bounding box center [130, 354] width 157 height 32
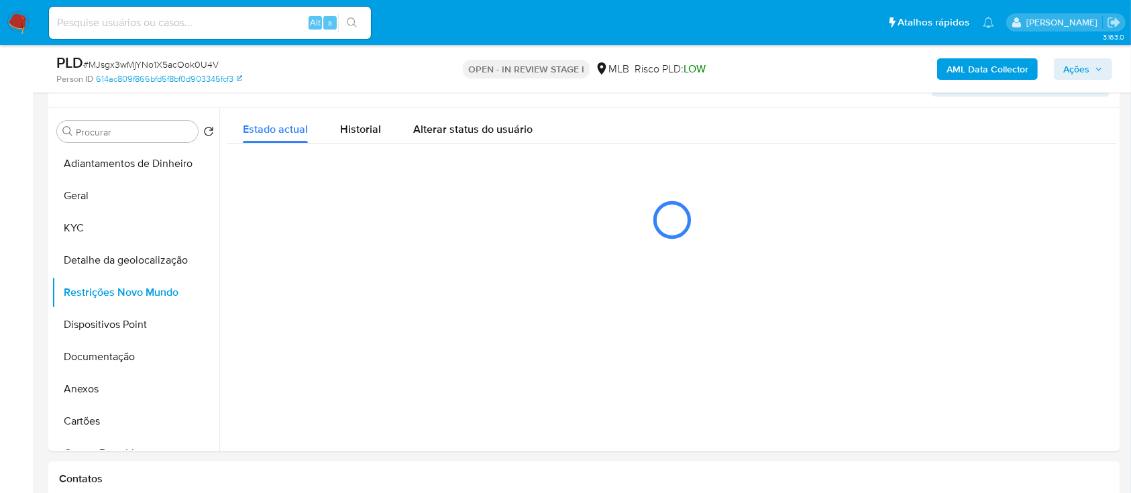
scroll to position [268, 0]
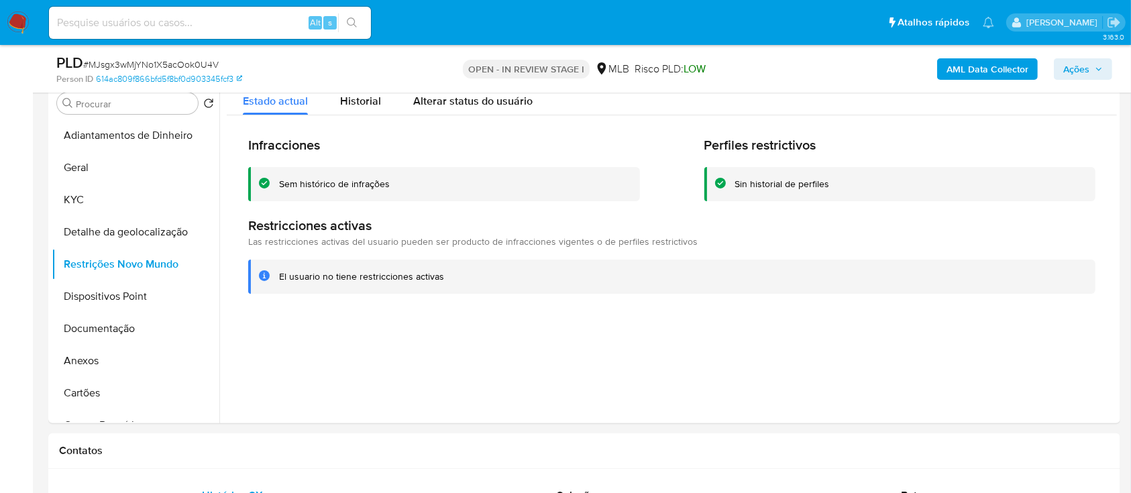
click at [541, 416] on div at bounding box center [668, 252] width 898 height 344
click at [108, 303] on button "Dispositivos Point" at bounding box center [130, 296] width 157 height 32
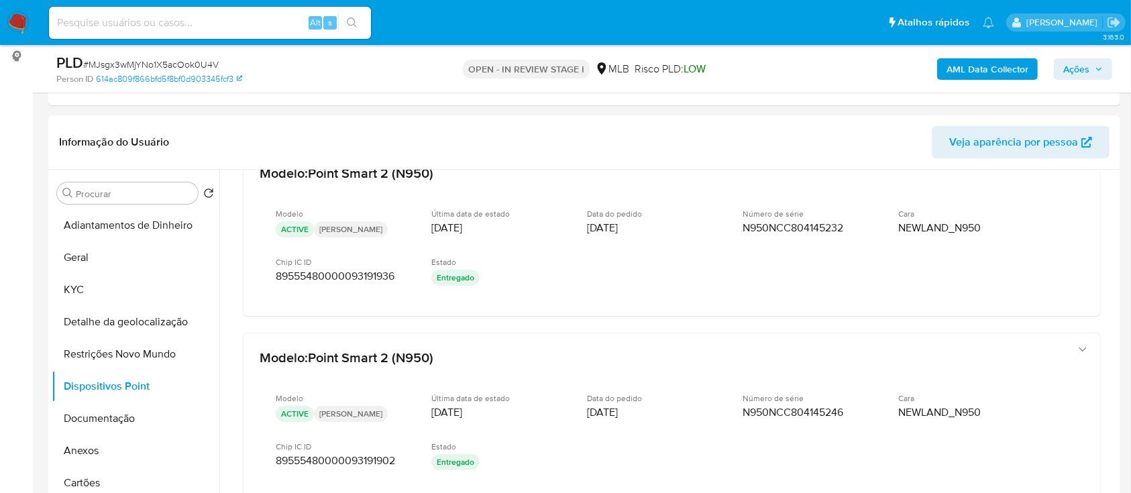
scroll to position [40, 0]
click at [974, 68] on b "AML Data Collector" at bounding box center [988, 68] width 82 height 21
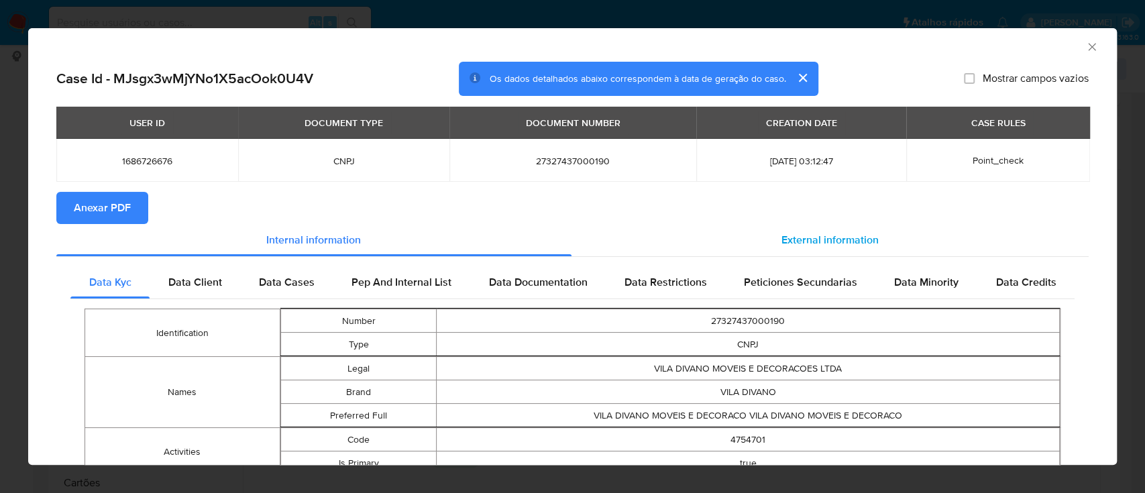
click at [866, 241] on span "External information" at bounding box center [830, 239] width 97 height 15
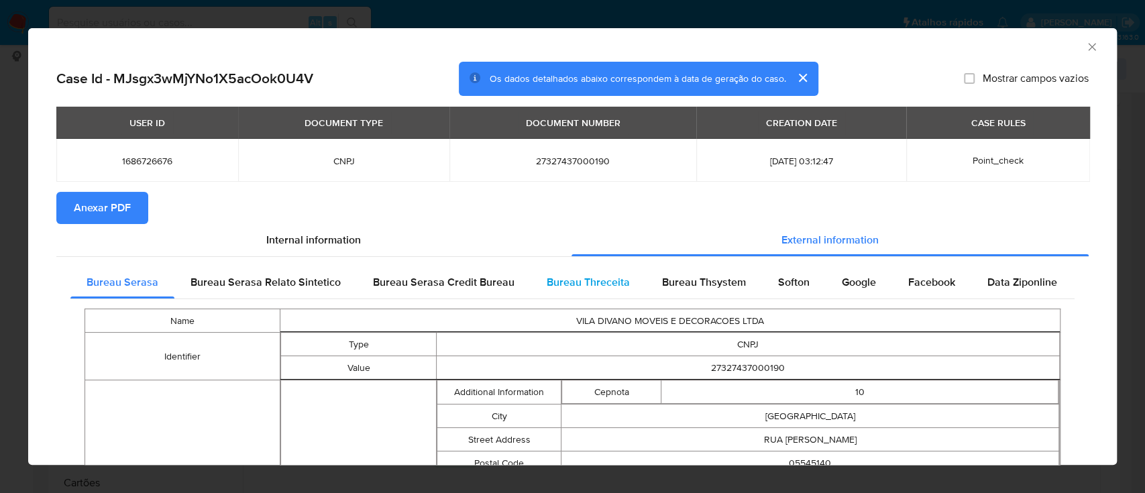
click at [595, 283] on span "Bureau Threceita" at bounding box center [588, 281] width 83 height 15
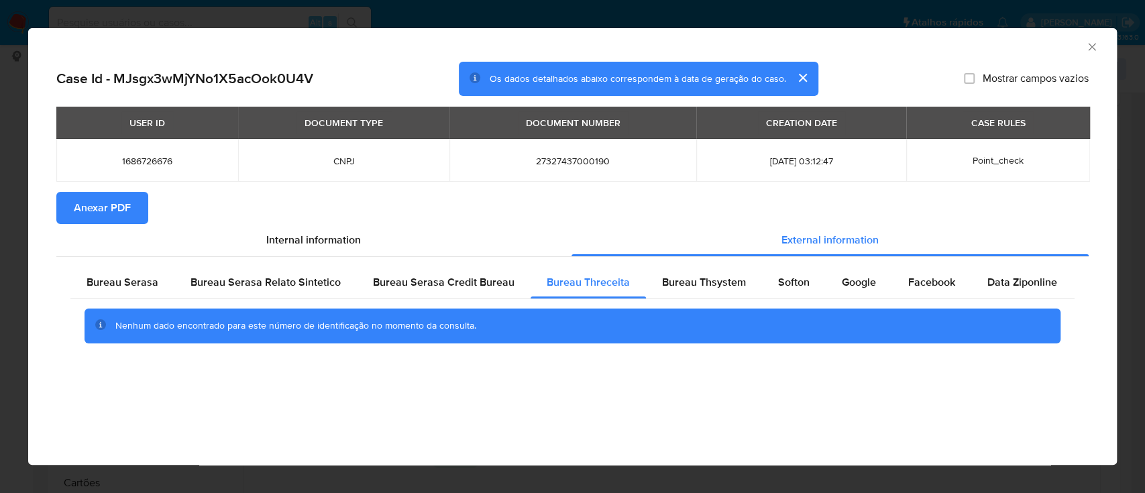
click at [828, 429] on div "AML Data Collector Case Id - MJsgx3wMjYNo1X5acOok0U4V Os dados detalhados abaix…" at bounding box center [572, 246] width 1089 height 437
click at [662, 282] on span "Bureau Thsystem" at bounding box center [704, 281] width 84 height 15
drag, startPoint x: 1010, startPoint y: 54, endPoint x: 840, endPoint y: 11, distance: 175.1
click at [1010, 54] on div "AML Data Collector" at bounding box center [572, 45] width 1089 height 34
click at [804, 283] on div "Softon" at bounding box center [794, 282] width 64 height 32
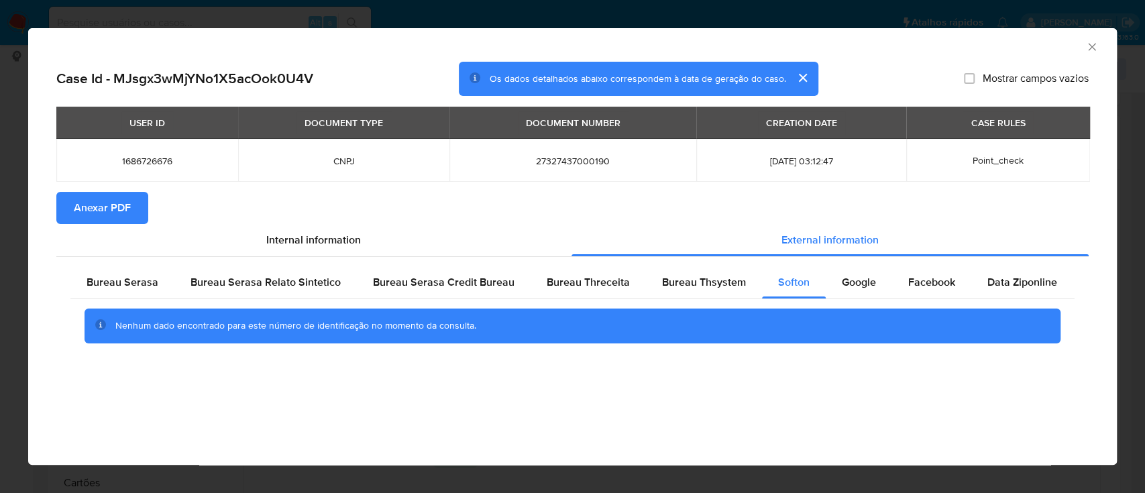
click at [1007, 40] on div "AML Data Collector" at bounding box center [562, 45] width 1048 height 15
click at [860, 278] on span "Google" at bounding box center [859, 281] width 34 height 15
drag, startPoint x: 1011, startPoint y: 45, endPoint x: 849, endPoint y: 3, distance: 167.0
click at [1010, 45] on div "AML Data Collector" at bounding box center [562, 45] width 1048 height 15
click at [1091, 43] on icon "Fechar a janela" at bounding box center [1092, 46] width 13 height 13
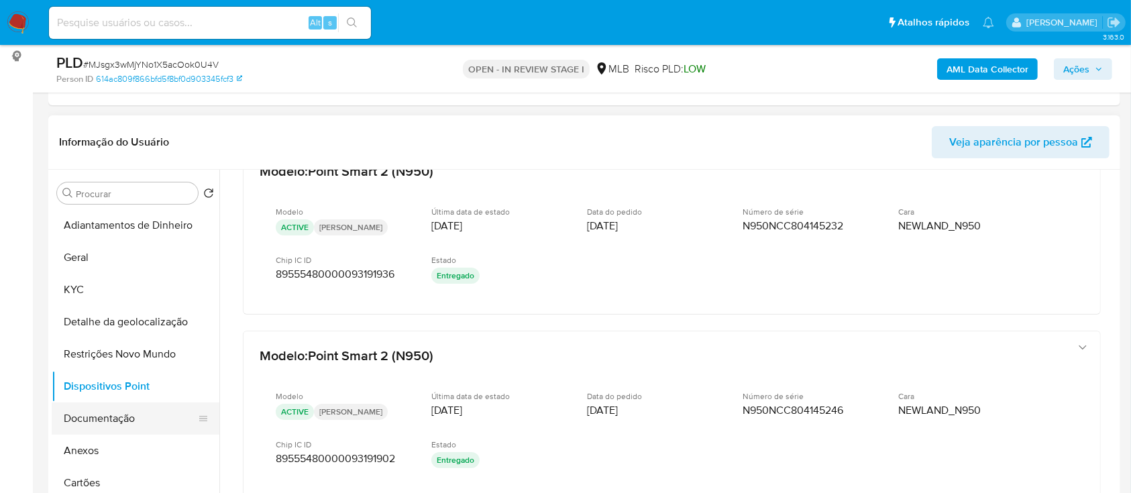
click at [107, 415] on button "Documentação" at bounding box center [130, 419] width 157 height 32
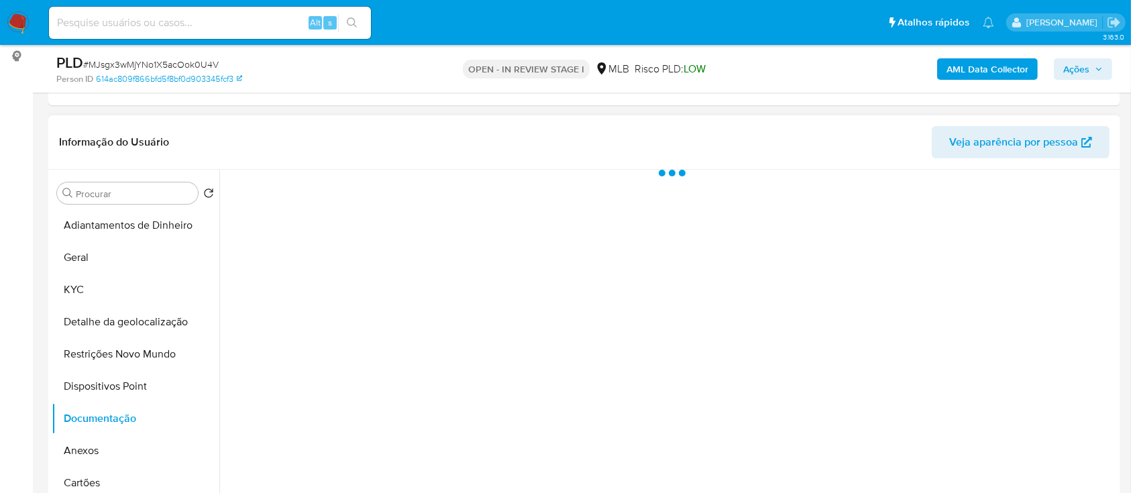
scroll to position [0, 0]
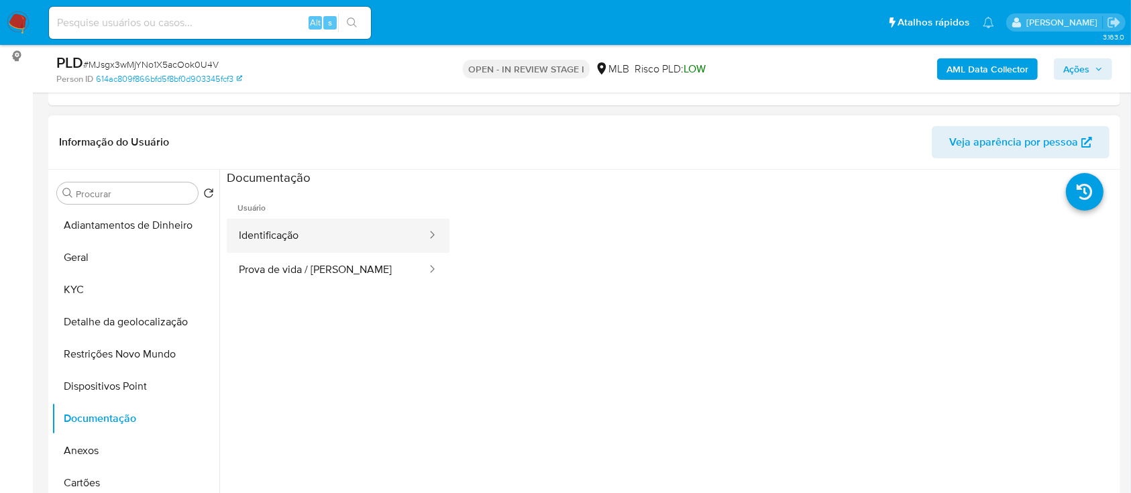
click at [291, 236] on button "Identificação" at bounding box center [327, 236] width 201 height 34
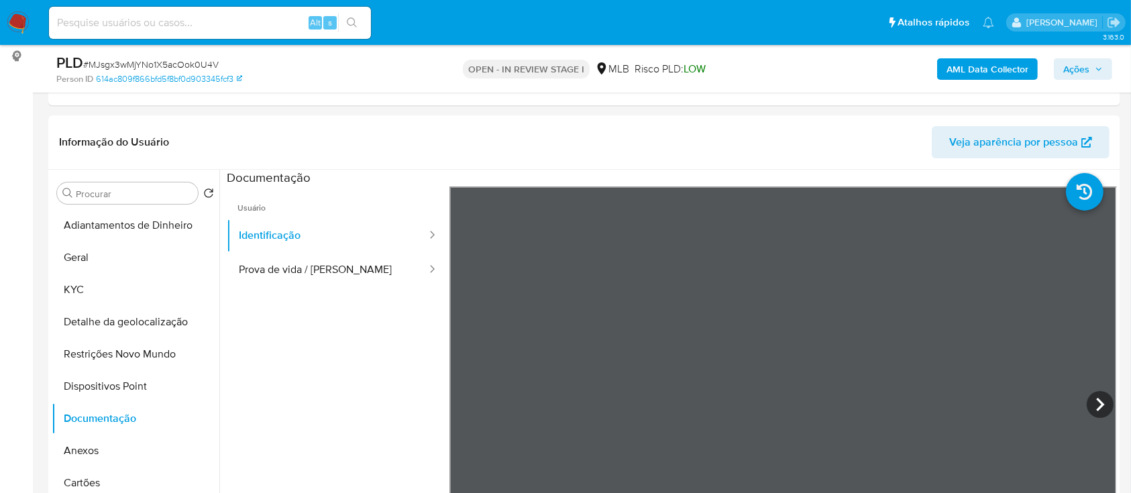
click at [319, 271] on button "Prova de vida / [PERSON_NAME]" at bounding box center [327, 270] width 201 height 34
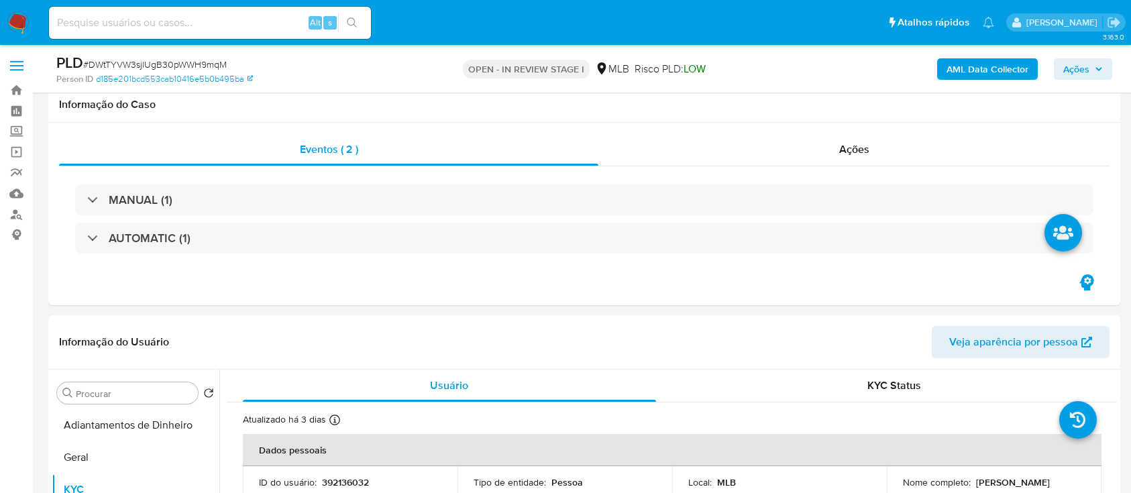
select select "10"
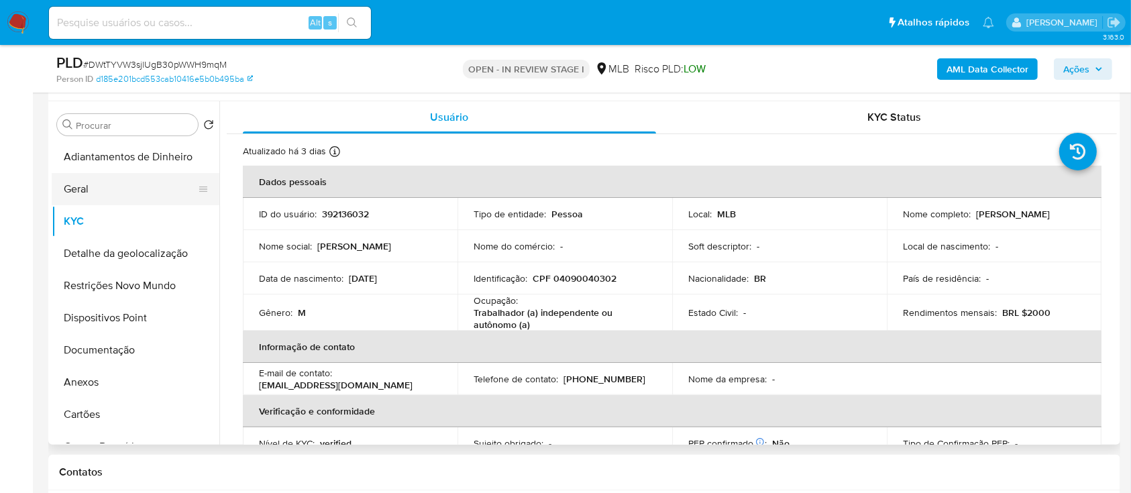
click at [86, 196] on button "Geral" at bounding box center [130, 189] width 157 height 32
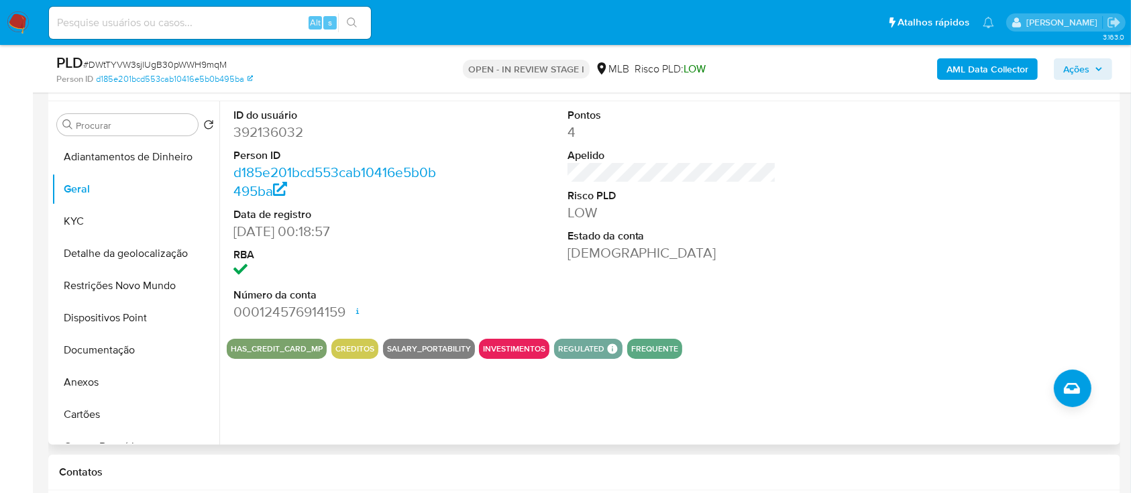
drag, startPoint x: 984, startPoint y: 236, endPoint x: 967, endPoint y: 163, distance: 75.2
click at [983, 224] on div at bounding box center [1005, 214] width 223 height 227
click at [95, 218] on button "KYC" at bounding box center [130, 221] width 157 height 32
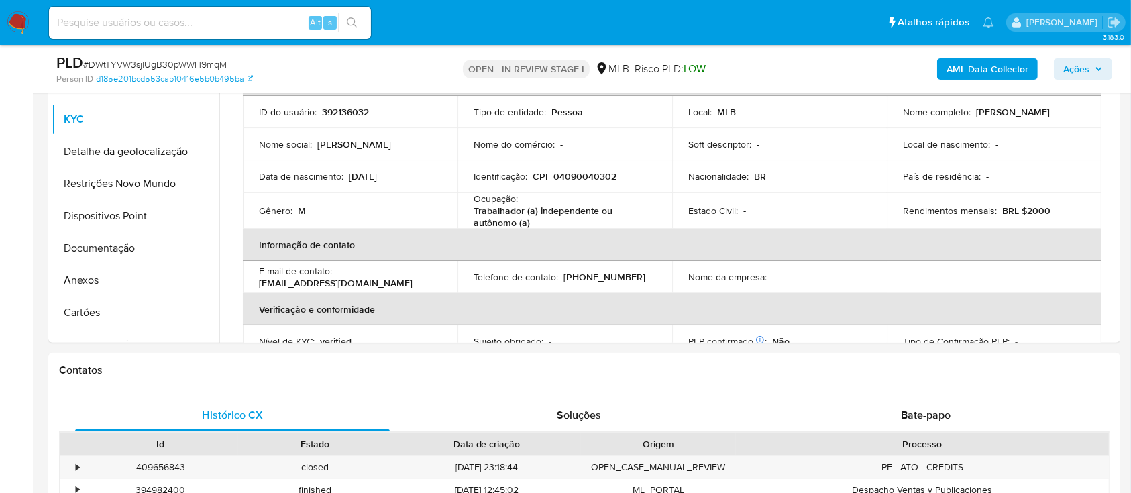
scroll to position [374, 0]
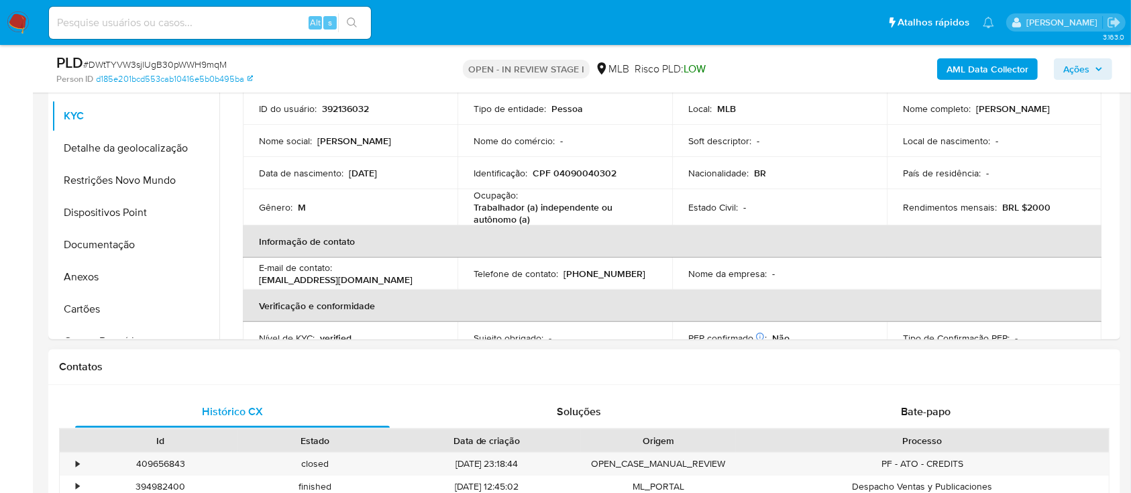
click at [174, 362] on h1 "Contatos" at bounding box center [584, 366] width 1051 height 13
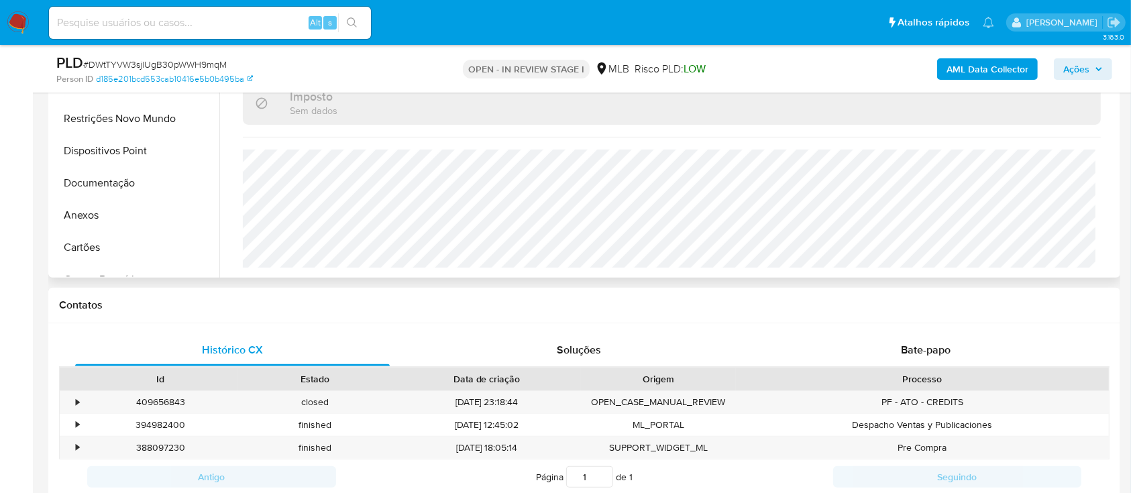
scroll to position [463, 0]
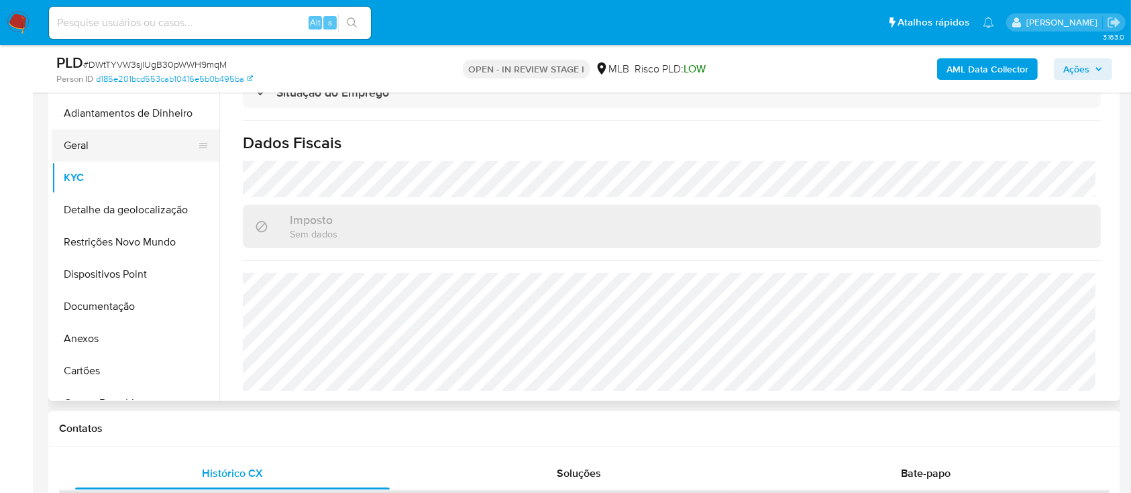
scroll to position [285, 0]
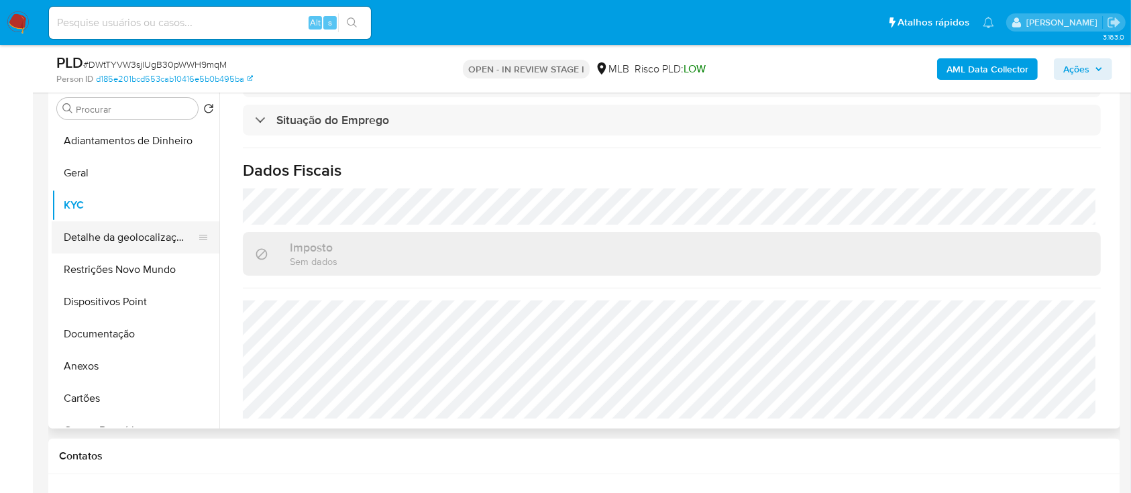
click at [142, 228] on button "Detalhe da geolocalização" at bounding box center [130, 237] width 157 height 32
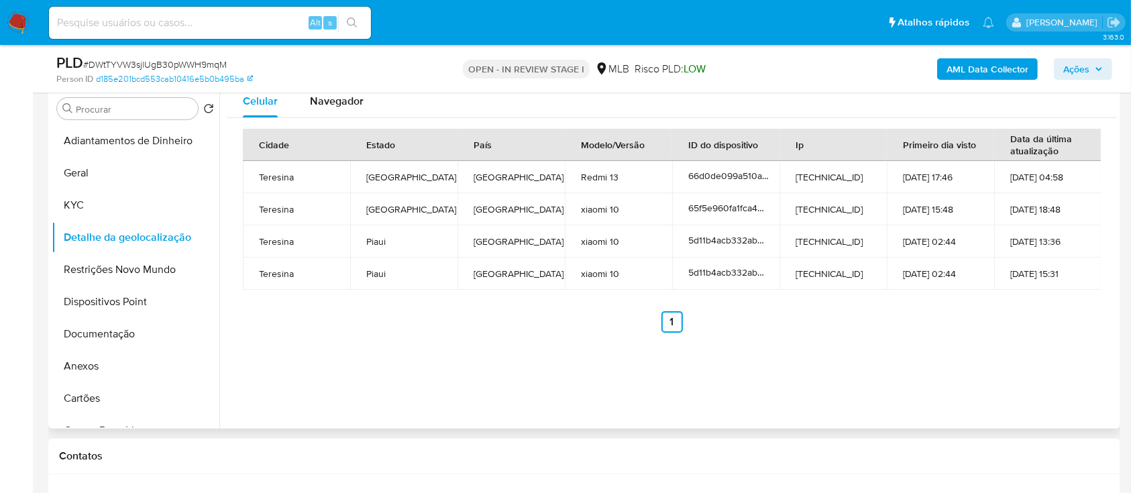
click at [994, 364] on div "Celular Navegador Cidade Estado País Modelo/Versão ID do dispositivo Ip Primeir…" at bounding box center [668, 257] width 898 height 344
click at [93, 268] on button "Restrições Novo Mundo" at bounding box center [130, 270] width 157 height 32
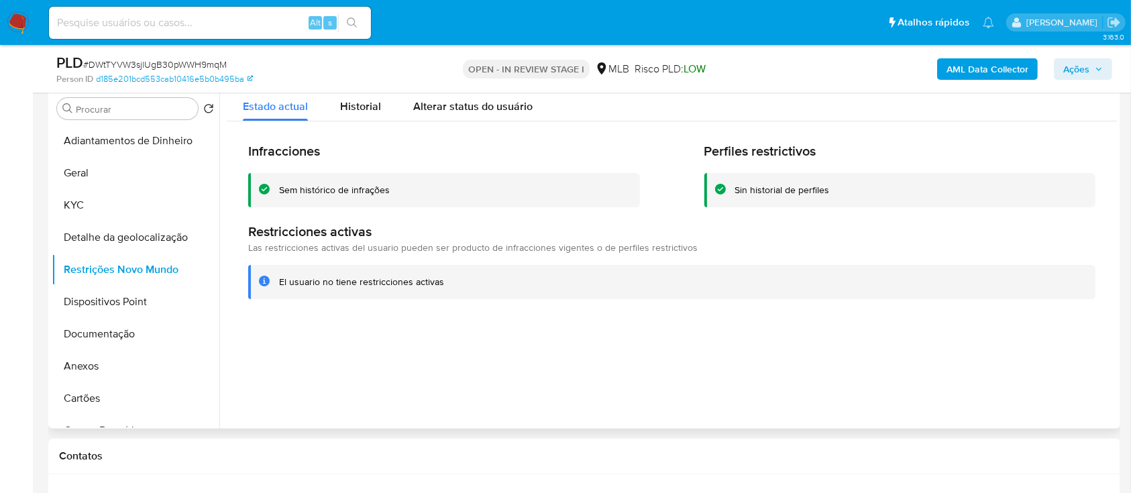
drag, startPoint x: 970, startPoint y: 345, endPoint x: 962, endPoint y: 329, distance: 17.4
click at [965, 335] on div at bounding box center [668, 257] width 898 height 344
click at [108, 309] on button "Dispositivos Point" at bounding box center [130, 302] width 157 height 32
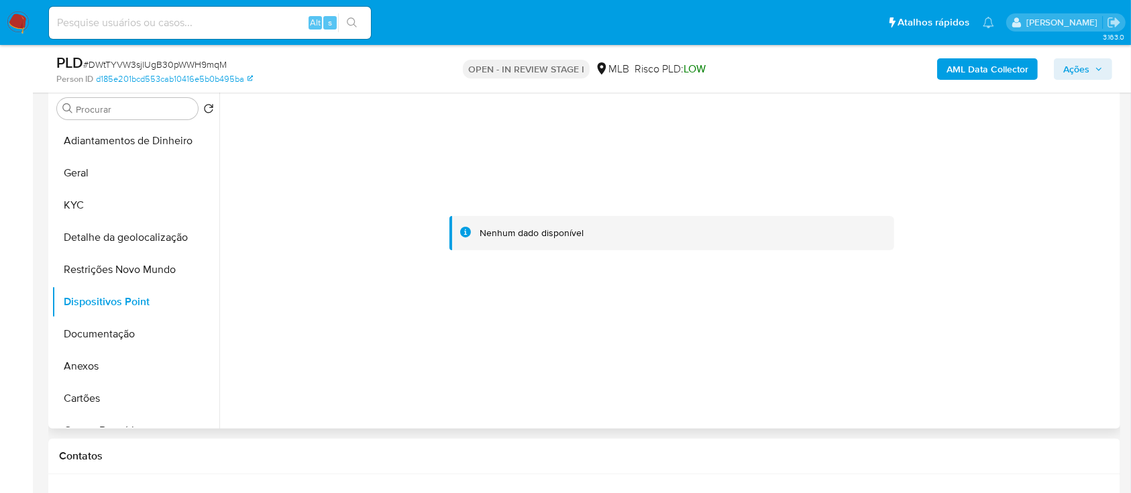
click at [648, 385] on div at bounding box center [668, 257] width 898 height 344
click at [83, 346] on button "Documentação" at bounding box center [130, 334] width 157 height 32
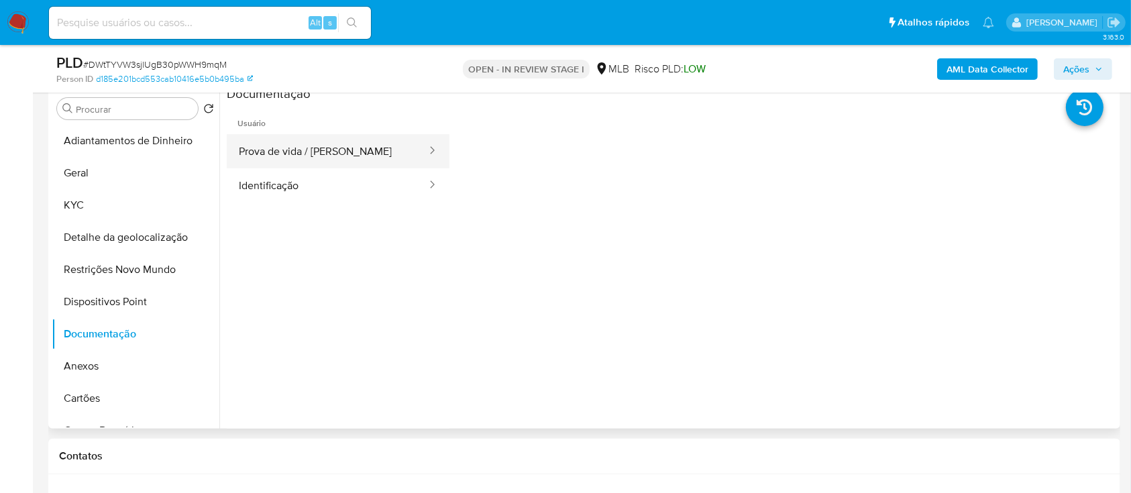
click at [338, 137] on button "Prova de vida / [PERSON_NAME]" at bounding box center [327, 151] width 201 height 34
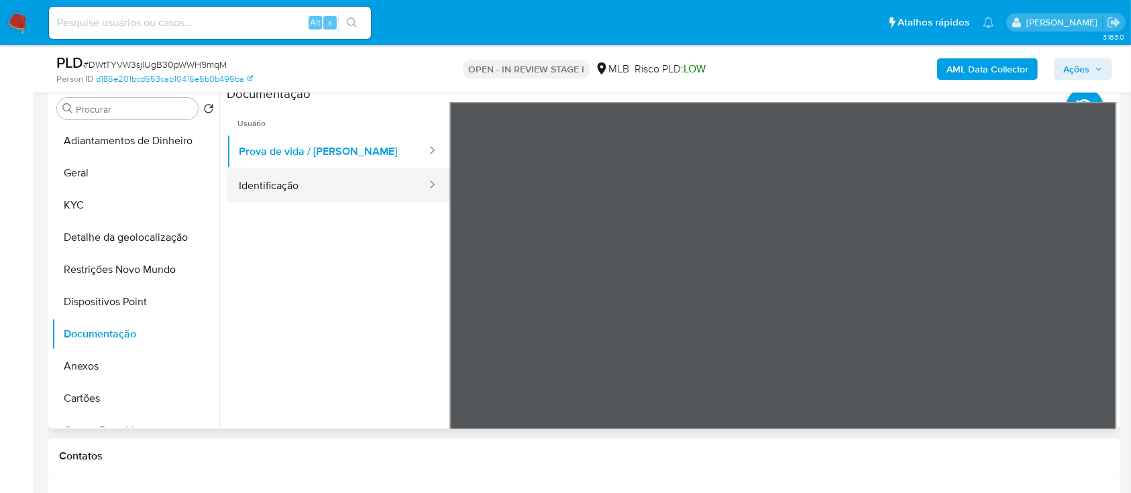
click at [344, 187] on button "Identificação" at bounding box center [327, 185] width 201 height 34
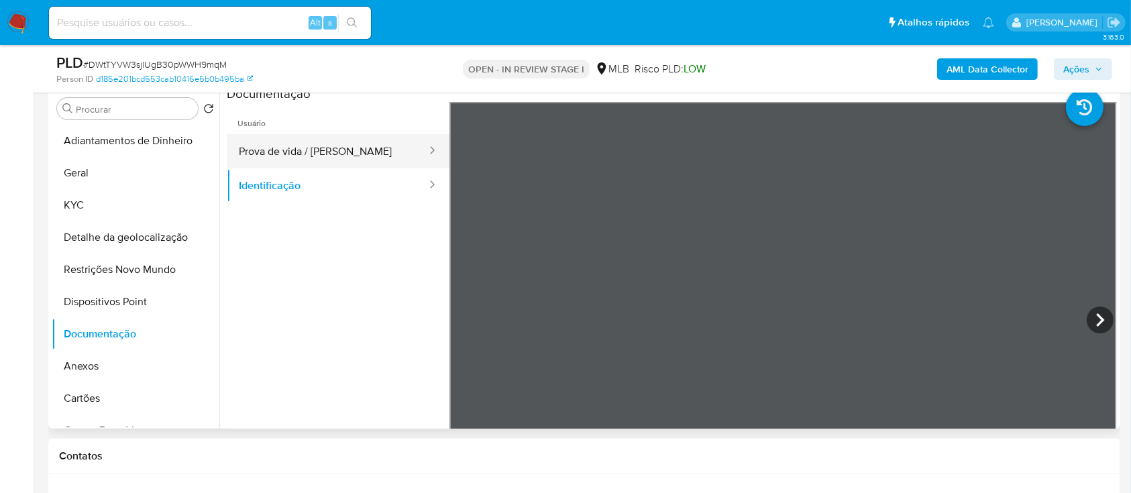
click at [293, 150] on button "Prova de vida / [PERSON_NAME]" at bounding box center [327, 151] width 201 height 34
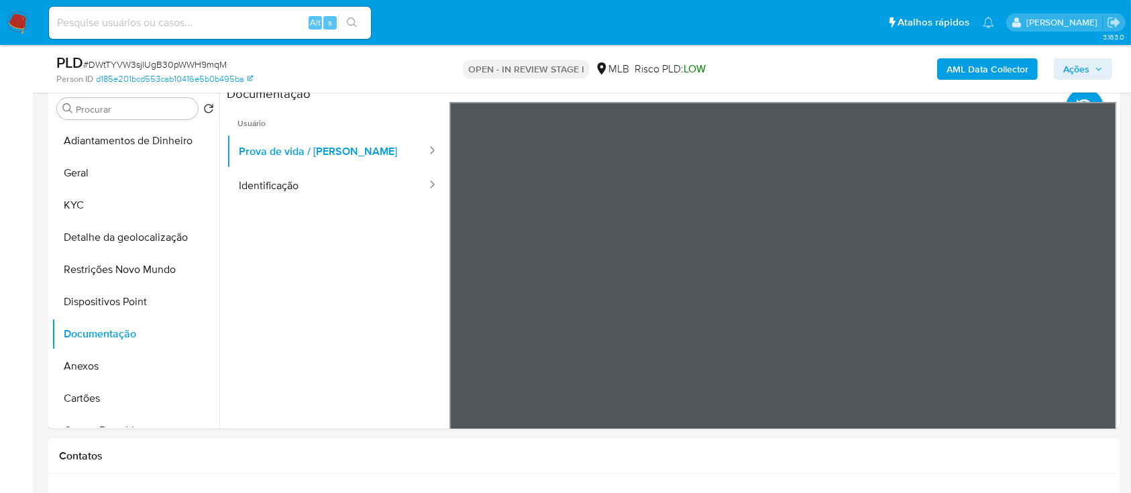
click at [994, 70] on b "AML Data Collector" at bounding box center [988, 68] width 82 height 21
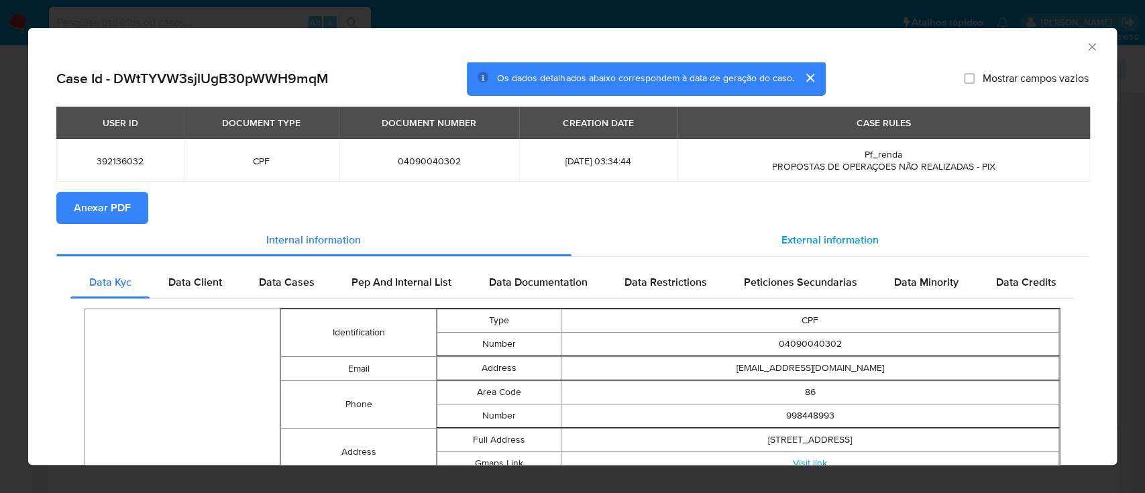
click at [825, 235] on span "External information" at bounding box center [830, 239] width 97 height 15
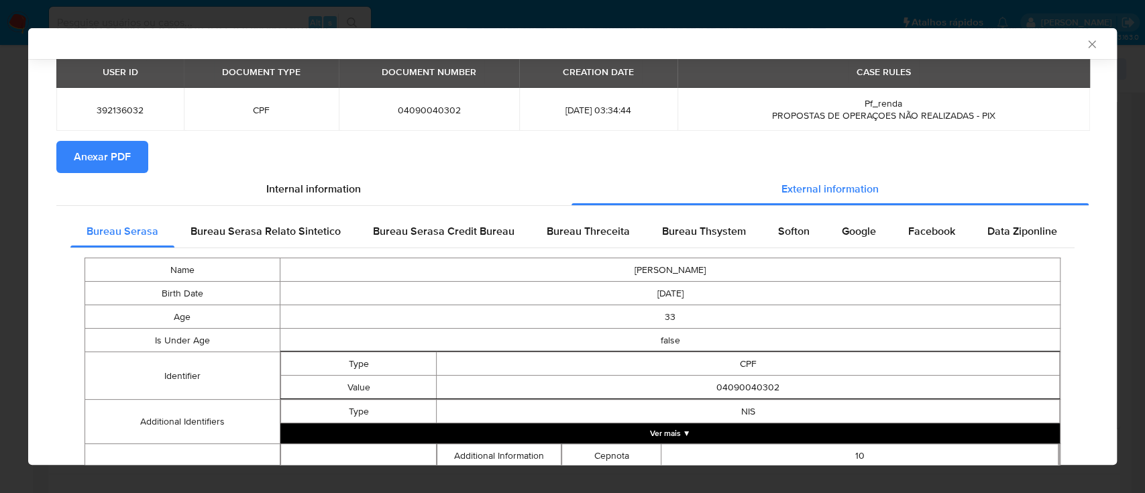
scroll to position [86, 0]
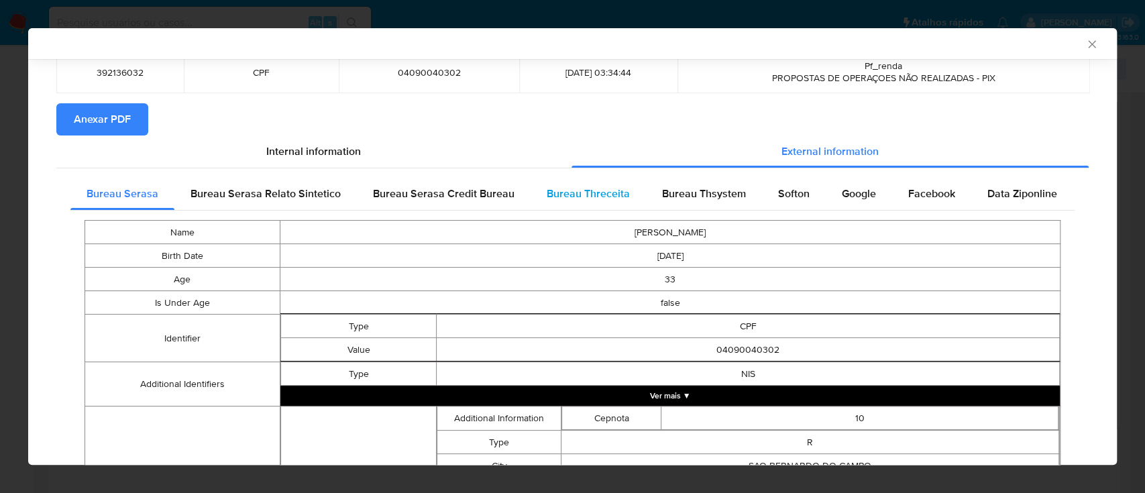
click at [591, 190] on span "Bureau Threceita" at bounding box center [588, 193] width 83 height 15
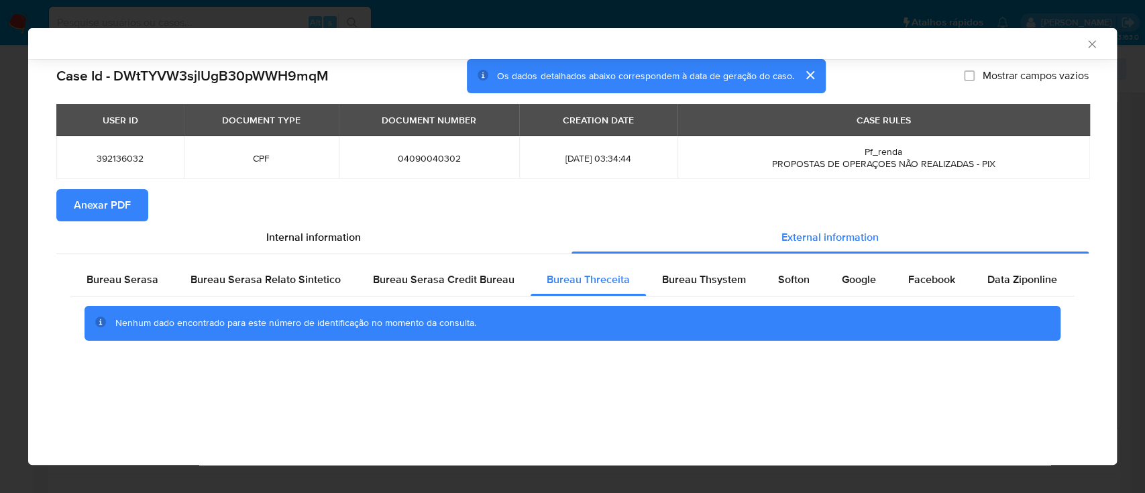
scroll to position [0, 0]
drag, startPoint x: 986, startPoint y: 35, endPoint x: 934, endPoint y: 33, distance: 52.4
click at [986, 36] on div "AML Data Collector" at bounding box center [572, 43] width 1089 height 31
click at [695, 278] on span "Bureau Thsystem" at bounding box center [704, 279] width 84 height 15
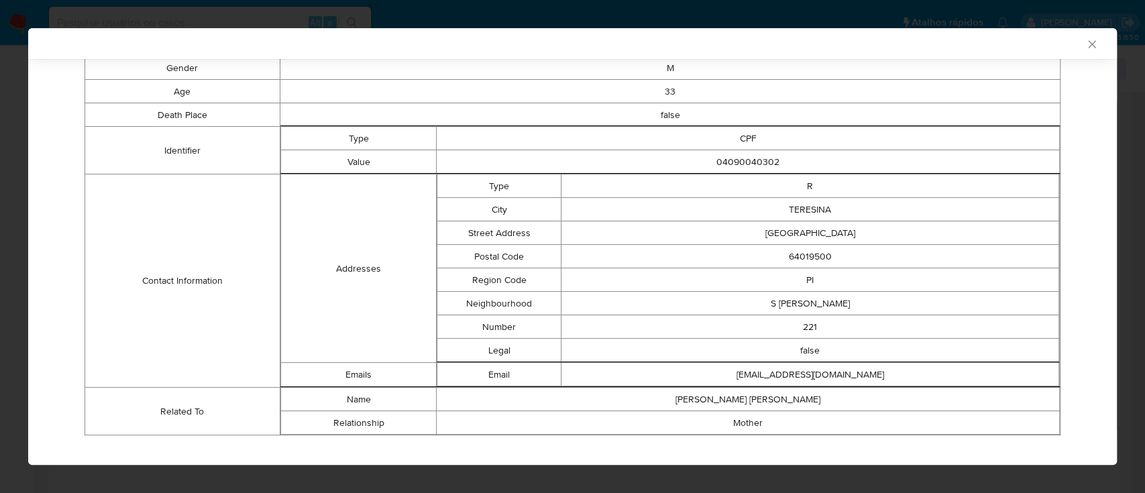
scroll to position [313, 0]
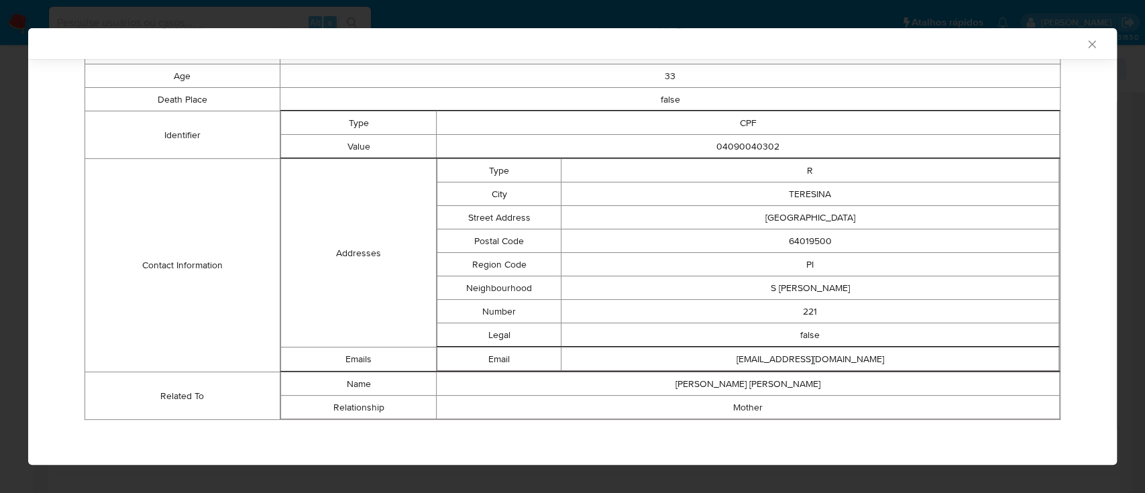
click at [983, 51] on div "AML Data Collector" at bounding box center [572, 43] width 1089 height 31
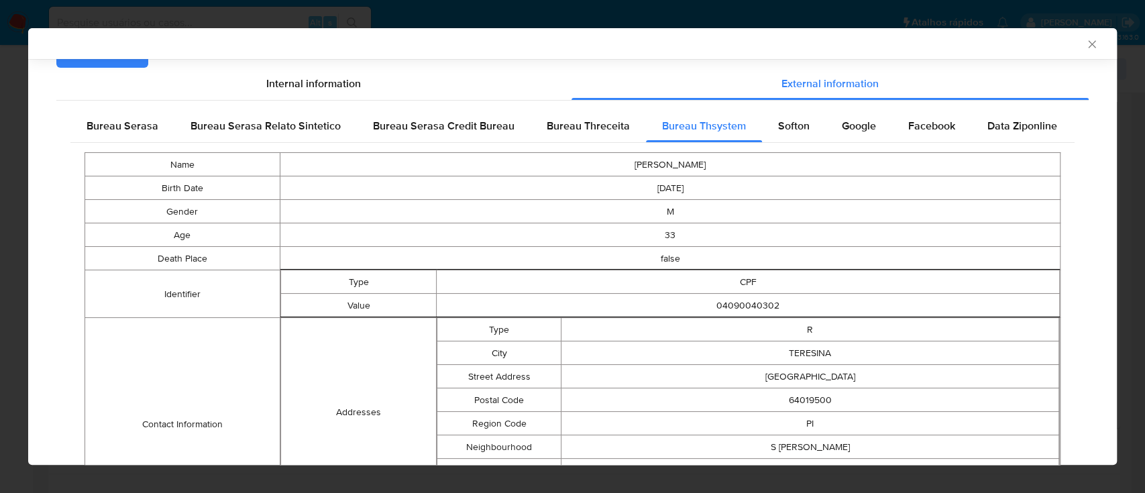
scroll to position [0, 0]
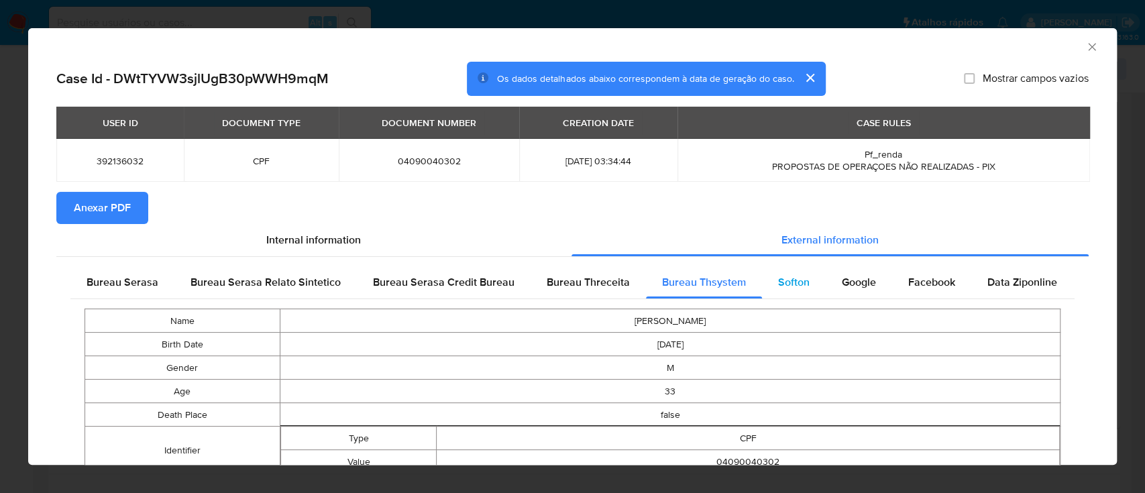
click at [778, 275] on span "Softon" at bounding box center [794, 281] width 32 height 15
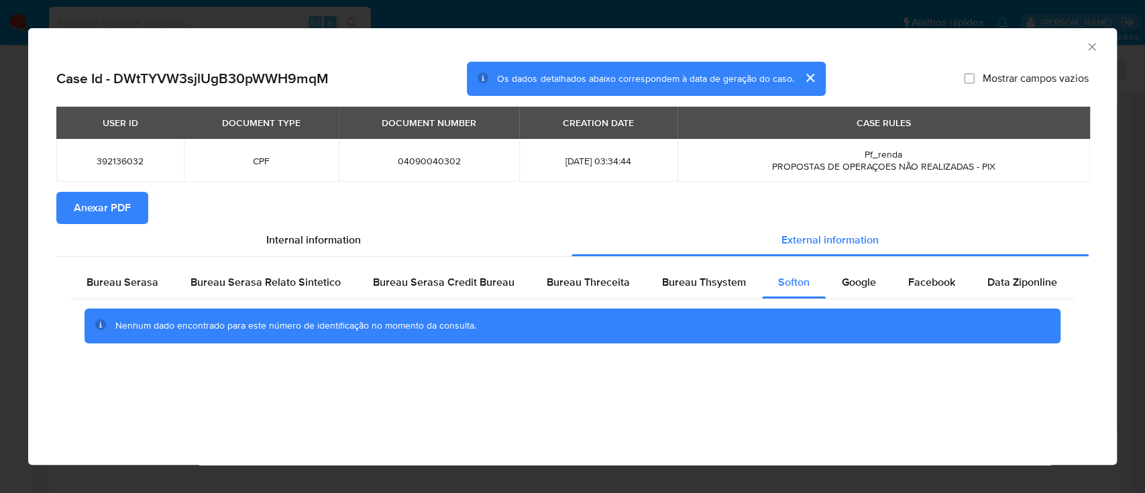
click at [954, 55] on div "AML Data Collector" at bounding box center [572, 45] width 1089 height 34
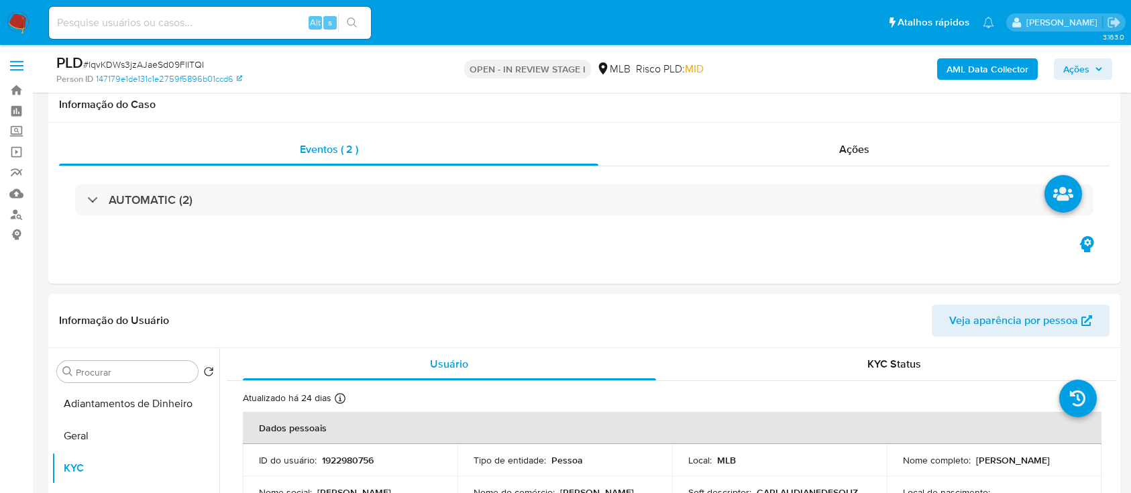
select select "10"
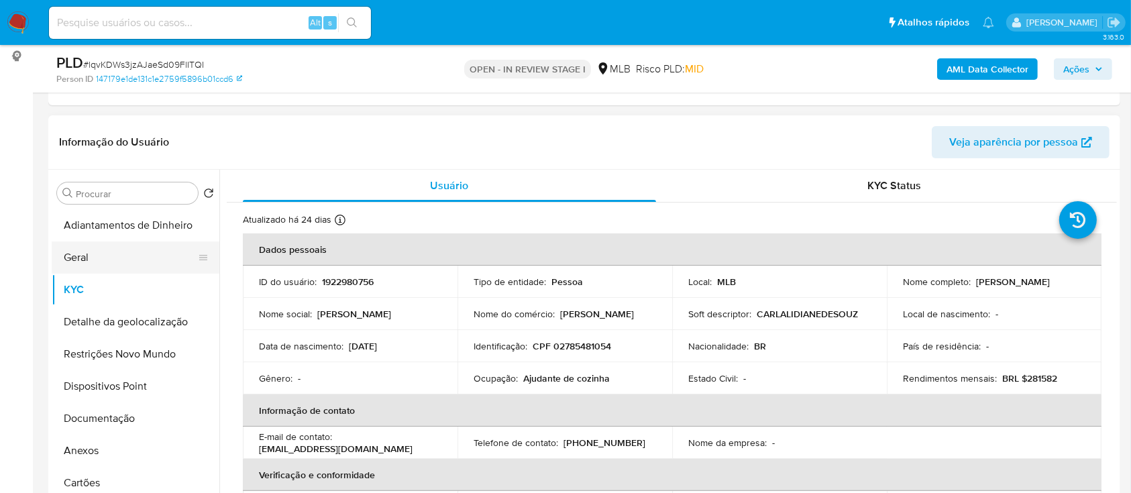
click at [68, 266] on button "Geral" at bounding box center [130, 258] width 157 height 32
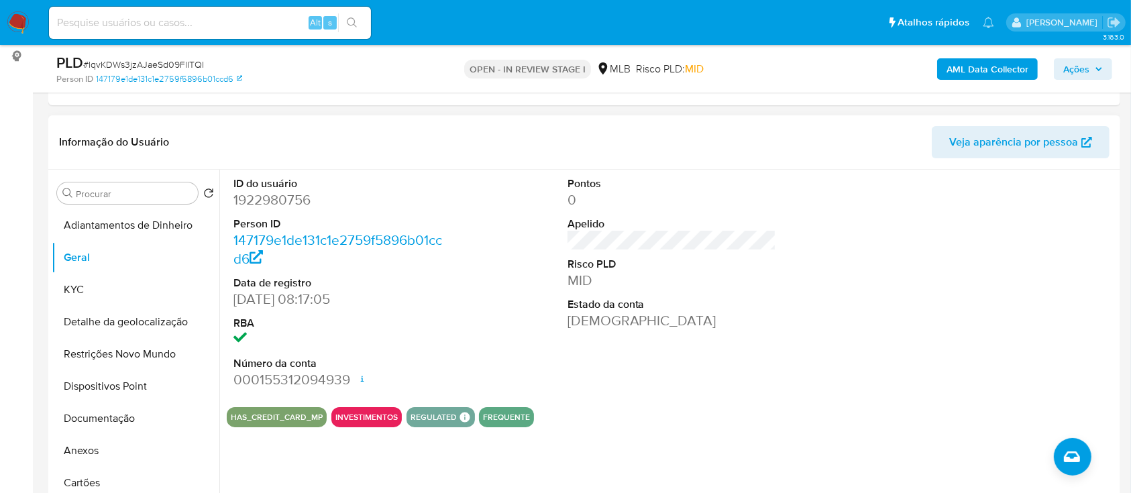
click at [950, 272] on div at bounding box center [1005, 283] width 223 height 227
drag, startPoint x: 92, startPoint y: 299, endPoint x: 106, endPoint y: 291, distance: 16.2
click at [92, 298] on button "KYC" at bounding box center [130, 290] width 157 height 32
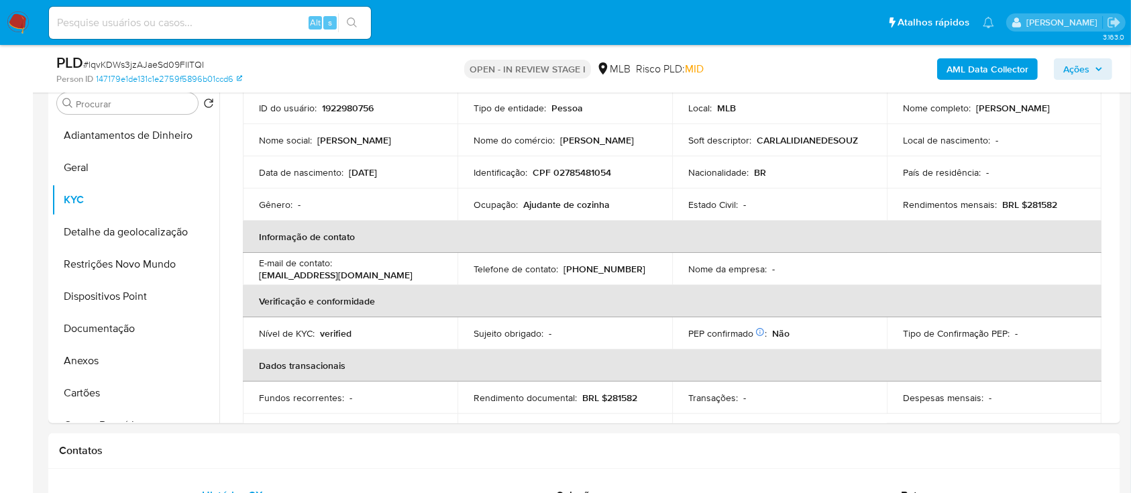
scroll to position [85, 0]
click at [891, 68] on div "AML Data Collector Ações" at bounding box center [938, 69] width 348 height 32
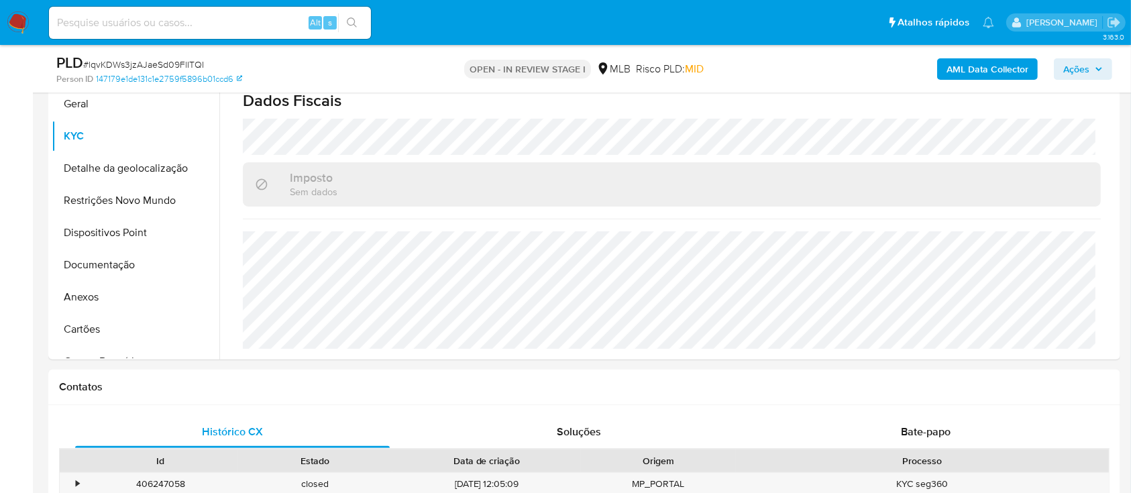
scroll to position [358, 0]
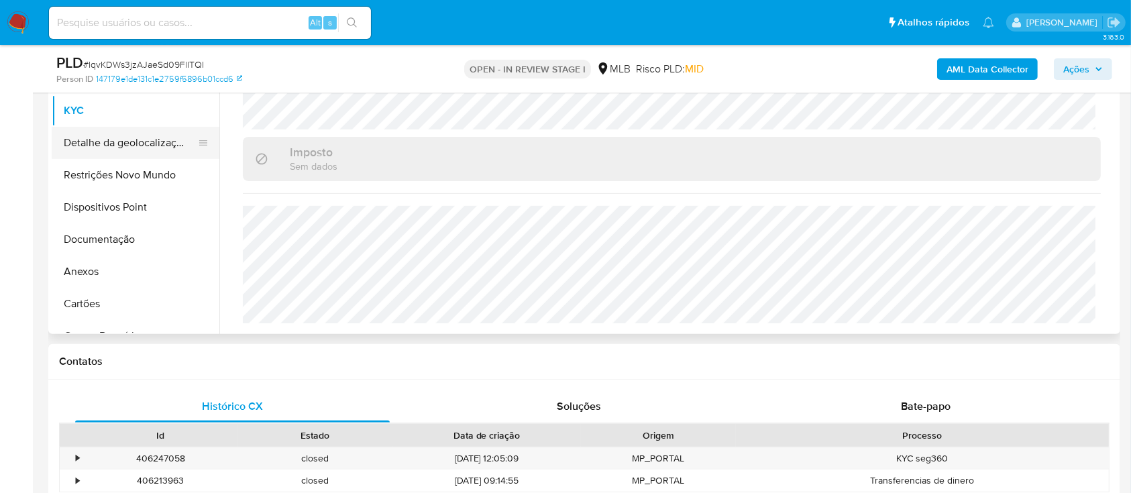
click at [135, 147] on button "Detalhe da geolocalização" at bounding box center [130, 143] width 157 height 32
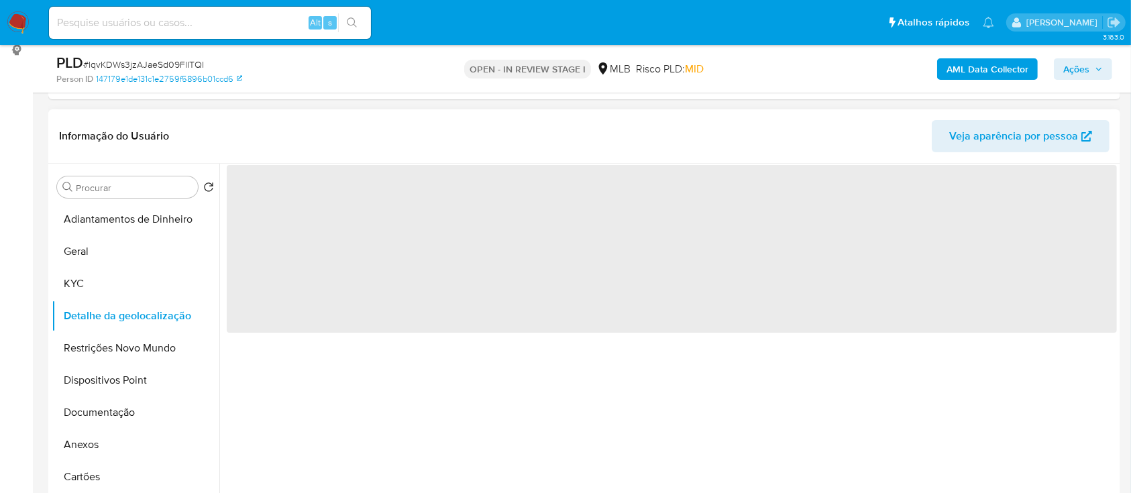
scroll to position [178, 0]
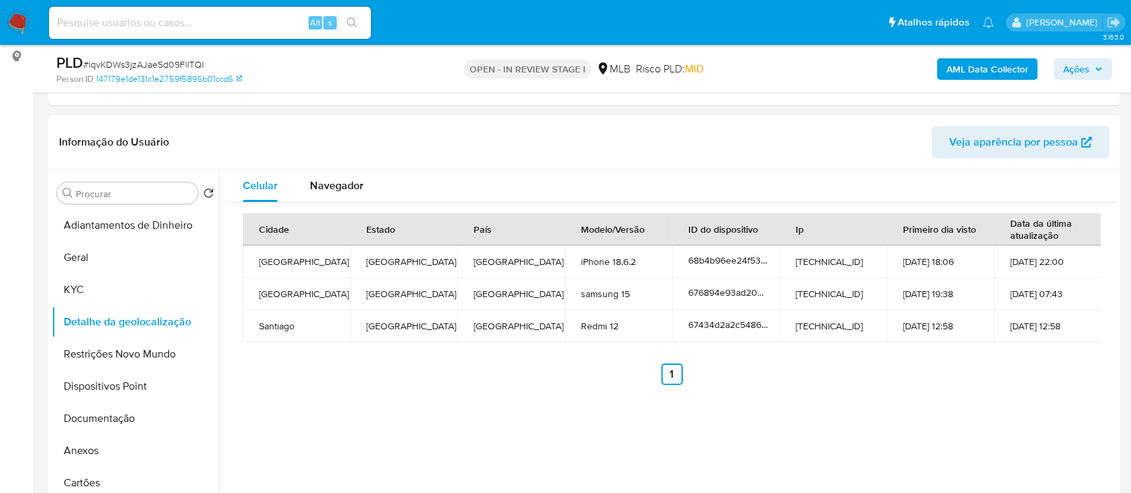
click at [954, 411] on div "Celular Navegador Cidade Estado País Modelo/Versão ID do dispositivo Ip Primeir…" at bounding box center [668, 342] width 898 height 344
click at [114, 370] on button "Dispositivos Point" at bounding box center [130, 386] width 157 height 32
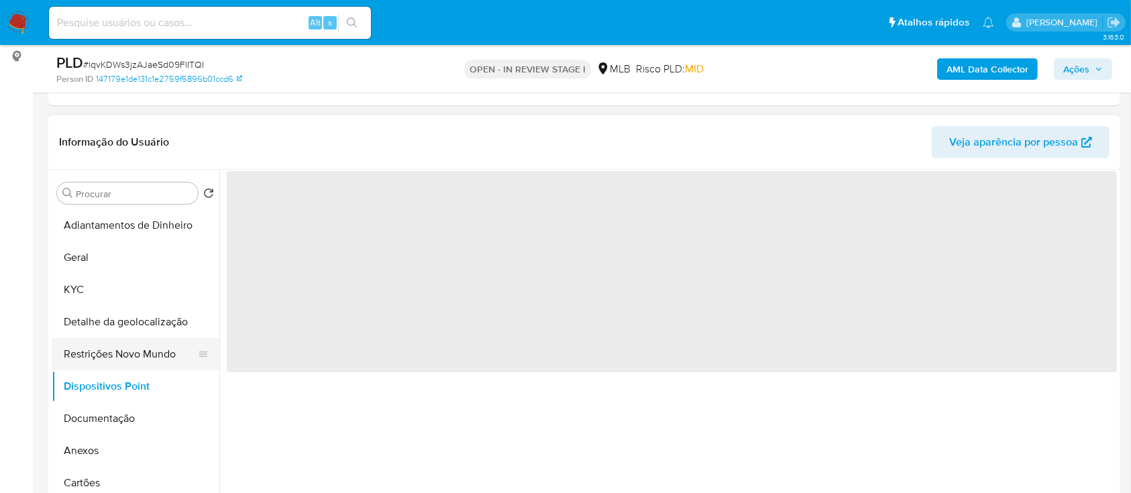
click at [115, 352] on button "Restrições Novo Mundo" at bounding box center [130, 354] width 157 height 32
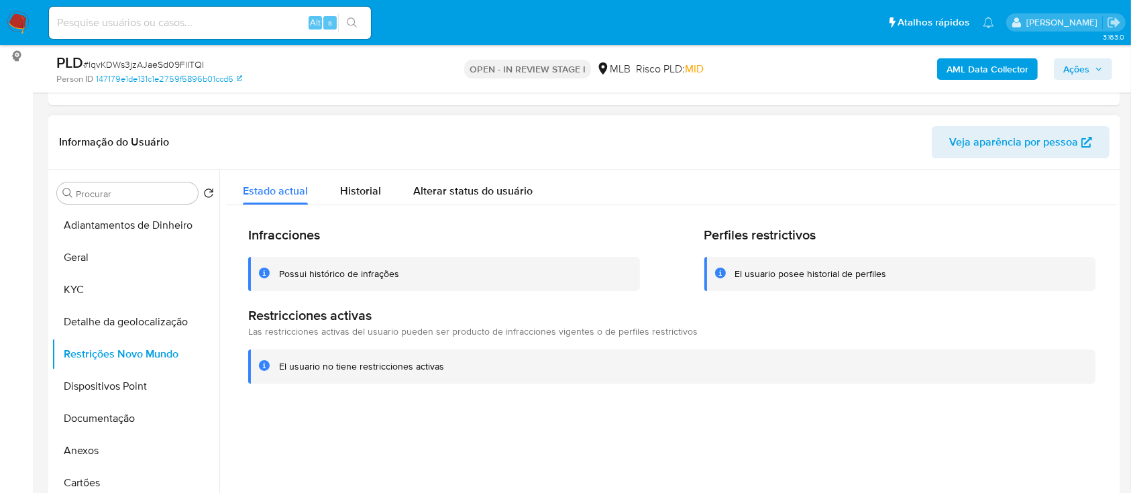
click at [918, 411] on div at bounding box center [668, 342] width 898 height 344
click at [102, 393] on button "Dispositivos Point" at bounding box center [130, 386] width 157 height 32
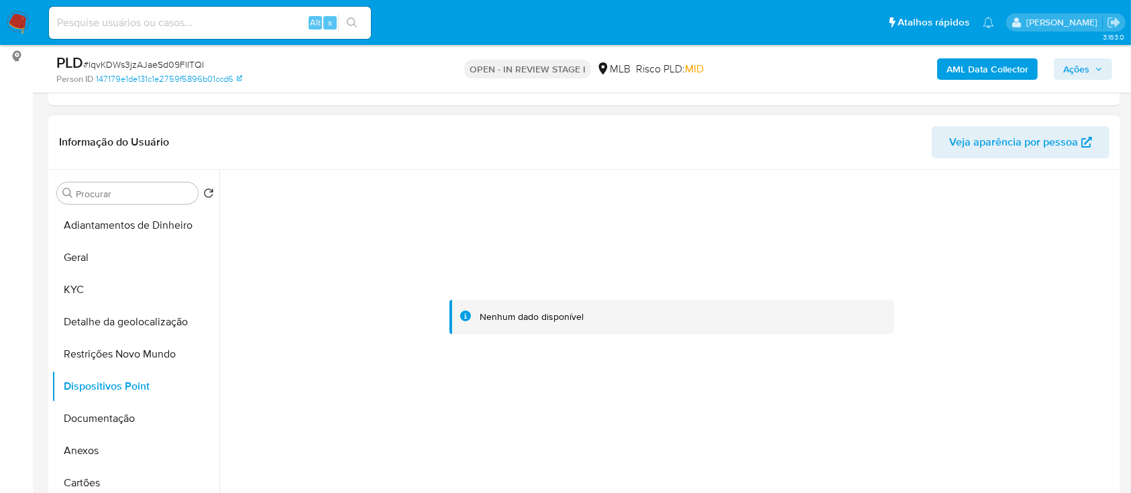
drag, startPoint x: 986, startPoint y: 256, endPoint x: 981, endPoint y: 250, distance: 7.7
click at [986, 256] on div at bounding box center [672, 317] width 890 height 295
click at [973, 74] on b "AML Data Collector" at bounding box center [988, 68] width 82 height 21
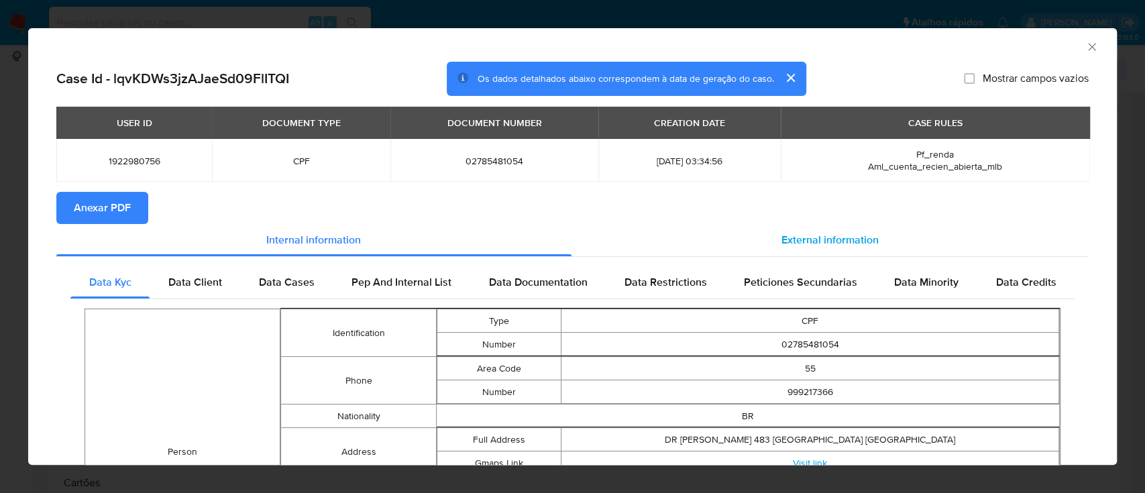
click at [805, 240] on span "External information" at bounding box center [830, 239] width 97 height 15
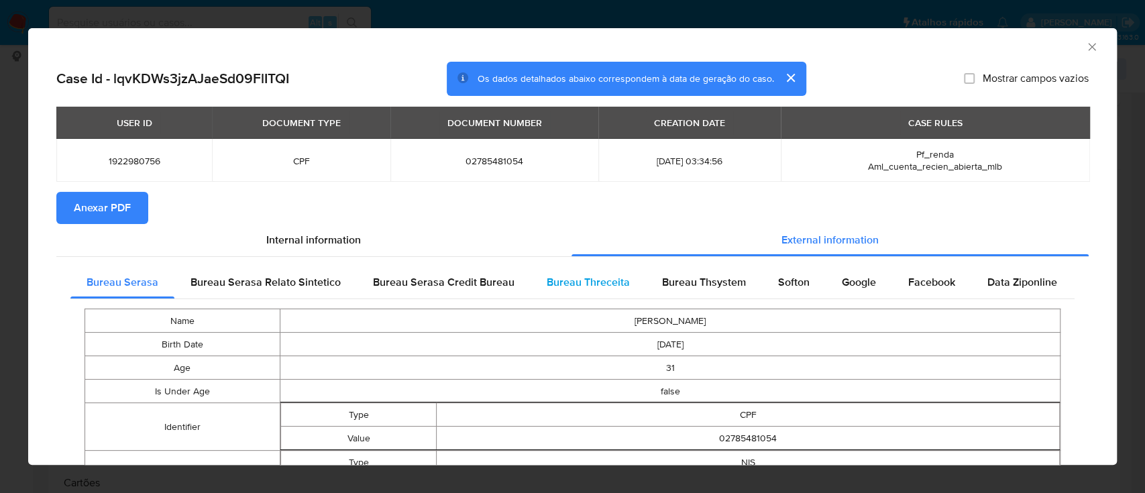
click at [587, 282] on span "Bureau Threceita" at bounding box center [588, 281] width 83 height 15
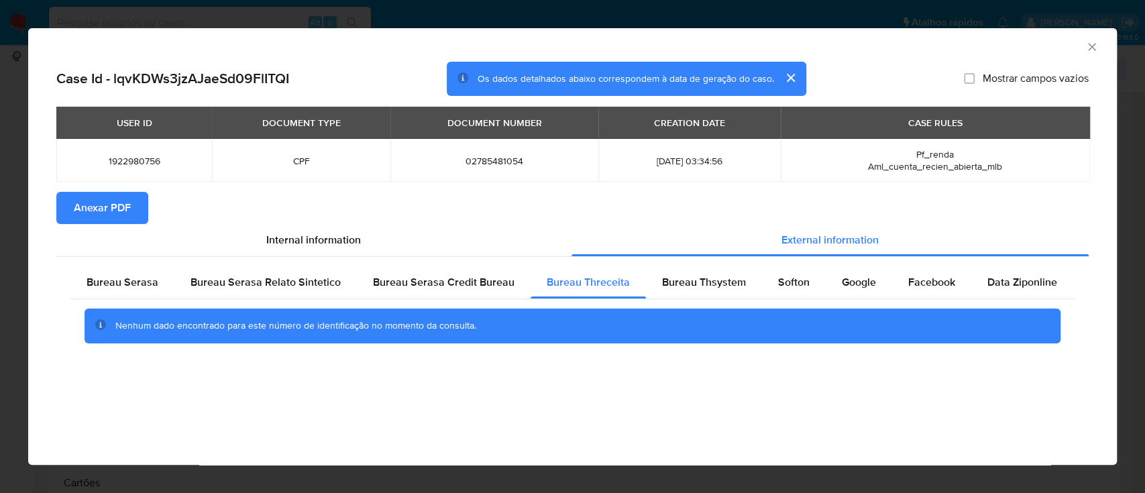
click at [936, 42] on div "AML Data Collector" at bounding box center [562, 45] width 1048 height 15
click at [699, 282] on span "Bureau Thsystem" at bounding box center [704, 281] width 84 height 15
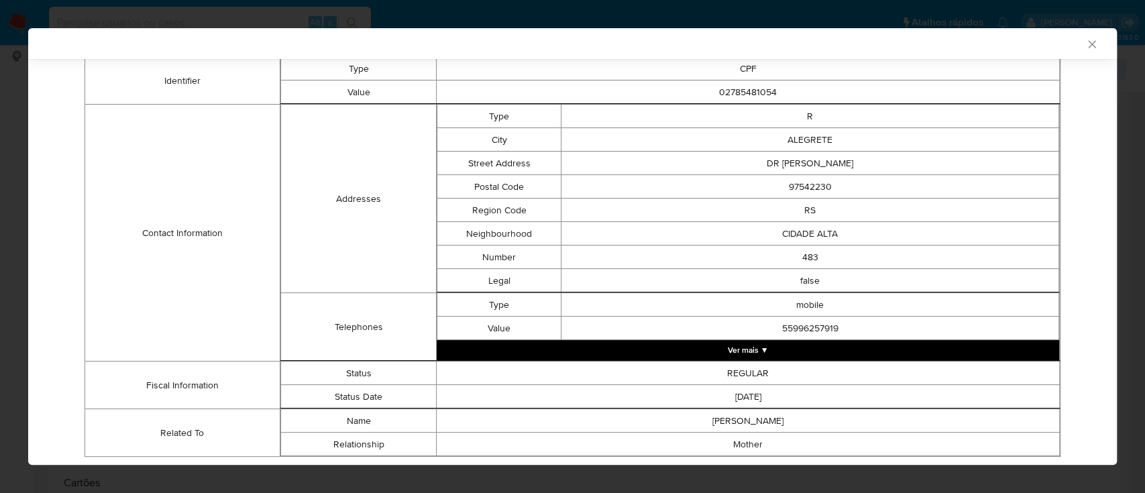
scroll to position [404, 0]
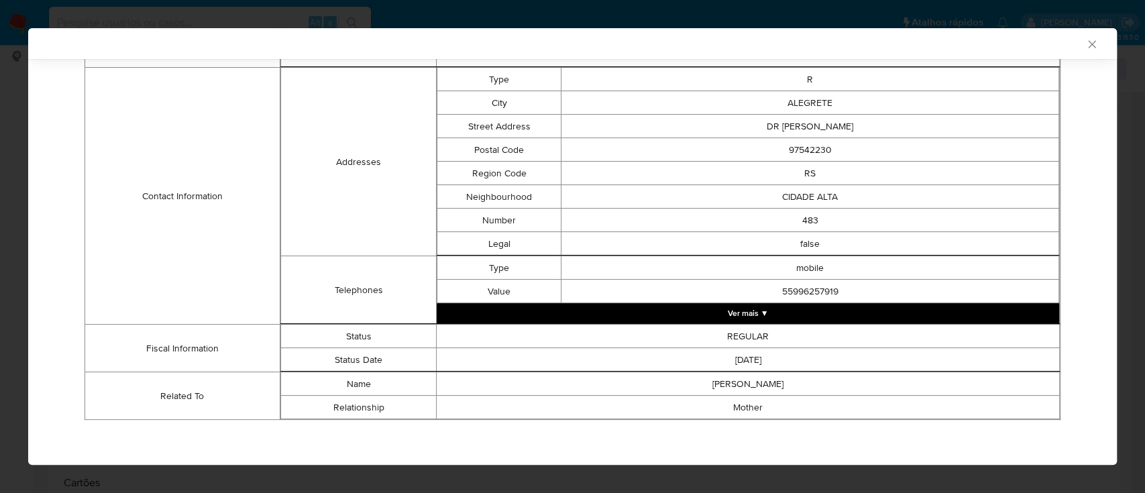
drag, startPoint x: 919, startPoint y: 42, endPoint x: 856, endPoint y: 3, distance: 73.5
click at [919, 42] on div "AML Data Collector" at bounding box center [562, 44] width 1048 height 12
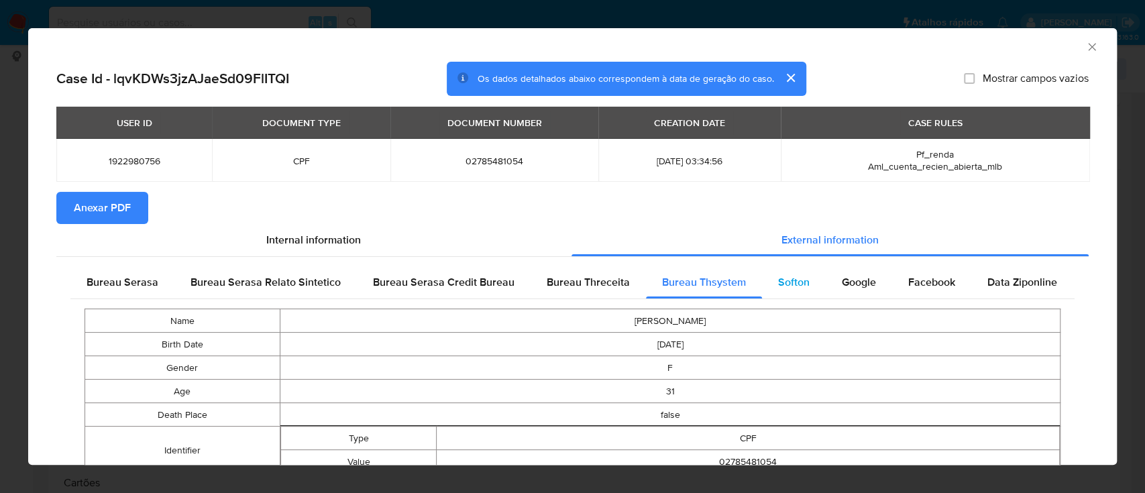
click at [780, 276] on span "Softon" at bounding box center [794, 281] width 32 height 15
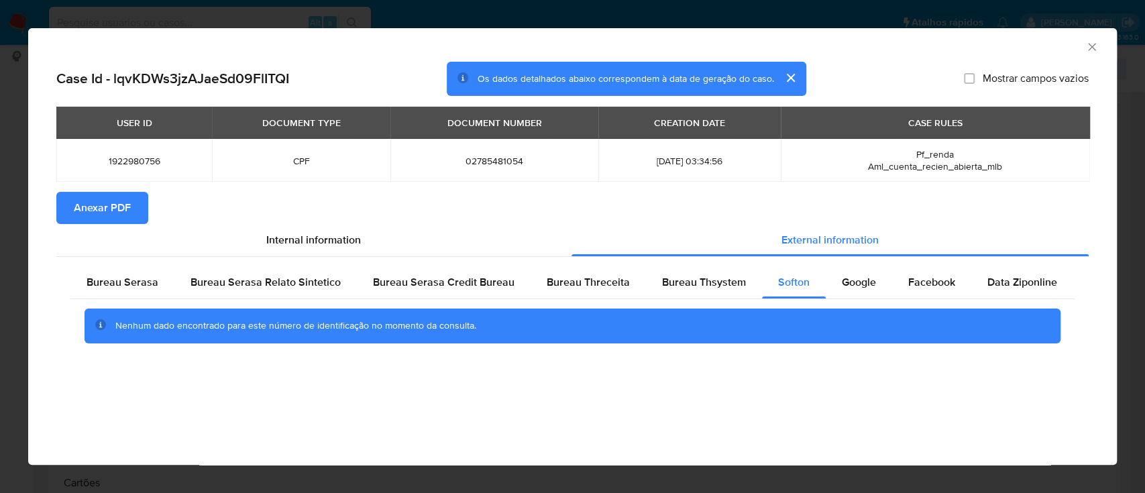
click at [960, 42] on div "AML Data Collector" at bounding box center [562, 45] width 1048 height 15
click at [842, 288] on span "Google" at bounding box center [859, 281] width 34 height 15
drag, startPoint x: 956, startPoint y: 51, endPoint x: 902, endPoint y: 21, distance: 61.9
click at [956, 52] on div "AML Data Collector" at bounding box center [572, 45] width 1089 height 34
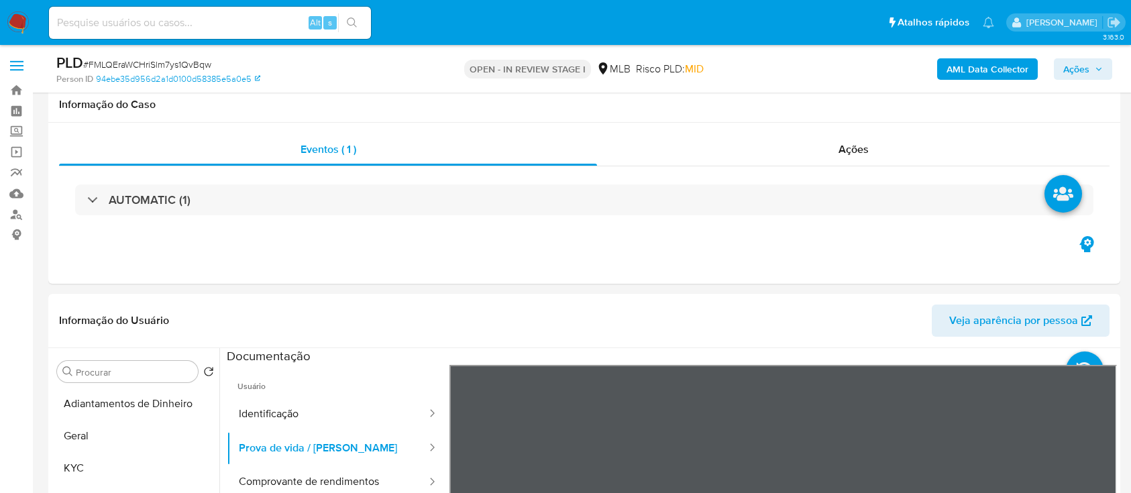
select select "10"
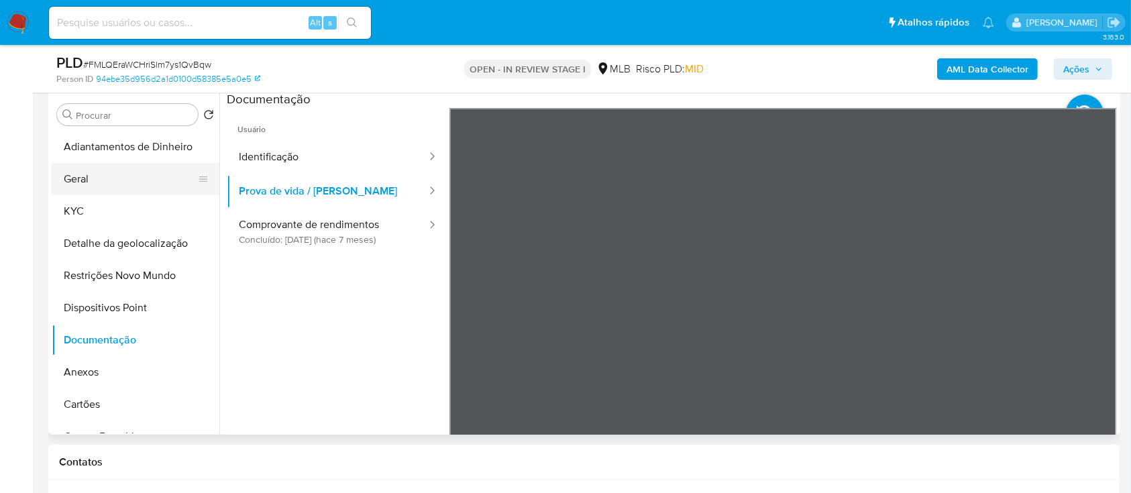
click at [99, 181] on button "Geral" at bounding box center [130, 179] width 157 height 32
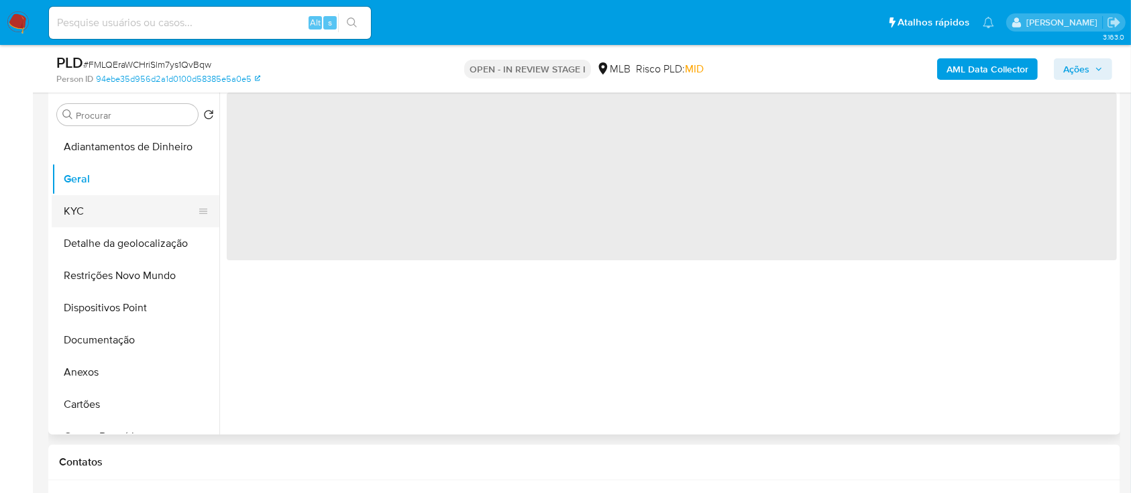
click at [96, 218] on button "KYC" at bounding box center [130, 211] width 157 height 32
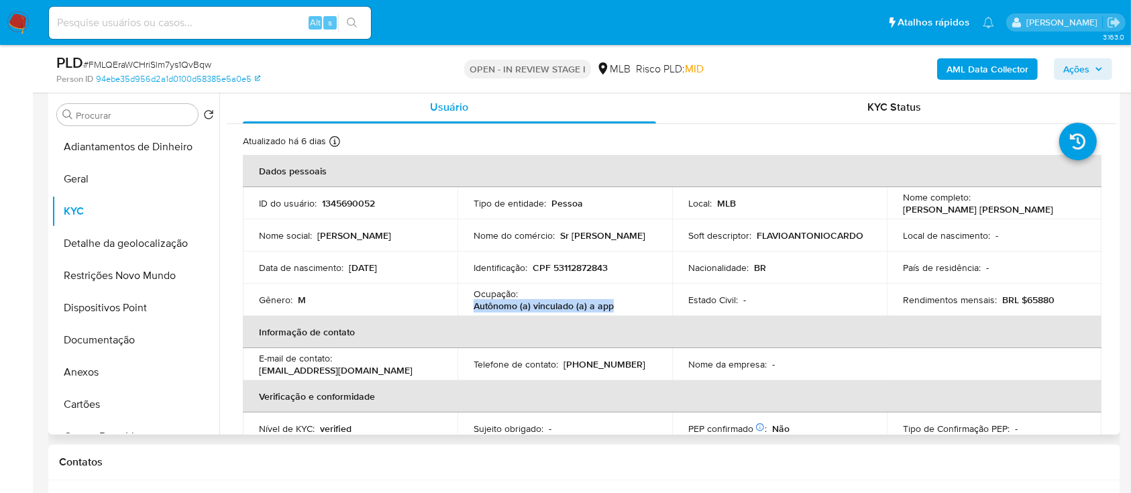
drag, startPoint x: 627, startPoint y: 302, endPoint x: 477, endPoint y: 307, distance: 150.4
click at [474, 307] on div "Ocupação : Autônomo (a) vinculado (a) a app" at bounding box center [565, 300] width 183 height 24
copy p "Autônomo (a) vinculado (a) a app"
click at [112, 283] on button "Restrições Novo Mundo" at bounding box center [130, 276] width 157 height 32
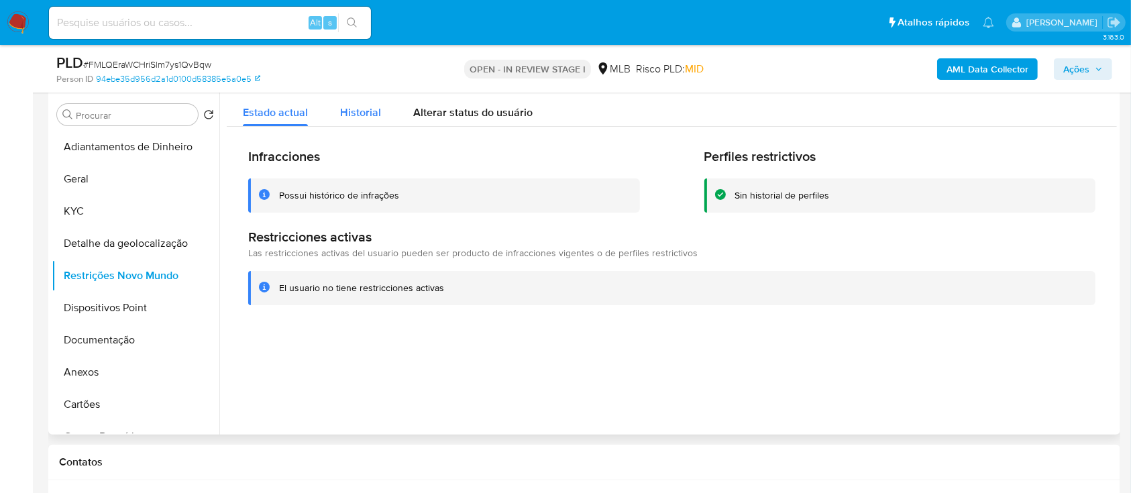
click at [367, 115] on span "Historial" at bounding box center [360, 112] width 41 height 15
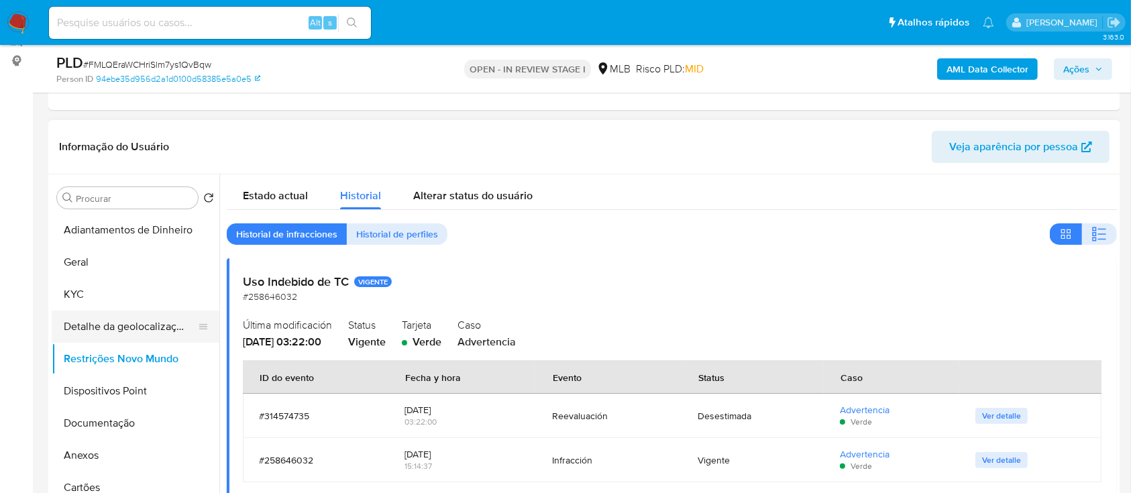
scroll to position [178, 0]
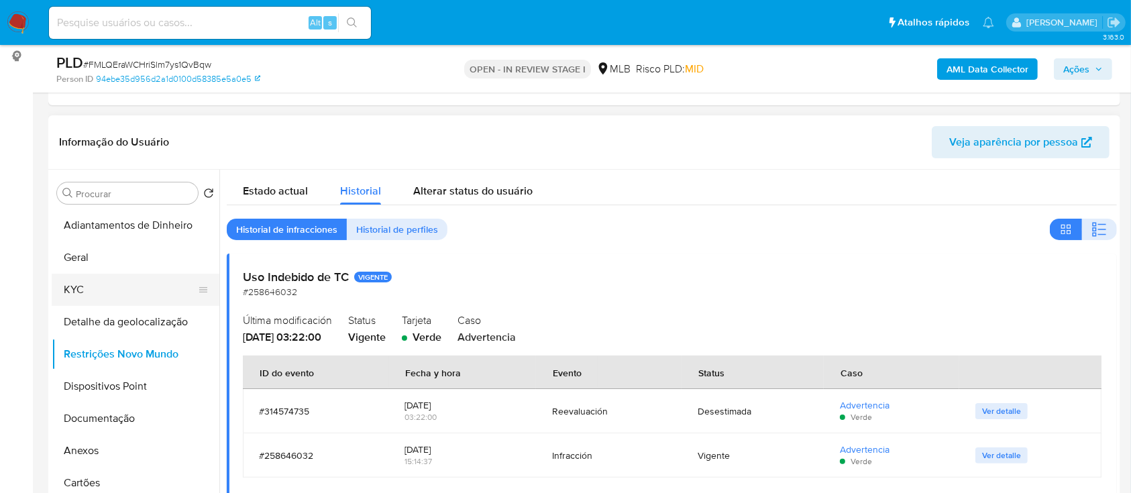
click at [81, 287] on button "KYC" at bounding box center [130, 290] width 157 height 32
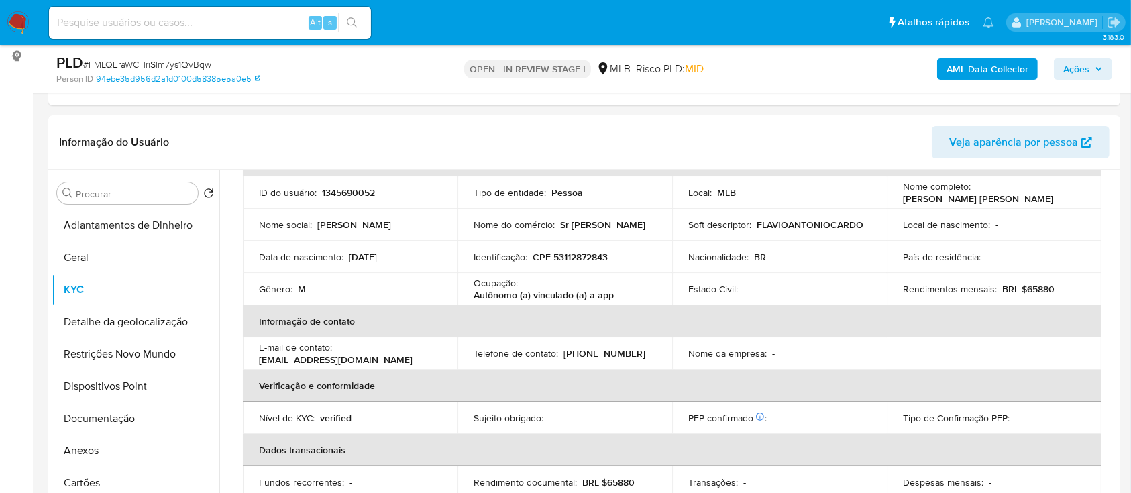
scroll to position [0, 0]
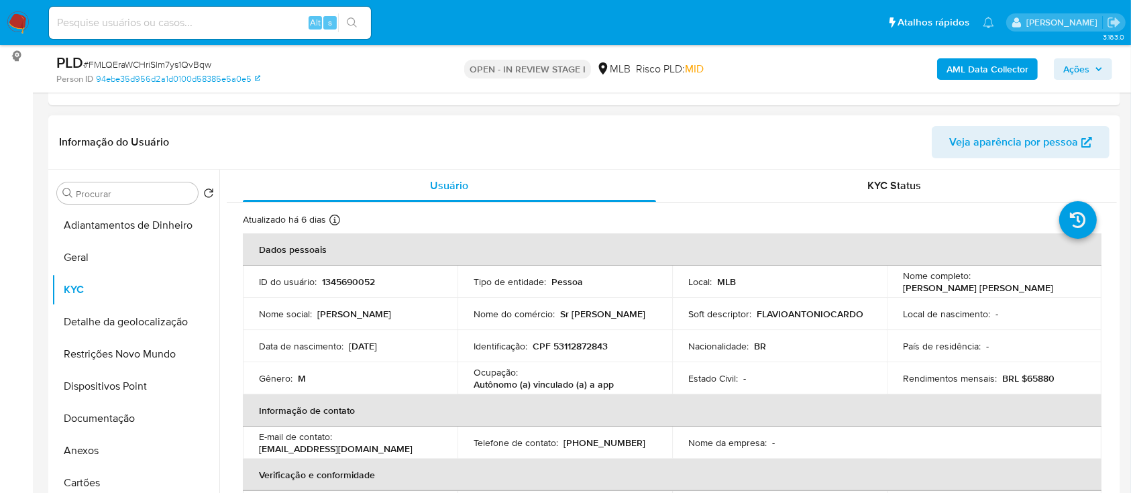
drag, startPoint x: 402, startPoint y: 346, endPoint x: 354, endPoint y: 349, distance: 47.7
click at [346, 349] on div "Data de nascimento : 08/05/2002" at bounding box center [350, 346] width 183 height 12
copy div "08/05/2002"
click at [115, 425] on button "Documentação" at bounding box center [130, 419] width 157 height 32
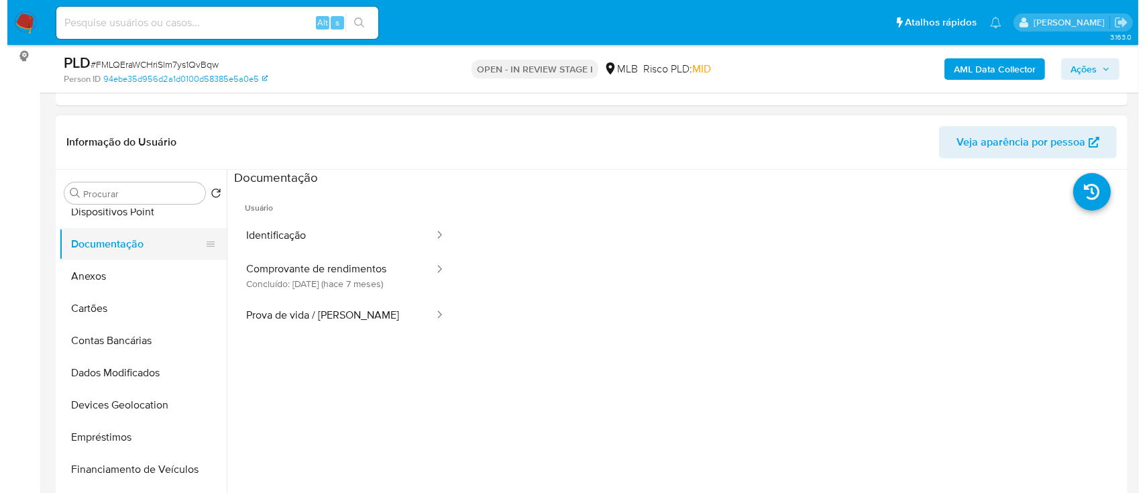
scroll to position [178, 0]
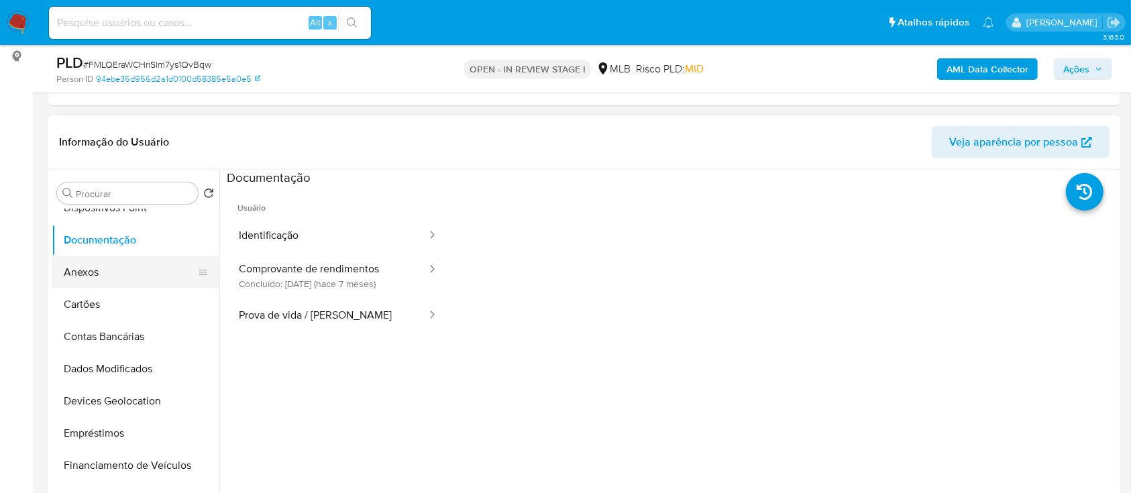
click at [75, 272] on button "Anexos" at bounding box center [130, 272] width 157 height 32
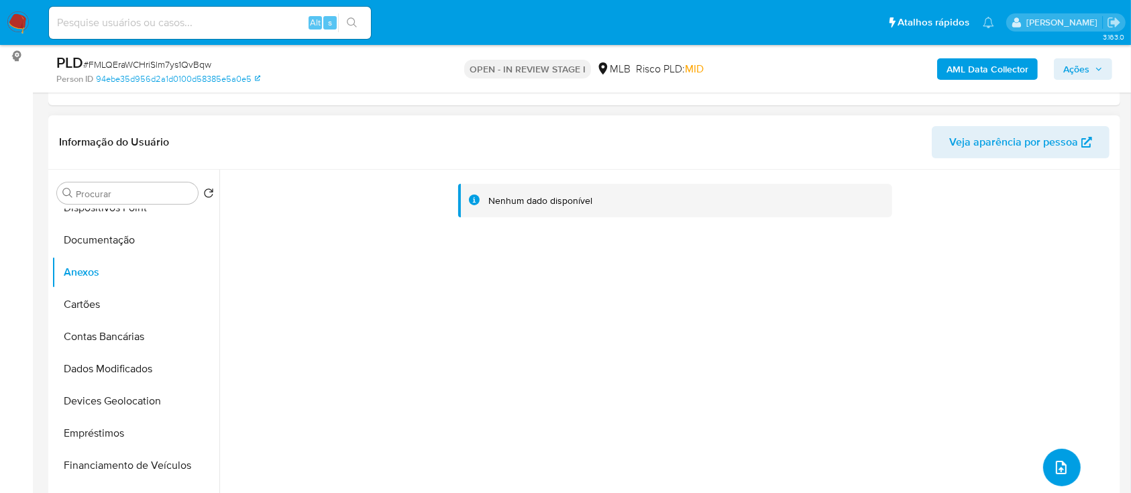
click at [1043, 465] on button "upload-file" at bounding box center [1062, 468] width 38 height 38
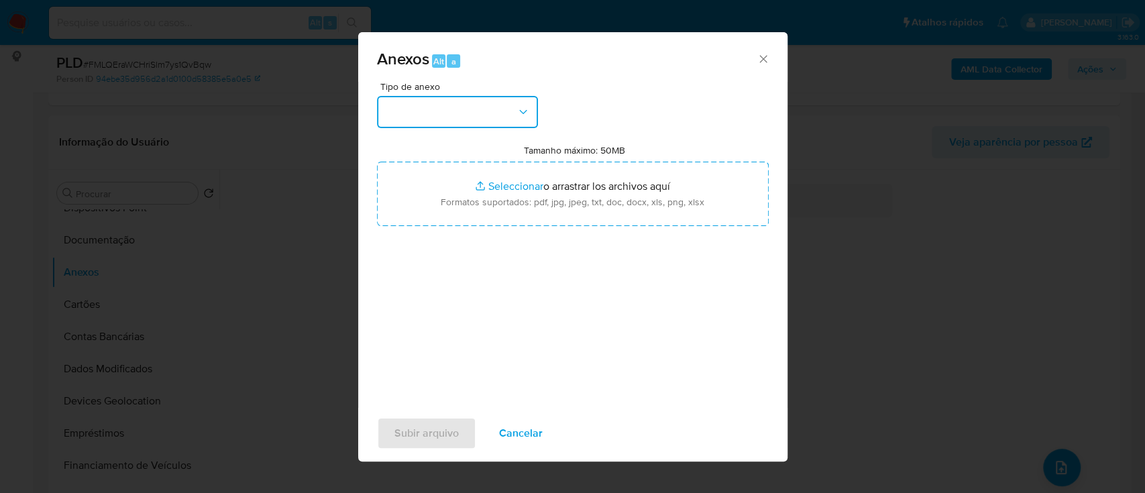
click at [435, 114] on button "button" at bounding box center [457, 112] width 161 height 32
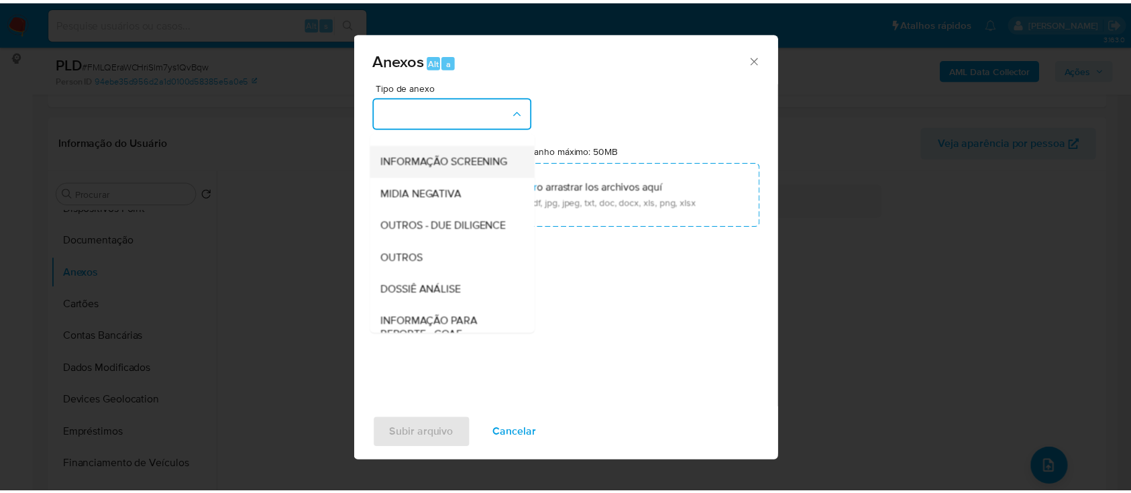
scroll to position [89, 0]
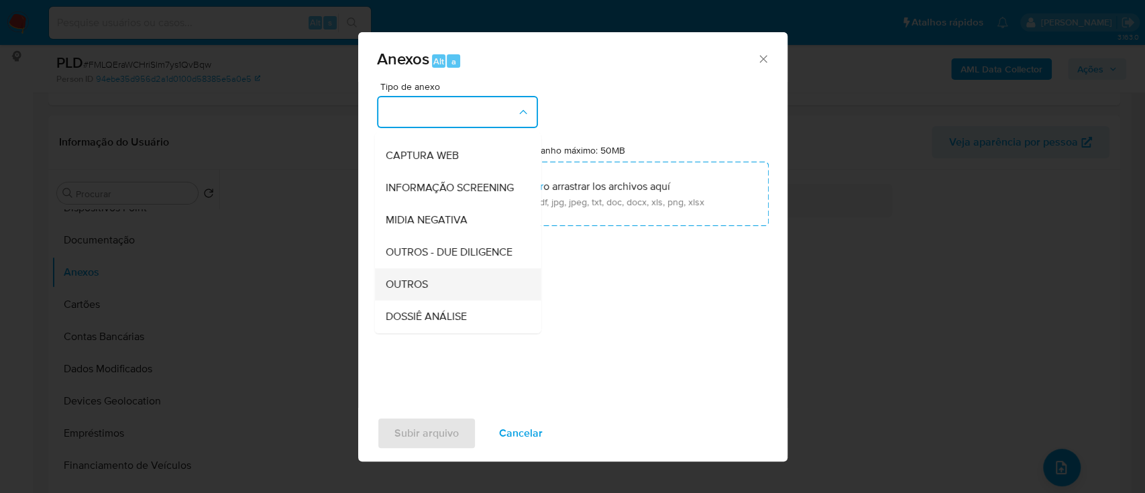
click at [438, 301] on div "OUTROS" at bounding box center [453, 284] width 137 height 32
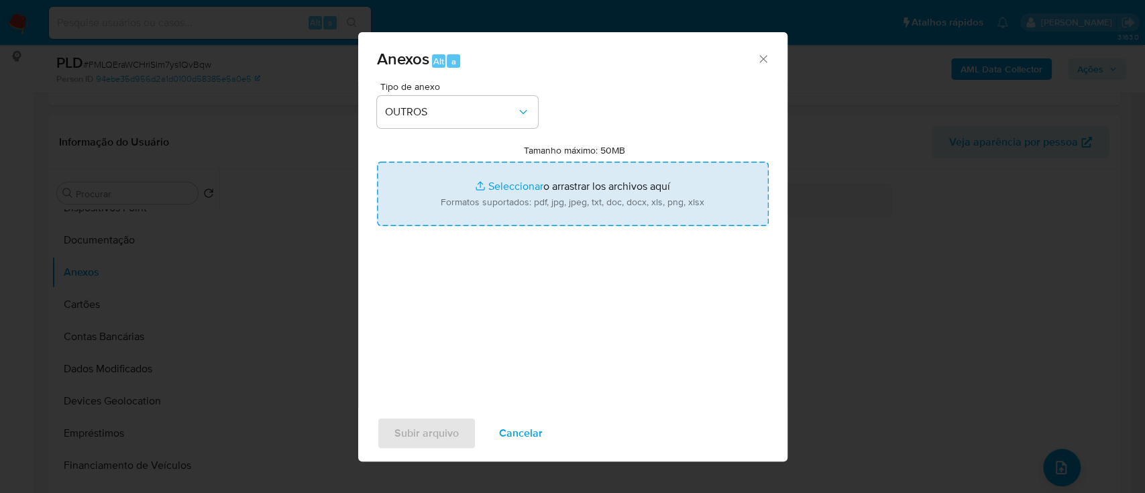
click at [510, 185] on input "Tamanho máximo: 50MB Seleccionar archivos" at bounding box center [573, 194] width 392 height 64
type input "C:\fakepath\Mulan 1345690052_2025_10_09_16_07_06.xlsx"
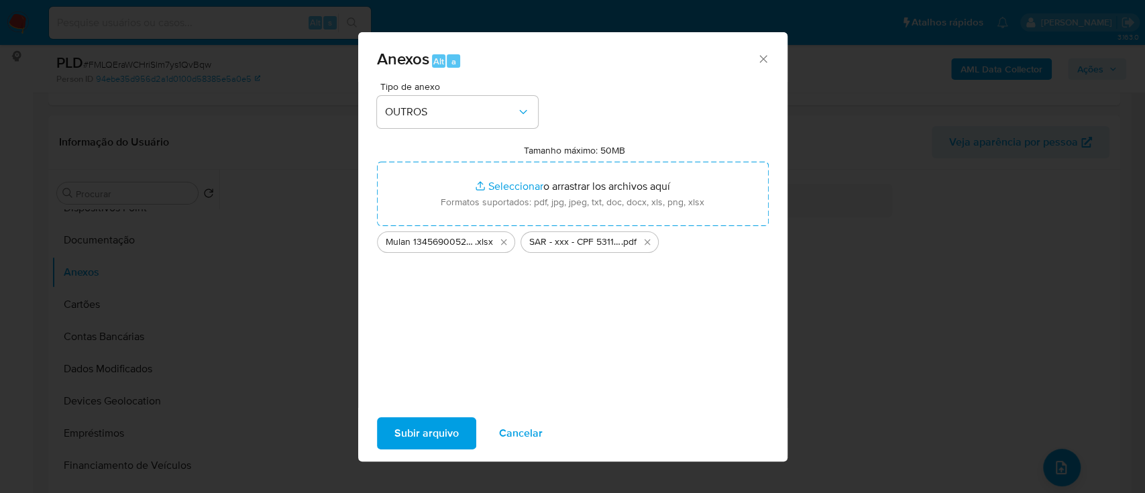
click at [421, 413] on div "Subir arquivo Cancelar" at bounding box center [572, 433] width 429 height 51
click at [417, 427] on span "Subir arquivo" at bounding box center [427, 434] width 64 height 30
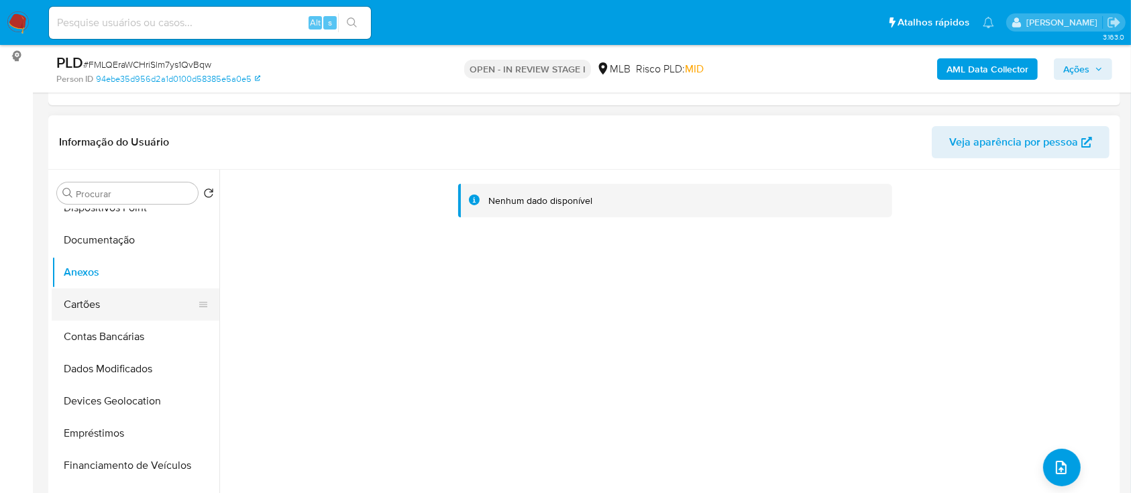
drag, startPoint x: 57, startPoint y: 286, endPoint x: 99, endPoint y: 308, distance: 47.1
click at [57, 286] on button "Anexos" at bounding box center [136, 272] width 168 height 32
drag, startPoint x: 101, startPoint y: 309, endPoint x: 107, endPoint y: 325, distance: 17.2
click at [101, 309] on button "Cartões" at bounding box center [136, 305] width 168 height 32
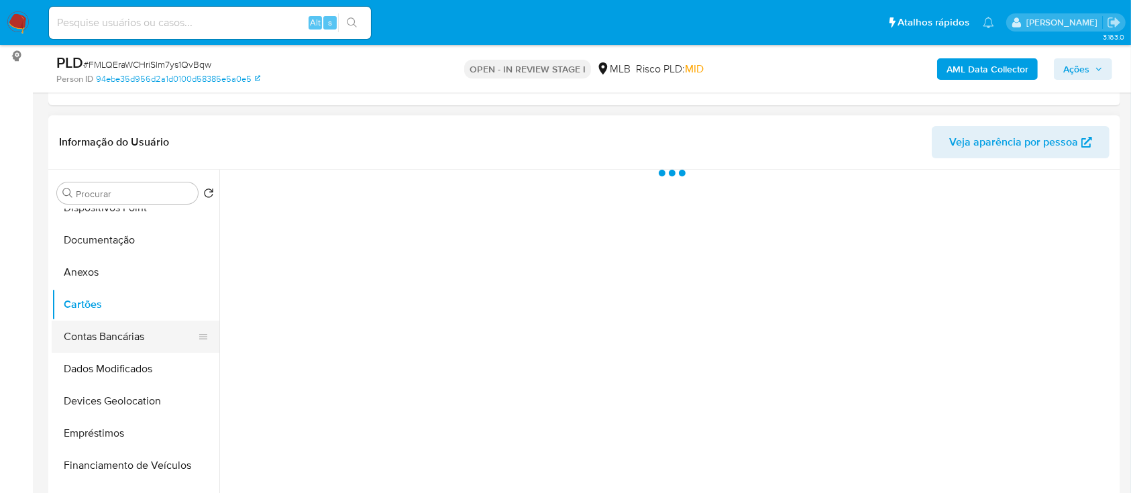
click at [108, 331] on button "Contas Bancárias" at bounding box center [130, 337] width 157 height 32
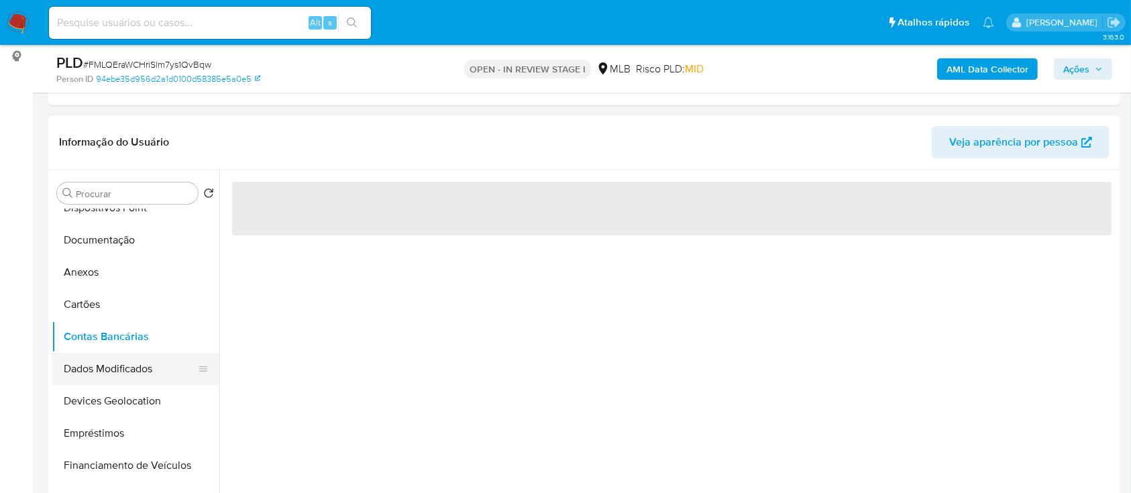
click at [117, 356] on button "Dados Modificados" at bounding box center [130, 369] width 157 height 32
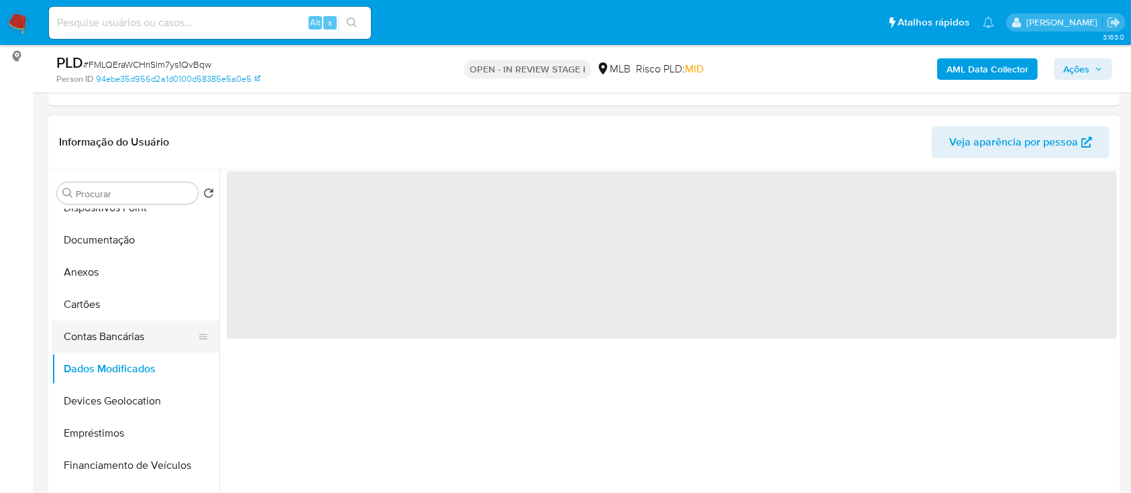
click at [109, 341] on button "Contas Bancárias" at bounding box center [130, 337] width 157 height 32
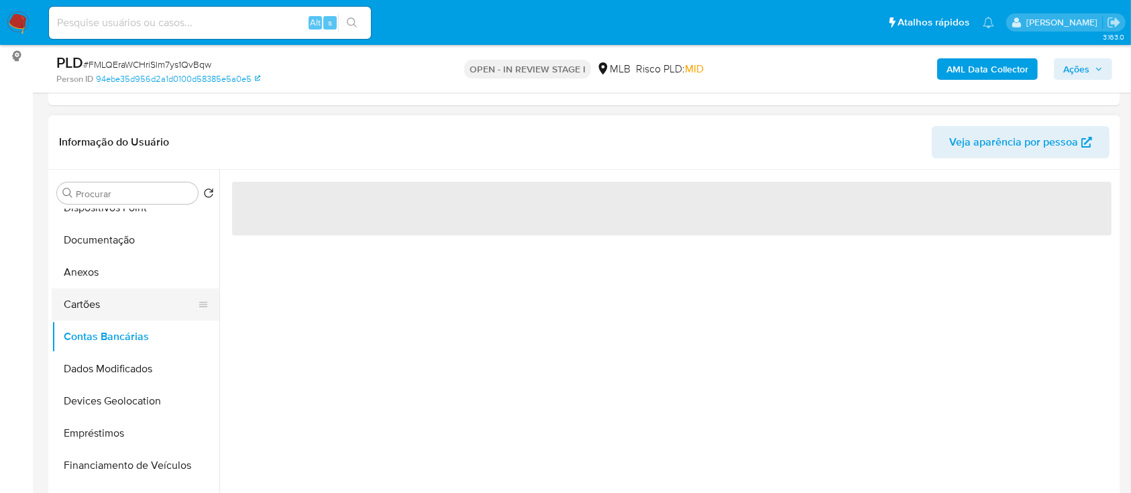
click at [86, 300] on button "Cartões" at bounding box center [130, 305] width 157 height 32
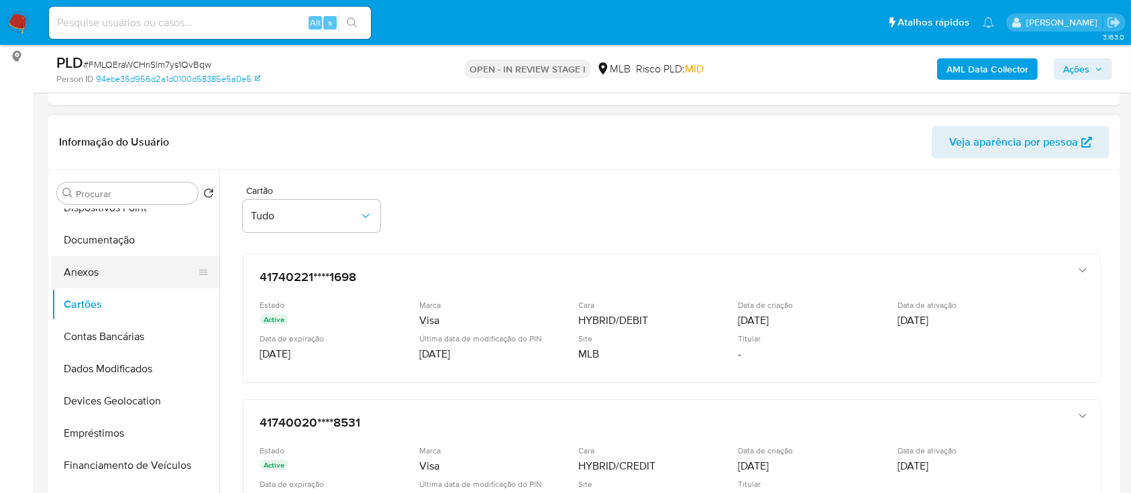
drag, startPoint x: 102, startPoint y: 266, endPoint x: 111, endPoint y: 268, distance: 9.6
click at [102, 268] on button "Anexos" at bounding box center [130, 272] width 157 height 32
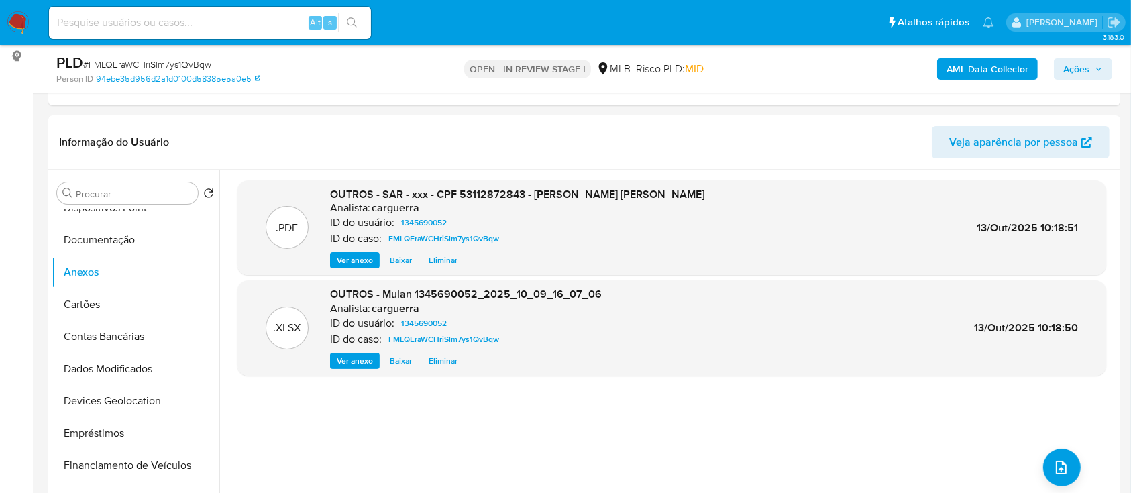
click at [987, 69] on b "AML Data Collector" at bounding box center [988, 68] width 82 height 21
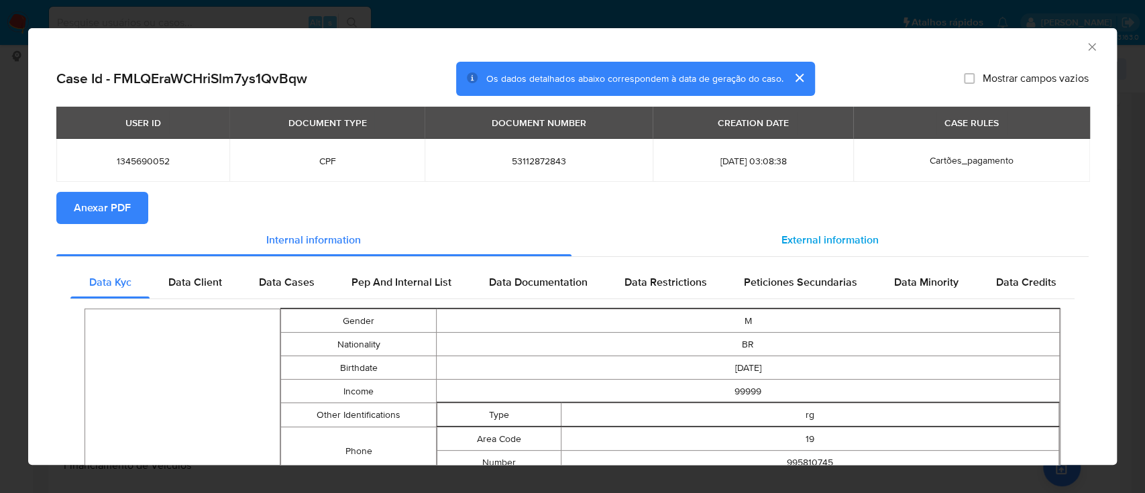
click at [841, 246] on span "External information" at bounding box center [830, 239] width 97 height 15
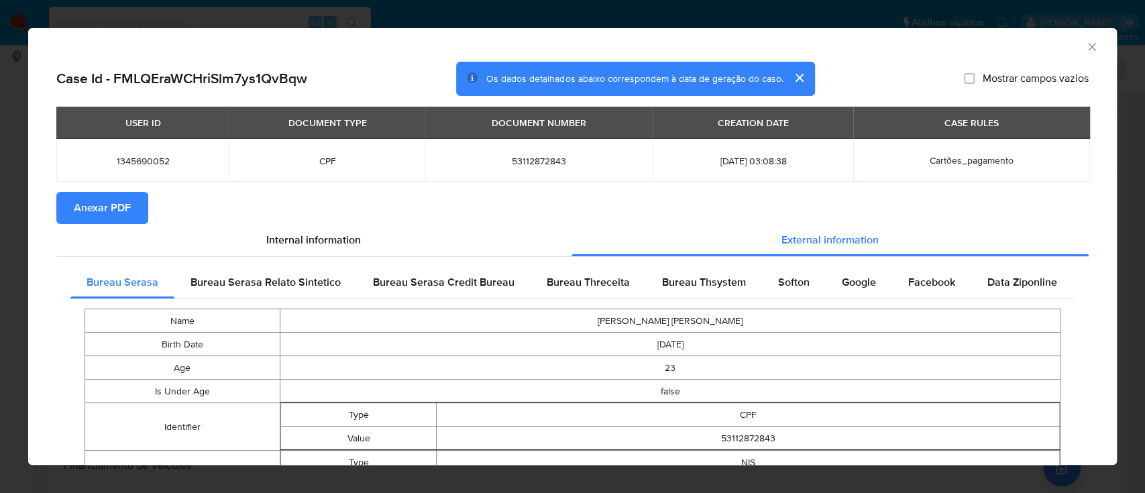
drag, startPoint x: 106, startPoint y: 200, endPoint x: 133, endPoint y: 201, distance: 26.9
click at [106, 200] on span "Anexar PDF" at bounding box center [102, 208] width 57 height 30
click at [1086, 46] on icon "Fechar a janela" at bounding box center [1092, 46] width 13 height 13
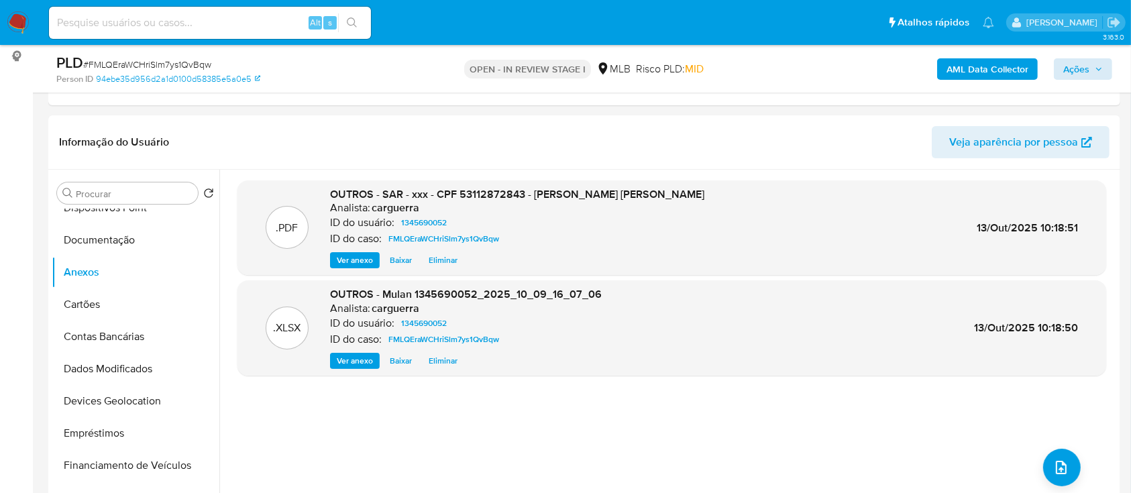
click at [1083, 56] on div "AML Data Collector Ações" at bounding box center [938, 69] width 348 height 32
click at [1068, 71] on span "Ações" at bounding box center [1077, 68] width 26 height 21
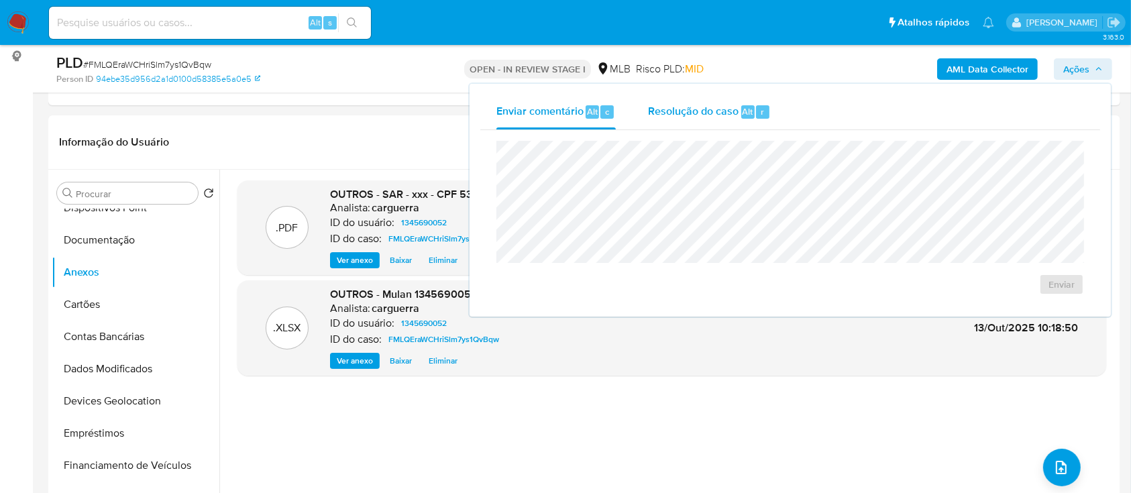
click at [725, 113] on span "Resolução do caso" at bounding box center [693, 110] width 91 height 15
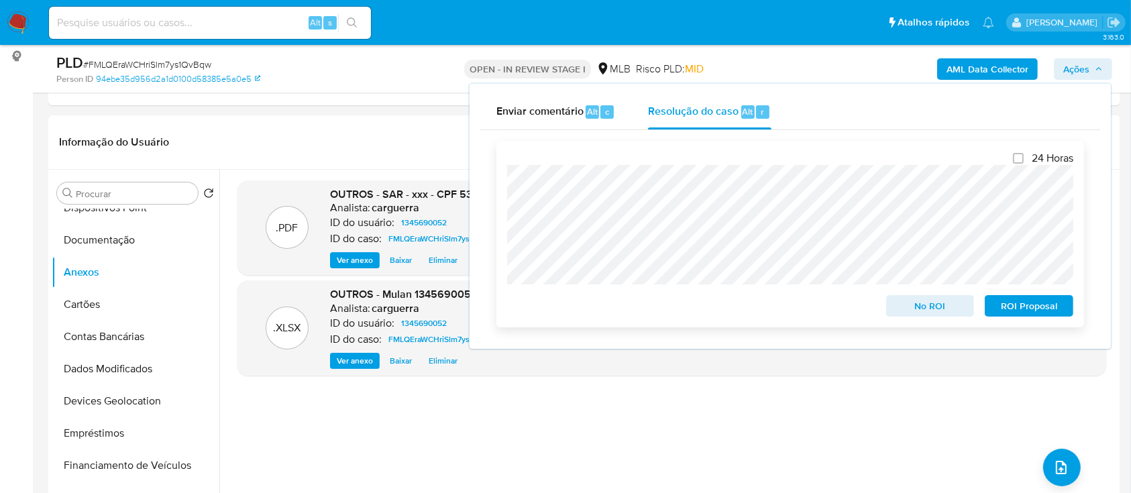
click at [999, 310] on span "ROI Proposal" at bounding box center [1029, 306] width 70 height 19
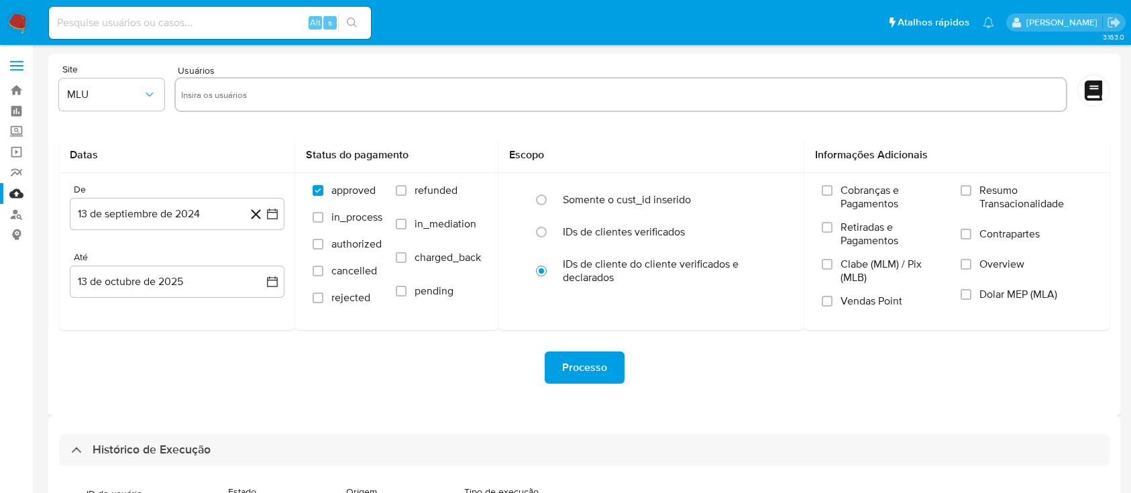
select select "20"
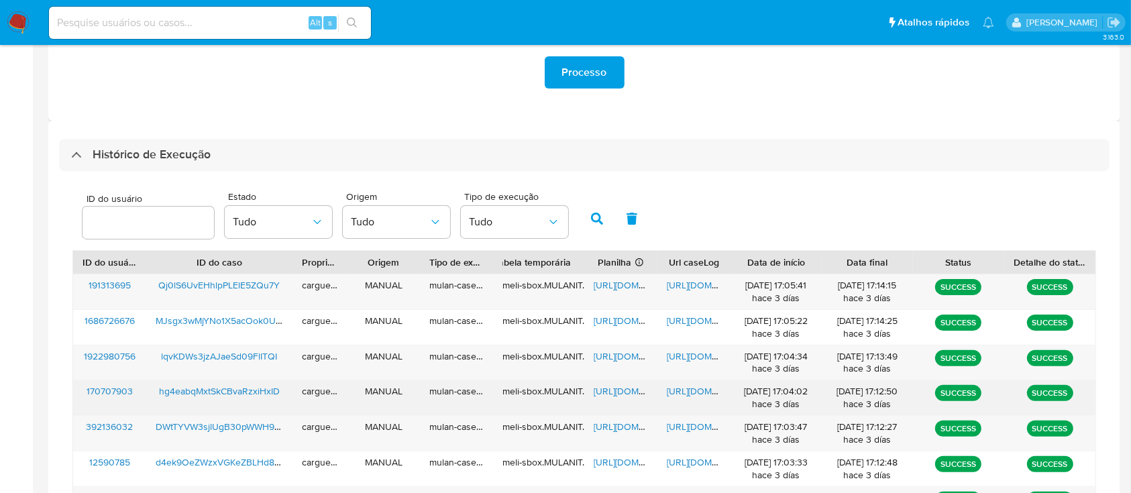
scroll to position [286, 0]
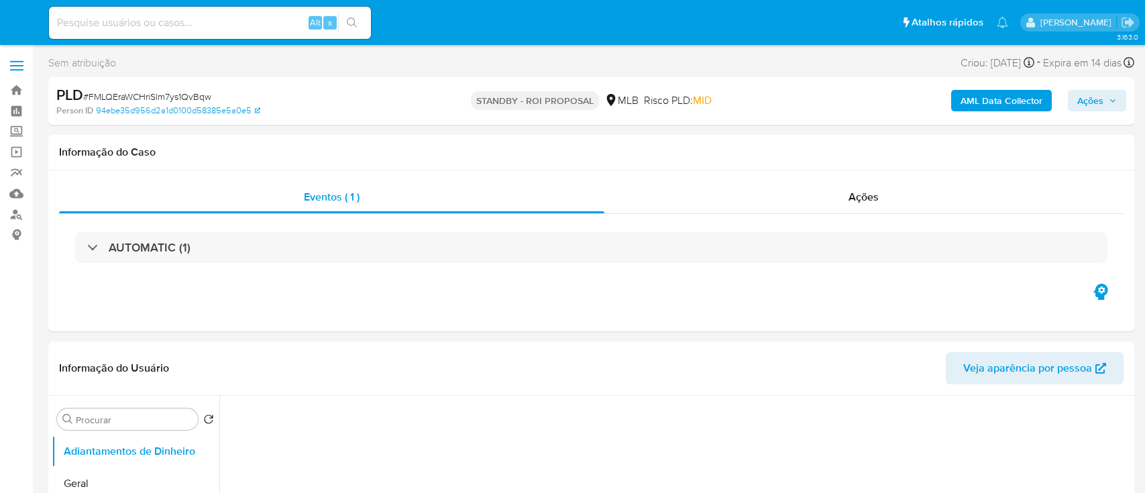
select select "10"
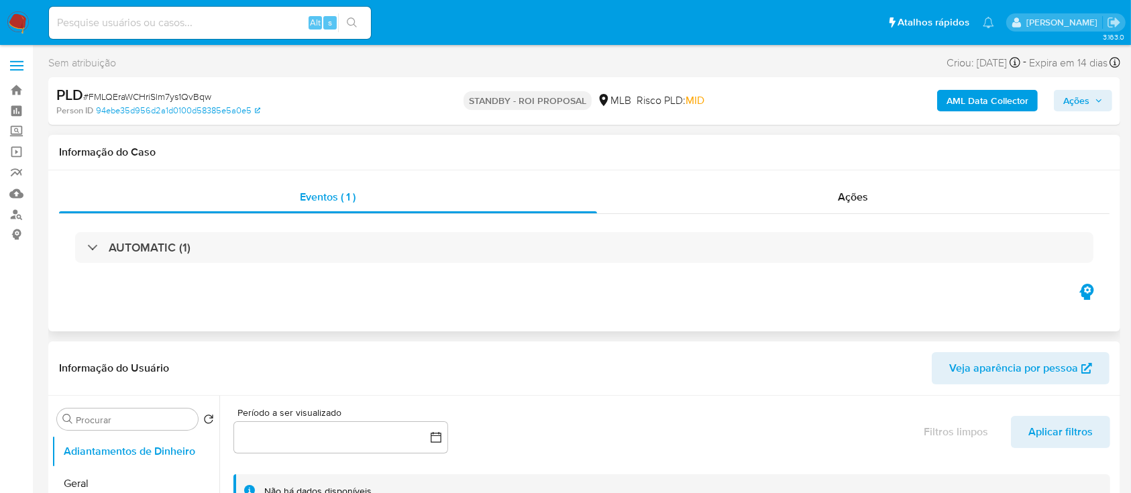
click at [597, 323] on div "Eventos ( 1 ) Ações AUTOMATIC (1)" at bounding box center [584, 250] width 1072 height 161
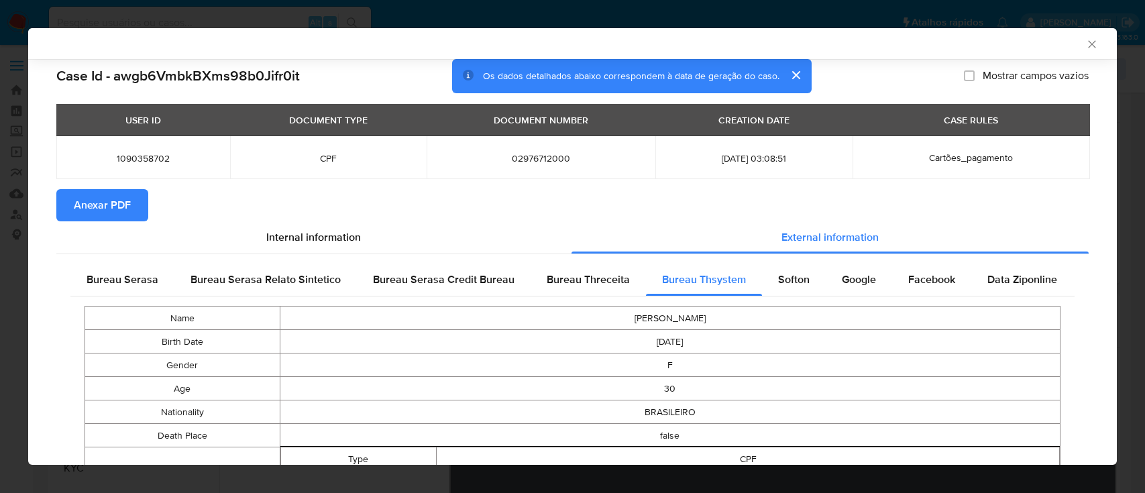
select select "10"
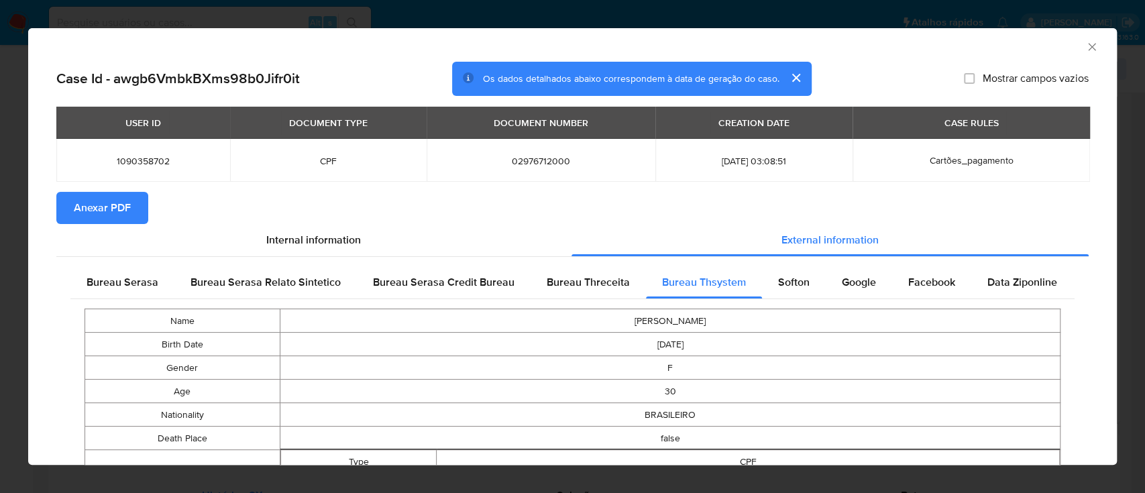
click at [136, 197] on button "Anexar PDF" at bounding box center [102, 208] width 92 height 32
click at [1086, 47] on icon "Fechar a janela" at bounding box center [1092, 46] width 13 height 13
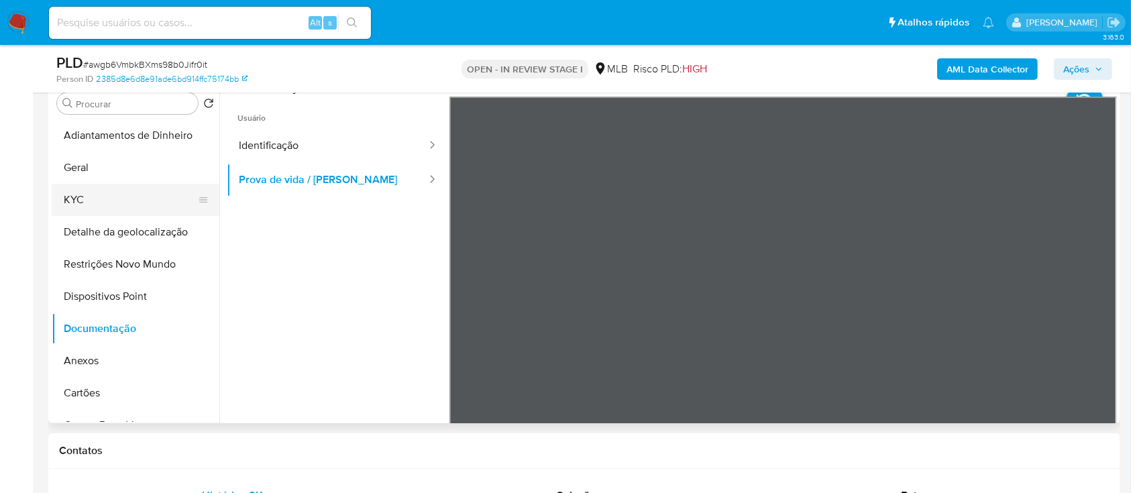
click at [86, 195] on button "KYC" at bounding box center [130, 200] width 157 height 32
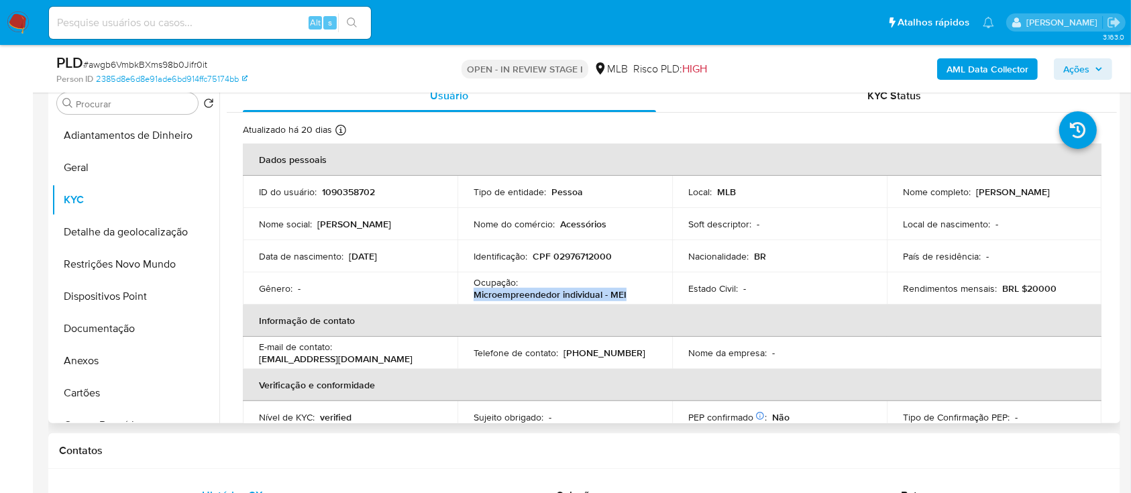
drag, startPoint x: 636, startPoint y: 296, endPoint x: 510, endPoint y: 319, distance: 128.2
click at [472, 300] on td "Ocupação : Microempreendedor individual - MEI" at bounding box center [565, 288] width 215 height 32
copy p "Microempreendedor individual - MEI"
click at [79, 176] on button "Geral" at bounding box center [130, 168] width 157 height 32
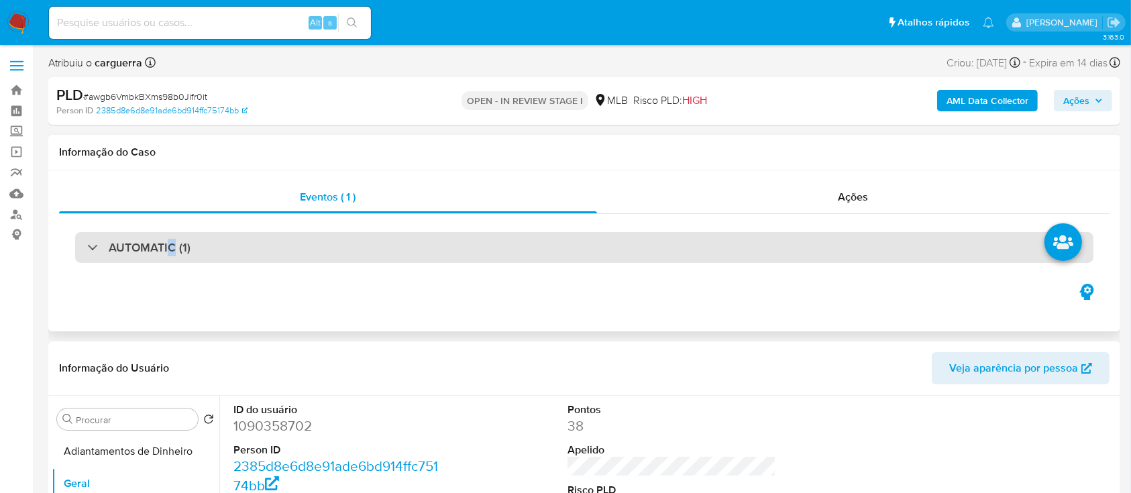
click at [172, 248] on h3 "AUTOMATIC (1)" at bounding box center [150, 247] width 82 height 15
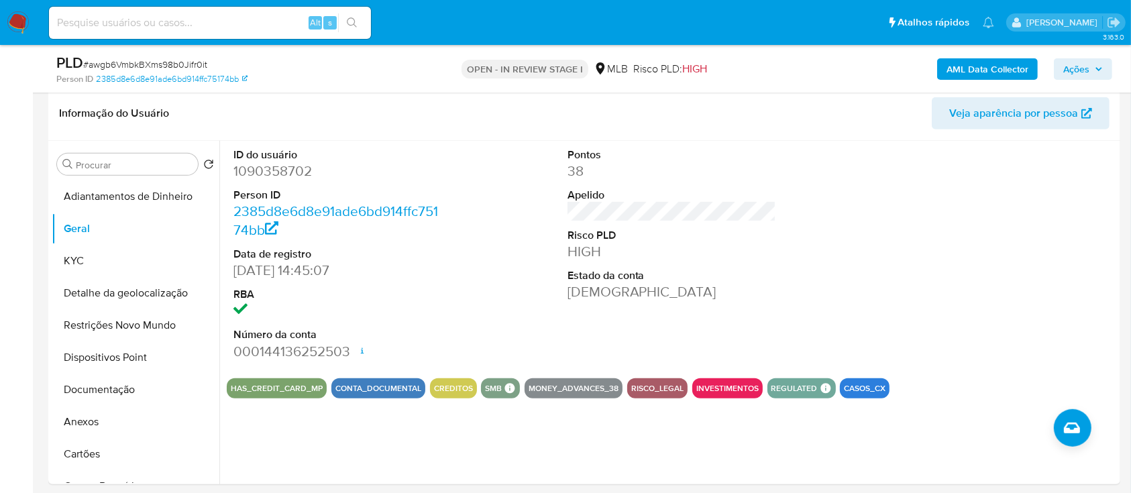
scroll to position [626, 0]
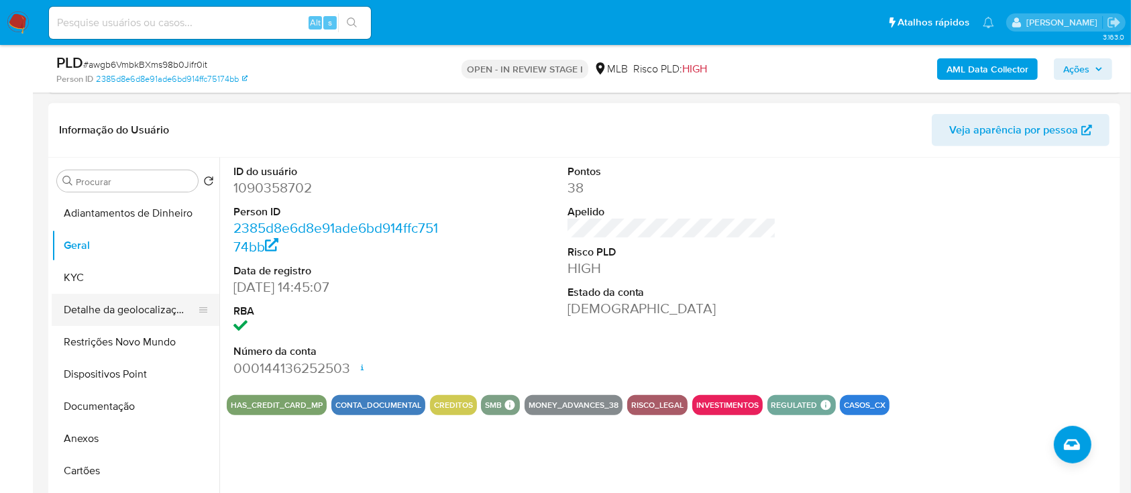
drag, startPoint x: 91, startPoint y: 276, endPoint x: 201, endPoint y: 284, distance: 110.3
click at [91, 276] on button "KYC" at bounding box center [136, 278] width 168 height 32
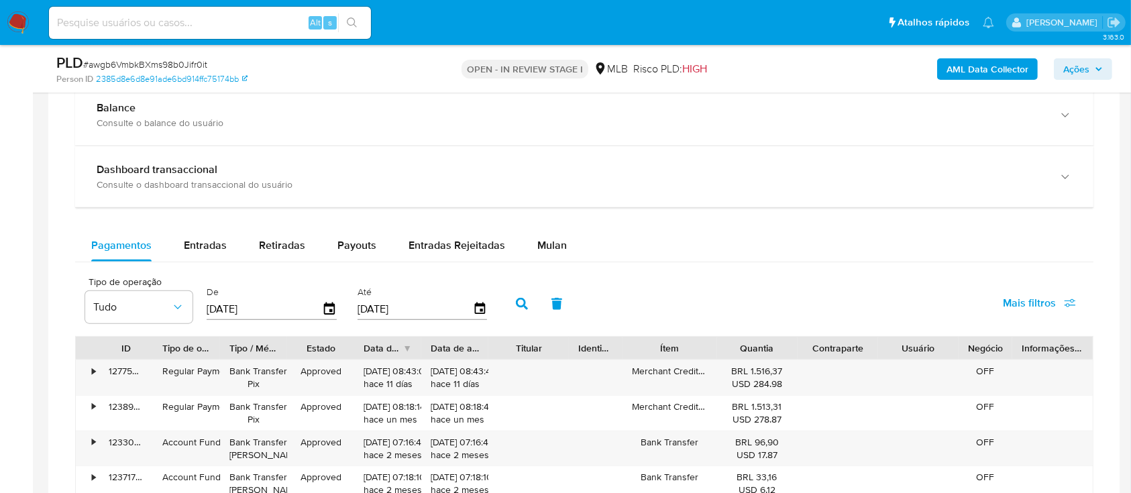
scroll to position [1431, 0]
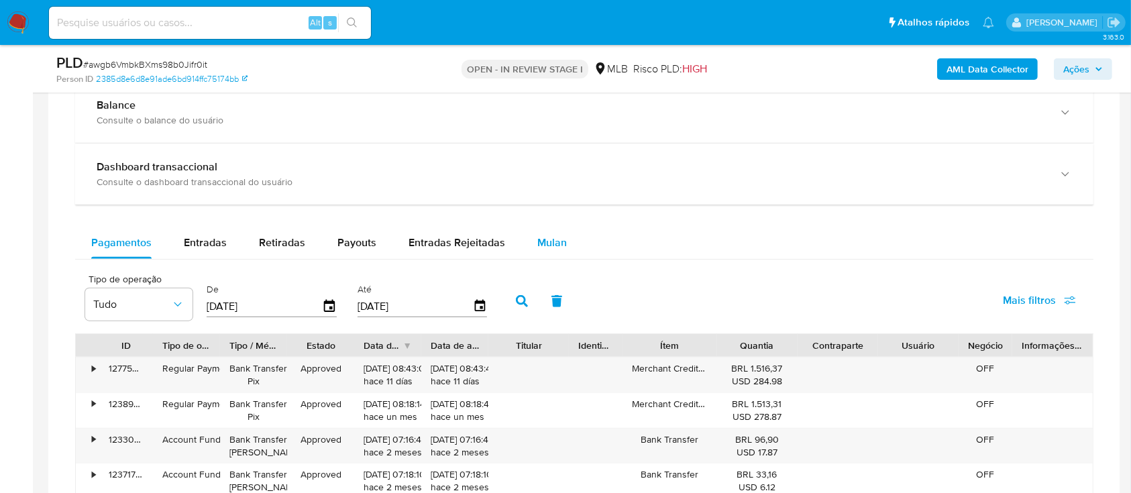
click at [544, 243] on span "Mulan" at bounding box center [552, 242] width 30 height 15
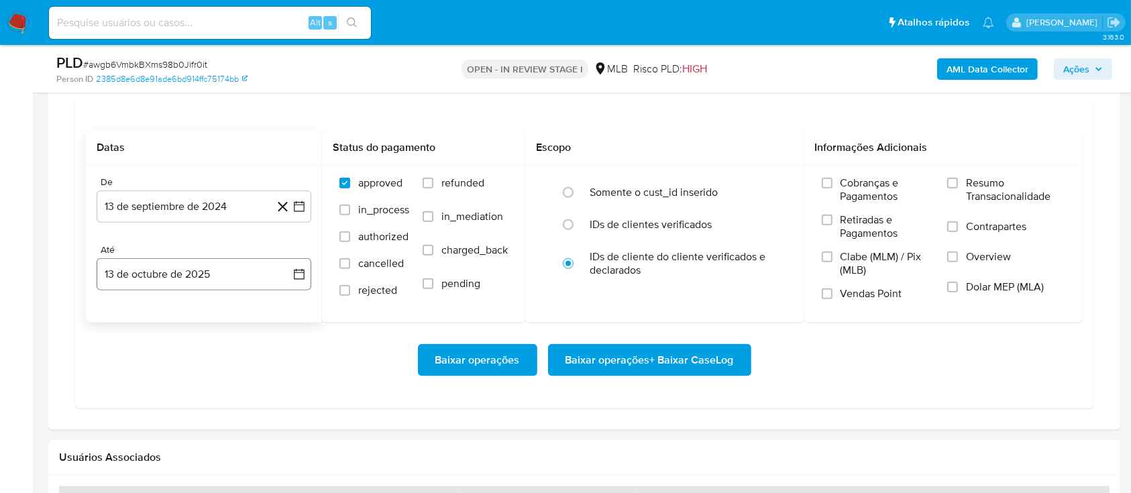
scroll to position [1610, 0]
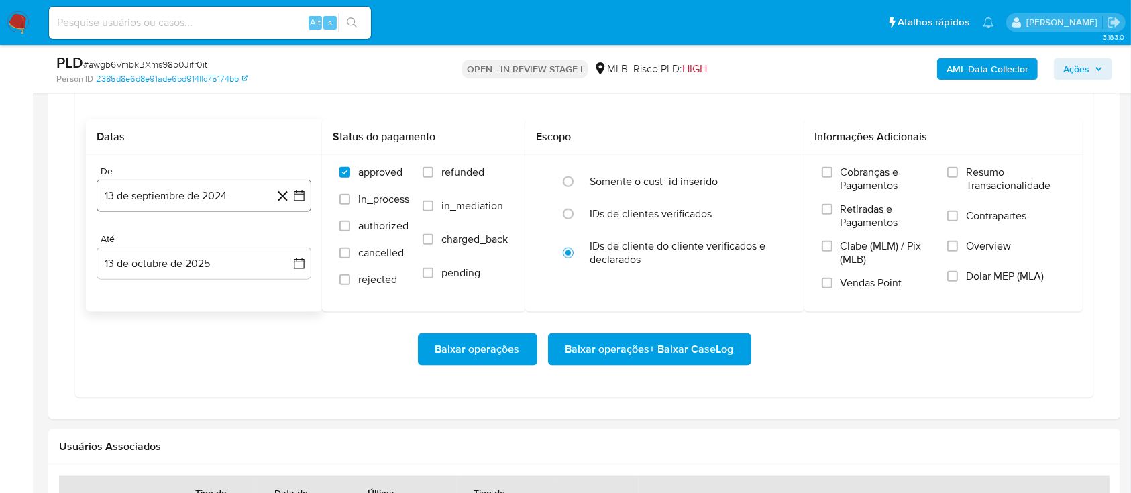
click at [298, 197] on icon "button" at bounding box center [299, 195] width 13 height 13
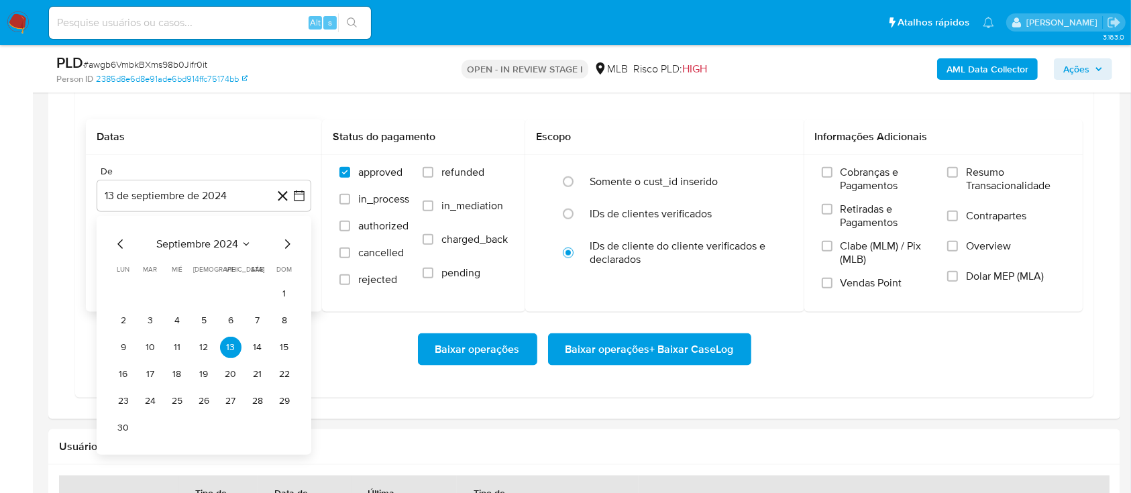
click at [240, 239] on button "septiembre 2024" at bounding box center [203, 244] width 95 height 13
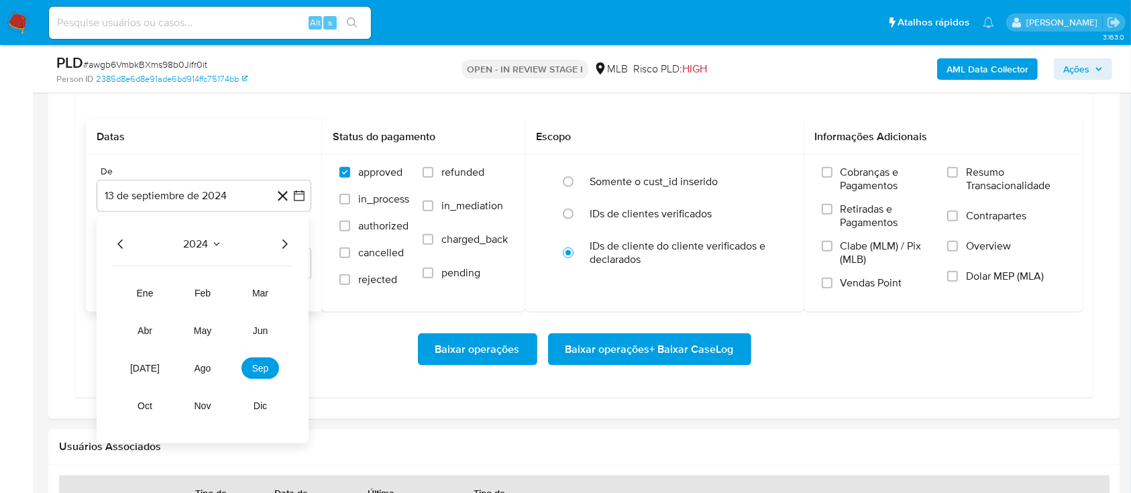
click at [285, 244] on icon "Año siguiente" at bounding box center [285, 244] width 5 height 9
click at [156, 333] on button "abr" at bounding box center [145, 330] width 38 height 21
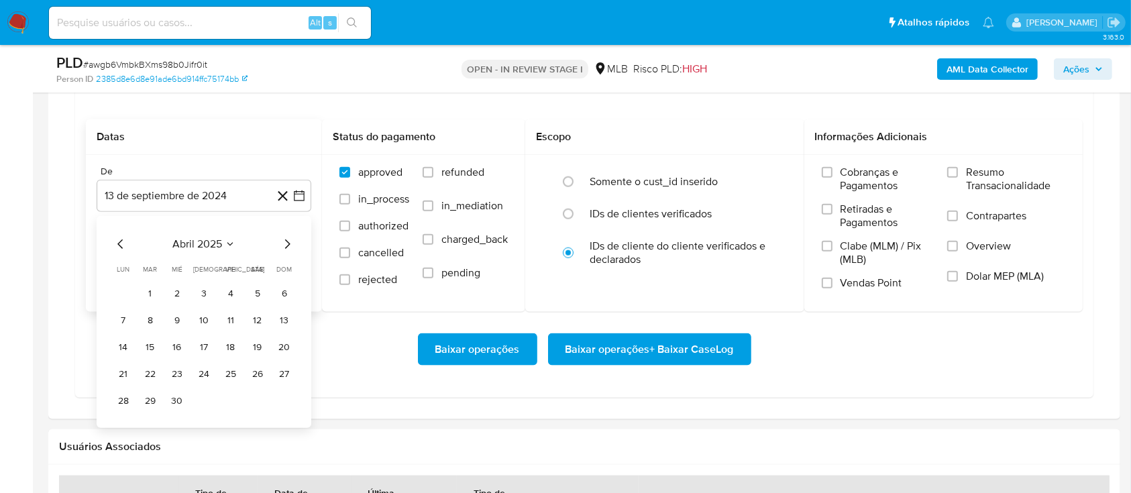
click at [150, 283] on button "1" at bounding box center [150, 293] width 21 height 21
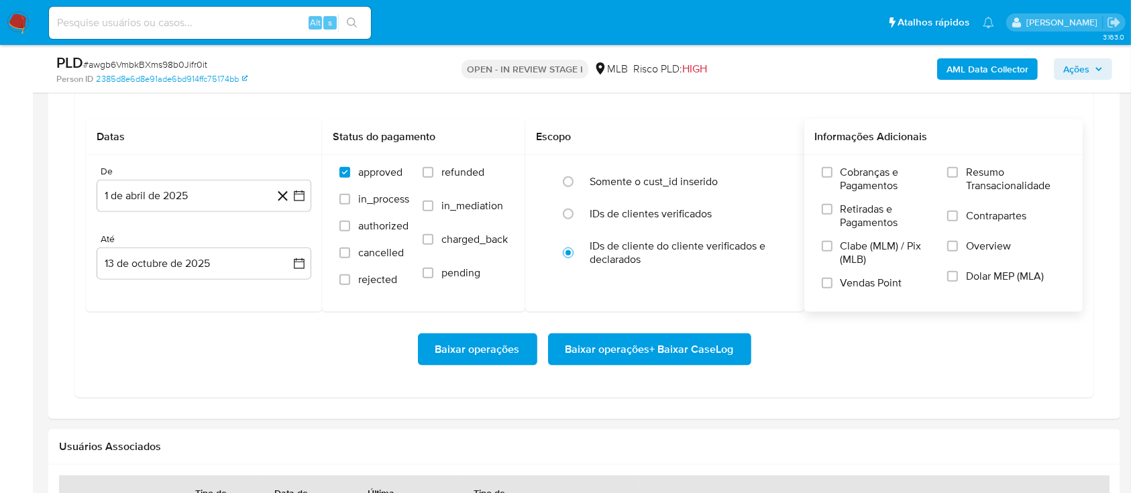
click at [954, 180] on label "Resumo Transacionalidade" at bounding box center [1007, 188] width 118 height 44
click at [954, 178] on input "Resumo Transacionalidade" at bounding box center [953, 172] width 11 height 11
click at [660, 346] on span "Baixar operações + Baixar CaseLog" at bounding box center [650, 350] width 168 height 30
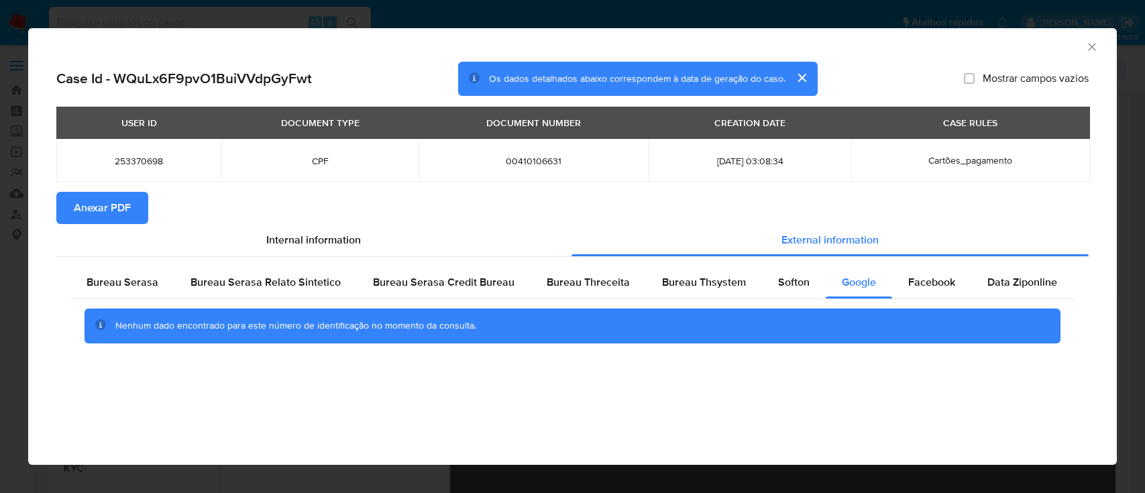
select select "10"
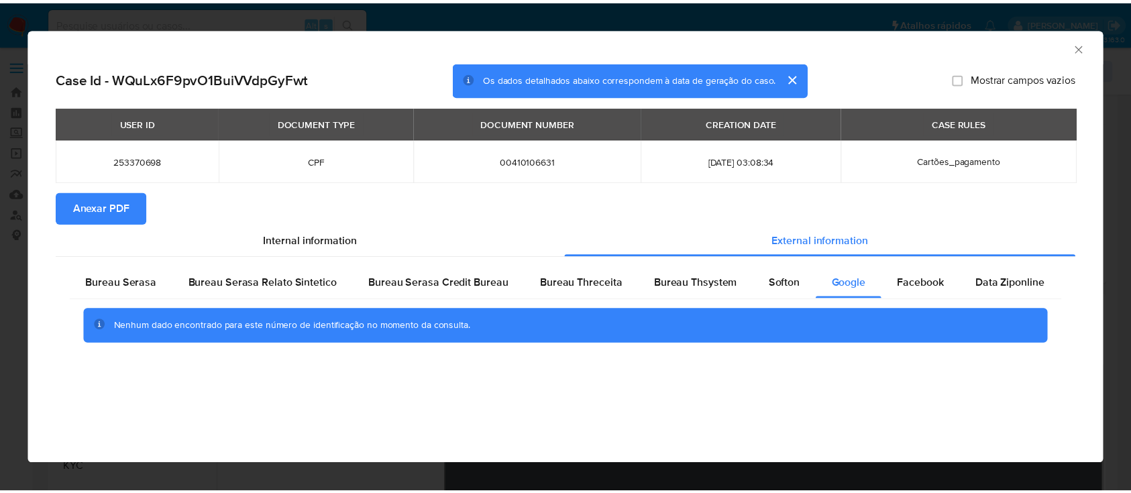
scroll to position [171, 0]
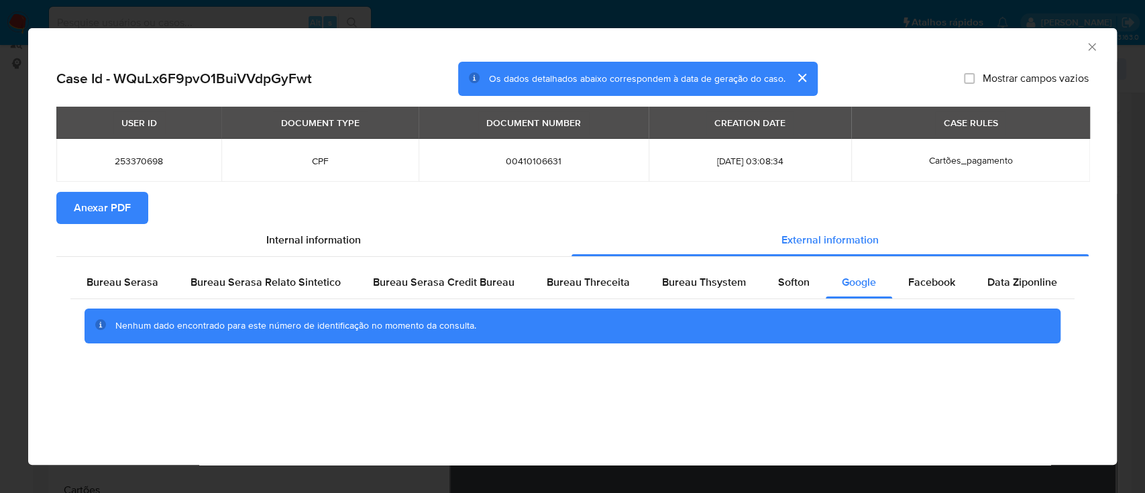
drag, startPoint x: 82, startPoint y: 213, endPoint x: 89, endPoint y: 213, distance: 7.4
click at [82, 213] on span "Anexar PDF" at bounding box center [102, 208] width 57 height 30
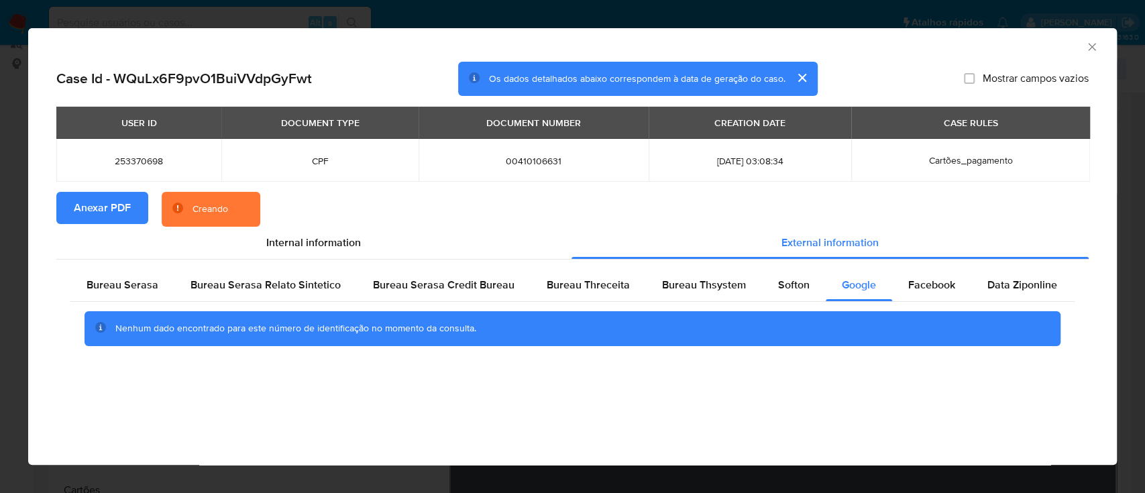
click at [1090, 49] on icon "Fechar a janela" at bounding box center [1092, 46] width 13 height 13
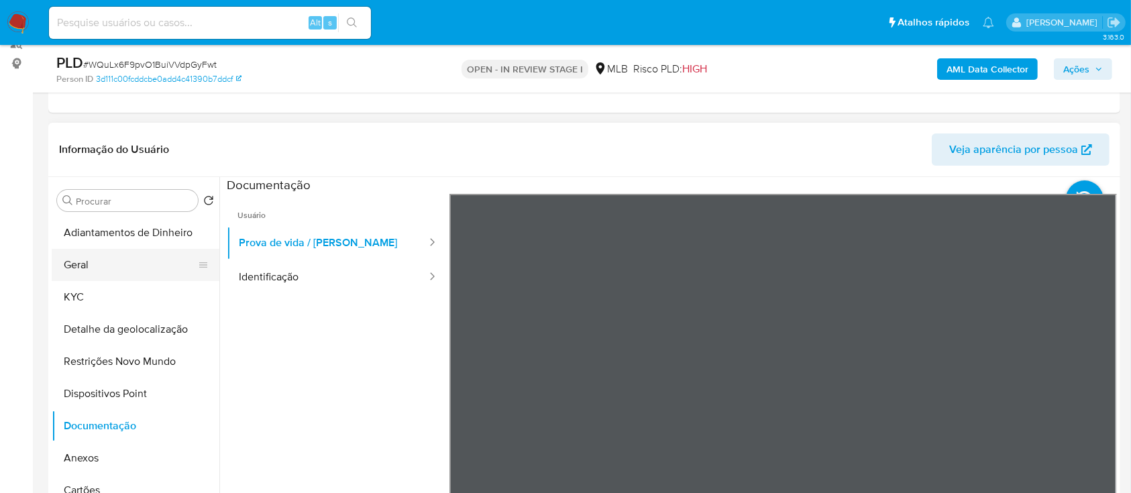
drag, startPoint x: 78, startPoint y: 268, endPoint x: 181, endPoint y: 258, distance: 103.2
click at [79, 269] on button "Geral" at bounding box center [130, 265] width 157 height 32
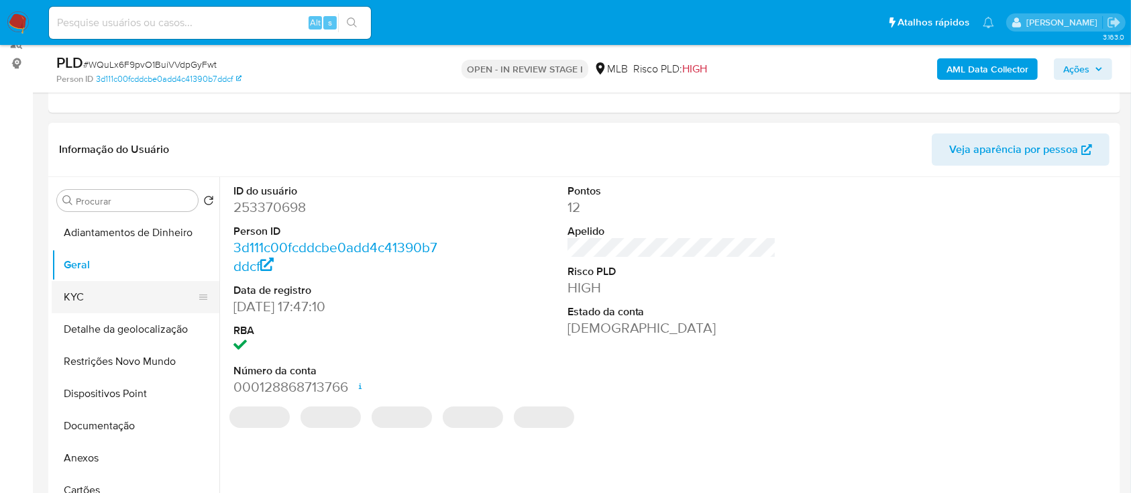
click at [97, 285] on button "KYC" at bounding box center [130, 297] width 157 height 32
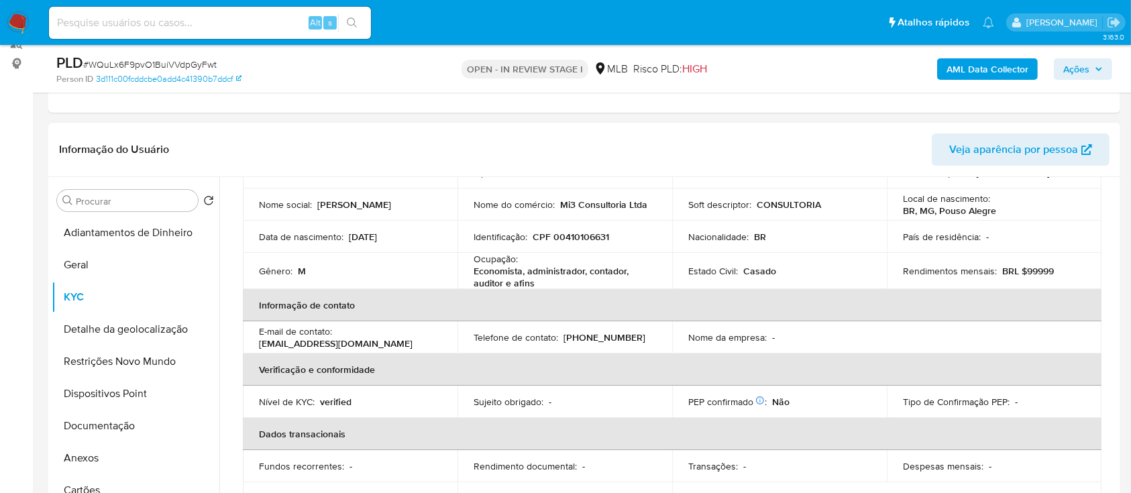
scroll to position [89, 0]
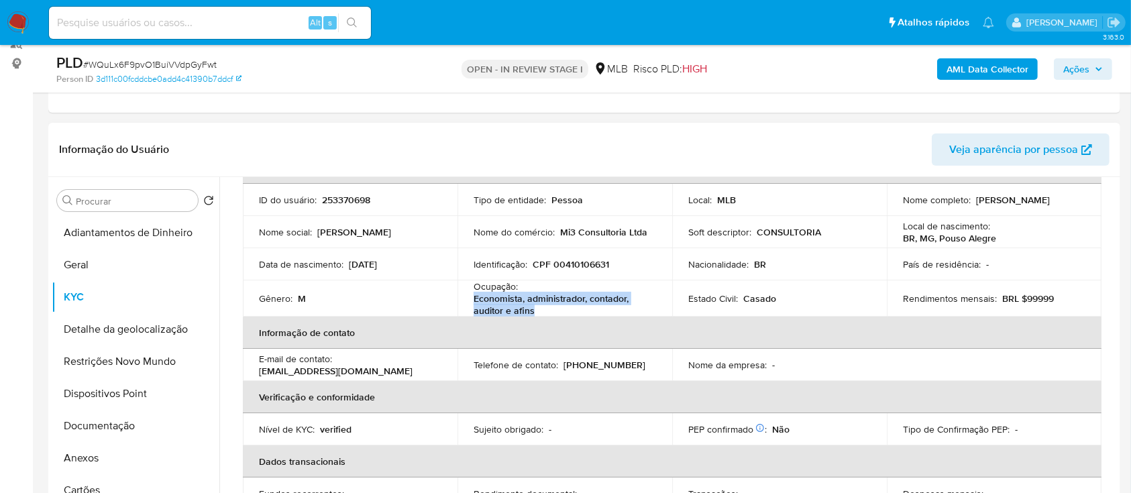
drag, startPoint x: 518, startPoint y: 313, endPoint x: 487, endPoint y: 308, distance: 31.2
click at [462, 301] on td "Ocupação : Economista, administrador, contador, auditor e afins" at bounding box center [565, 298] width 215 height 36
copy p "Economista, administrador, contador, auditor e afins"
